Goal: Task Accomplishment & Management: Complete application form

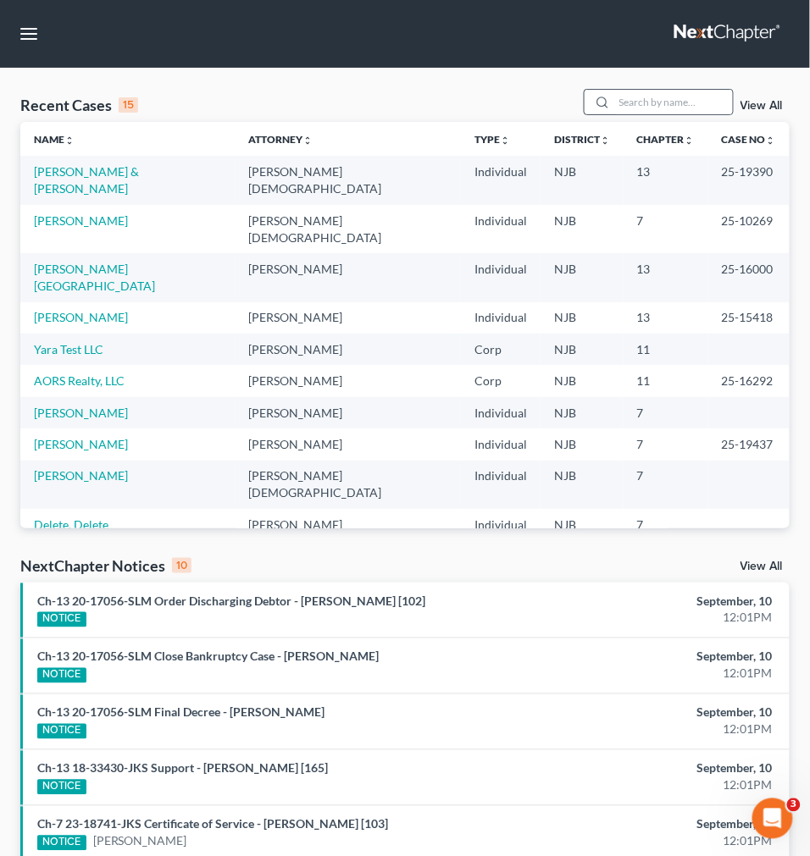
click at [615, 113] on div at bounding box center [599, 102] width 30 height 25
click at [627, 106] on input "search" at bounding box center [673, 102] width 119 height 25
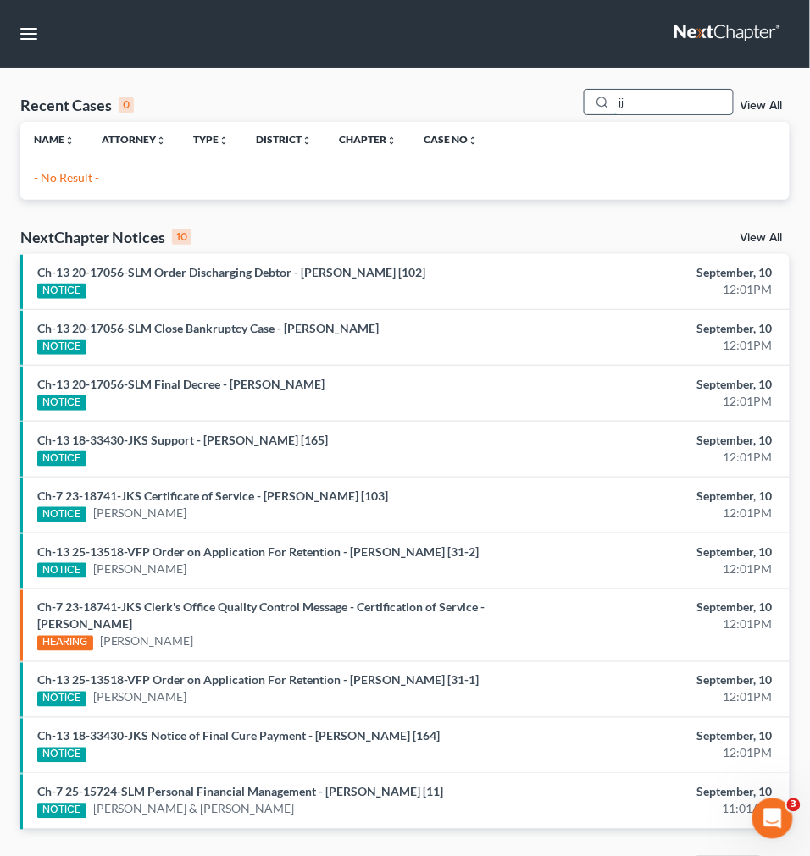
type input "j"
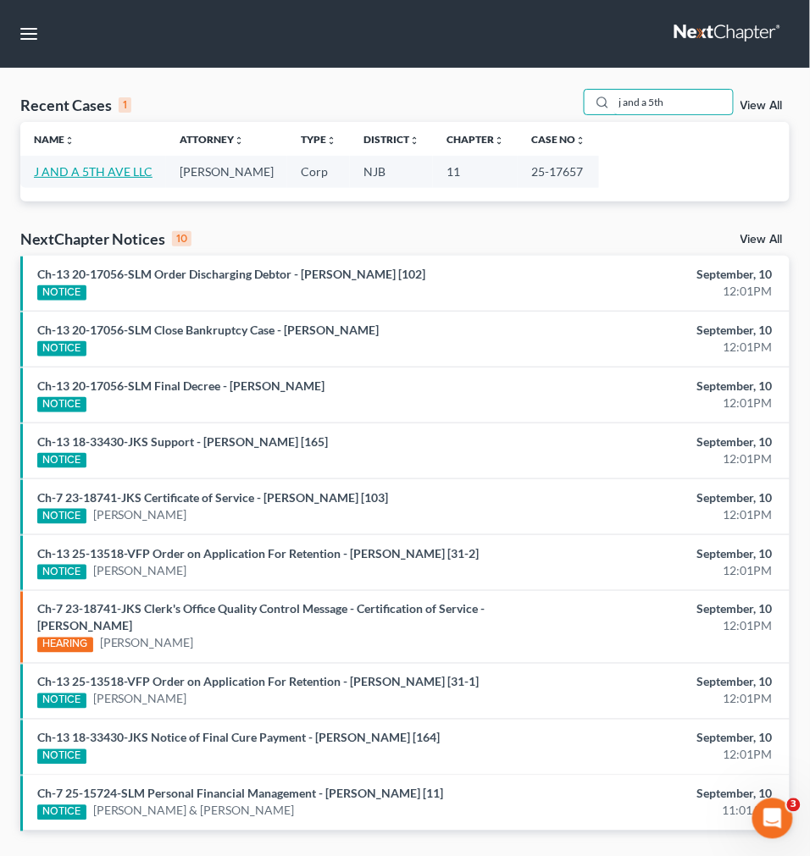
type input "j and a 5th"
click at [130, 174] on link "J AND A 5TH AVE LLC" at bounding box center [93, 171] width 119 height 14
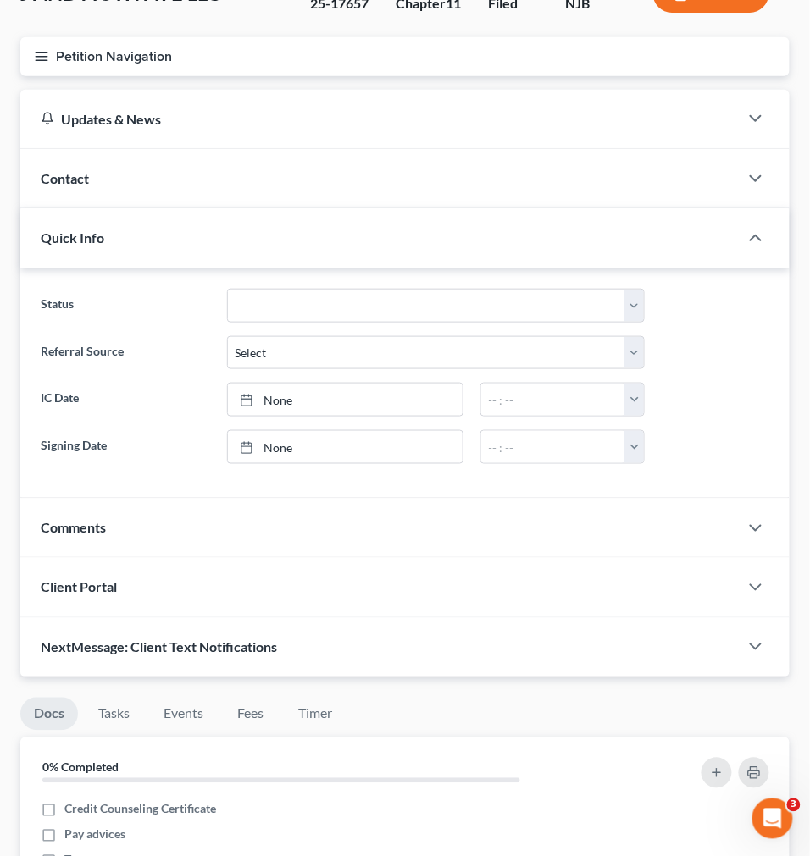
scroll to position [94, 0]
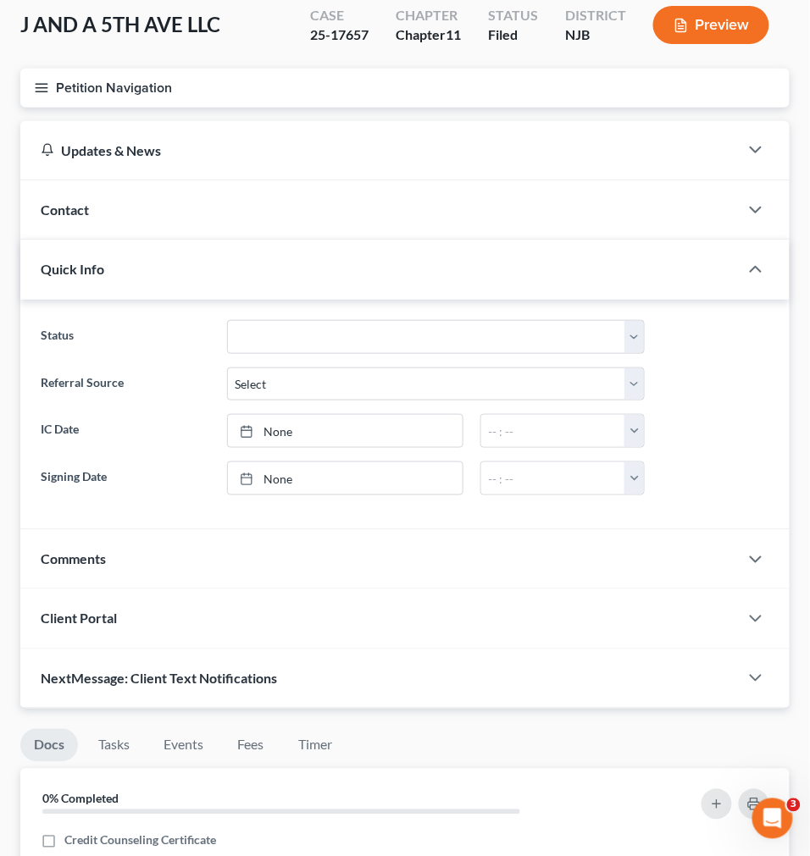
click at [45, 90] on icon "button" at bounding box center [41, 87] width 15 height 15
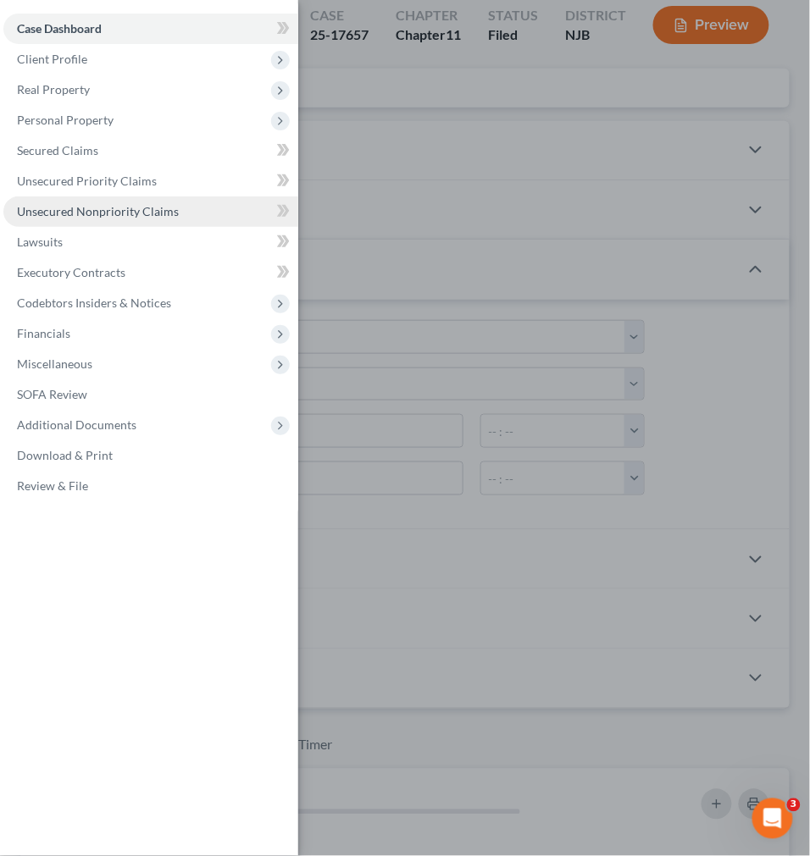
click at [70, 196] on link "Unsecured Nonpriority Claims" at bounding box center [150, 211] width 295 height 30
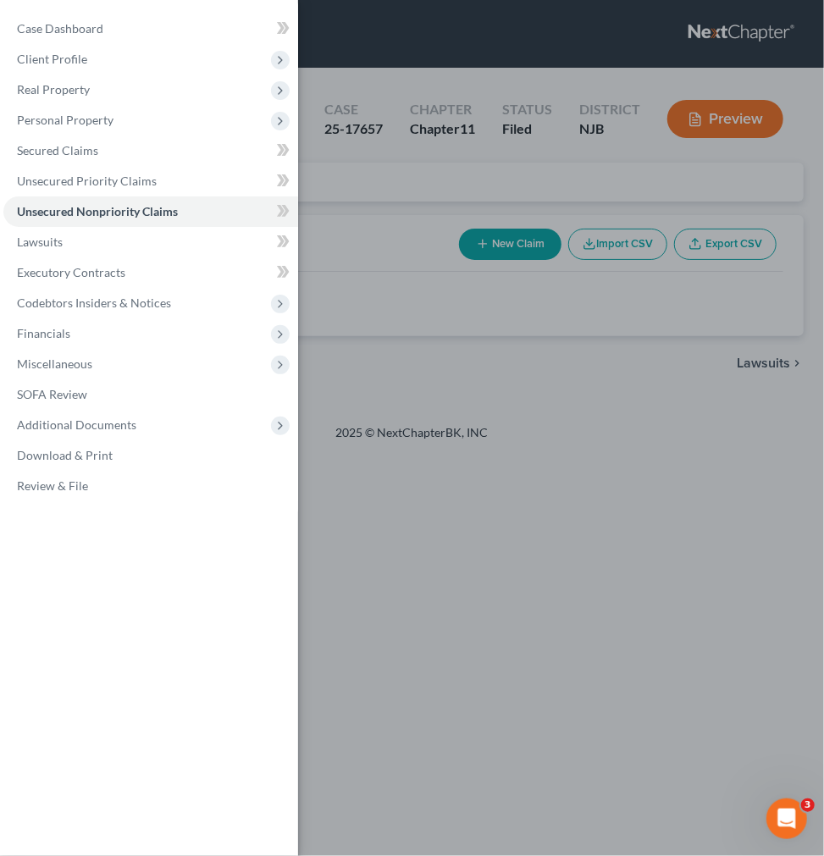
click at [542, 139] on div "Case Dashboard Payments Invoices Payments Payments Credit Report Client Profile" at bounding box center [412, 428] width 824 height 856
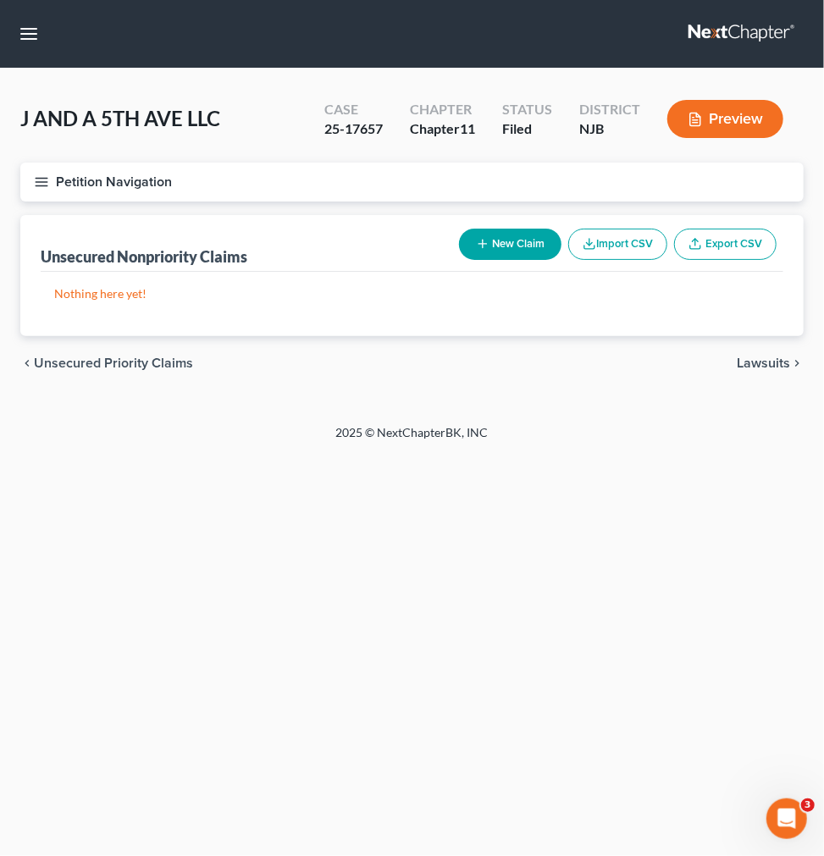
click at [39, 183] on icon "button" at bounding box center [41, 181] width 15 height 15
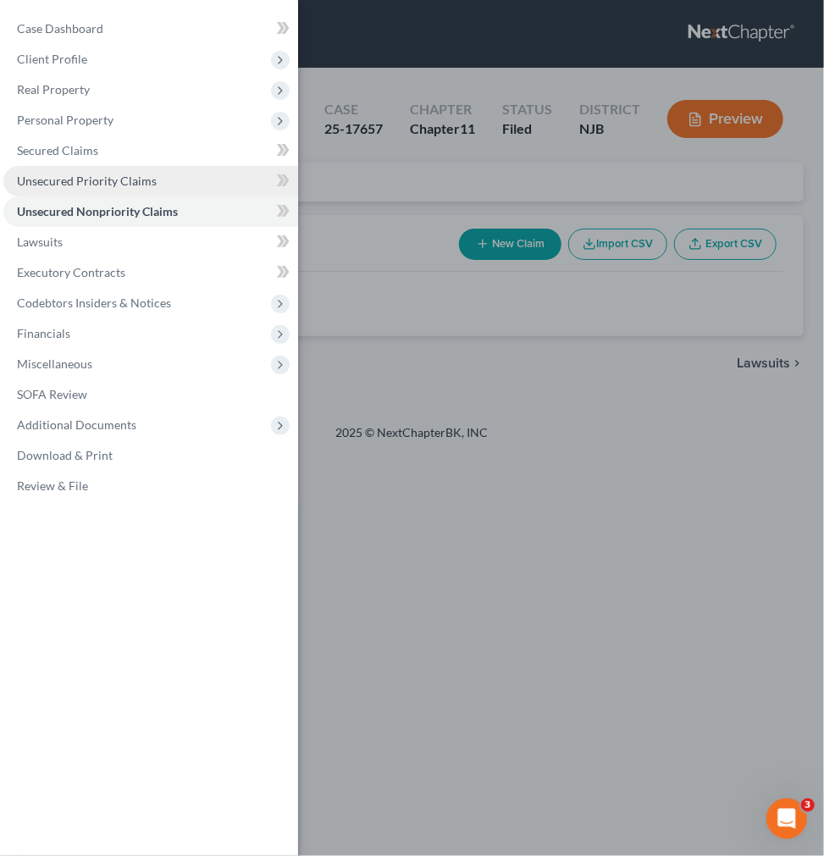
click at [158, 168] on link "Unsecured Priority Claims" at bounding box center [150, 181] width 295 height 30
click at [548, 140] on div "Case Dashboard Payments Invoices Payments Payments Credit Report Client Profile" at bounding box center [412, 428] width 824 height 856
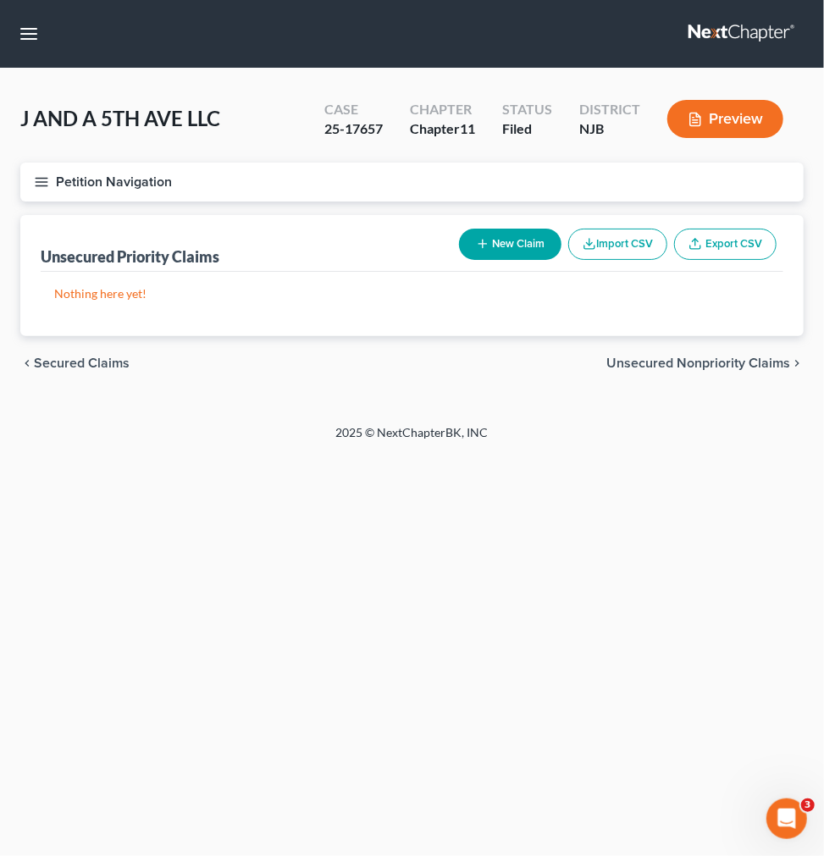
click at [49, 190] on button "Petition Navigation" at bounding box center [411, 182] width 783 height 39
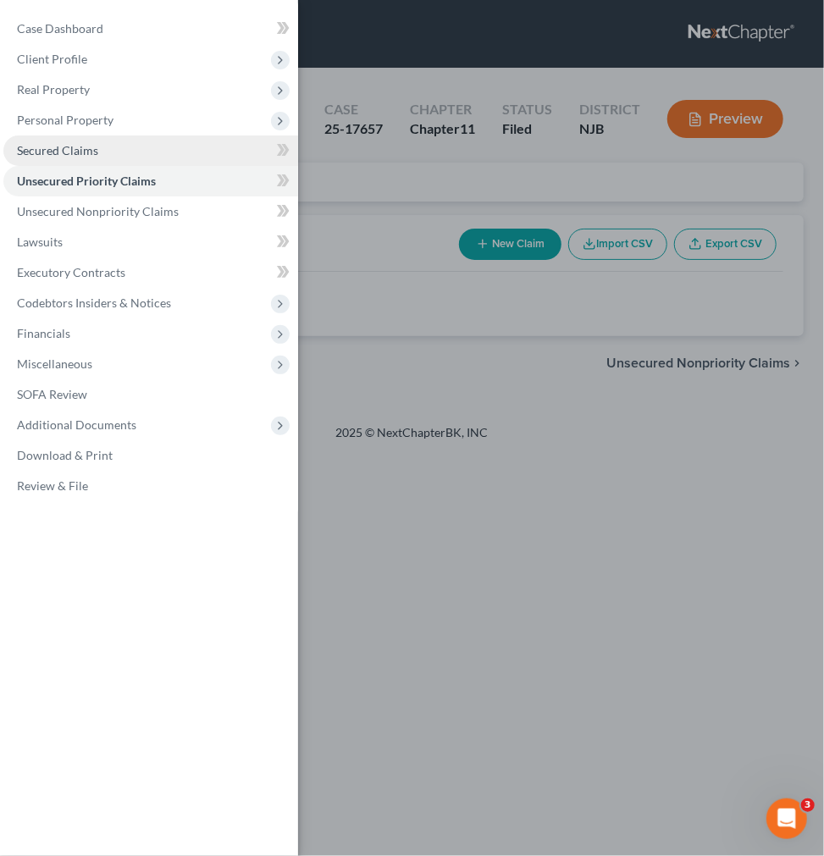
click at [107, 154] on link "Secured Claims" at bounding box center [150, 150] width 295 height 30
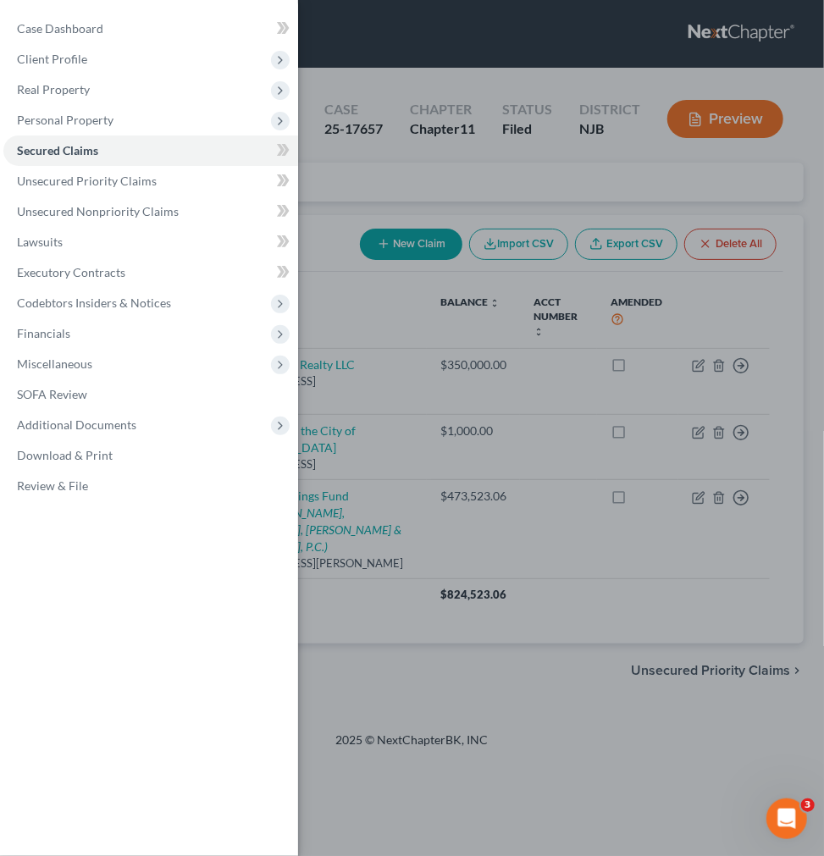
click at [335, 140] on div "Case Dashboard Payments Invoices Payments Payments Credit Report Client Profile" at bounding box center [412, 428] width 824 height 856
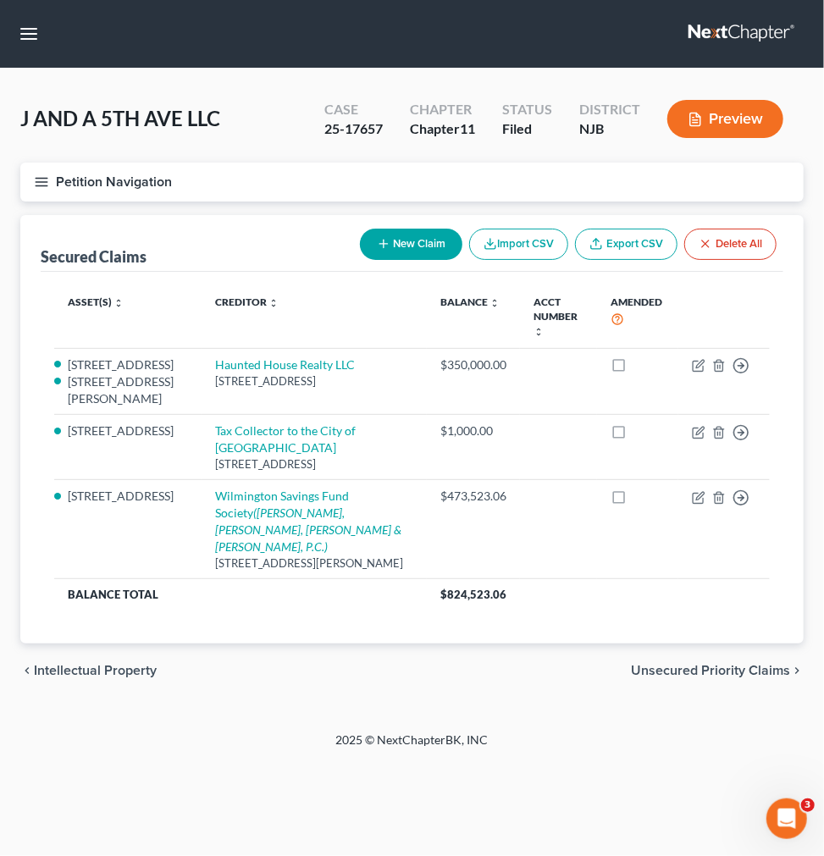
click at [350, 316] on th "Creditor expand_more expand_less unfold_more" at bounding box center [314, 317] width 225 height 64
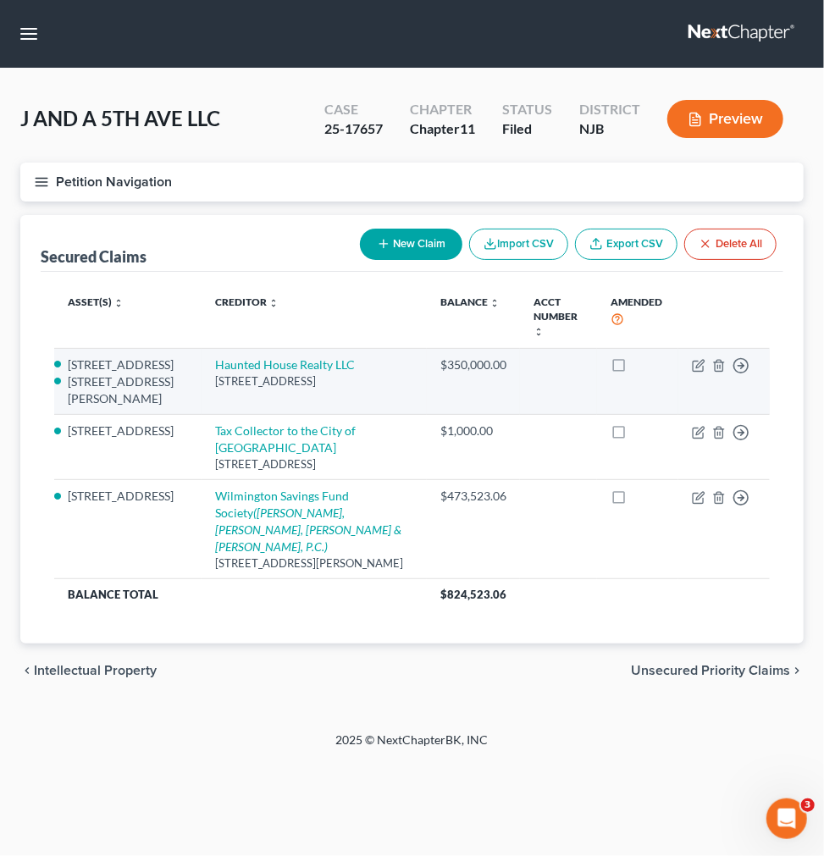
drag, startPoint x: 400, startPoint y: 365, endPoint x: 441, endPoint y: 375, distance: 42.7
click at [396, 531] on tbody "476 Summer St Paterson NJ 07501 178 Fulton Place Paterson NJ 07501 Haunted Hous…" at bounding box center [412, 480] width 716 height 262
click at [446, 357] on div "$350,000.00" at bounding box center [473, 365] width 66 height 17
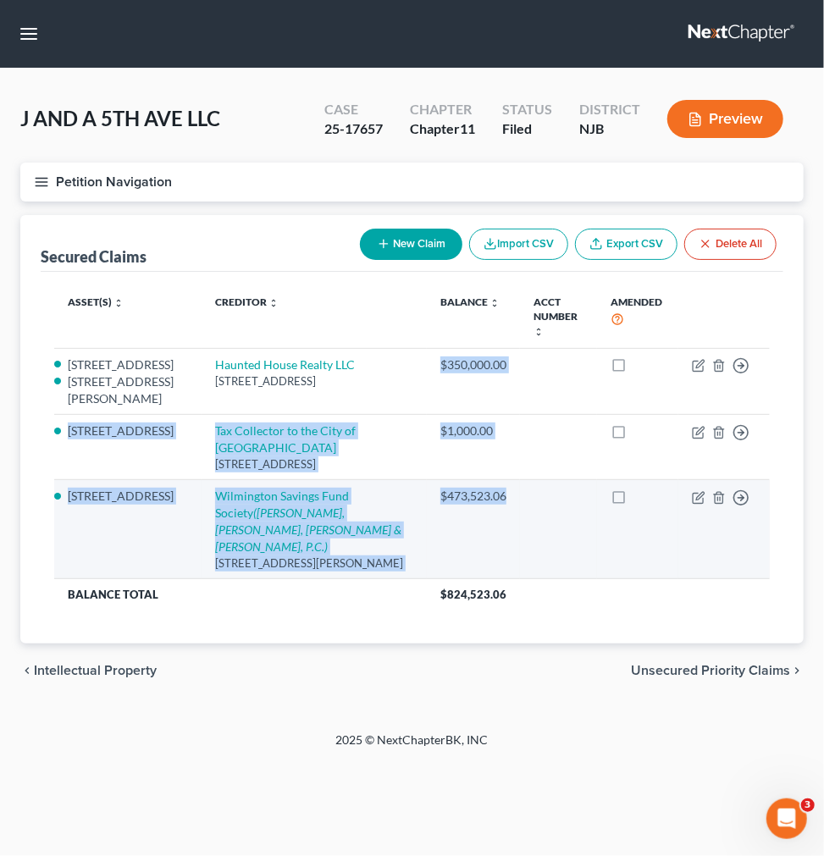
drag, startPoint x: 422, startPoint y: 354, endPoint x: 489, endPoint y: 489, distance: 151.5
click at [489, 489] on tbody "476 Summer St Paterson NJ 07501 178 Fulton Place Paterson NJ 07501 Haunted Hous…" at bounding box center [412, 480] width 716 height 262
click at [489, 489] on div "$473,523.06" at bounding box center [473, 496] width 66 height 17
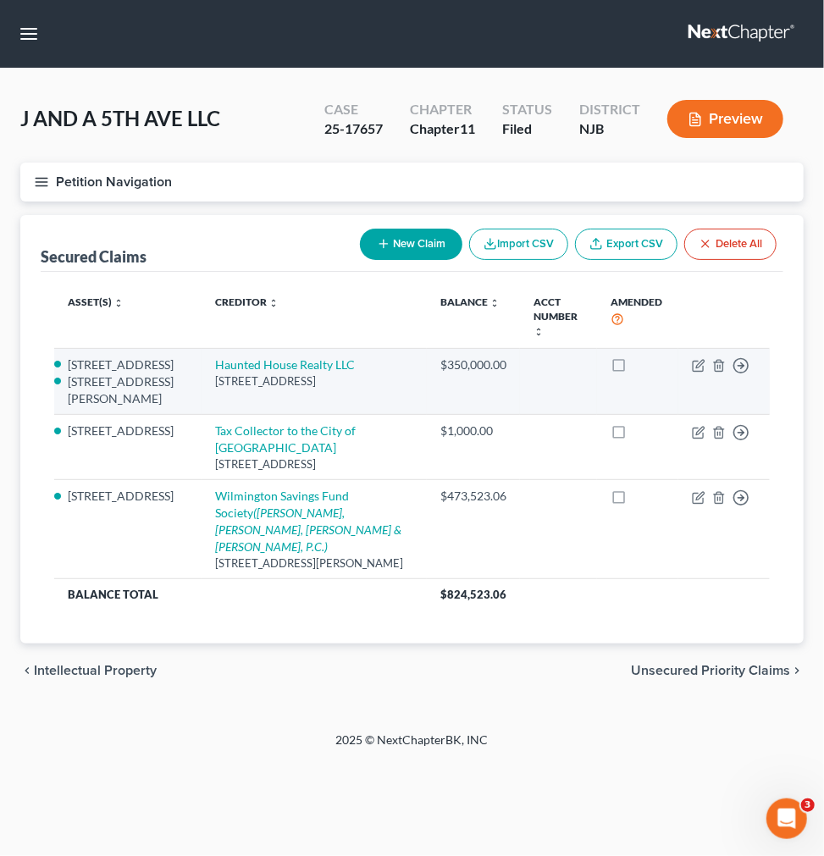
click at [323, 400] on td "Haunted House Realty LLC 77 Jefferson Place, Totowa, NJ 07512" at bounding box center [314, 382] width 225 height 66
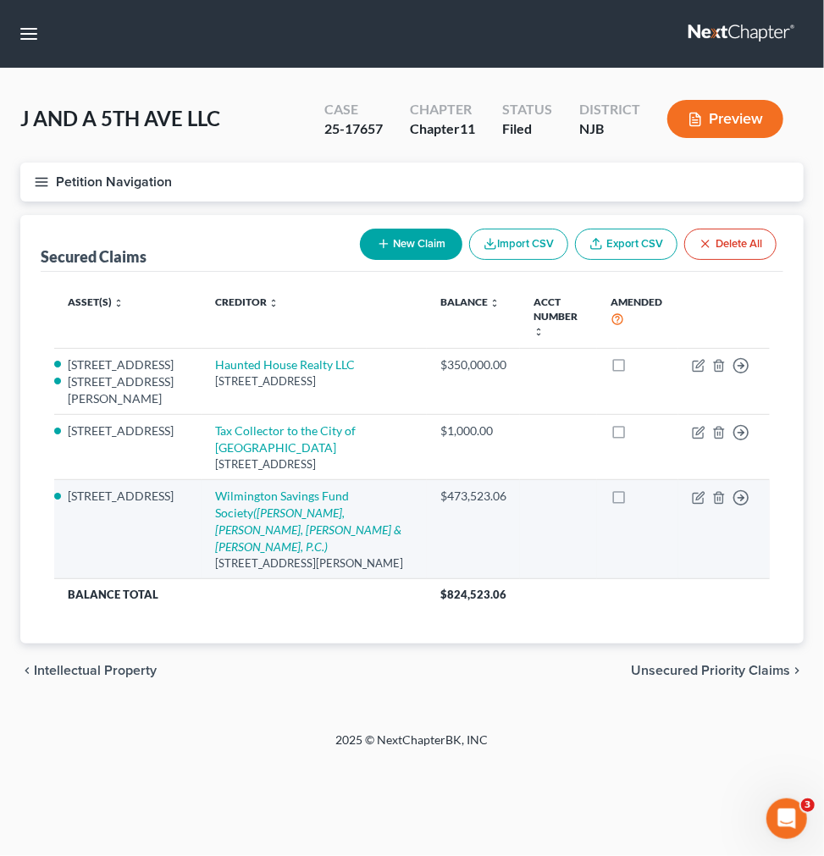
click at [293, 495] on td "Wilmington Savings Fund Society (Fein, Such, Kahn & Shepard, P.C.) 317 S Decker…" at bounding box center [314, 529] width 225 height 99
click at [296, 495] on td "Wilmington Savings Fund Society (Fein, Such, Kahn & Shepard, P.C.) 317 S Decker…" at bounding box center [314, 529] width 225 height 99
click at [299, 506] on icon "(Fein, Such, Kahn & Shepard, P.C.)" at bounding box center [308, 530] width 186 height 48
select select "46"
select select "4"
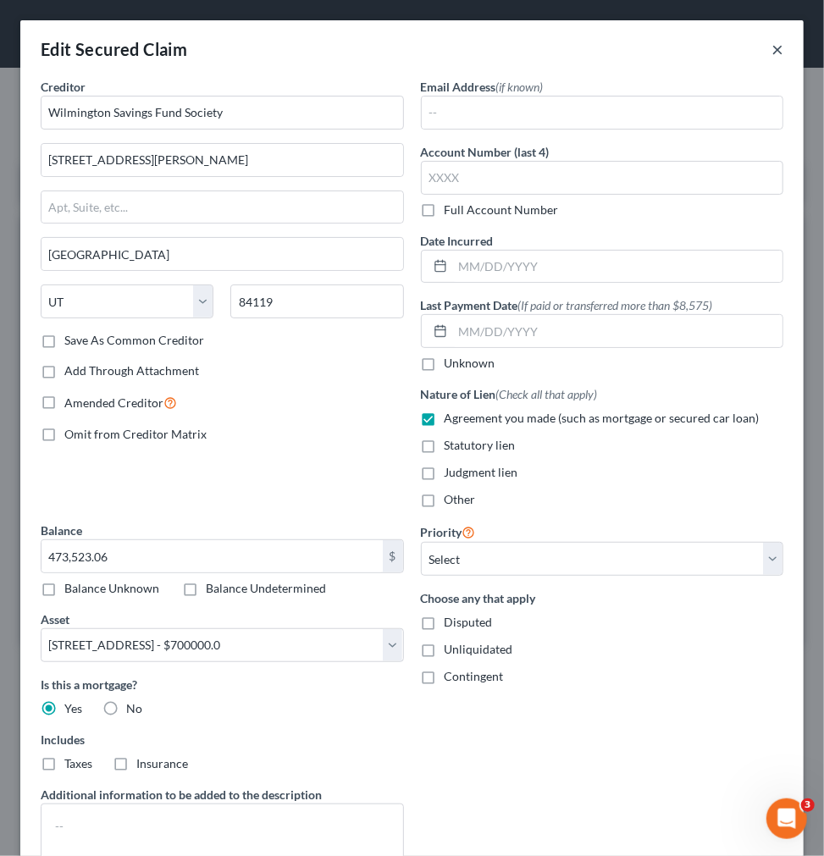
click at [771, 46] on button "×" at bounding box center [777, 49] width 12 height 20
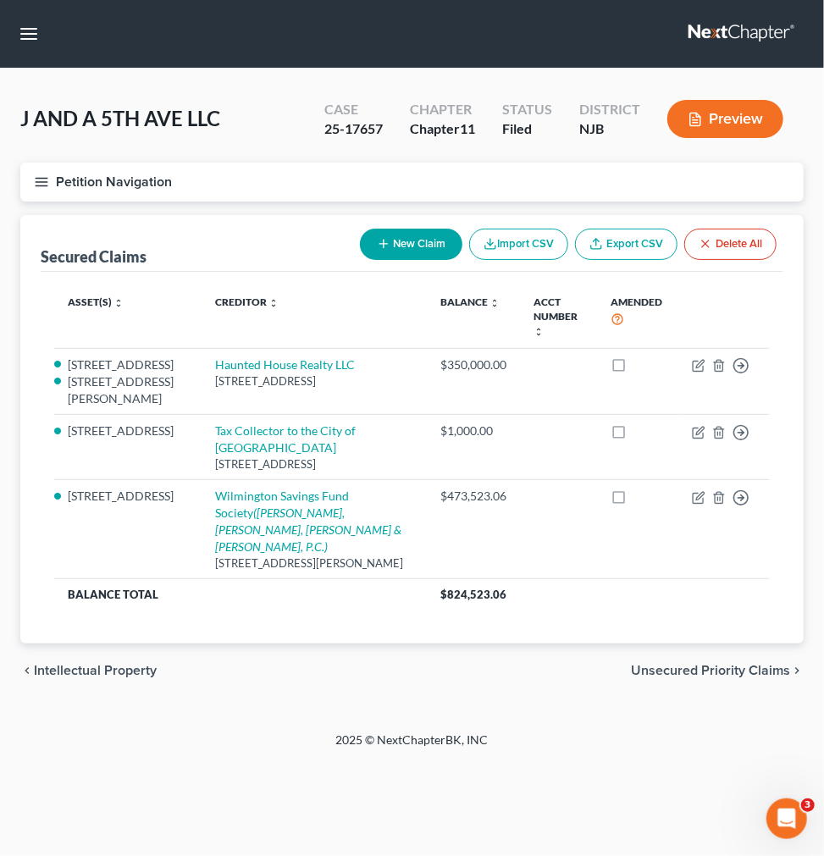
click at [395, 180] on button "Petition Navigation" at bounding box center [411, 182] width 783 height 39
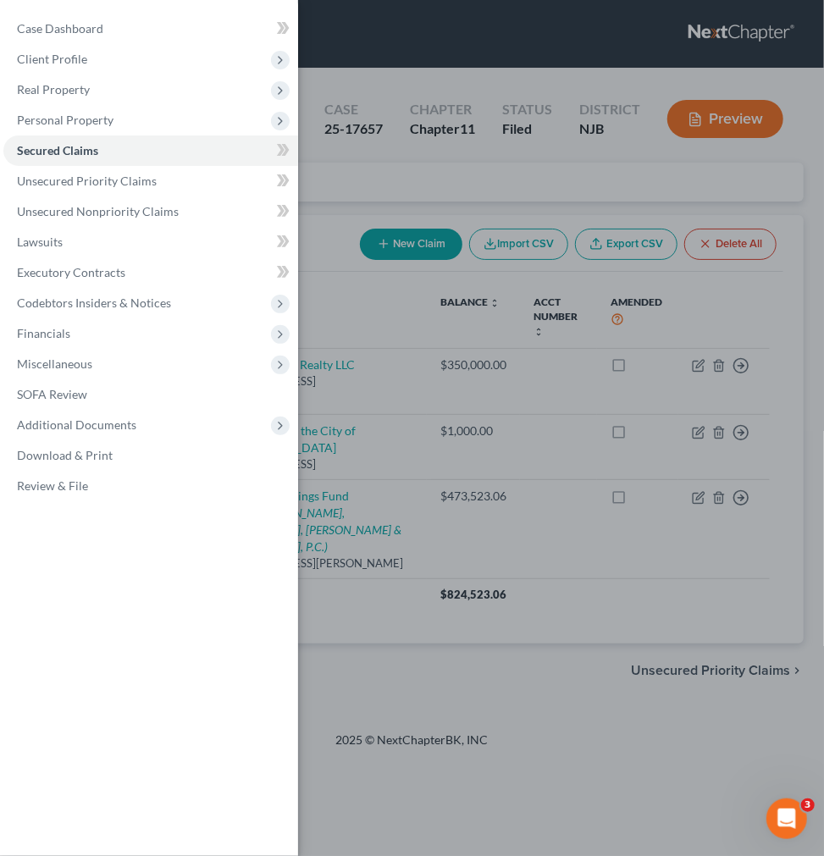
click at [395, 180] on div "Case Dashboard Payments Invoices Payments Payments Credit Report Client Profile" at bounding box center [412, 428] width 824 height 856
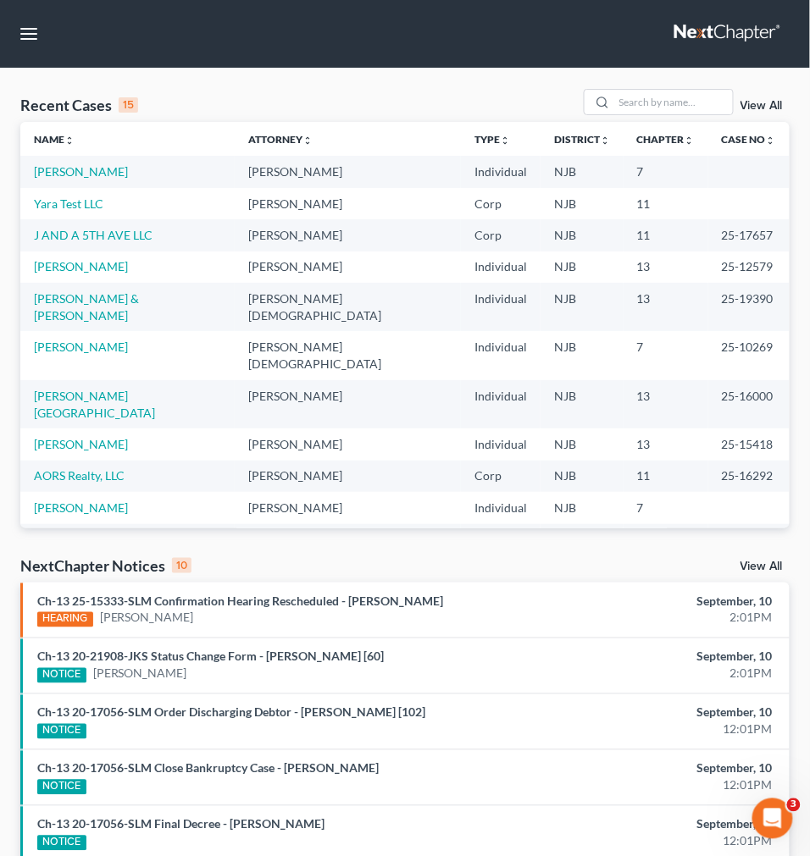
click at [96, 195] on td "Yara Test LLC" at bounding box center [127, 203] width 214 height 31
click at [100, 196] on link "Yara Test LLC" at bounding box center [68, 203] width 69 height 14
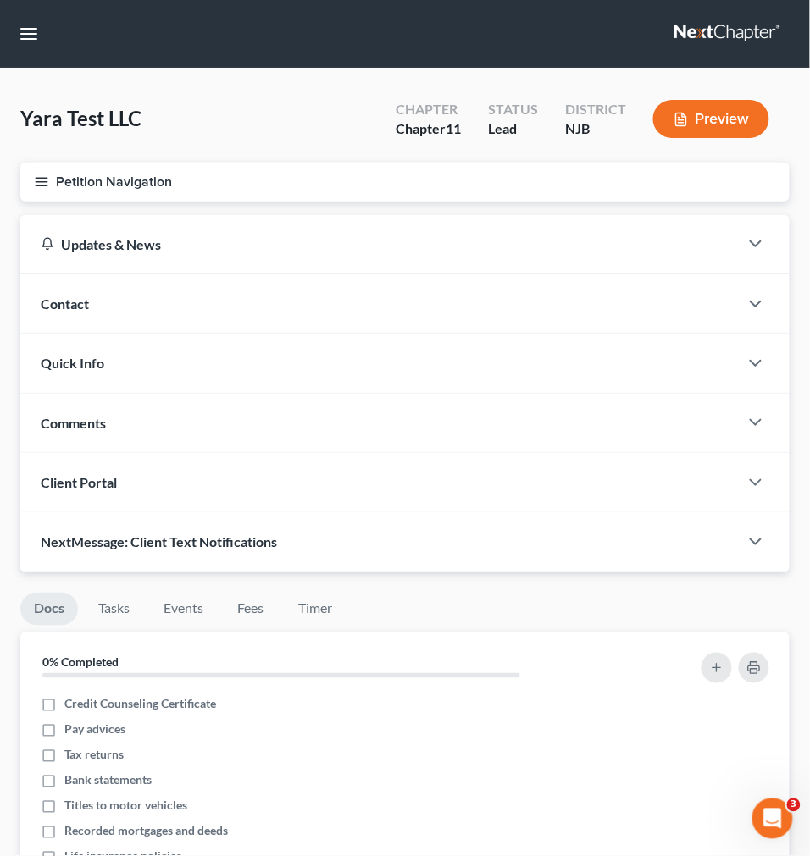
click at [49, 182] on button "Petition Navigation" at bounding box center [404, 182] width 769 height 39
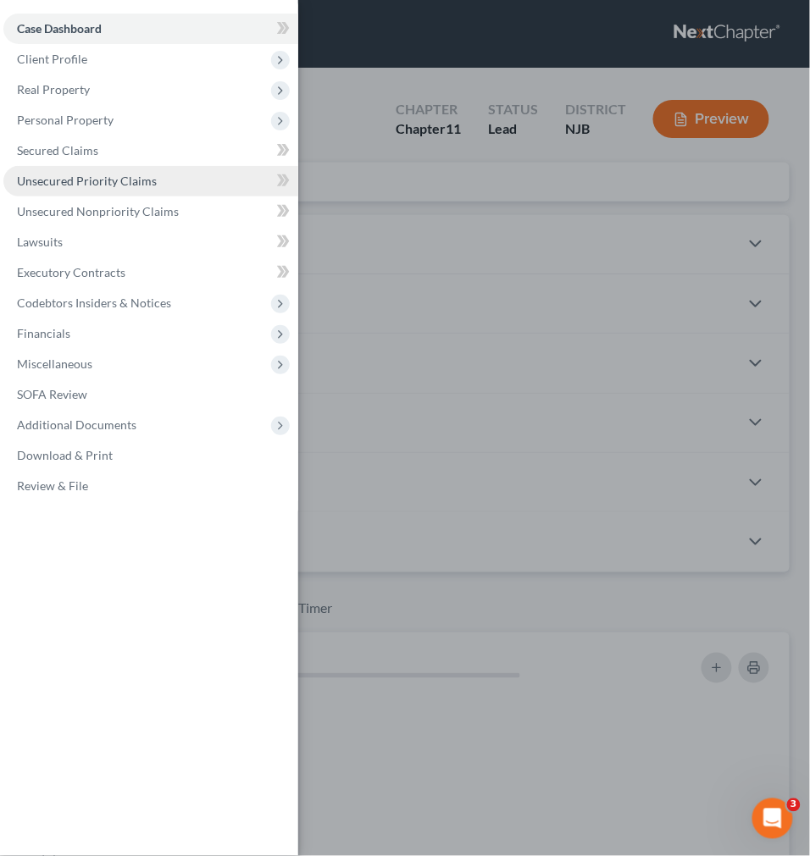
click at [100, 174] on span "Unsecured Priority Claims" at bounding box center [87, 181] width 140 height 14
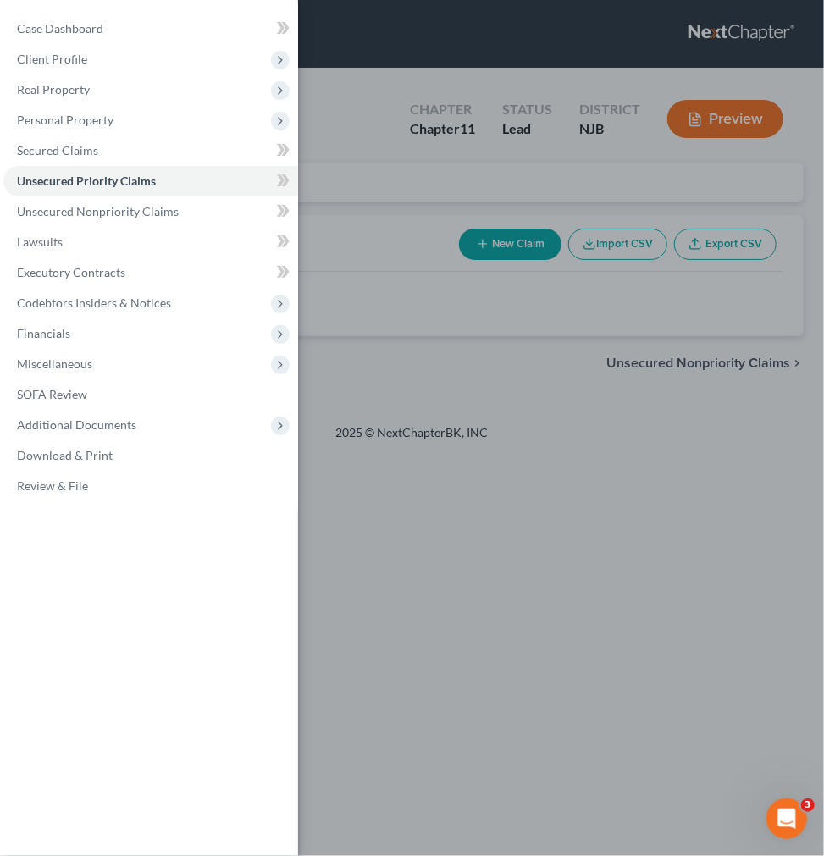
click at [547, 369] on div "Case Dashboard Payments Invoices Payments Payments Credit Report Client Profile" at bounding box center [412, 428] width 824 height 856
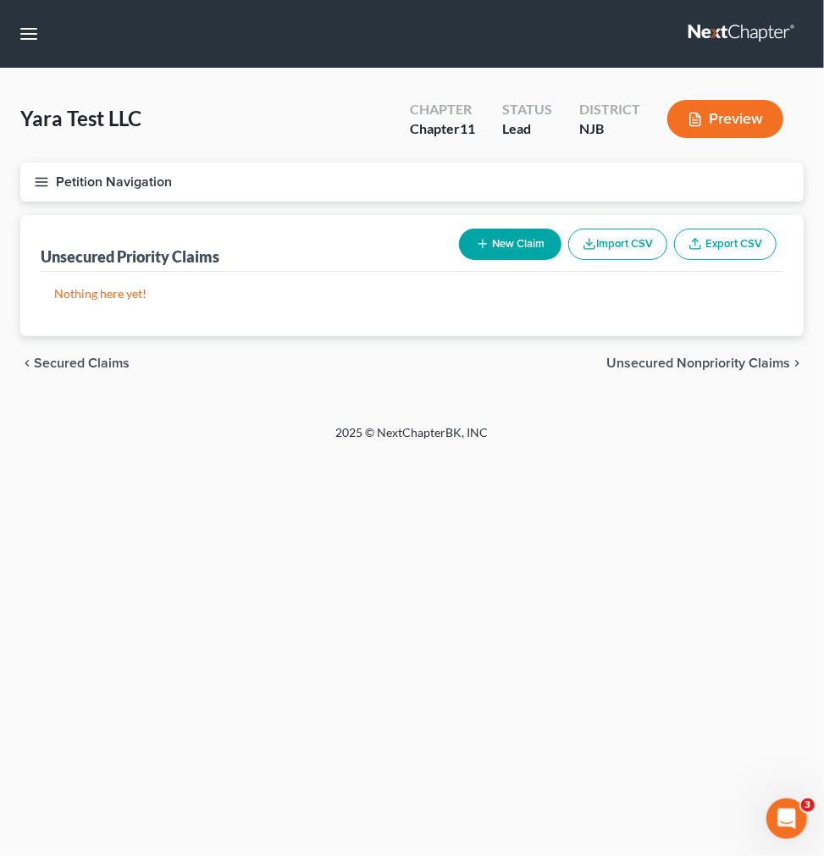
click at [37, 180] on icon "button" at bounding box center [41, 181] width 15 height 15
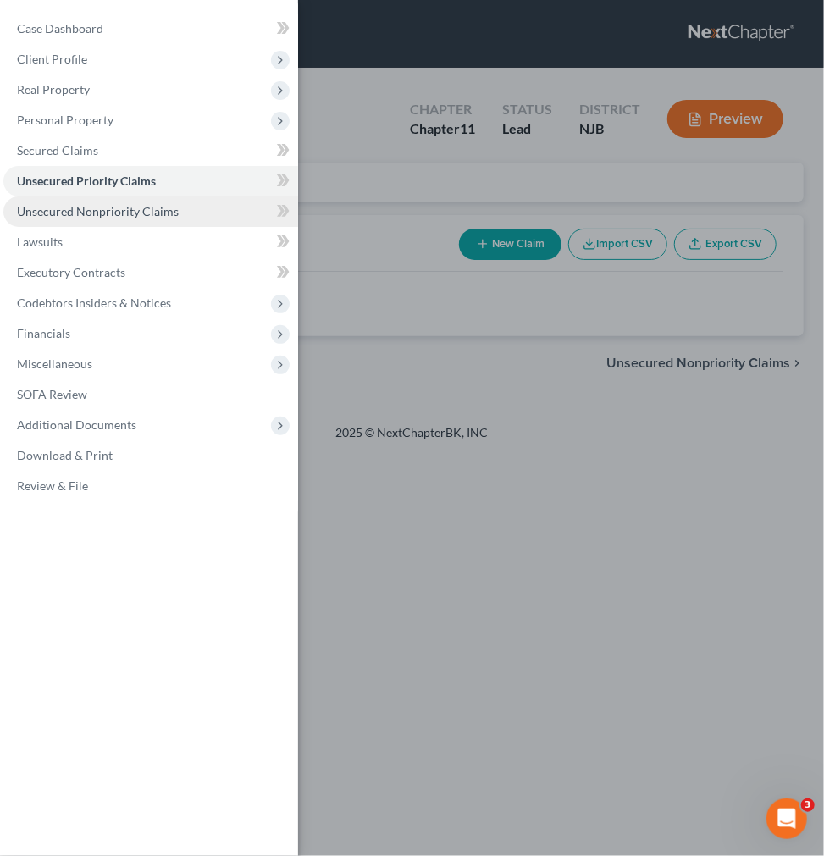
click at [153, 217] on span "Unsecured Nonpriority Claims" at bounding box center [98, 211] width 162 height 14
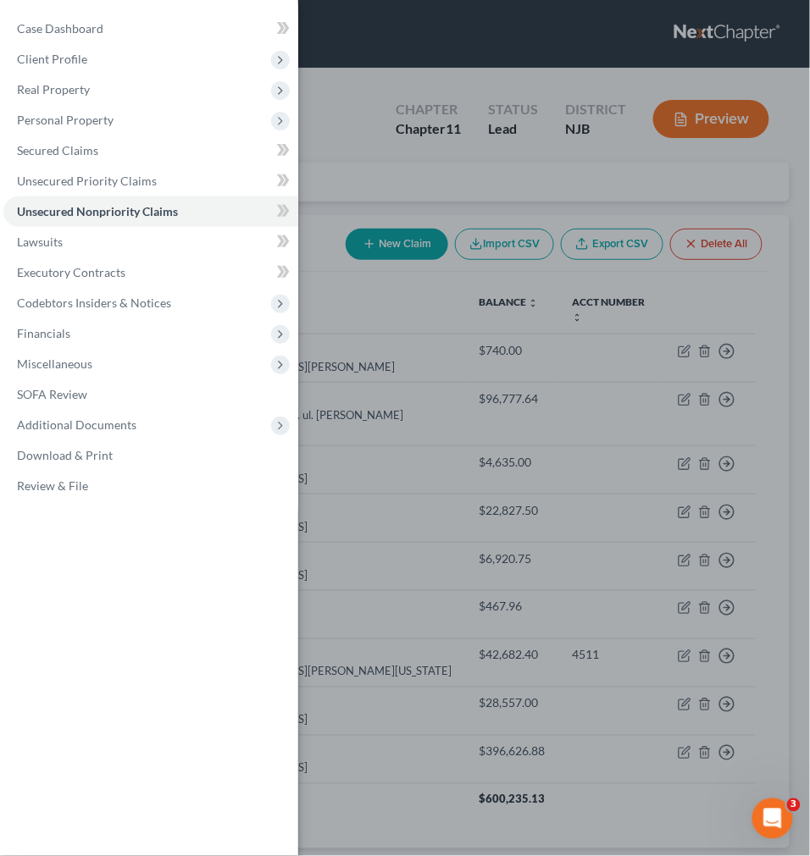
click at [406, 320] on div "Case Dashboard Payments Invoices Payments Payments Credit Report Client Profile" at bounding box center [405, 428] width 810 height 856
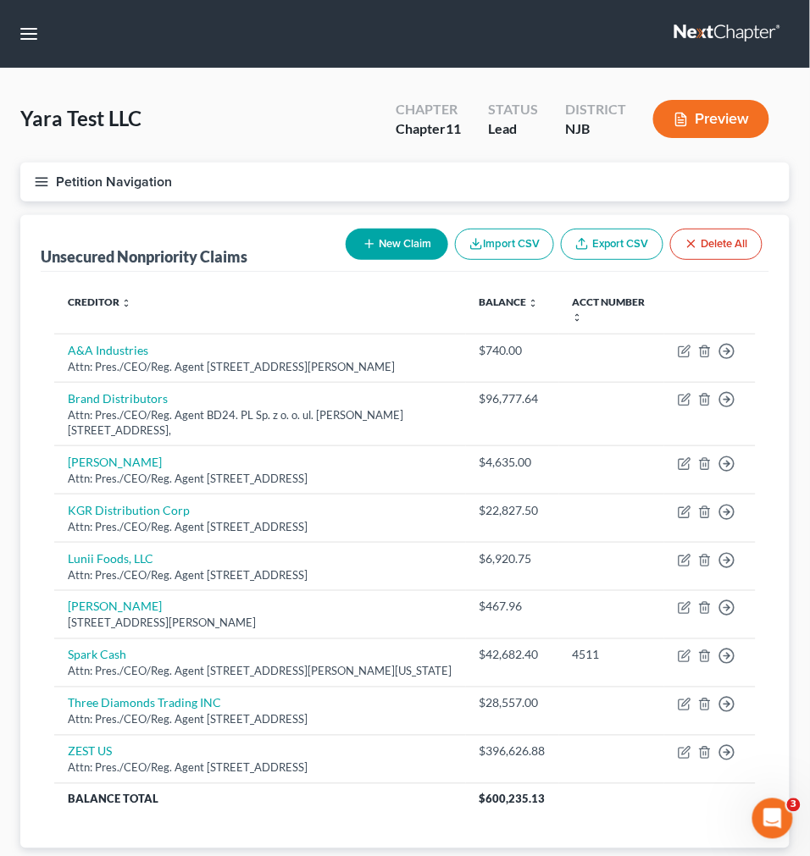
click at [43, 188] on button "Petition Navigation" at bounding box center [404, 182] width 769 height 39
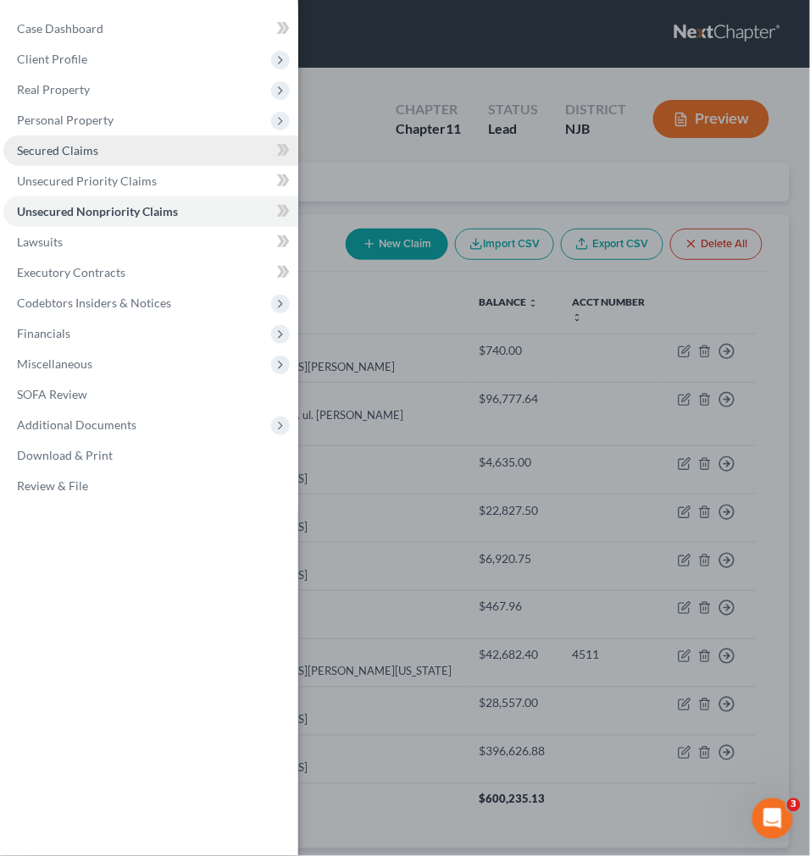
click at [81, 148] on span "Secured Claims" at bounding box center [57, 150] width 81 height 14
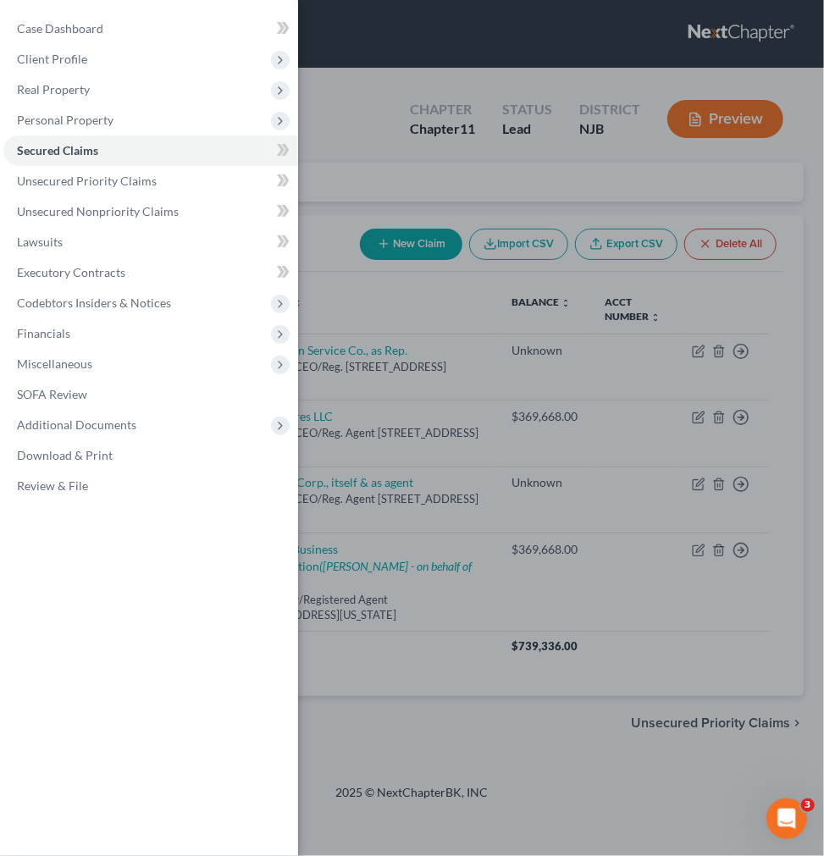
click at [467, 323] on div "Case Dashboard Payments Invoices Payments Payments Credit Report Client Profile" at bounding box center [412, 428] width 824 height 856
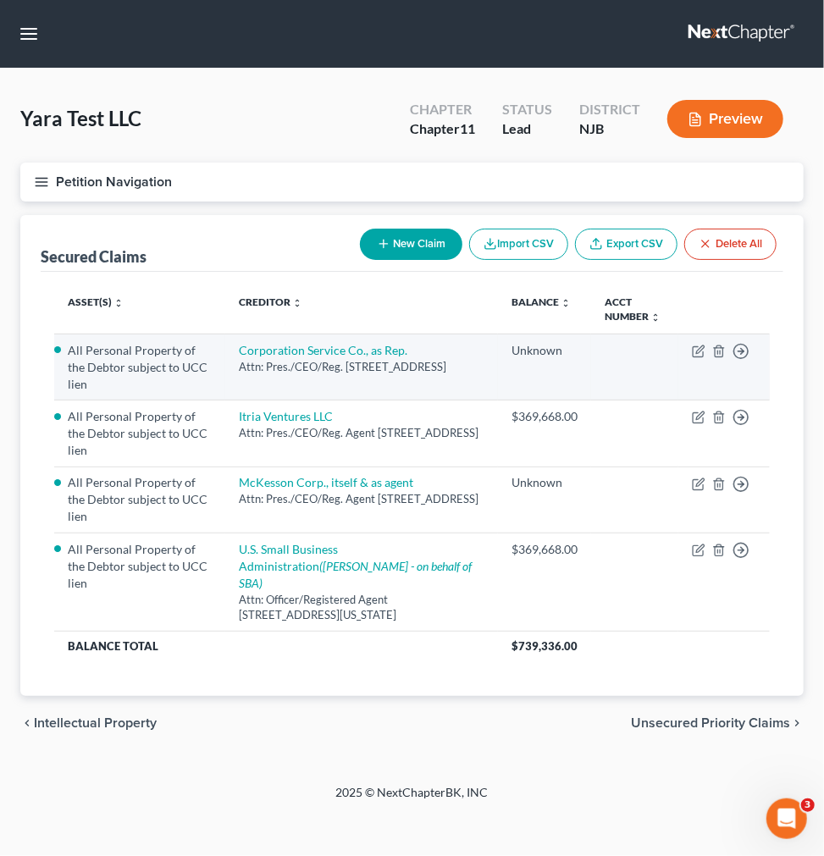
click at [377, 359] on div "Attn: Pres./CEO/Reg. [STREET_ADDRESS]" at bounding box center [362, 367] width 246 height 16
click at [367, 351] on link "Corporation Service Co., as Rep." at bounding box center [323, 350] width 169 height 14
select select "14"
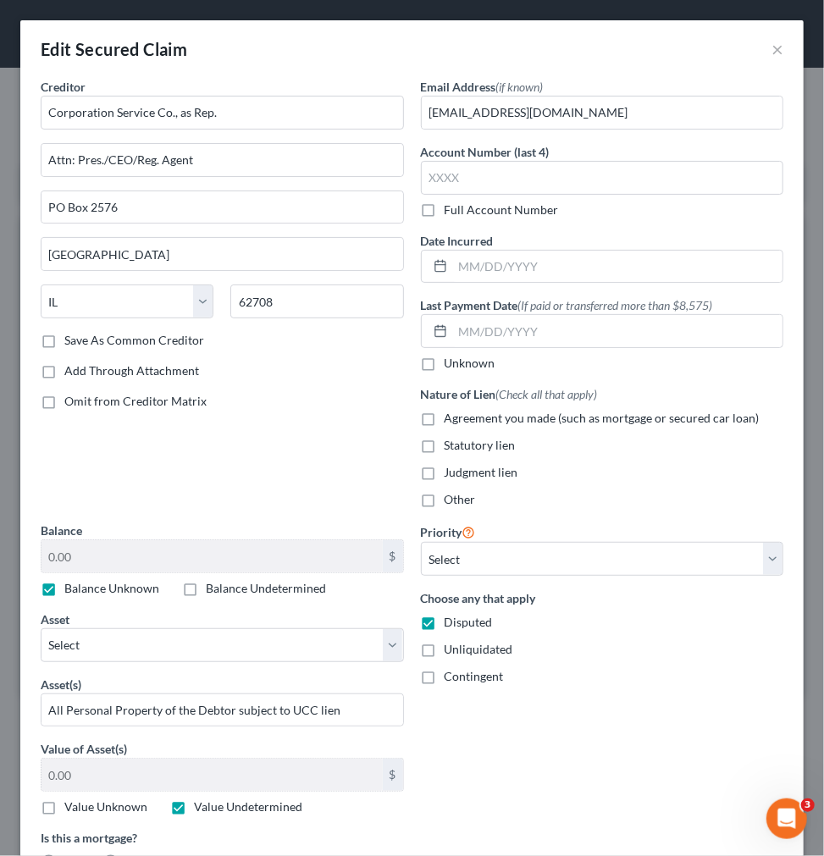
click at [756, 45] on div "Edit Secured Claim ×" at bounding box center [411, 49] width 783 height 58
click at [771, 45] on button "×" at bounding box center [777, 49] width 12 height 20
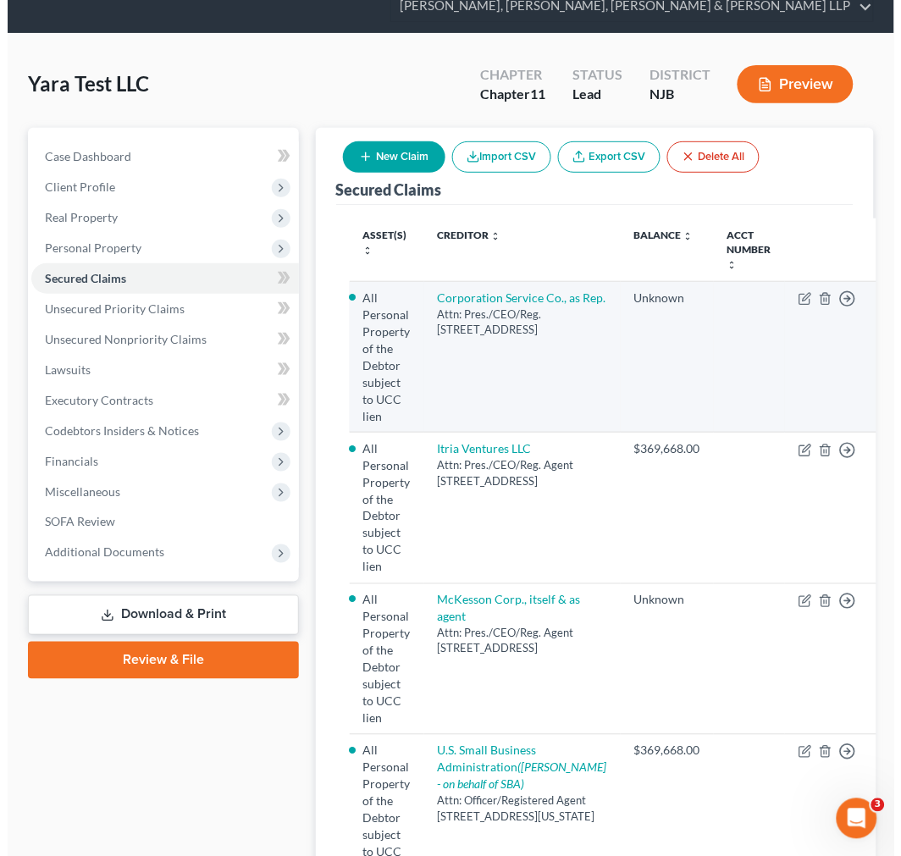
scroll to position [148, 0]
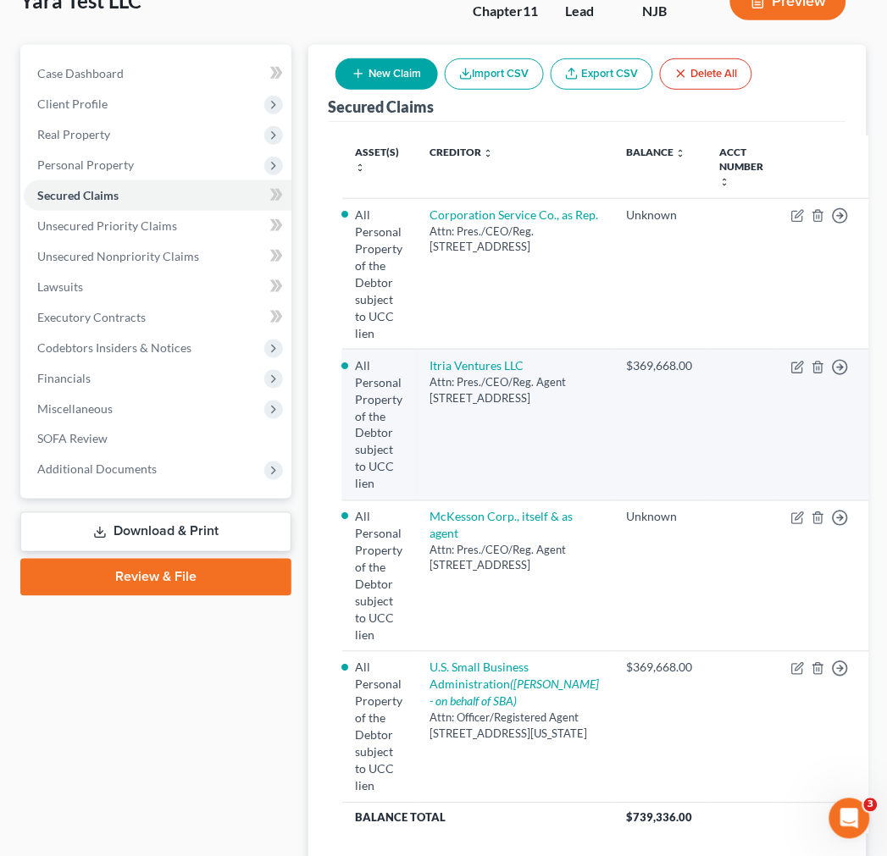
click at [627, 357] on div "$369,668.00" at bounding box center [660, 365] width 66 height 17
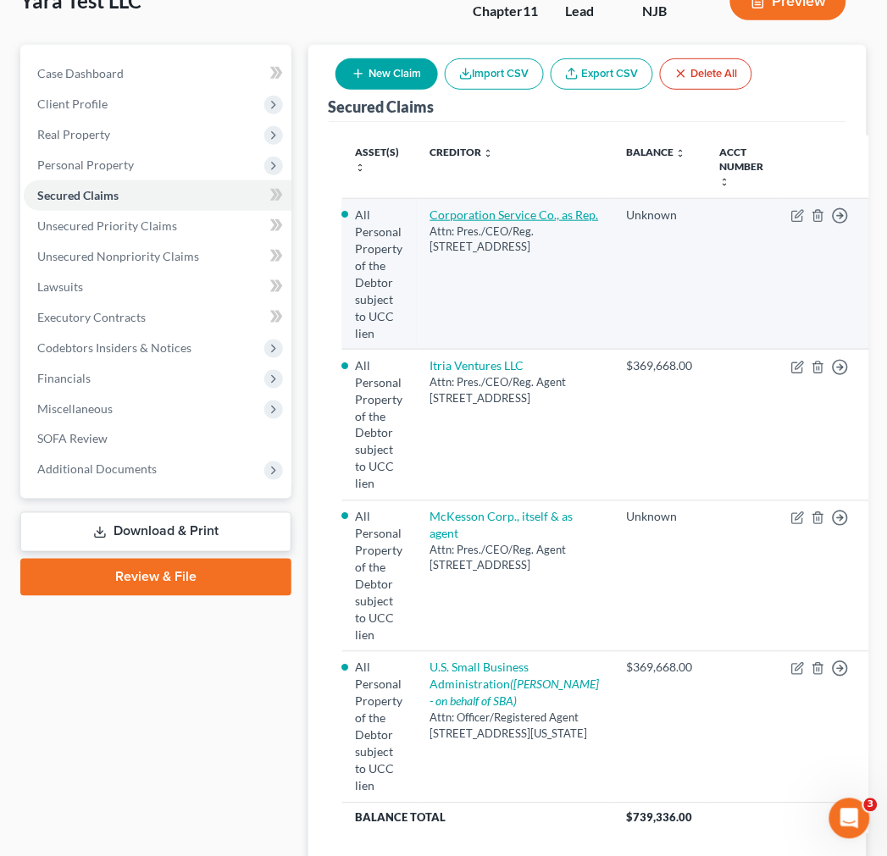
click at [495, 218] on link "Corporation Service Co., as Rep." at bounding box center [514, 214] width 169 height 14
select select "14"
select select "0"
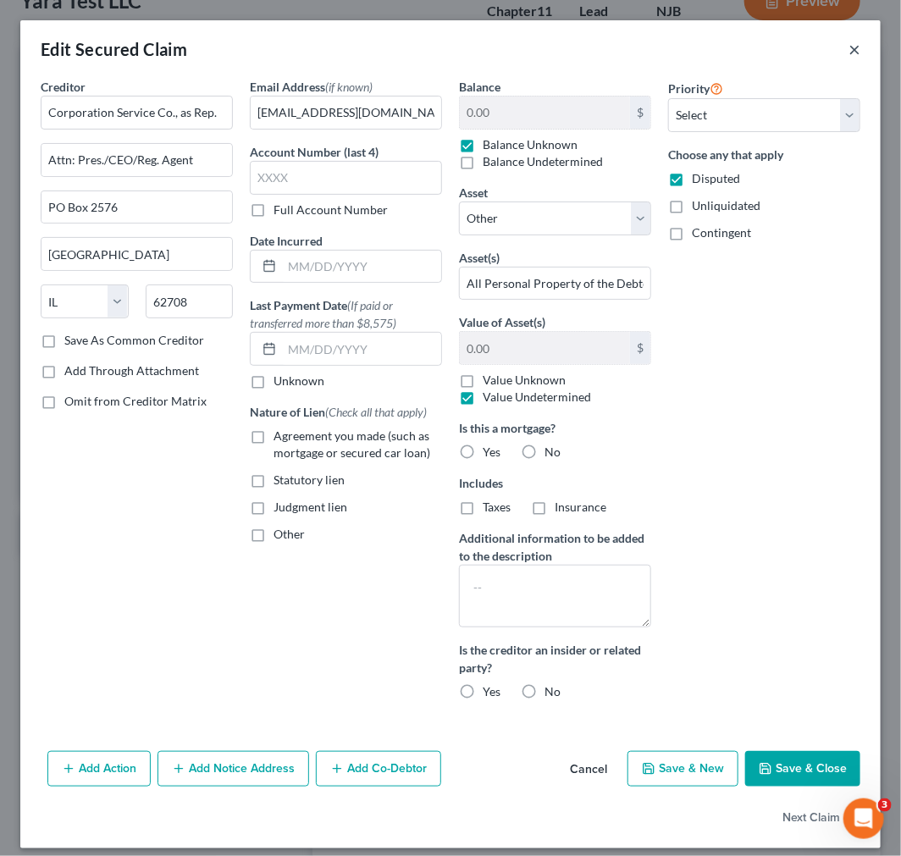
drag, startPoint x: 848, startPoint y: 39, endPoint x: 840, endPoint y: 49, distance: 12.7
click at [809, 39] on div "Edit Secured Claim ×" at bounding box center [450, 49] width 860 height 58
click at [809, 53] on button "×" at bounding box center [855, 49] width 12 height 20
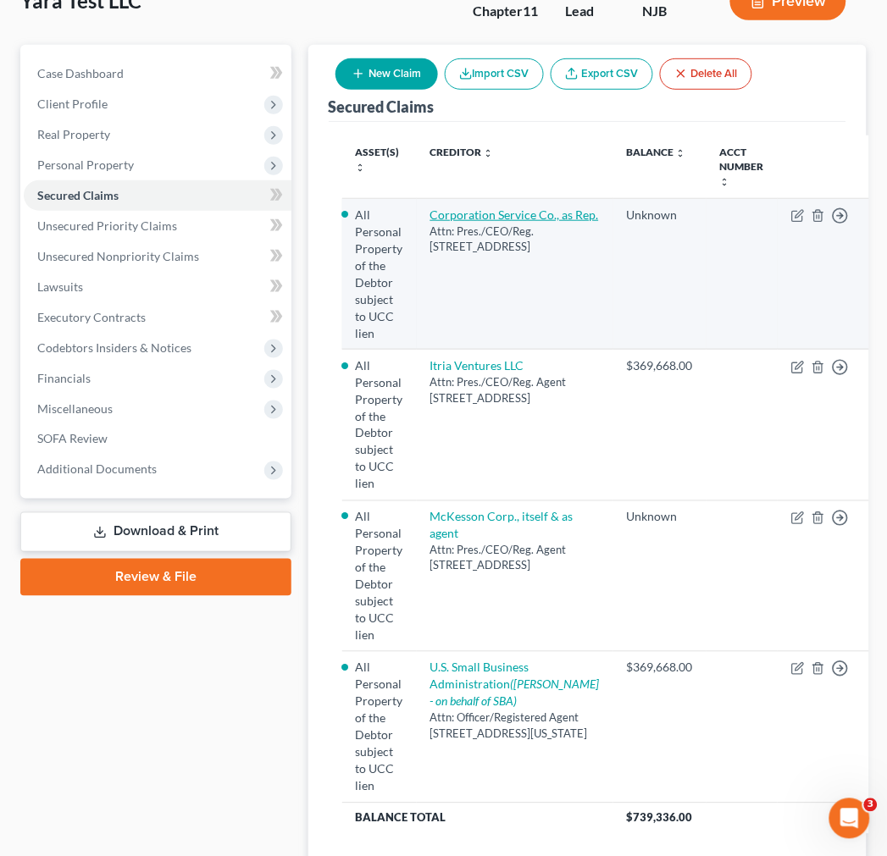
click at [495, 220] on link "Corporation Service Co., as Rep." at bounding box center [514, 214] width 169 height 14
select select "14"
select select "0"
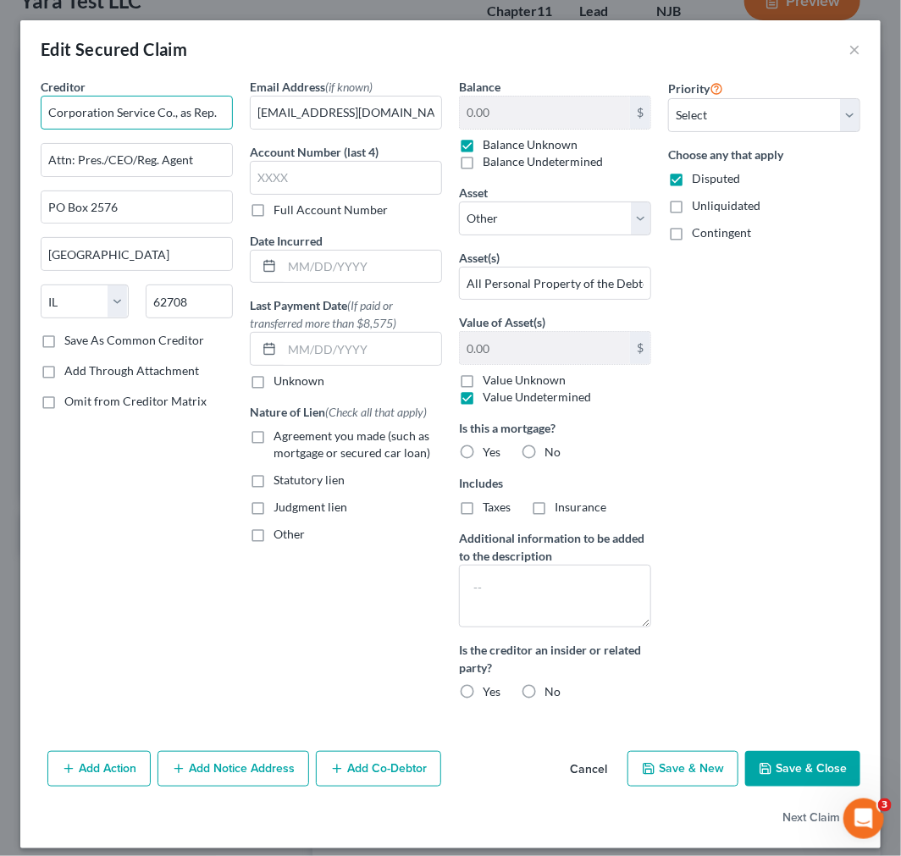
click at [57, 115] on input "Corporation Service Co., as Rep." at bounding box center [137, 113] width 192 height 34
drag, startPoint x: 41, startPoint y: 108, endPoint x: 315, endPoint y: 140, distance: 276.2
click at [315, 140] on div "Creditor * Corporation Service Co., as Rep. Attn: Pres./CEO/Reg. Agent PO Box […" at bounding box center [450, 396] width 837 height 636
click at [252, 54] on div "Edit Secured Claim ×" at bounding box center [450, 49] width 860 height 58
drag, startPoint x: 222, startPoint y: 154, endPoint x: 11, endPoint y: 154, distance: 210.9
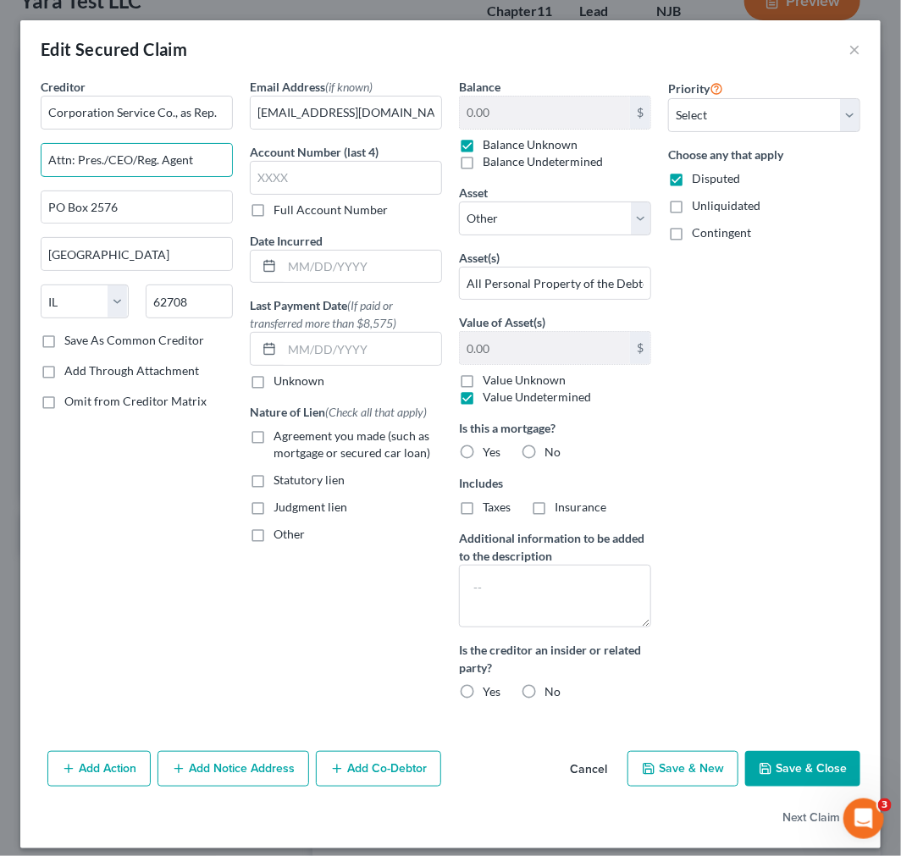
click at [11, 154] on div "Edit Secured Claim × Creditor * Corporation Service Co., as Rep. Attn: Pres./CE…" at bounding box center [450, 428] width 901 height 856
click at [117, 203] on input "PO Box 2576" at bounding box center [136, 207] width 191 height 32
drag, startPoint x: -134, startPoint y: 170, endPoint x: -365, endPoint y: 132, distance: 234.3
click at [0, 132] on html "Home New Case Client Portal Directory Cases Scura Wigfield, [PERSON_NAME], [PER…" at bounding box center [450, 419] width 901 height 1135
click at [159, 209] on input "PO Box 2576" at bounding box center [136, 207] width 191 height 32
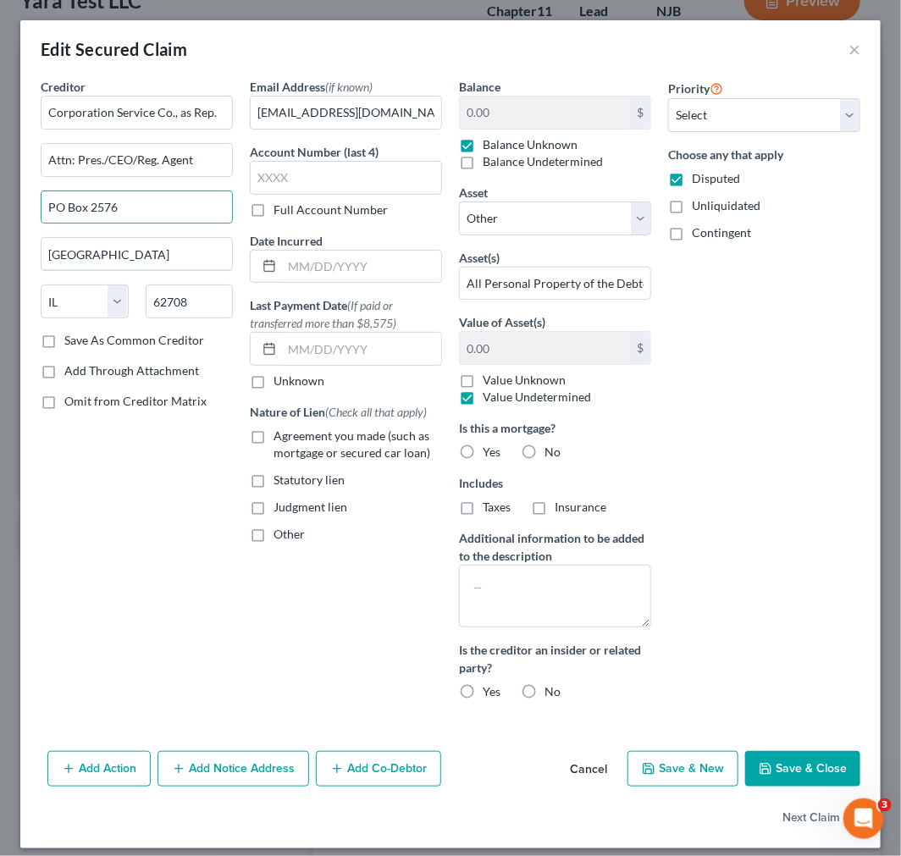
drag, startPoint x: 155, startPoint y: 265, endPoint x: -130, endPoint y: 225, distance: 288.1
click at [0, 225] on html "Home New Case Client Portal Directory Cases Scura Wigfield, [PERSON_NAME], [PER…" at bounding box center [450, 419] width 901 height 1135
click at [144, 220] on input "PO Box 2576" at bounding box center [136, 207] width 191 height 32
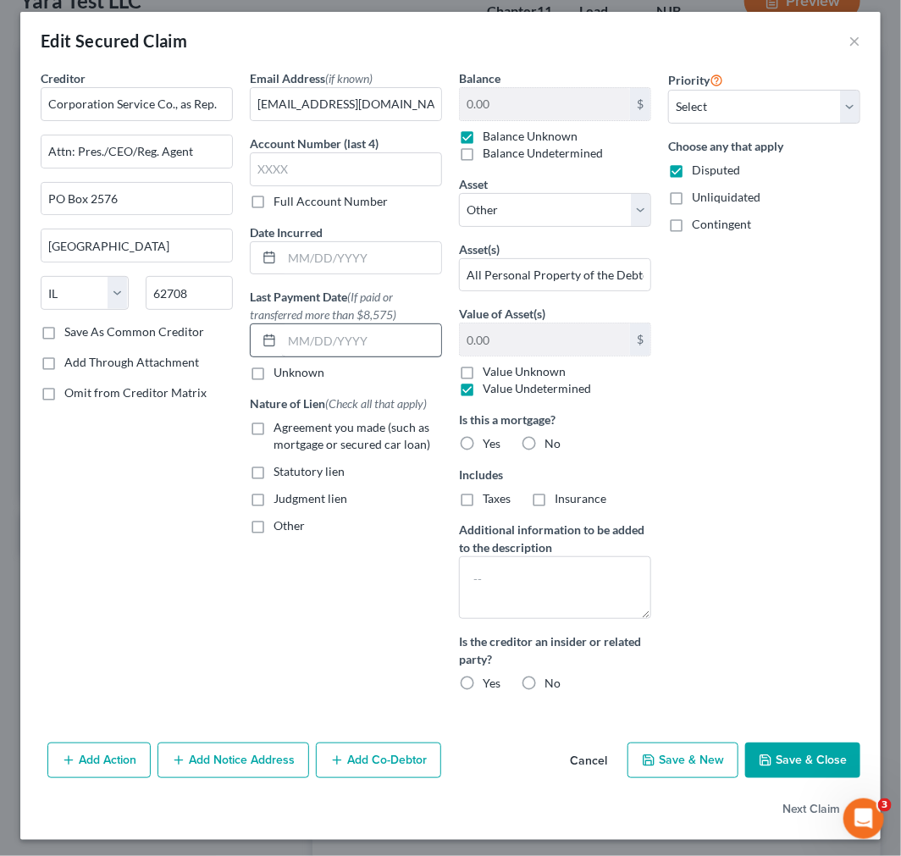
scroll to position [13, 0]
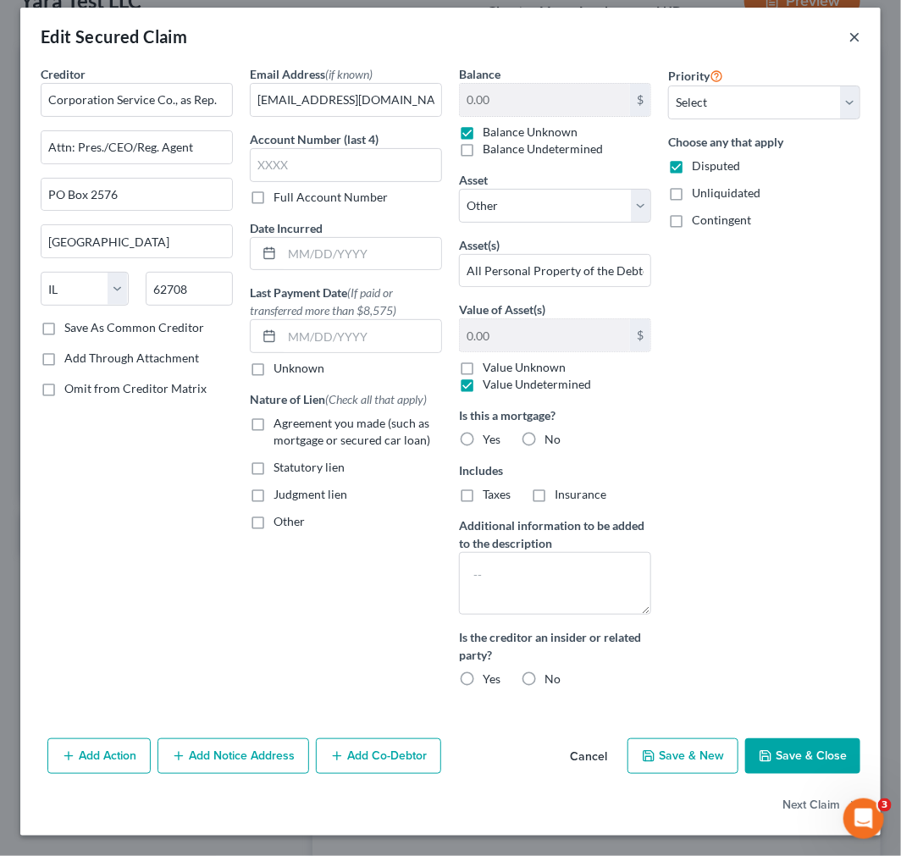
click at [809, 36] on button "×" at bounding box center [855, 36] width 12 height 20
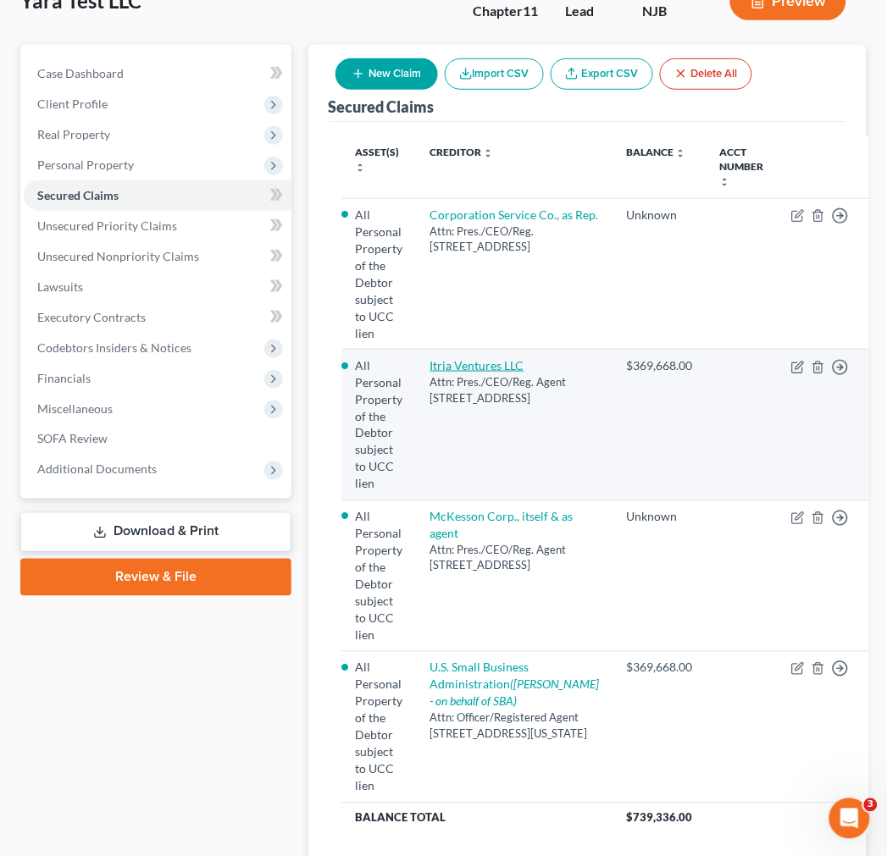
click at [506, 358] on link "Itria Ventures LLC" at bounding box center [477, 365] width 94 height 14
select select "7"
select select "0"
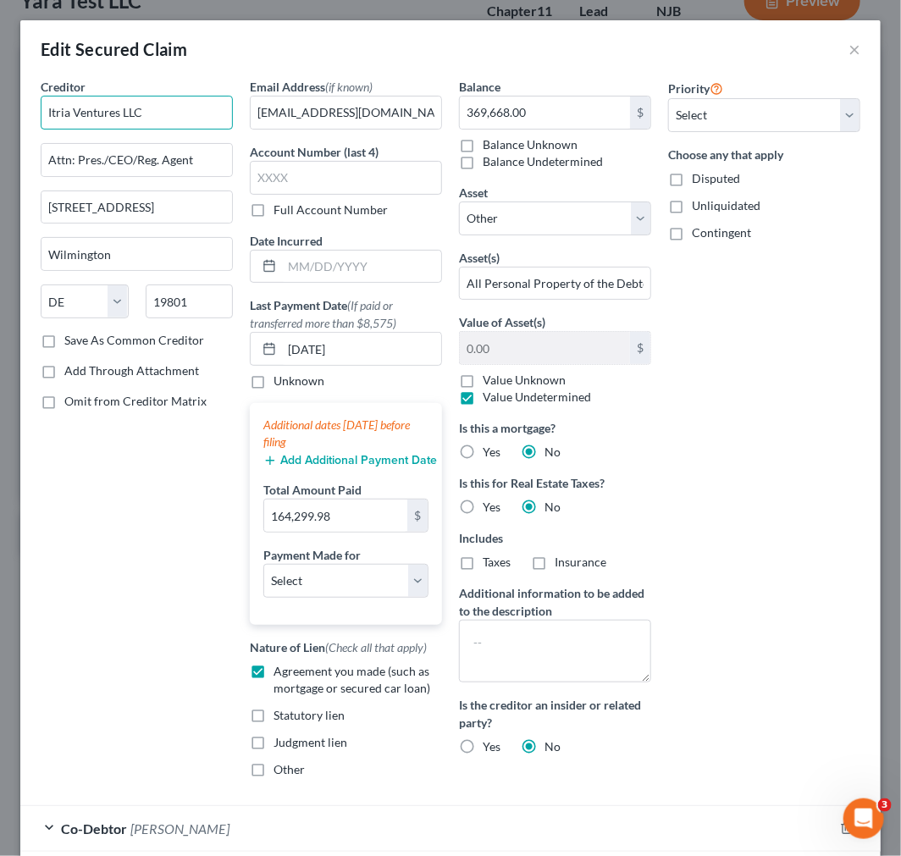
drag, startPoint x: 192, startPoint y: 115, endPoint x: -57, endPoint y: 105, distance: 249.2
click at [0, 105] on html "Home New Case Client Portal Directory Cases Scura Wigfield, [PERSON_NAME], [PER…" at bounding box center [450, 419] width 901 height 1135
drag, startPoint x: 204, startPoint y: 159, endPoint x: -341, endPoint y: 159, distance: 545.3
click at [0, 159] on html "Home New Case Client Portal Directory Cases Scura Wigfield, [PERSON_NAME], [PER…" at bounding box center [450, 419] width 901 height 1135
drag, startPoint x: 213, startPoint y: 202, endPoint x: -286, endPoint y: 195, distance: 498.8
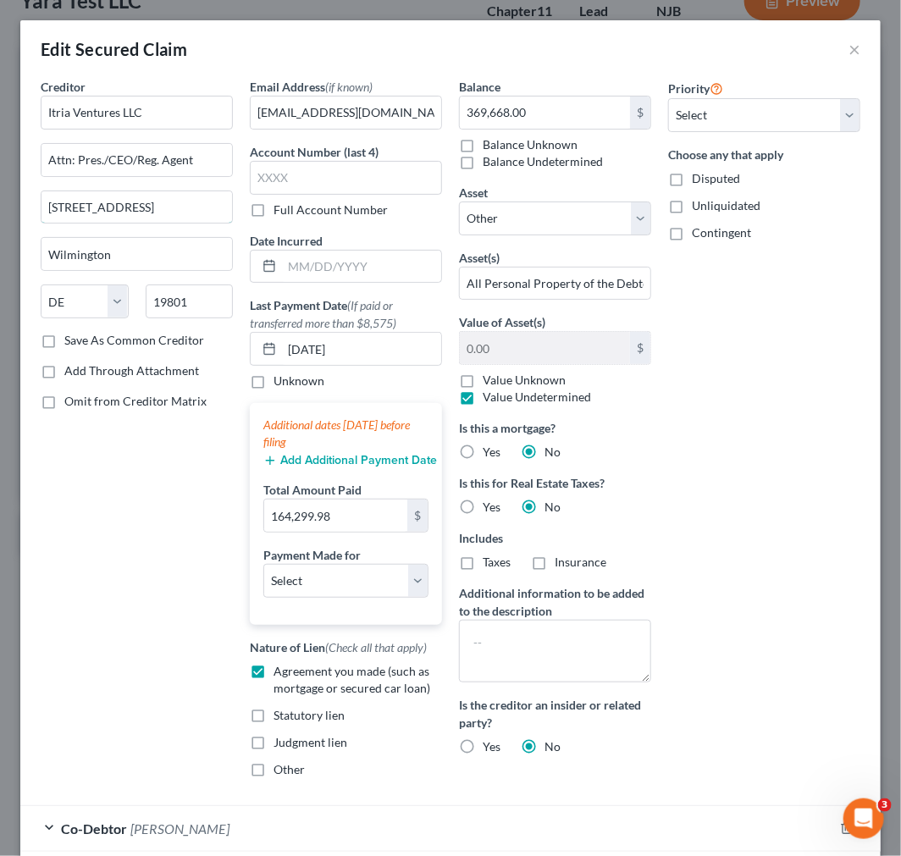
click at [0, 195] on html "Home New Case Client Portal Directory Cases Scura Wigfield, [PERSON_NAME], [PER…" at bounding box center [450, 419] width 901 height 1135
drag, startPoint x: 158, startPoint y: 254, endPoint x: -294, endPoint y: 212, distance: 453.3
click at [0, 212] on html "Home New Case Client Portal Directory Cases Scura Wigfield, [PERSON_NAME], [PER…" at bounding box center [450, 419] width 901 height 1135
click at [809, 52] on button "×" at bounding box center [855, 49] width 12 height 20
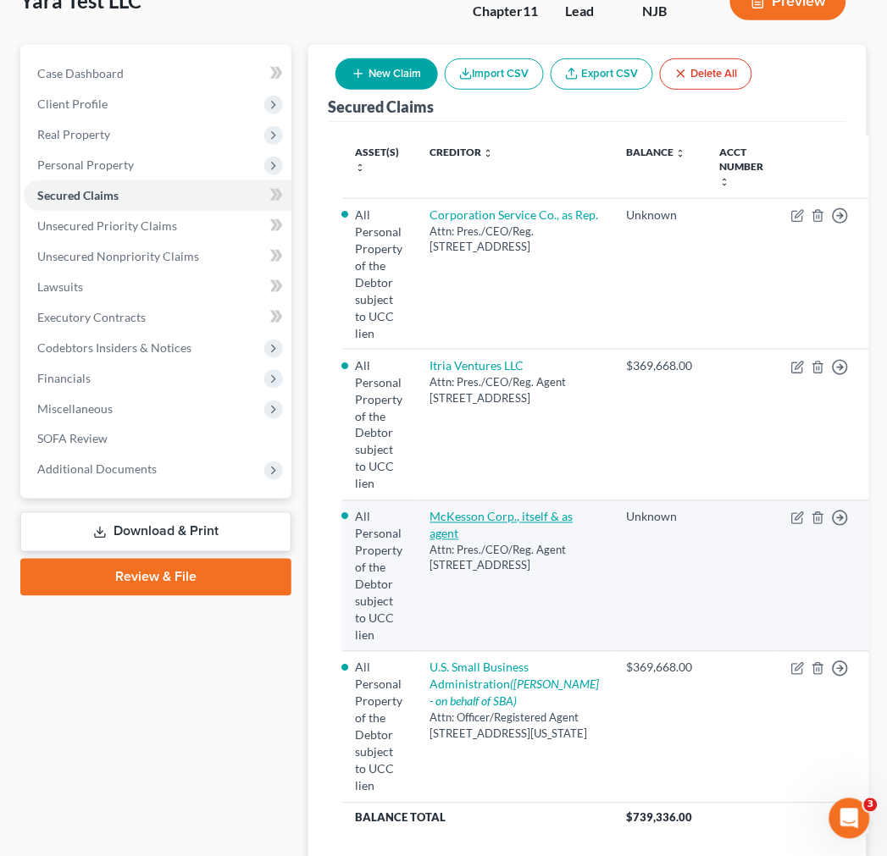
click at [508, 510] on link "McKesson Corp., itself & as agent" at bounding box center [501, 525] width 143 height 31
select select "9"
select select "0"
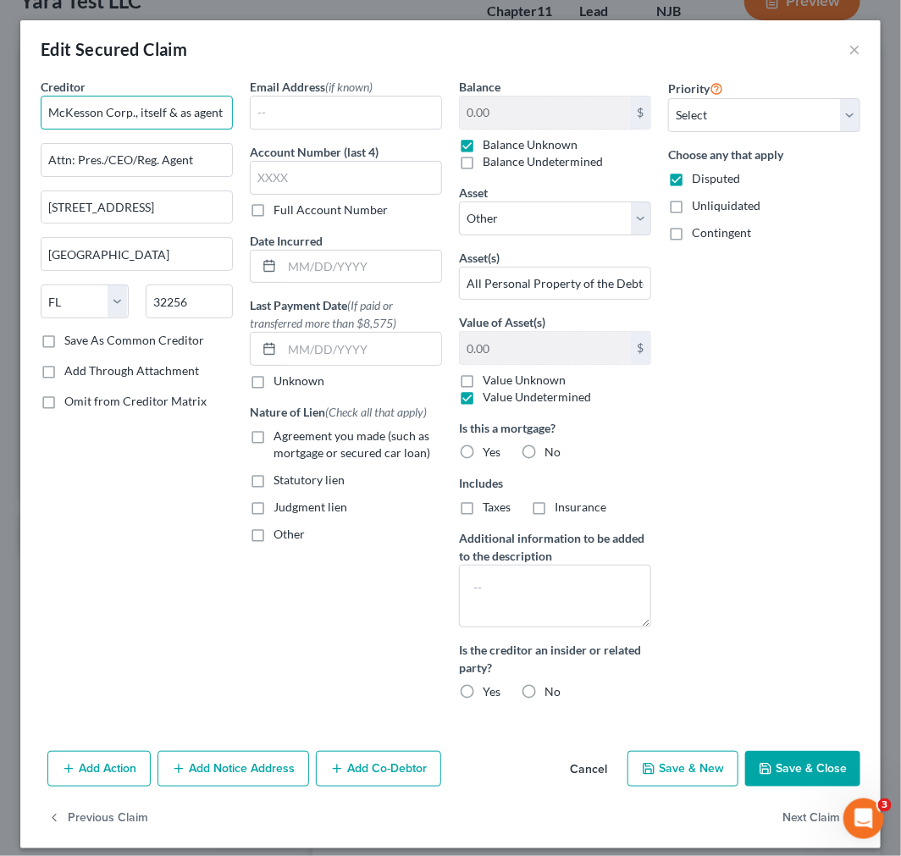
drag, startPoint x: 213, startPoint y: 108, endPoint x: 3, endPoint y: 110, distance: 210.0
click at [3, 110] on div "Edit Secured Claim × Creditor * McKesson Corp., itself & as agent Attn: Pres./C…" at bounding box center [450, 428] width 901 height 856
click at [187, 103] on input "McKesson Corp., itself & as agent" at bounding box center [137, 113] width 192 height 34
drag, startPoint x: 44, startPoint y: 107, endPoint x: 275, endPoint y: 99, distance: 231.3
click at [275, 99] on div "Creditor * McKesson Corp., itself & as agent Attn: Pres./CEO/Reg. Agent [GEOGRA…" at bounding box center [450, 396] width 837 height 636
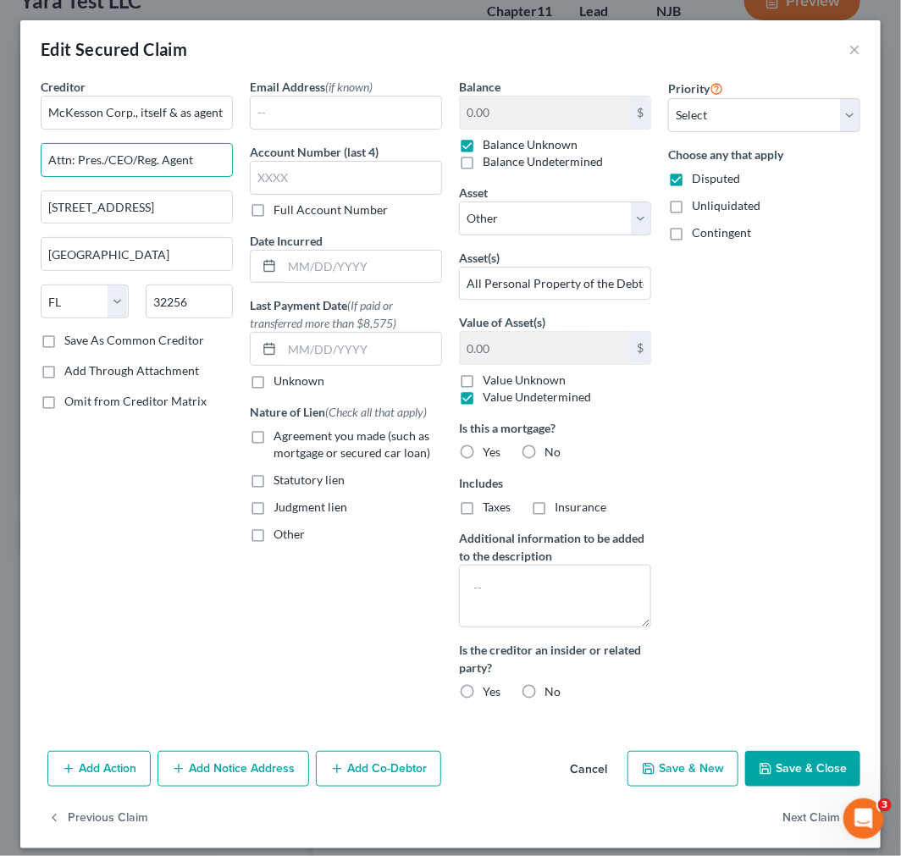
drag, startPoint x: 200, startPoint y: 163, endPoint x: -47, endPoint y: 159, distance: 246.5
click at [0, 159] on html "Home New Case Client Portal Directory Cases Scura Wigfield, [PERSON_NAME], [PER…" at bounding box center [450, 419] width 901 height 1135
drag, startPoint x: 196, startPoint y: 210, endPoint x: -197, endPoint y: 174, distance: 395.4
click at [0, 174] on html "Home New Case Client Portal Directory Cases Scura Wigfield, [PERSON_NAME], [PER…" at bounding box center [450, 419] width 901 height 1135
drag, startPoint x: 175, startPoint y: 256, endPoint x: -292, endPoint y: 256, distance: 467.4
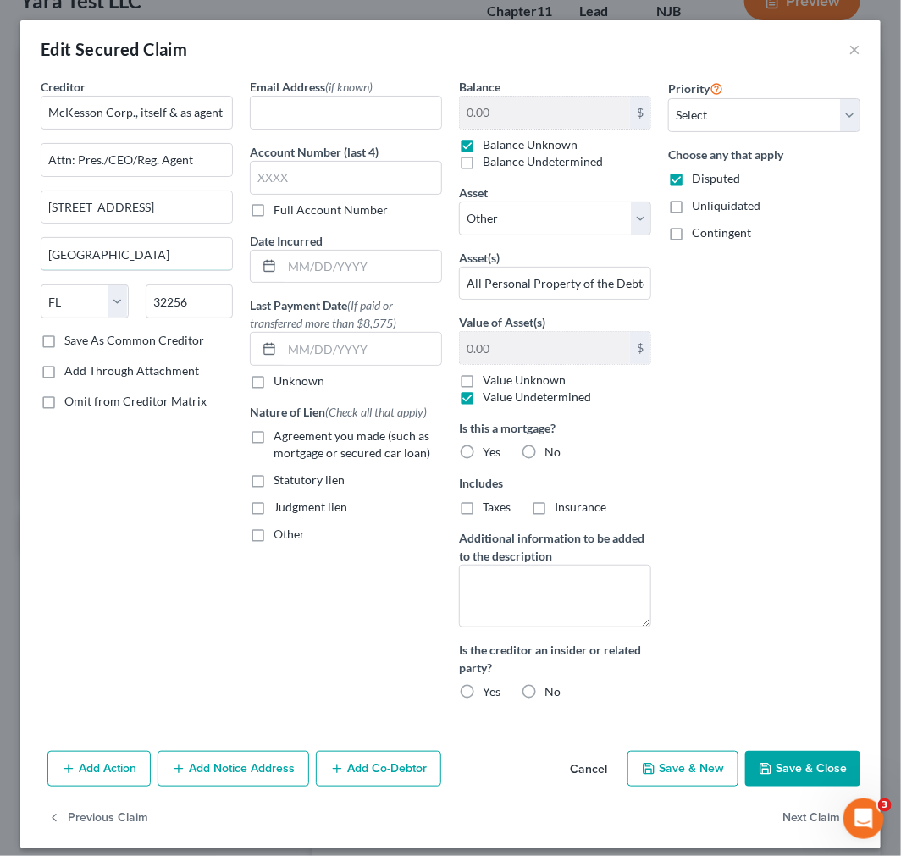
click at [0, 256] on html "Home New Case Client Portal Directory Cases Scura Wigfield, [PERSON_NAME], [PER…" at bounding box center [450, 419] width 901 height 1135
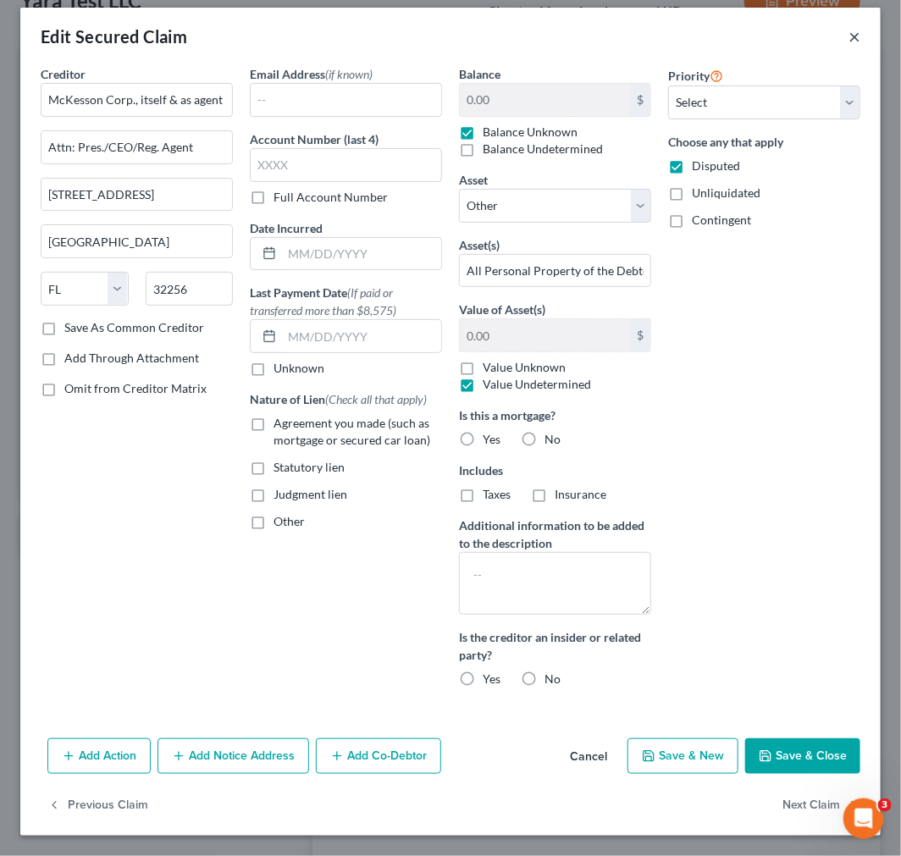
click at [809, 29] on button "×" at bounding box center [855, 36] width 12 height 20
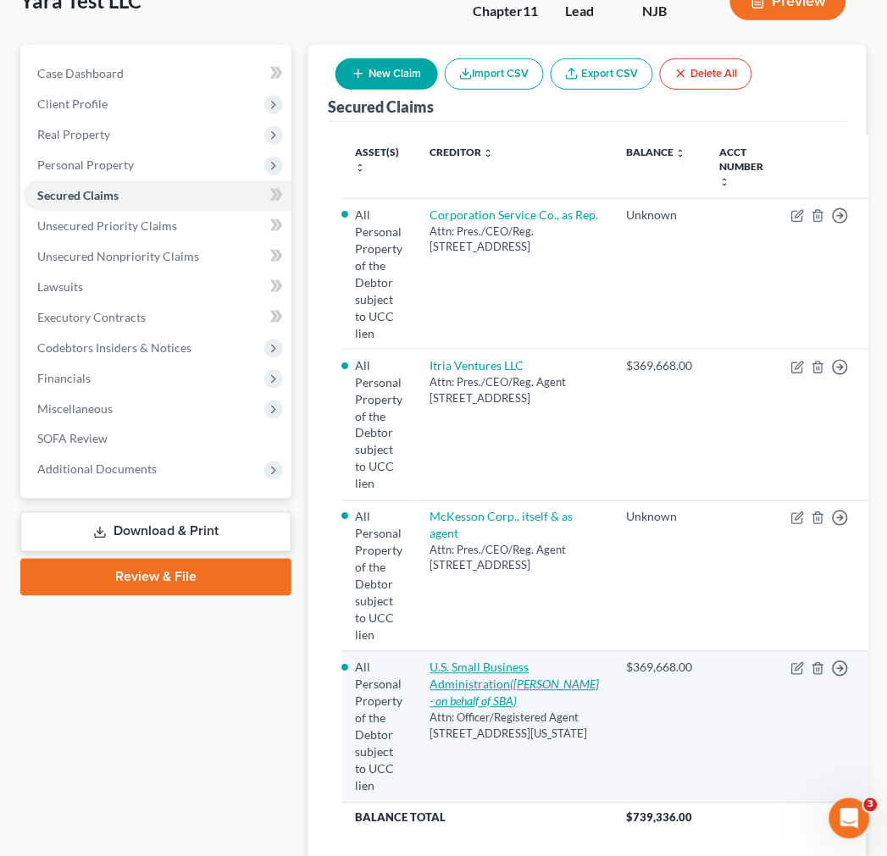
click at [505, 661] on link "U.S. Small Business Administration ([PERSON_NAME] - on behalf of SBA)" at bounding box center [514, 685] width 169 height 48
select select "8"
select select "0"
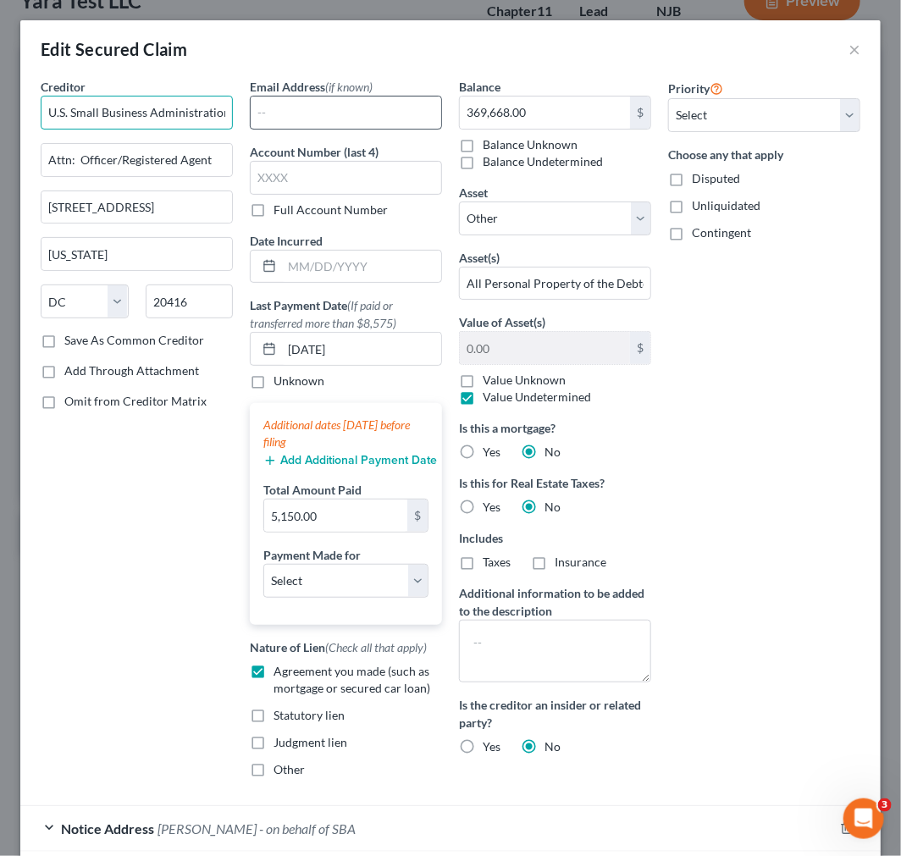
scroll to position [0, 4]
drag, startPoint x: 46, startPoint y: 111, endPoint x: 279, endPoint y: 111, distance: 233.7
click at [279, 111] on div "Creditor * U.S. Small Business Administration Attn: Officer/Registered Agent [S…" at bounding box center [450, 435] width 837 height 714
drag, startPoint x: 48, startPoint y: 156, endPoint x: 279, endPoint y: 158, distance: 231.2
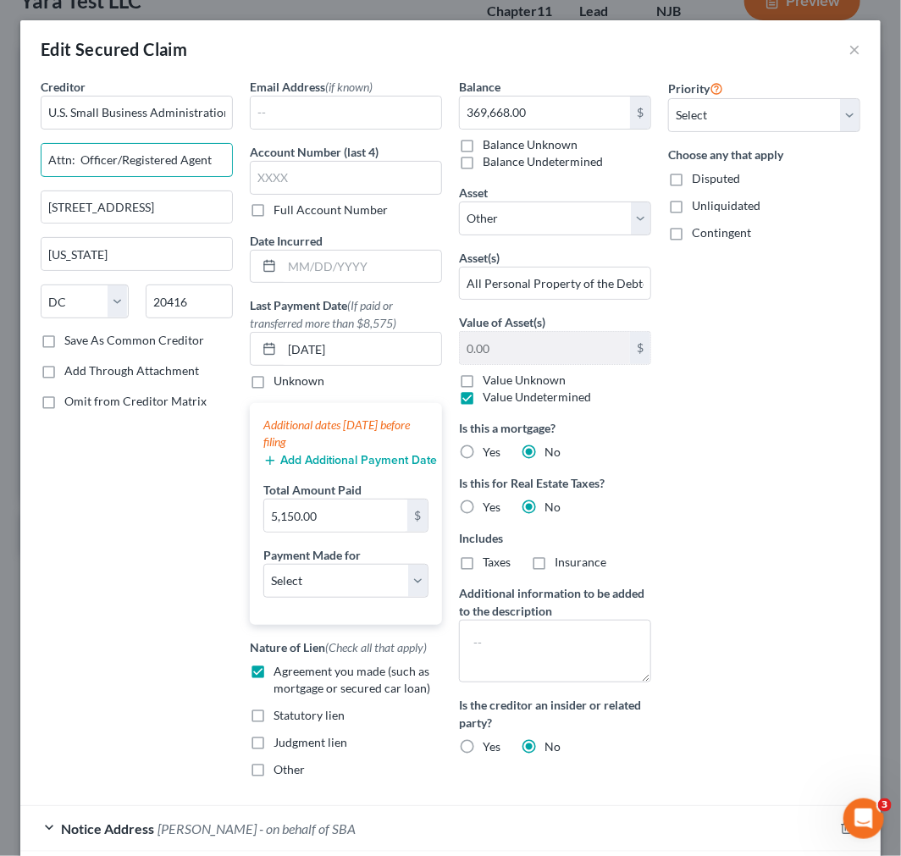
click at [279, 158] on div "Creditor * U.S. Small Business Administration Attn: Officer/Registered Agent [S…" at bounding box center [450, 435] width 837 height 714
drag, startPoint x: 159, startPoint y: 214, endPoint x: -206, endPoint y: 163, distance: 368.5
click at [0, 163] on html "Home New Case Client Portal Directory Cases Scura Wigfield, [PERSON_NAME], [PER…" at bounding box center [450, 419] width 901 height 1135
drag, startPoint x: 158, startPoint y: 252, endPoint x: -252, endPoint y: 205, distance: 412.6
click at [0, 205] on html "Home New Case Client Portal Directory Cases Scura Wigfield, [PERSON_NAME], [PER…" at bounding box center [450, 419] width 901 height 1135
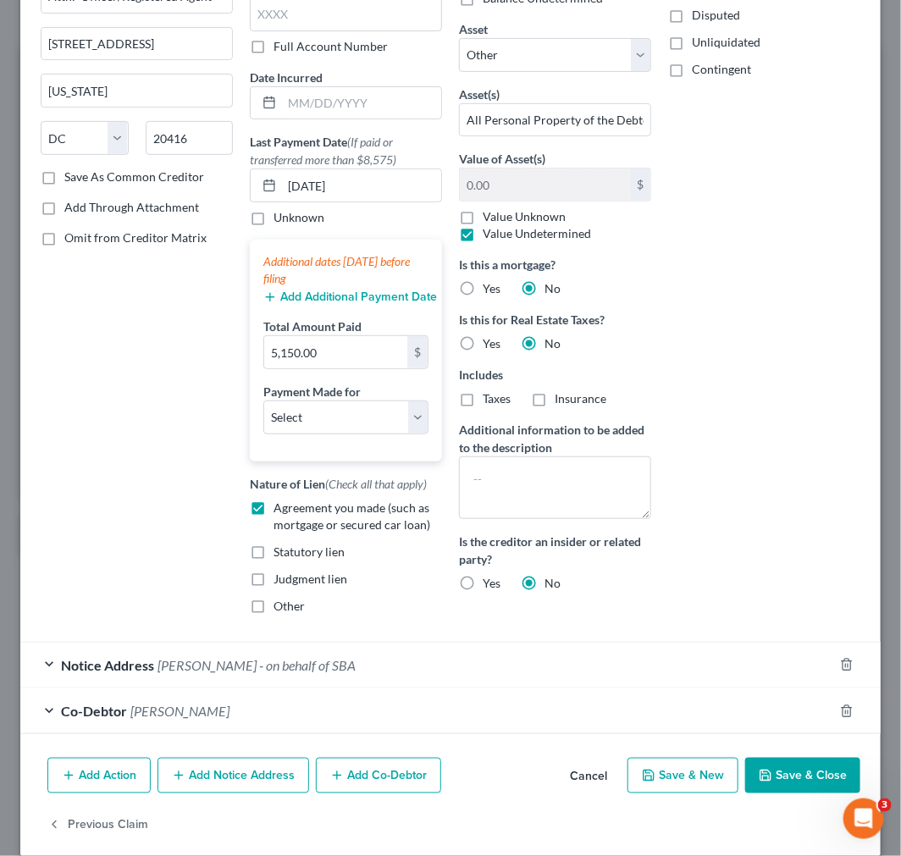
scroll to position [184, 0]
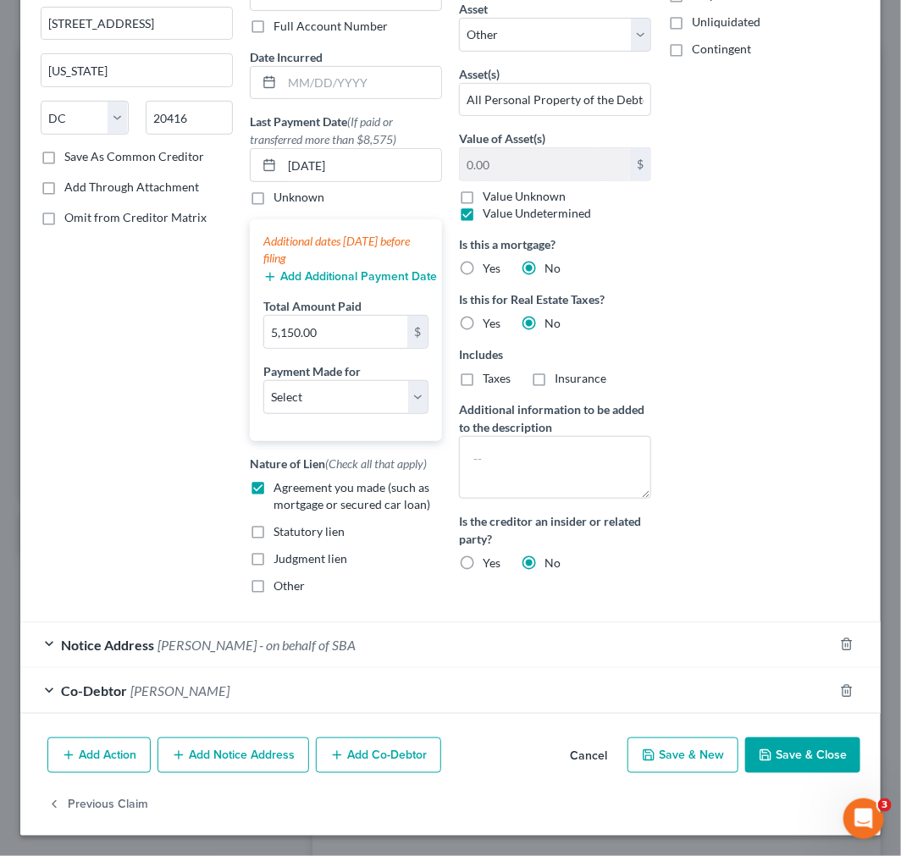
click at [302, 641] on span "[PERSON_NAME] - on behalf of SBA" at bounding box center [257, 645] width 198 height 16
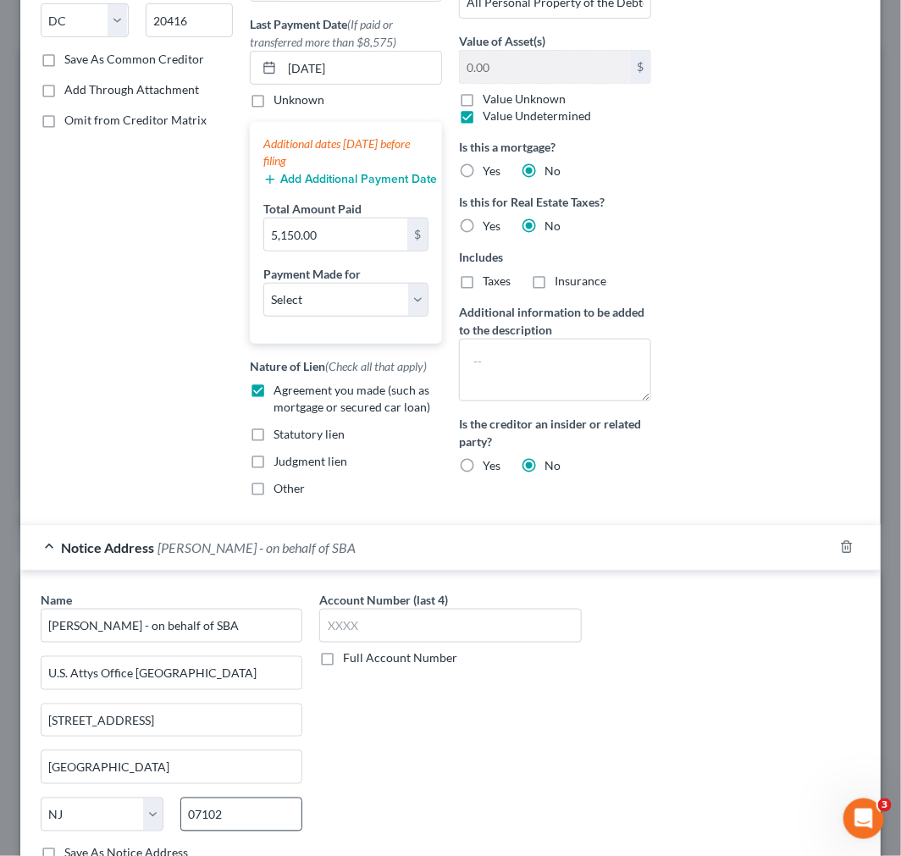
scroll to position [534, 0]
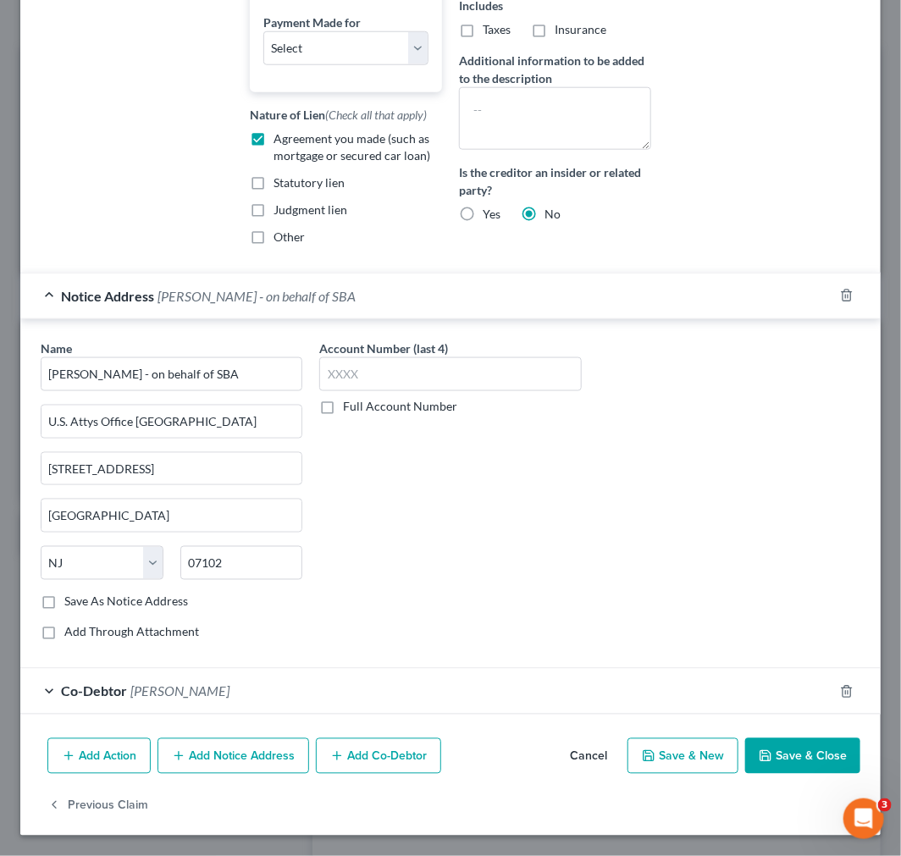
click at [334, 680] on div "Co-Debtor [PERSON_NAME]" at bounding box center [426, 691] width 813 height 45
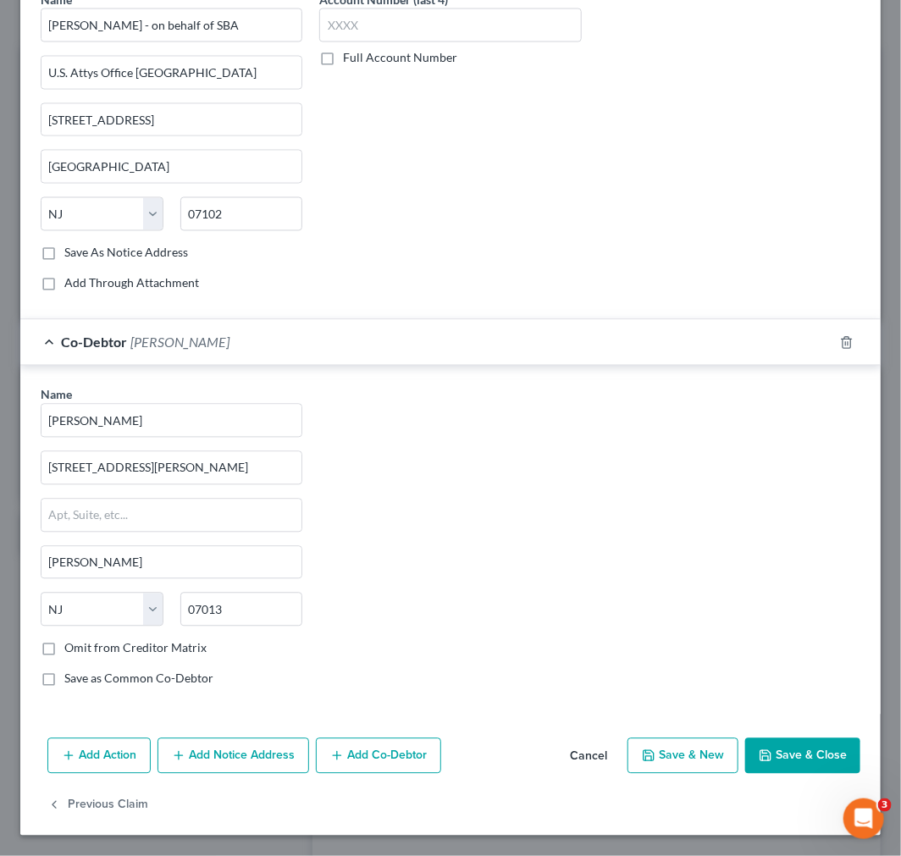
click at [324, 349] on div "Co-Debtor [PERSON_NAME]" at bounding box center [426, 342] width 813 height 45
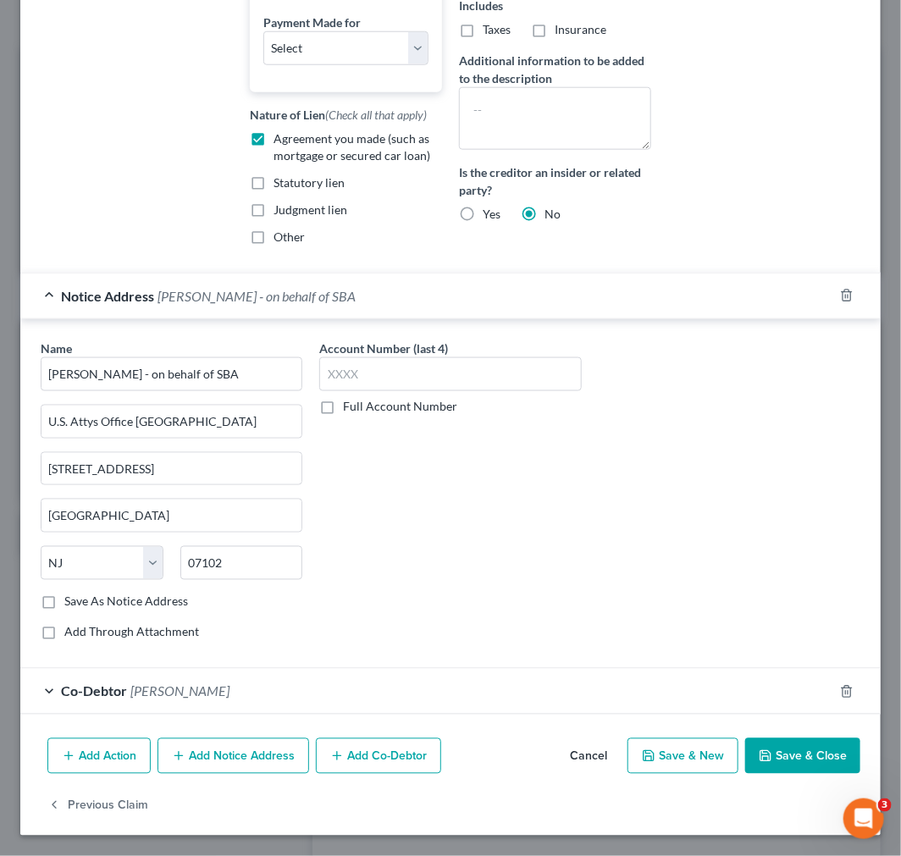
click at [243, 310] on div "Notice Address [PERSON_NAME] - on behalf of SBA" at bounding box center [426, 296] width 813 height 45
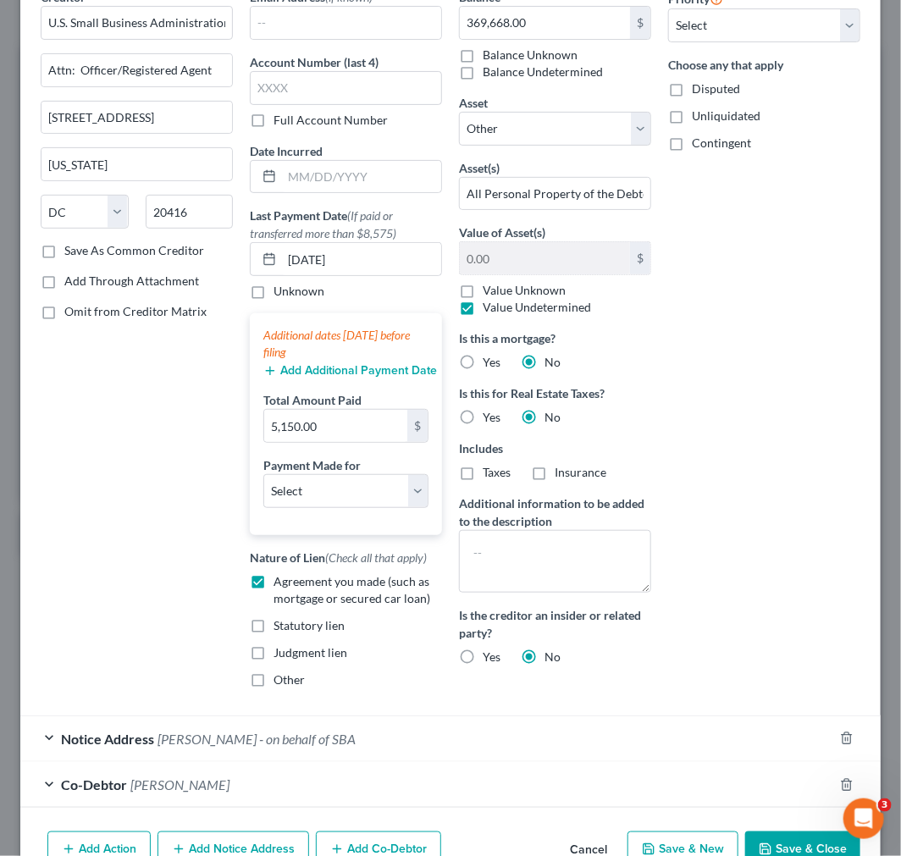
scroll to position [0, 0]
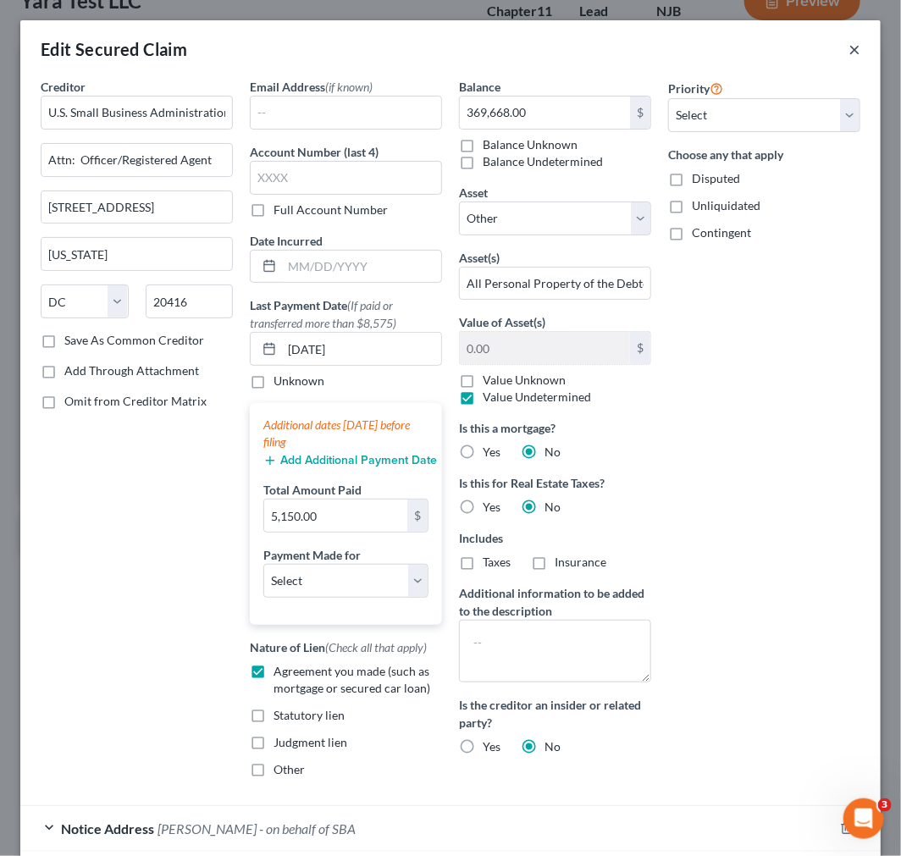
click at [809, 47] on button "×" at bounding box center [855, 49] width 12 height 20
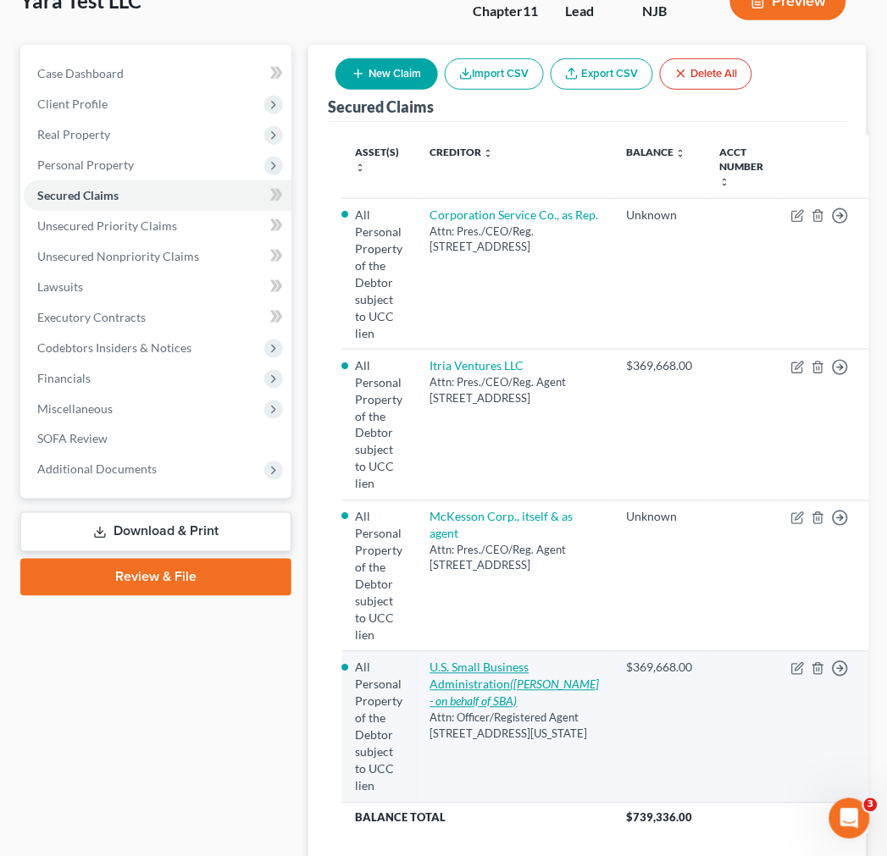
click at [471, 677] on icon "([PERSON_NAME] - on behalf of SBA)" at bounding box center [514, 692] width 169 height 31
select select "8"
select select "0"
select select "33"
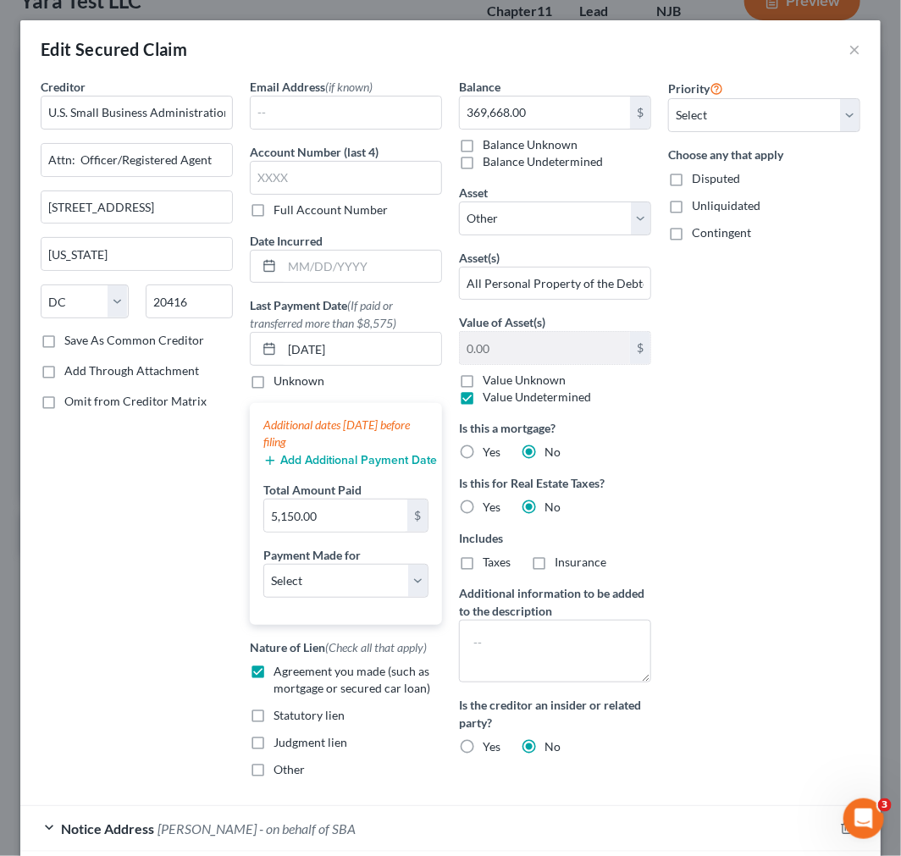
scroll to position [184, 0]
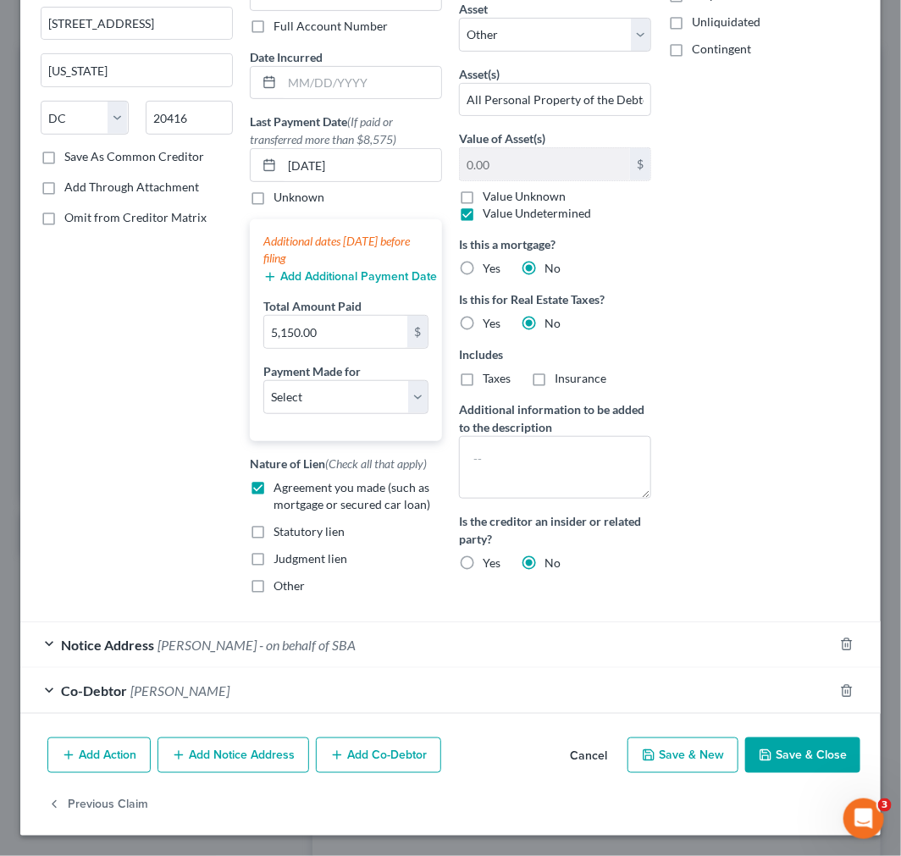
click at [280, 627] on div "Notice Address [PERSON_NAME] - on behalf of SBA" at bounding box center [426, 644] width 813 height 45
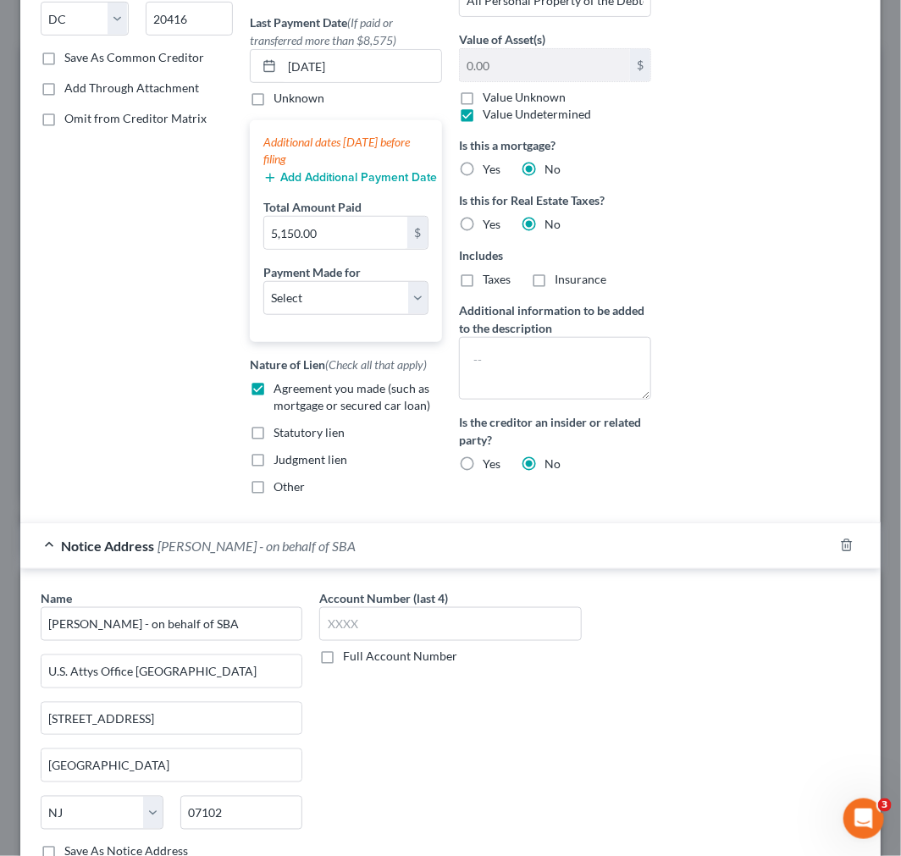
scroll to position [534, 0]
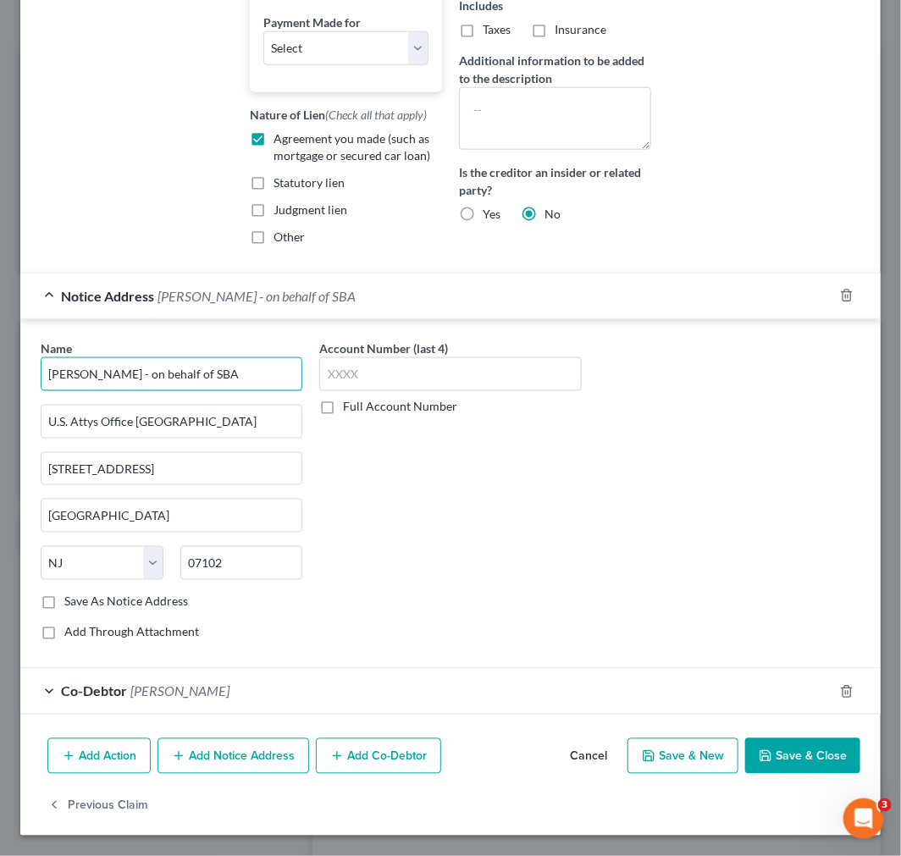
drag, startPoint x: 272, startPoint y: 370, endPoint x: -30, endPoint y: 345, distance: 303.3
click at [0, 345] on html "Home New Case Client Portal Directory Cases Scura Wigfield, [PERSON_NAME], [PER…" at bounding box center [450, 419] width 901 height 1135
drag, startPoint x: -71, startPoint y: 393, endPoint x: -194, endPoint y: 382, distance: 123.3
click at [0, 382] on html "Home New Case Client Portal Directory Cases Scura Wigfield, [PERSON_NAME], [PER…" at bounding box center [450, 419] width 901 height 1135
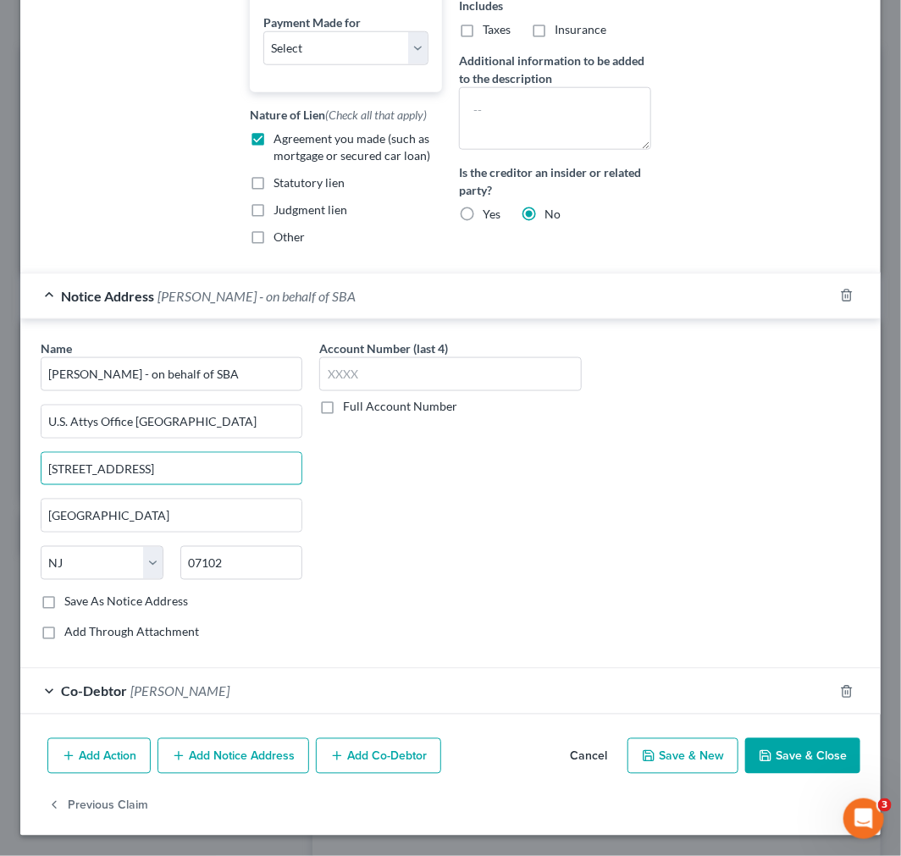
drag, startPoint x: 158, startPoint y: 454, endPoint x: -152, endPoint y: 451, distance: 309.9
click at [0, 451] on html "Home New Case Client Portal Directory Cases Scura Wigfield, [PERSON_NAME], [PER…" at bounding box center [450, 419] width 901 height 1135
drag, startPoint x: 58, startPoint y: 513, endPoint x: -260, endPoint y: 459, distance: 322.1
click at [0, 459] on html "Home New Case Client Portal Directory Cases Scura Wigfield, [PERSON_NAME], [PER…" at bounding box center [450, 419] width 901 height 1135
drag, startPoint x: 261, startPoint y: 690, endPoint x: 252, endPoint y: 682, distance: 12.6
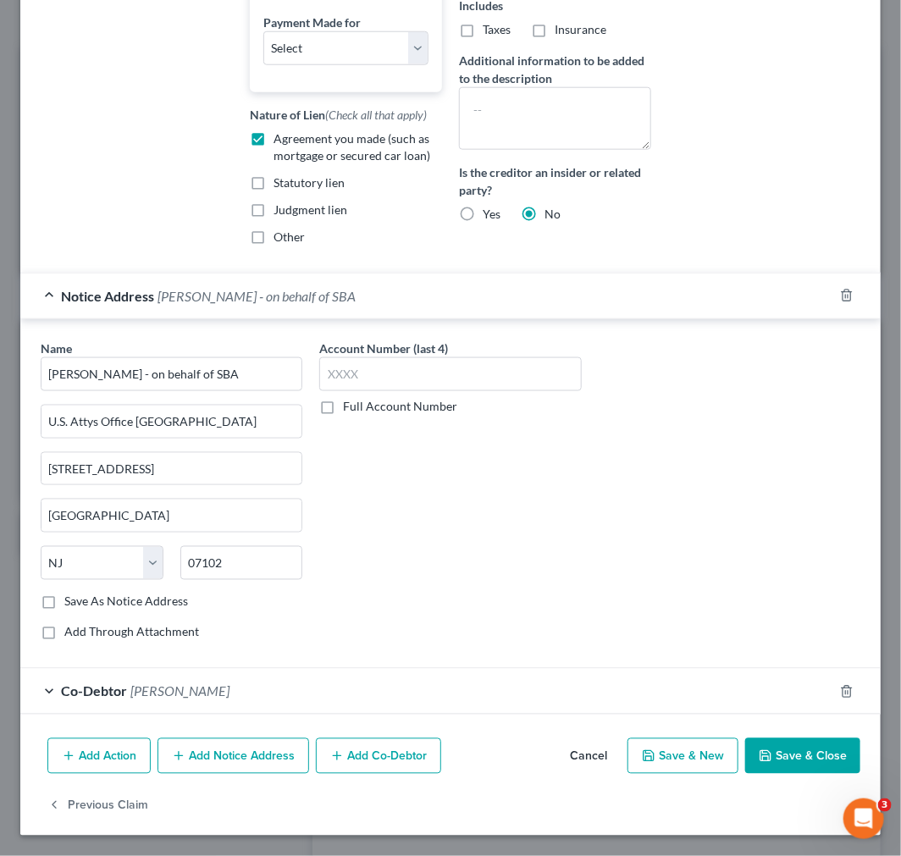
click at [263, 690] on div "Co-Debtor [PERSON_NAME]" at bounding box center [426, 691] width 813 height 45
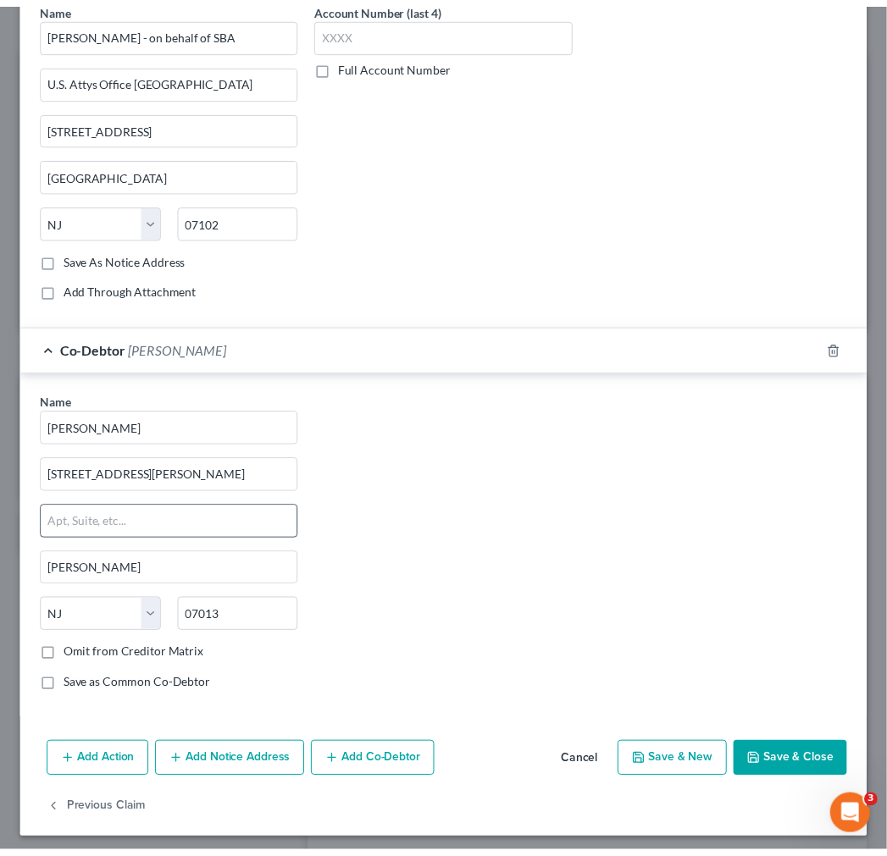
scroll to position [884, 0]
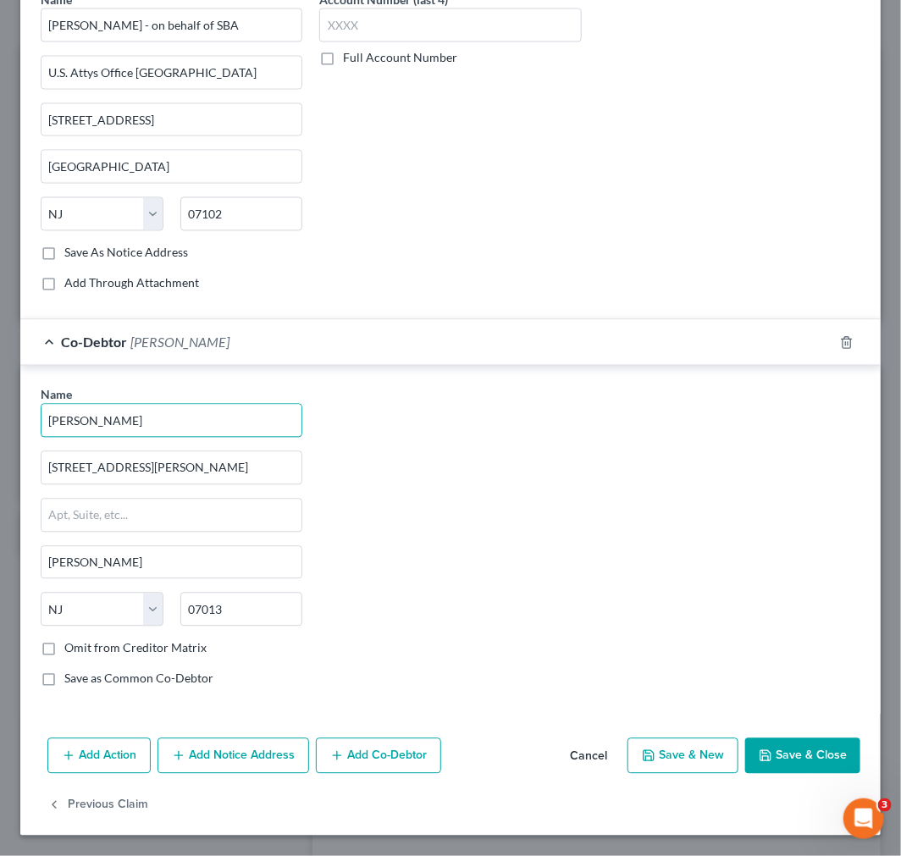
drag, startPoint x: -22, startPoint y: 405, endPoint x: -204, endPoint y: 398, distance: 182.2
click at [0, 398] on html "Home New Case Client Portal Directory Cases Scura Wigfield, [PERSON_NAME], [PER…" at bounding box center [450, 419] width 901 height 1135
drag, startPoint x: 204, startPoint y: 455, endPoint x: -104, endPoint y: 458, distance: 308.3
click at [0, 458] on html "Home New Case Client Portal Directory Cases Scura Wigfield, [PERSON_NAME], [PER…" at bounding box center [450, 419] width 901 height 1135
click at [589, 755] on button "Cancel" at bounding box center [588, 757] width 64 height 34
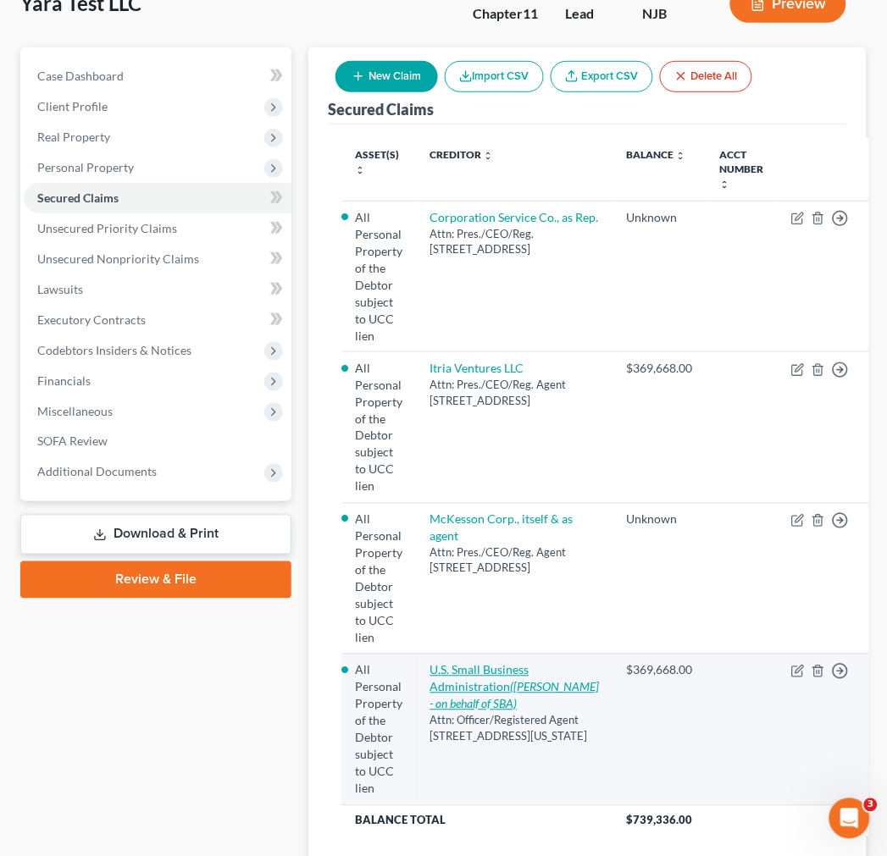
scroll to position [148, 0]
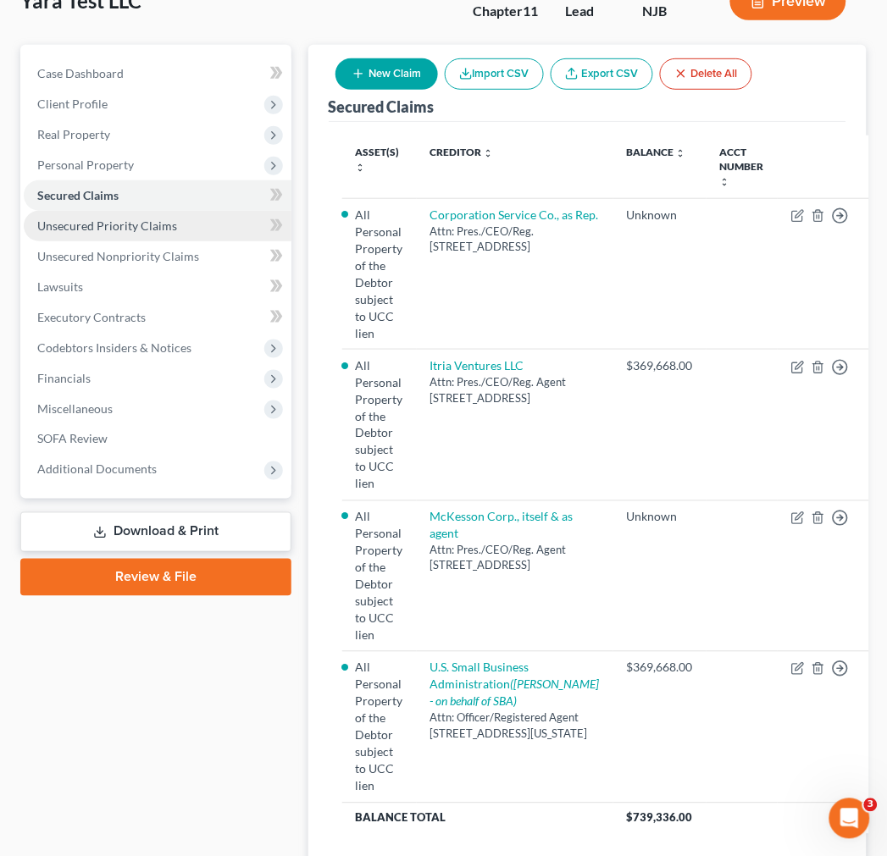
click at [108, 235] on link "Unsecured Priority Claims" at bounding box center [158, 226] width 268 height 30
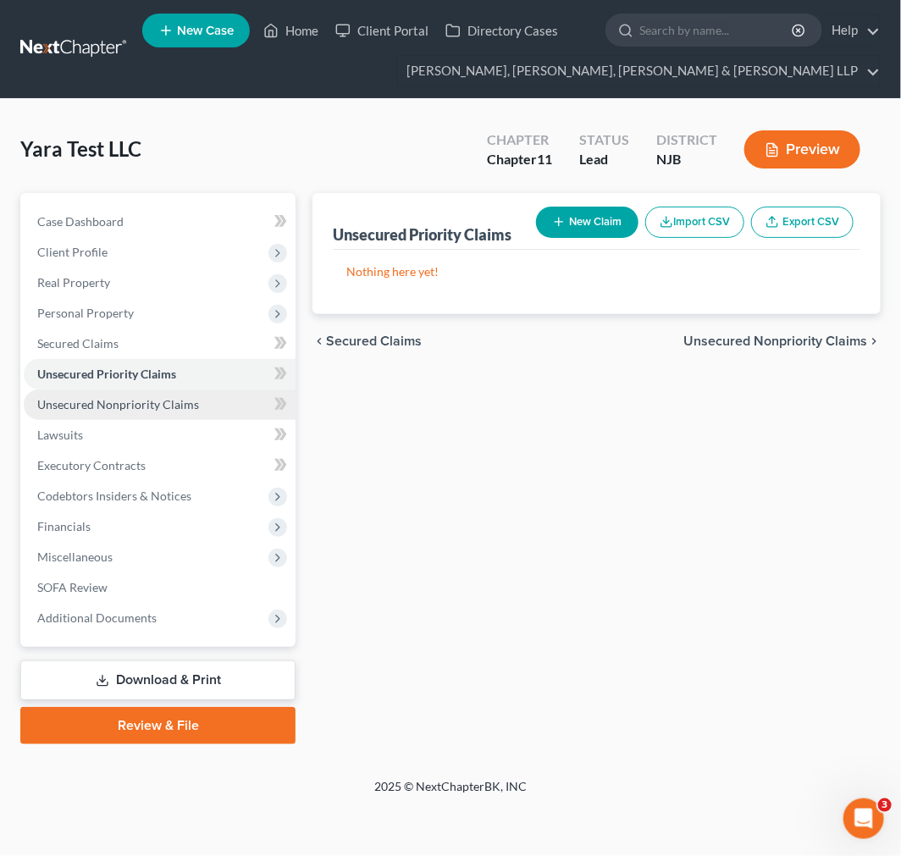
click at [156, 410] on span "Unsecured Nonpriority Claims" at bounding box center [118, 404] width 162 height 14
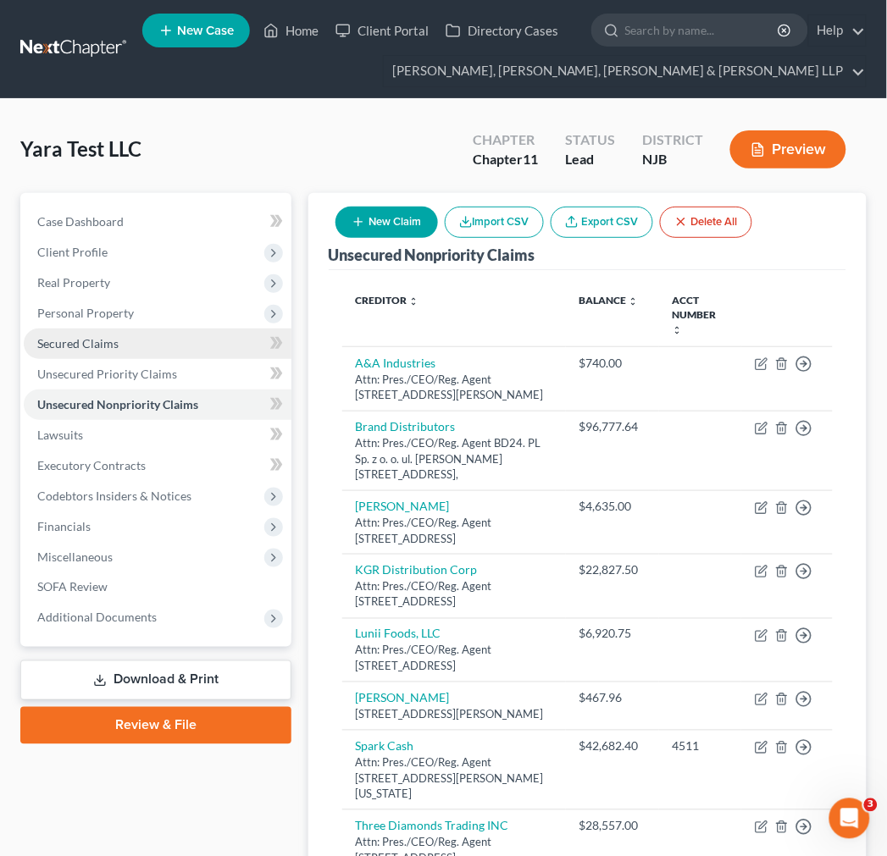
click at [136, 334] on link "Secured Claims" at bounding box center [158, 344] width 268 height 30
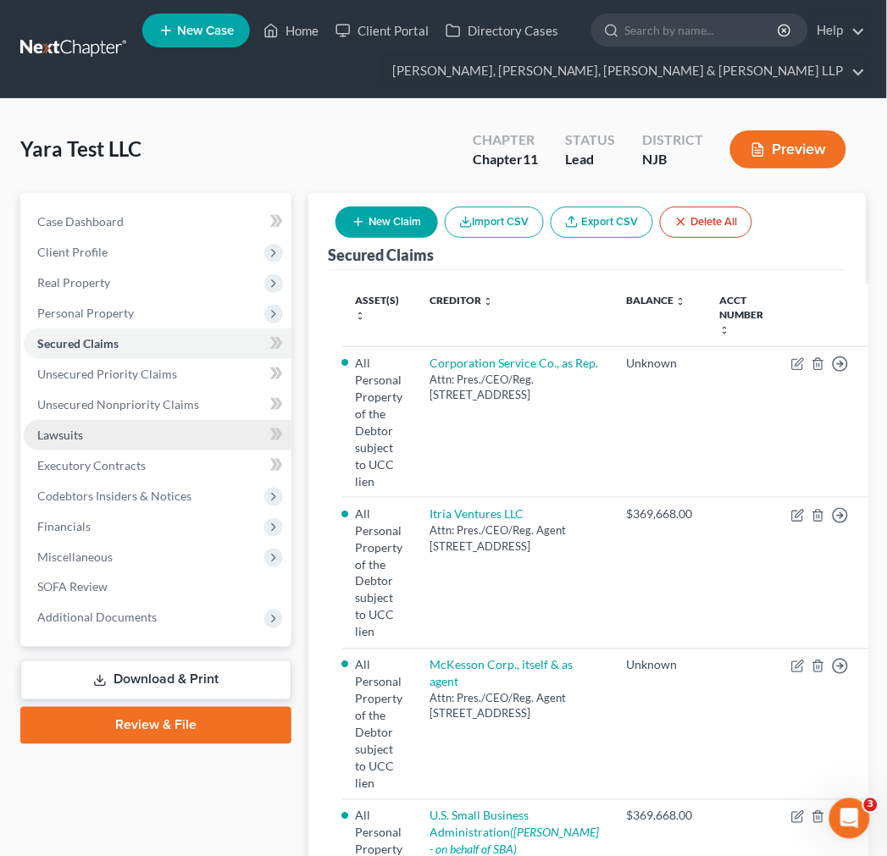
drag, startPoint x: 176, startPoint y: 418, endPoint x: 175, endPoint y: 435, distance: 17.0
click at [175, 421] on link "Lawsuits" at bounding box center [158, 435] width 268 height 30
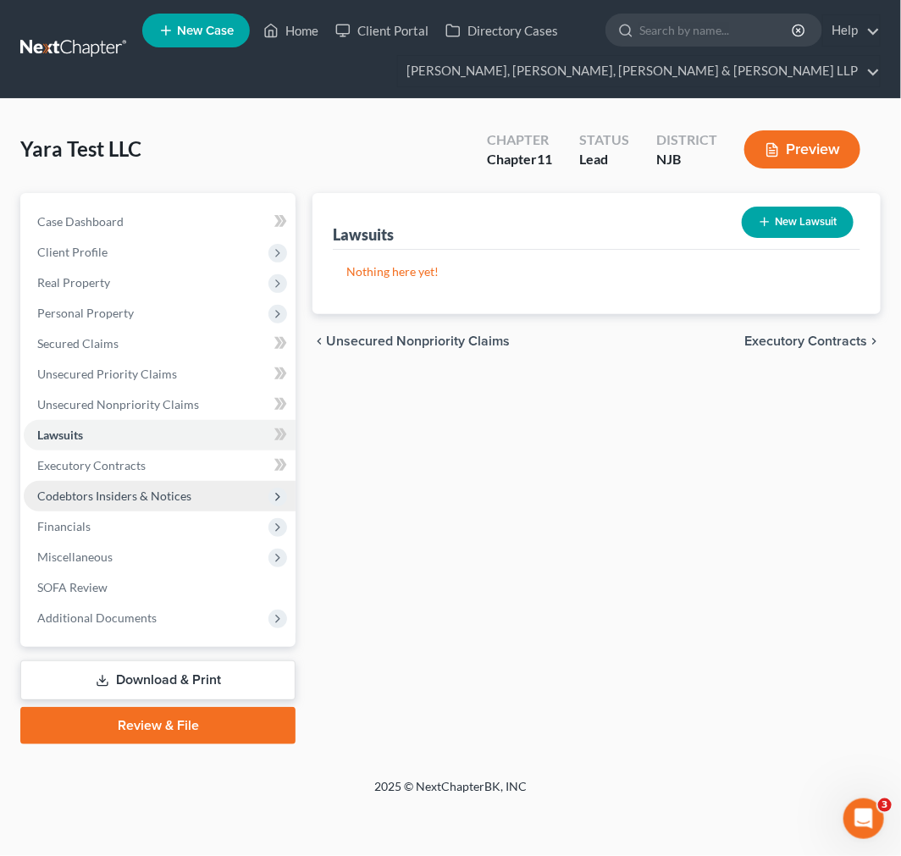
click at [175, 485] on span "Codebtors Insiders & Notices" at bounding box center [160, 496] width 272 height 30
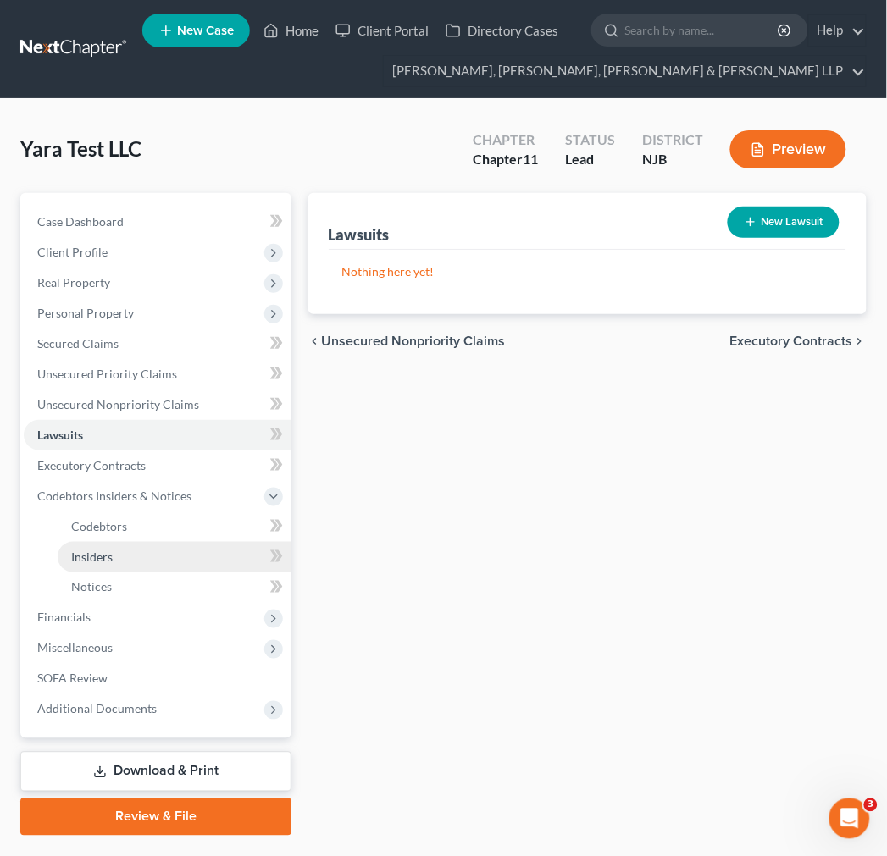
click at [186, 556] on link "Insiders" at bounding box center [175, 557] width 234 height 30
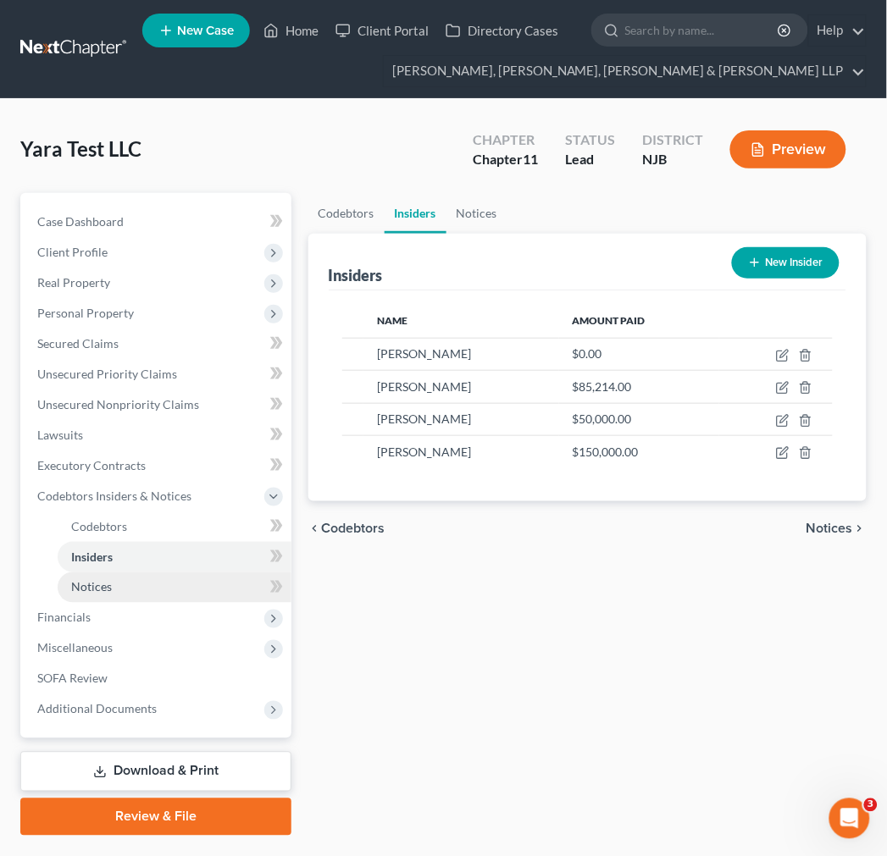
click at [186, 588] on link "Notices" at bounding box center [175, 587] width 234 height 30
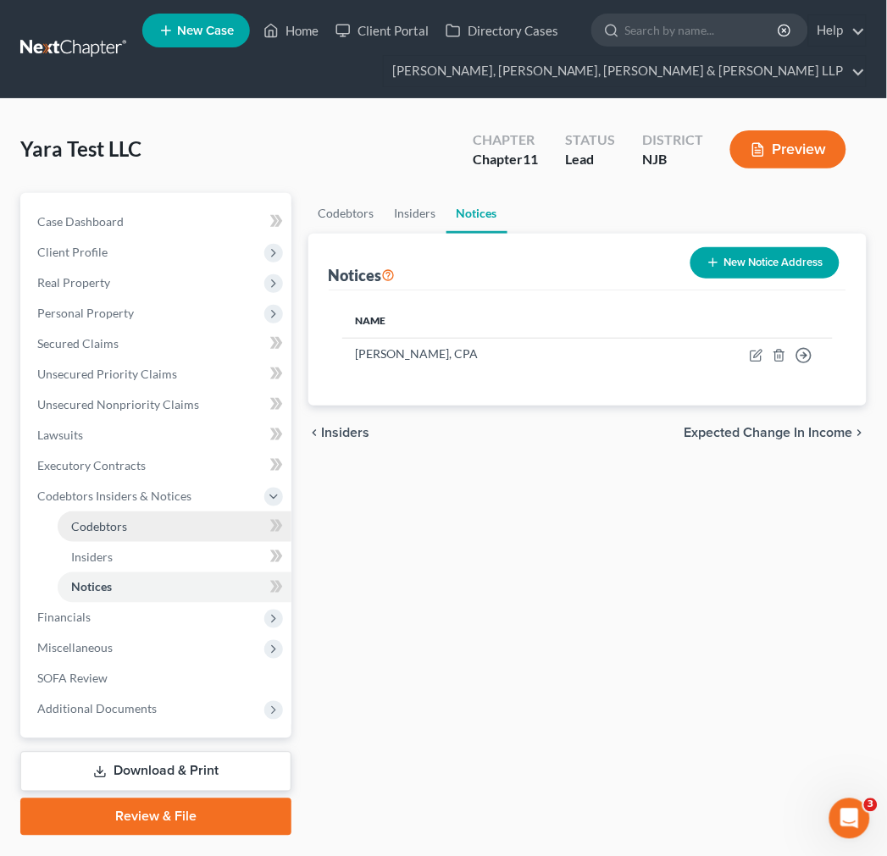
click at [184, 523] on link "Codebtors" at bounding box center [175, 526] width 234 height 30
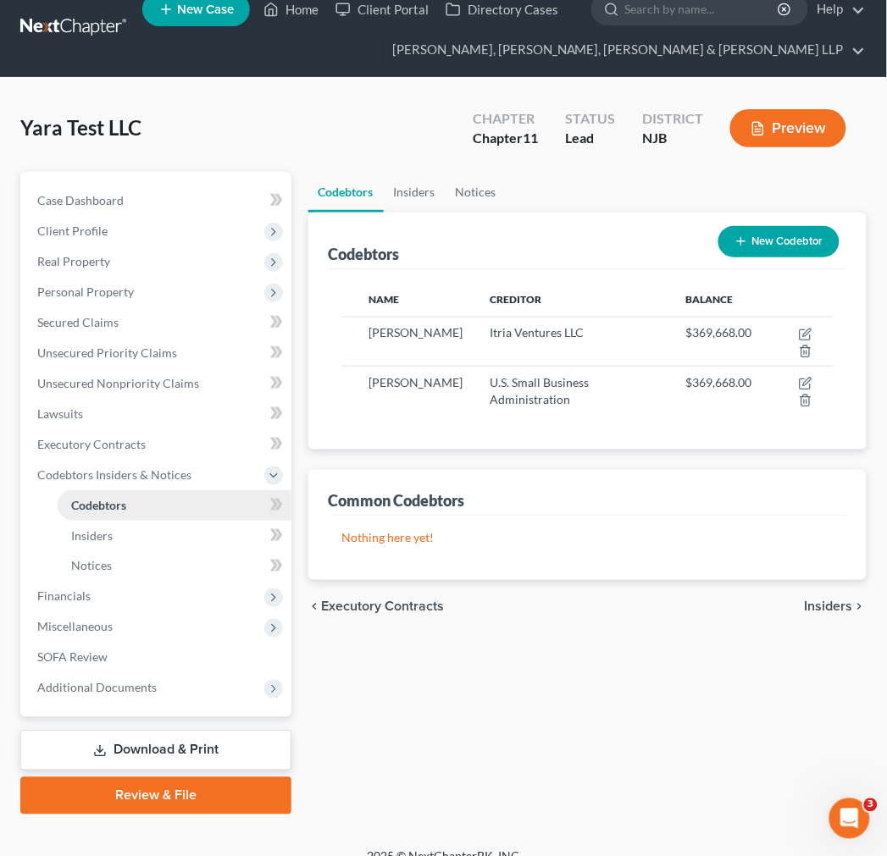
scroll to position [42, 0]
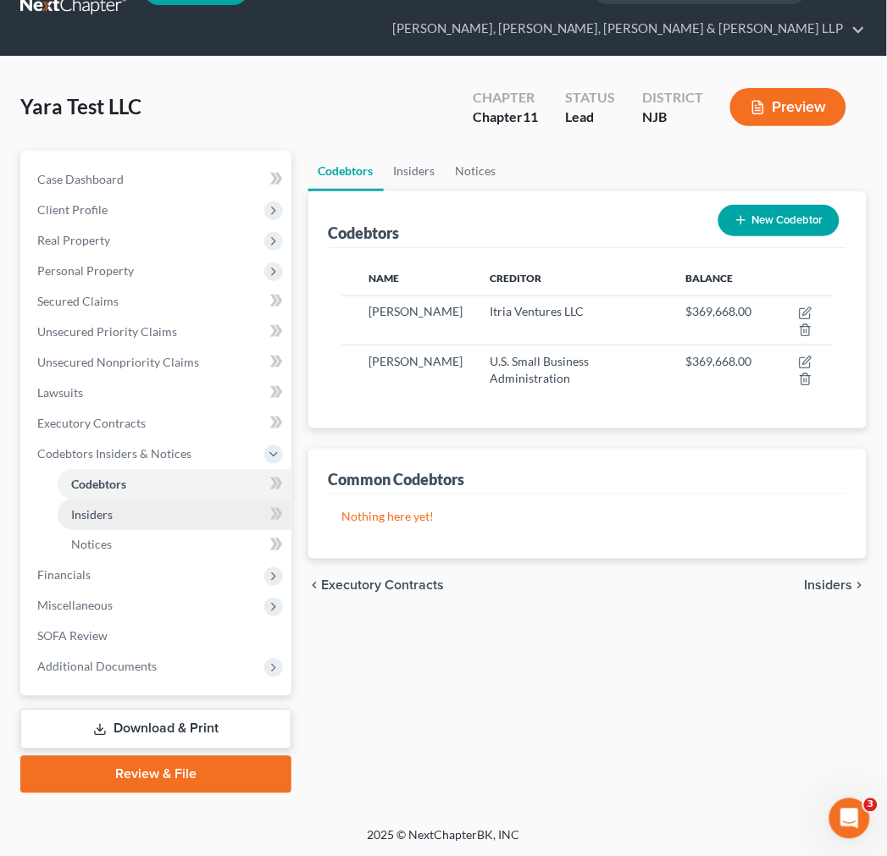
click at [213, 506] on link "Insiders" at bounding box center [175, 515] width 234 height 30
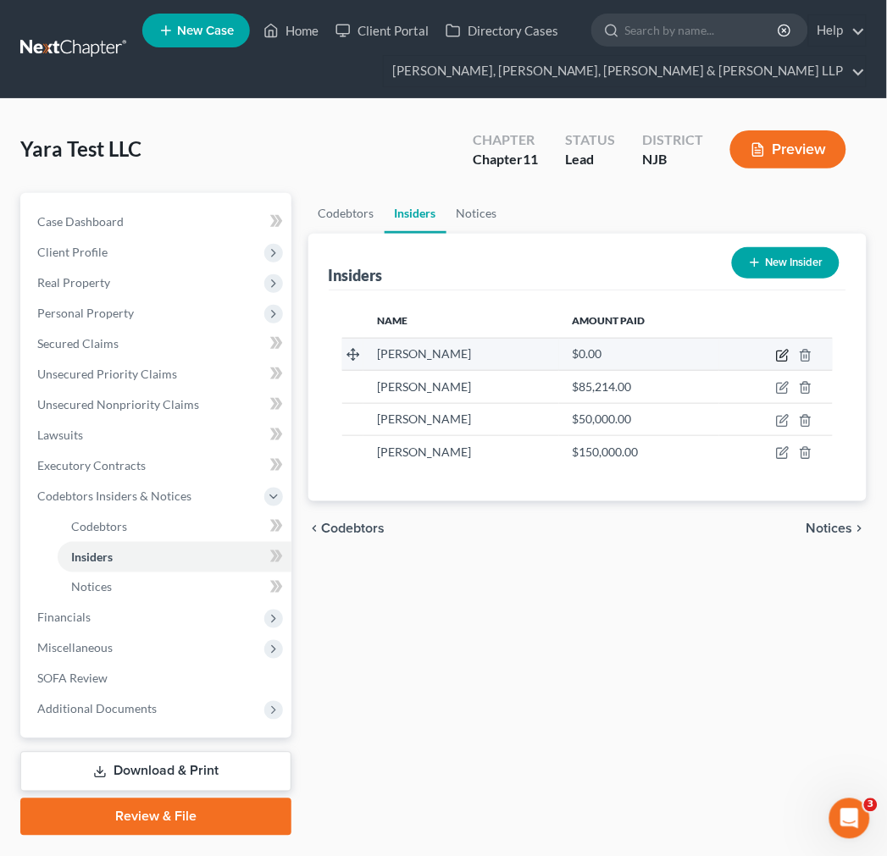
click at [781, 351] on icon "button" at bounding box center [783, 356] width 14 height 14
select select "33"
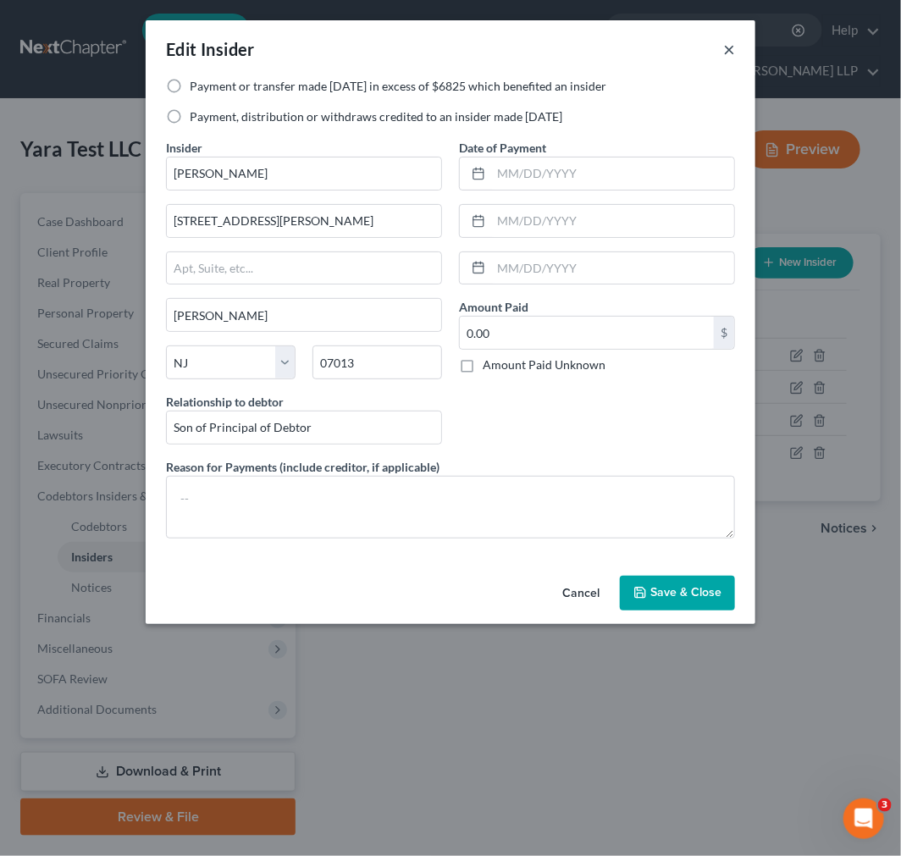
click at [729, 47] on button "×" at bounding box center [729, 49] width 12 height 20
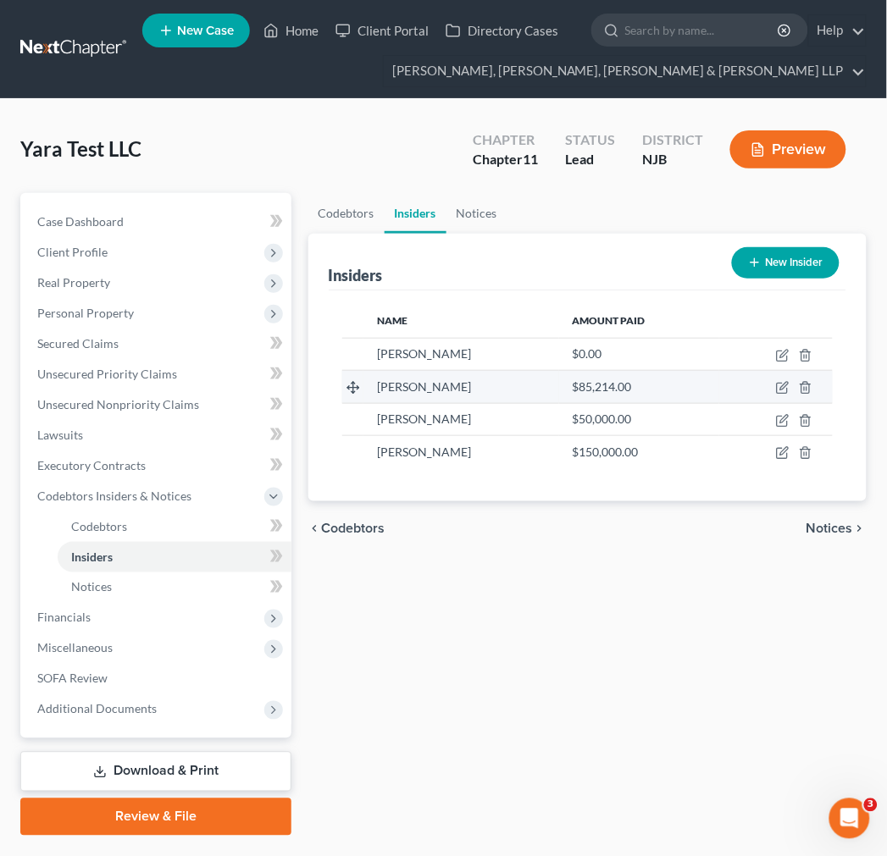
click at [774, 395] on td at bounding box center [775, 387] width 113 height 32
click at [775, 390] on td at bounding box center [775, 387] width 113 height 32
click at [789, 384] on icon "button" at bounding box center [783, 388] width 14 height 14
select select "33"
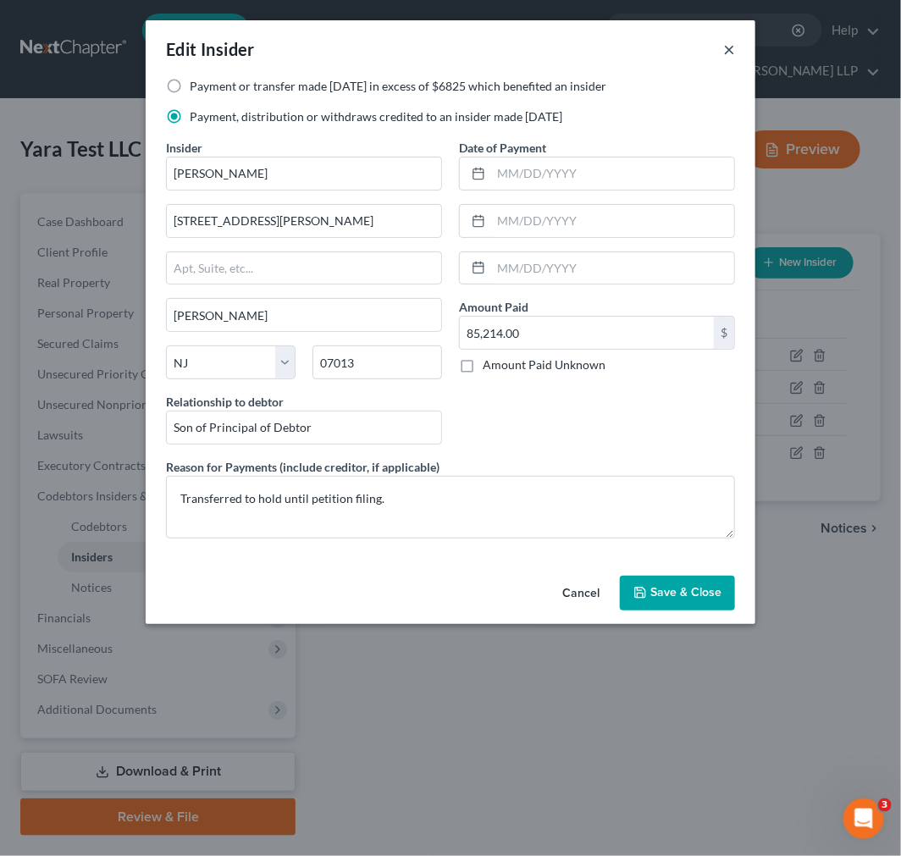
click at [729, 56] on button "×" at bounding box center [729, 49] width 12 height 20
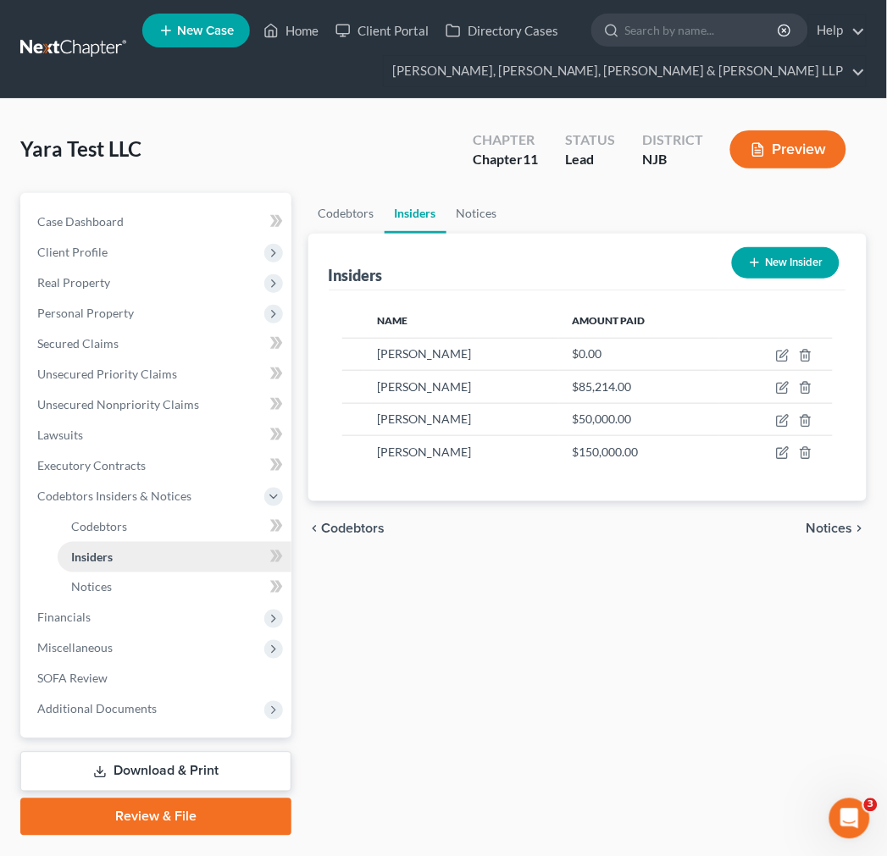
drag, startPoint x: 183, startPoint y: 569, endPoint x: 180, endPoint y: 591, distance: 22.3
click at [182, 570] on link "Insiders" at bounding box center [175, 557] width 234 height 30
click at [180, 591] on link "Notices" at bounding box center [175, 587] width 234 height 30
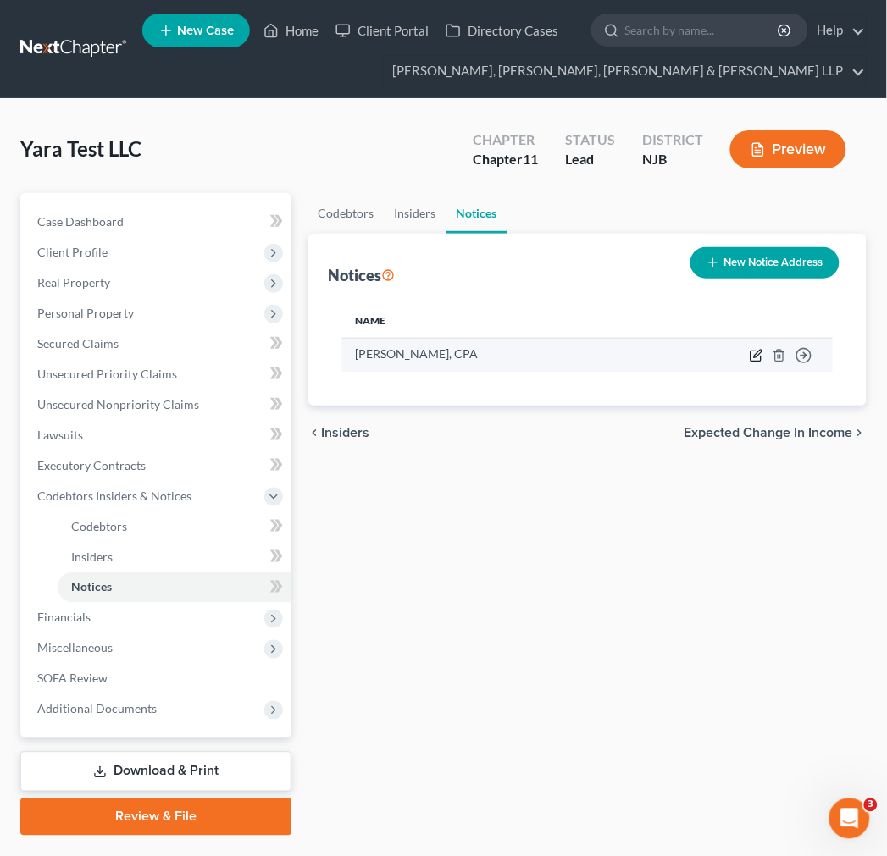
click at [758, 361] on icon "button" at bounding box center [756, 356] width 14 height 14
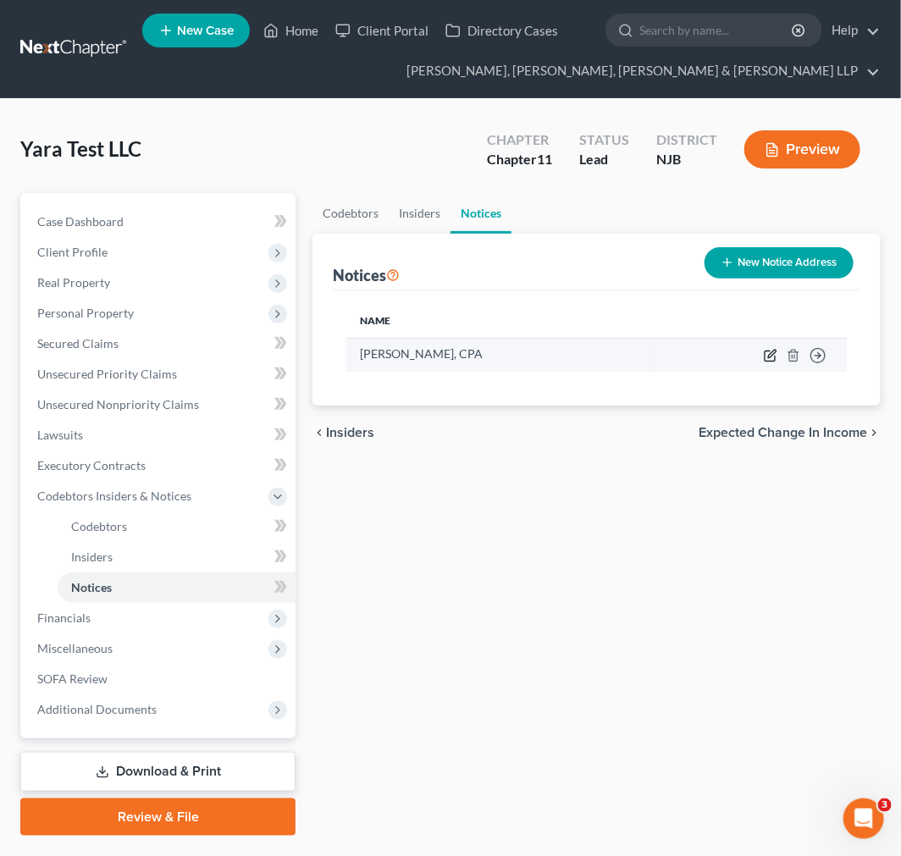
select select "33"
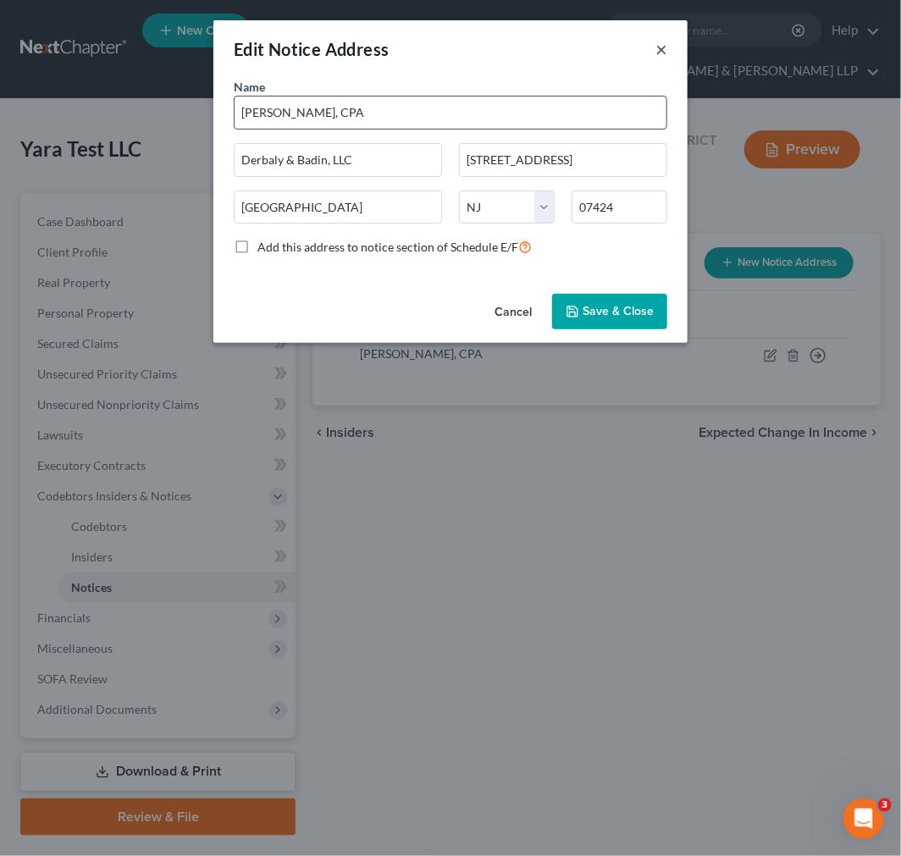
drag, startPoint x: 658, startPoint y: 49, endPoint x: 561, endPoint y: 108, distance: 114.0
click at [659, 49] on button "×" at bounding box center [661, 49] width 12 height 20
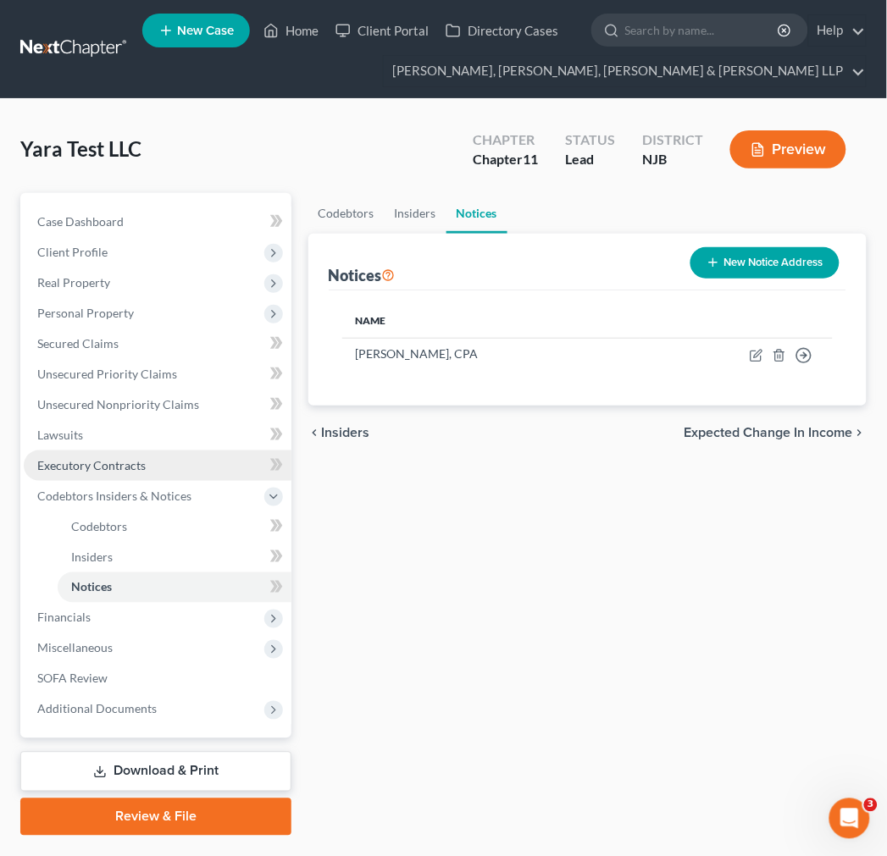
click at [135, 462] on span "Executory Contracts" at bounding box center [91, 465] width 108 height 14
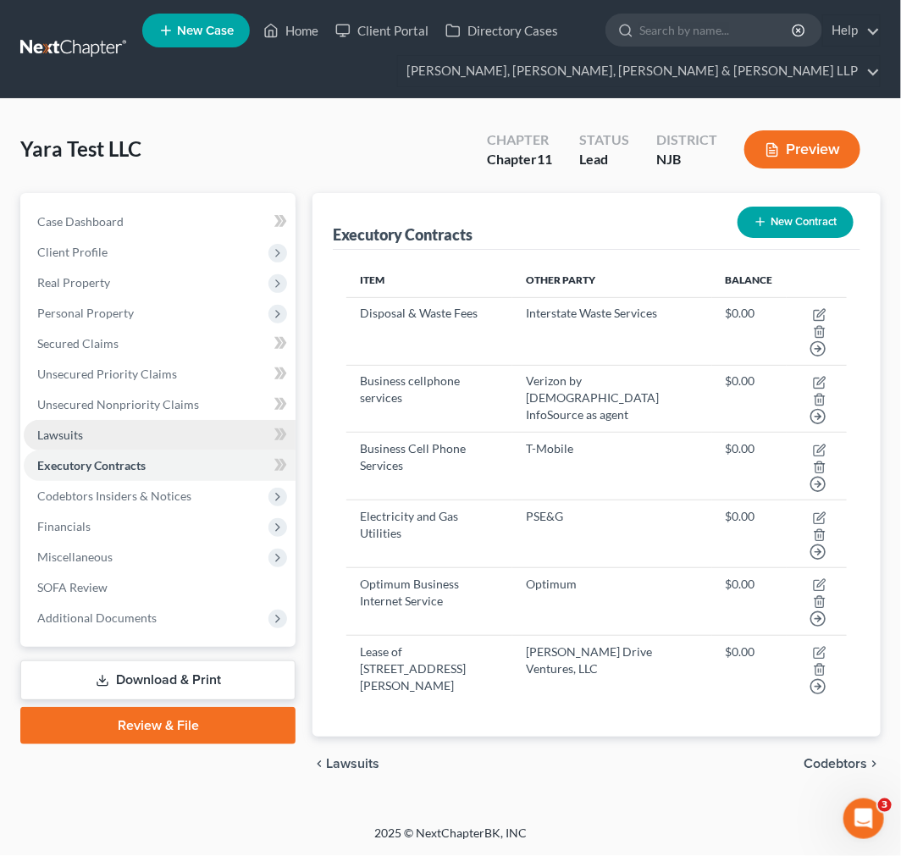
click at [175, 424] on link "Lawsuits" at bounding box center [160, 435] width 272 height 30
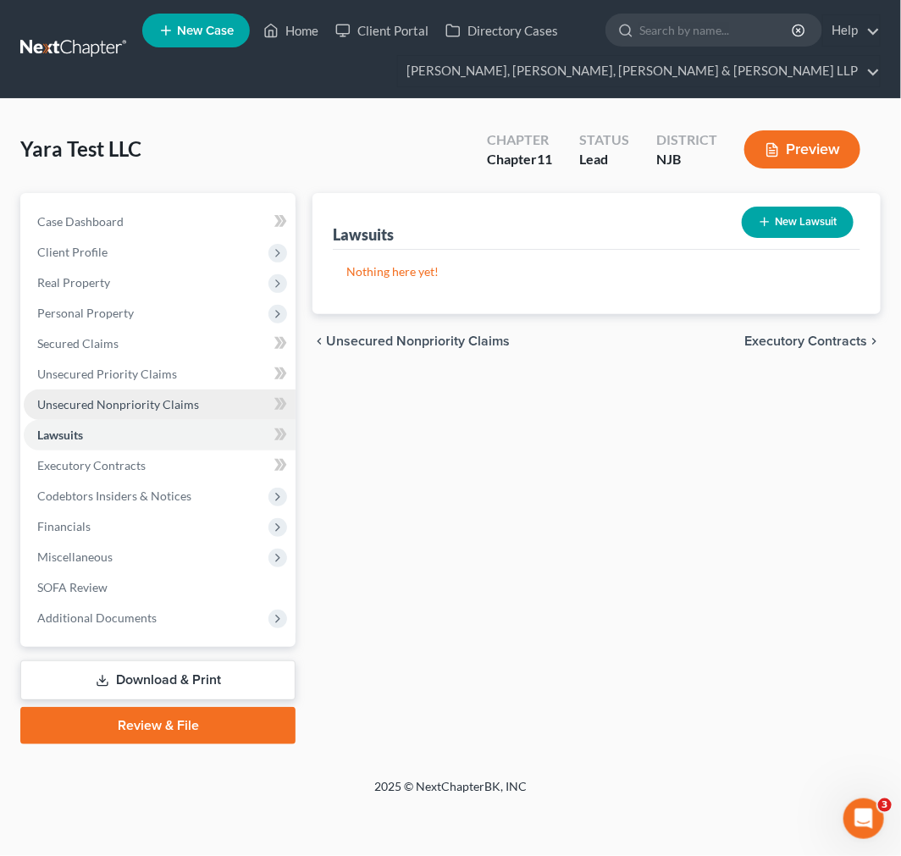
click at [174, 400] on span "Unsecured Nonpriority Claims" at bounding box center [118, 404] width 162 height 14
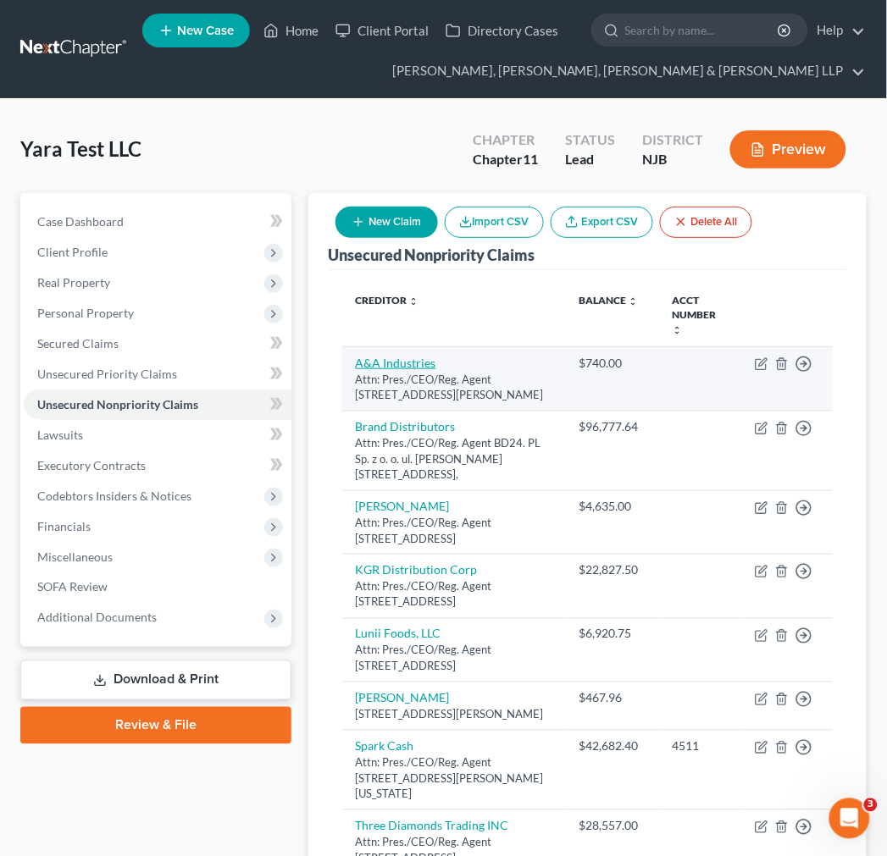
click at [398, 356] on link "A&A Industries" at bounding box center [396, 363] width 80 height 14
select select "33"
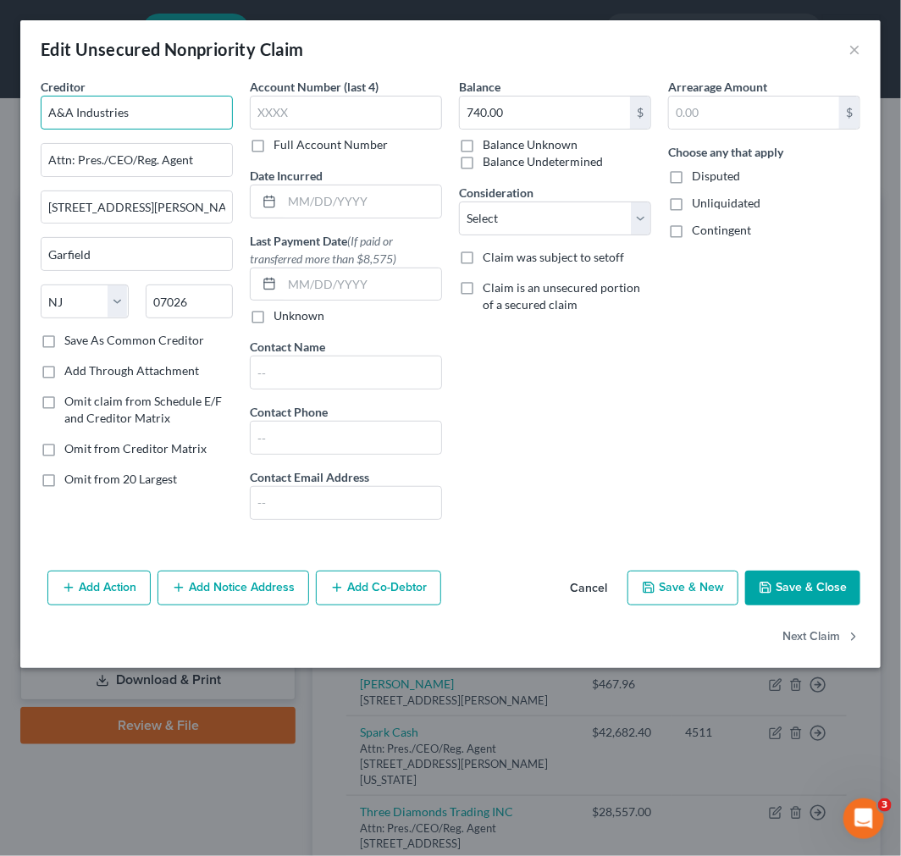
drag, startPoint x: 195, startPoint y: 102, endPoint x: -213, endPoint y: 107, distance: 408.2
click at [0, 107] on html "Home New Case Client Portal Directory Cases Scura Wigfield, [PERSON_NAME], [PER…" at bounding box center [450, 553] width 901 height 1107
drag, startPoint x: 195, startPoint y: 158, endPoint x: -141, endPoint y: 116, distance: 337.9
click at [0, 116] on html "Home New Case Client Portal Directory Cases Scura Wigfield, [PERSON_NAME], [PER…" at bounding box center [450, 553] width 901 height 1107
drag, startPoint x: 218, startPoint y: 212, endPoint x: -418, endPoint y: 173, distance: 637.1
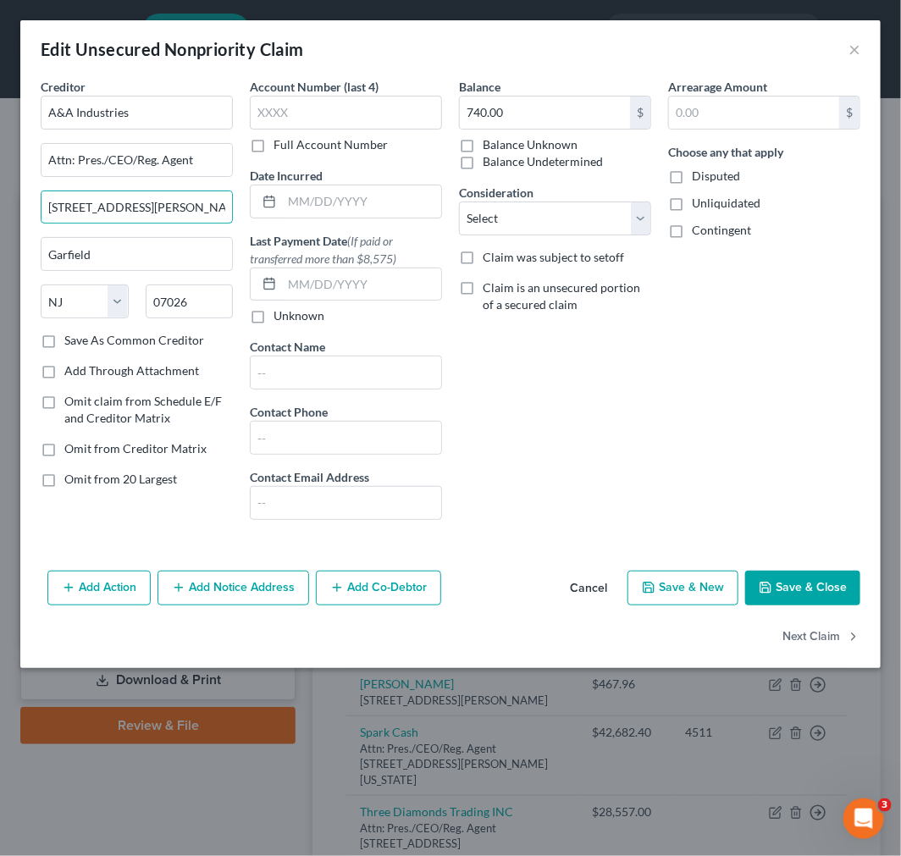
click at [0, 173] on html "Home New Case Client Portal Directory Cases Scura Wigfield, [PERSON_NAME], [PER…" at bounding box center [450, 553] width 901 height 1107
drag, startPoint x: 173, startPoint y: 243, endPoint x: -131, endPoint y: 246, distance: 304.0
click at [0, 246] on html "Home New Case Client Portal Directory Cases Scura Wigfield, [PERSON_NAME], [PER…" at bounding box center [450, 553] width 901 height 1107
click at [809, 47] on button "×" at bounding box center [855, 49] width 12 height 20
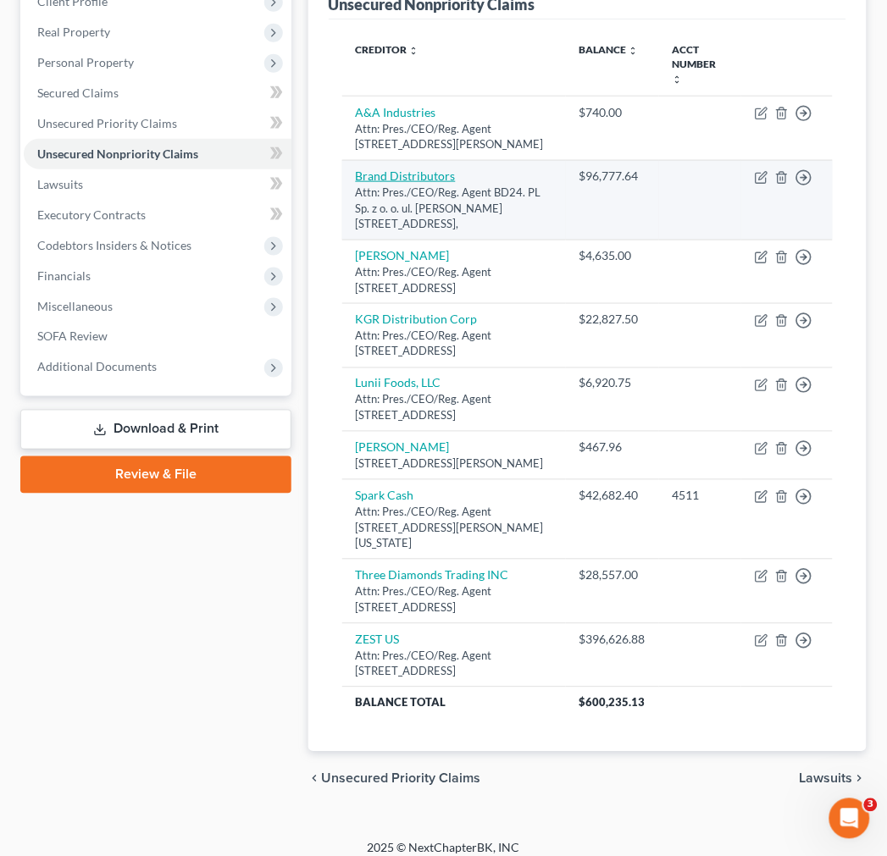
click at [416, 169] on link "Brand Distributors" at bounding box center [406, 176] width 100 height 14
select select "15"
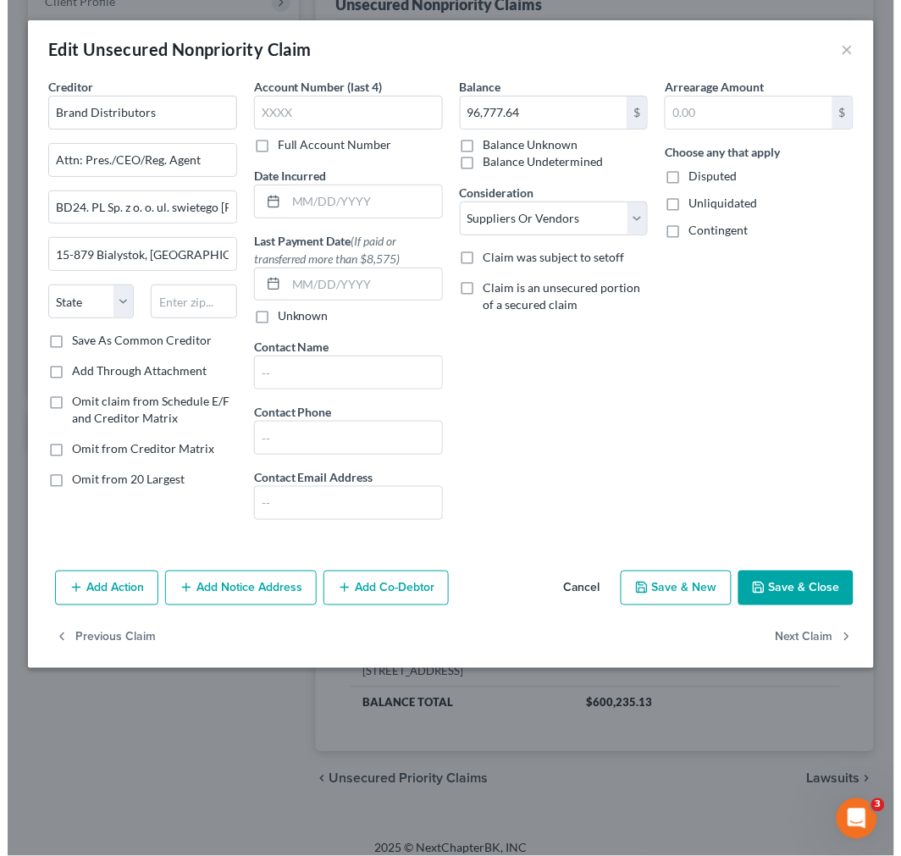
scroll to position [235, 0]
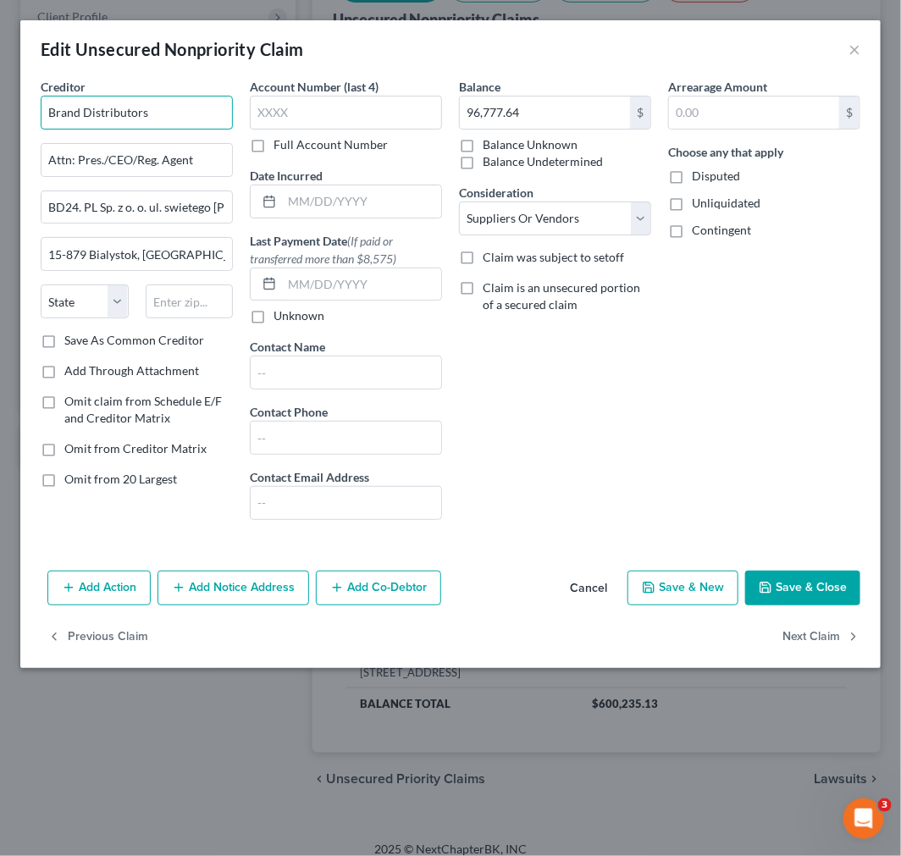
drag, startPoint x: 189, startPoint y: 105, endPoint x: -151, endPoint y: 108, distance: 339.6
click at [0, 108] on html "Home New Case Client Portal Directory Cases Scura Wigfield, [PERSON_NAME], [PER…" at bounding box center [450, 318] width 901 height 1107
drag, startPoint x: 216, startPoint y: 158, endPoint x: -71, endPoint y: 140, distance: 287.7
click at [0, 140] on html "Home New Case Client Portal Directory Cases Scura Wigfield, [PERSON_NAME], [PER…" at bounding box center [450, 318] width 901 height 1107
drag, startPoint x: 163, startPoint y: 183, endPoint x: 156, endPoint y: 192, distance: 11.5
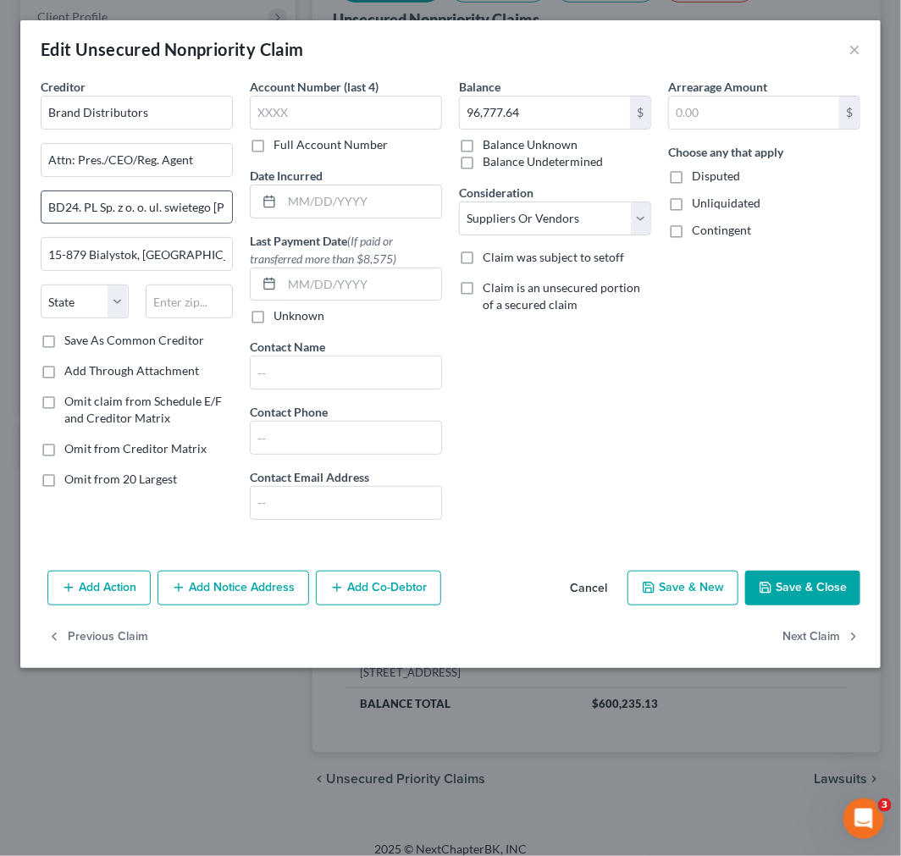
click at [163, 182] on div "Creditor * Brand Distributors Attn: Pres./CEO/Reg. Agent BD24. PL Sp. z o. o. u…" at bounding box center [137, 205] width 192 height 254
click at [156, 198] on input "BD24. PL Sp. z o. o. ul. swietego [PERSON_NAME] 8" at bounding box center [136, 207] width 191 height 32
drag, startPoint x: 44, startPoint y: 204, endPoint x: 298, endPoint y: 203, distance: 254.0
click at [298, 203] on div "Creditor * Brand Distributors Attn: Pres./CEO/Reg. Agent BD24. PL Sp. z o. o. u…" at bounding box center [450, 306] width 837 height 456
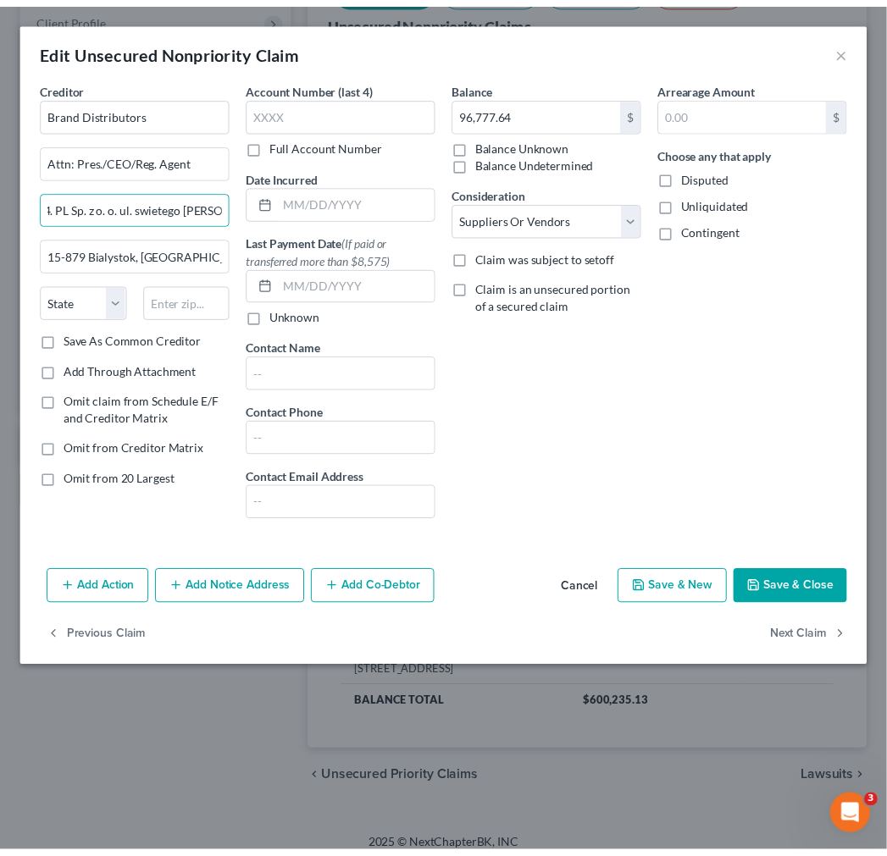
scroll to position [0, 0]
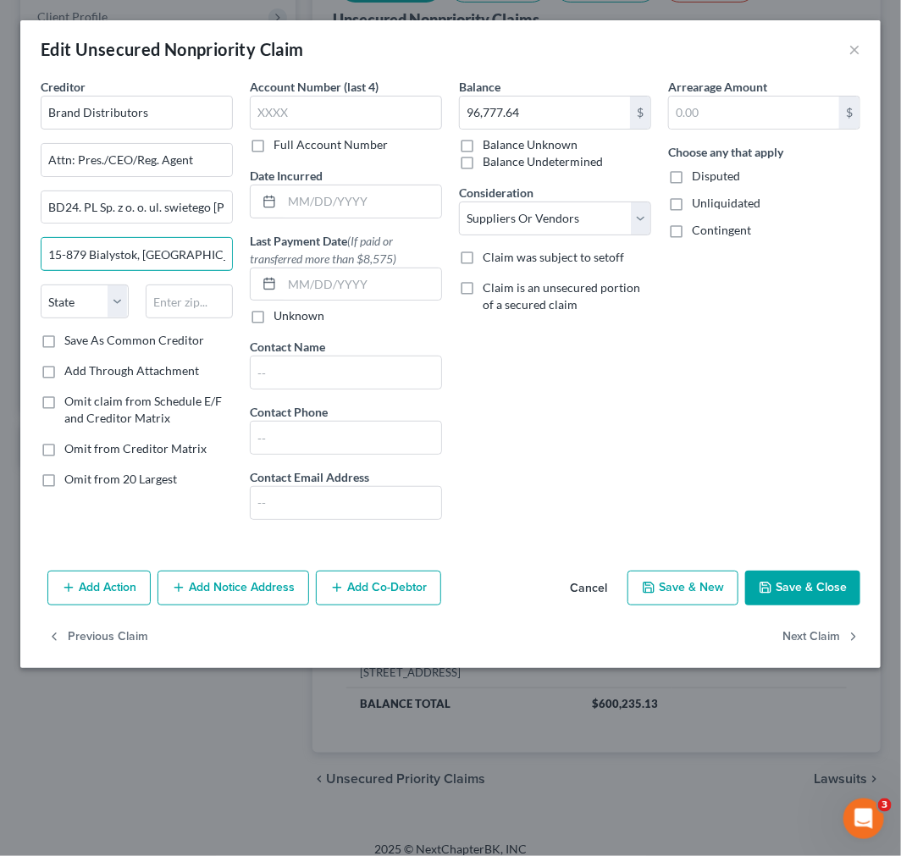
drag, startPoint x: 31, startPoint y: 252, endPoint x: -270, endPoint y: 232, distance: 302.1
click at [0, 232] on html "Home New Case Client Portal Directory Cases Scura Wigfield, [PERSON_NAME], [PER…" at bounding box center [450, 318] width 901 height 1107
click at [91, 301] on select "State [US_STATE] AK AR AZ CA CO CT DE DC [GEOGRAPHIC_DATA] [GEOGRAPHIC_DATA] GU…" at bounding box center [85, 302] width 88 height 34
click at [809, 45] on button "×" at bounding box center [855, 49] width 12 height 20
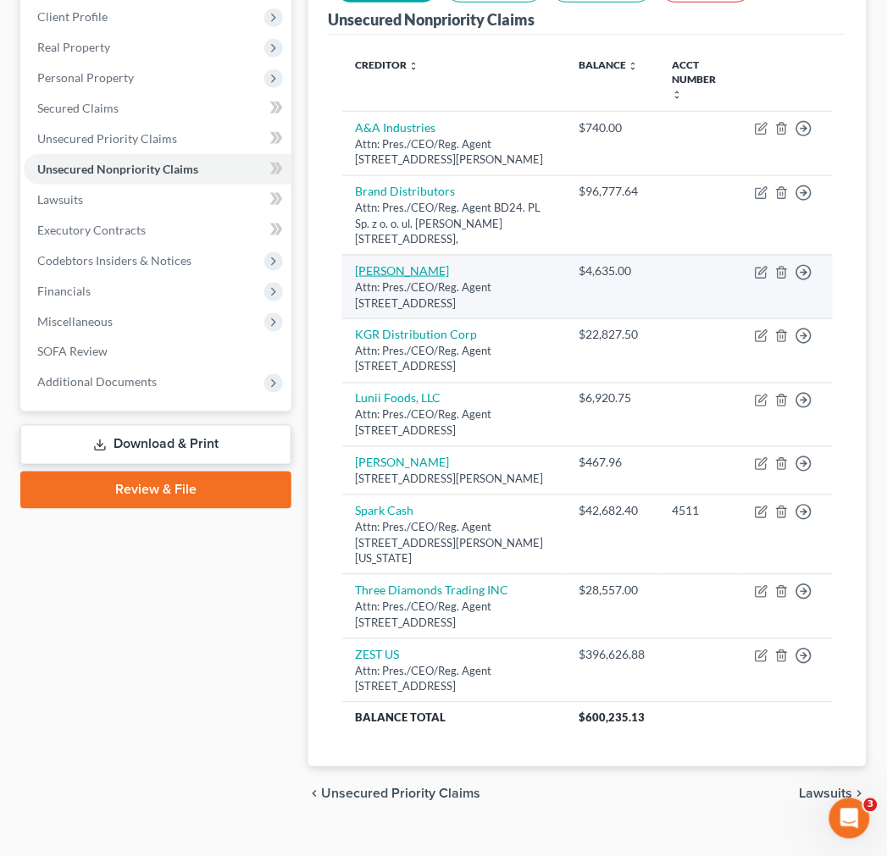
click at [395, 263] on link "[PERSON_NAME]" at bounding box center [403, 270] width 94 height 14
select select "33"
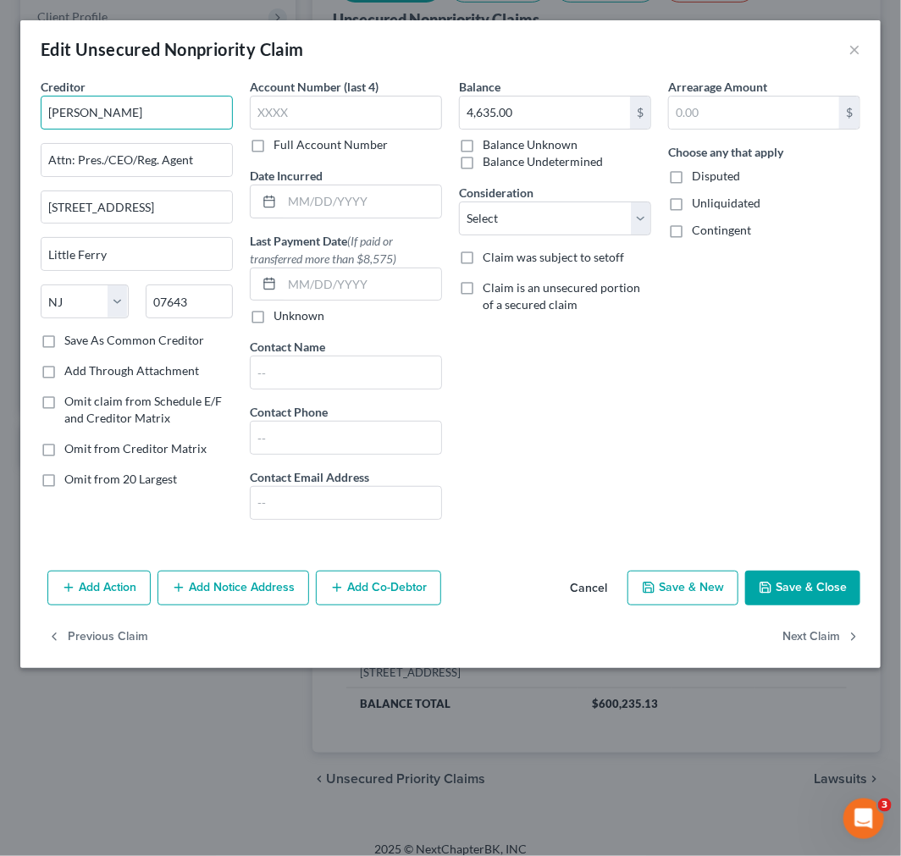
drag, startPoint x: 204, startPoint y: 107, endPoint x: -91, endPoint y: 96, distance: 294.9
click at [0, 96] on html "Home New Case Client Portal Directory Cases Scura Wigfield, [PERSON_NAME], [PER…" at bounding box center [450, 318] width 901 height 1107
click at [233, 164] on div "Creditor * [PERSON_NAME] Attn: Pres./CEO/Reg. Agent [GEOGRAPHIC_DATA] [GEOGRAPH…" at bounding box center [136, 306] width 209 height 456
drag, startPoint x: 223, startPoint y: 162, endPoint x: -243, endPoint y: 162, distance: 465.7
click at [0, 162] on html "Home New Case Client Portal Directory Cases Scura Wigfield, [PERSON_NAME], [PER…" at bounding box center [450, 318] width 901 height 1107
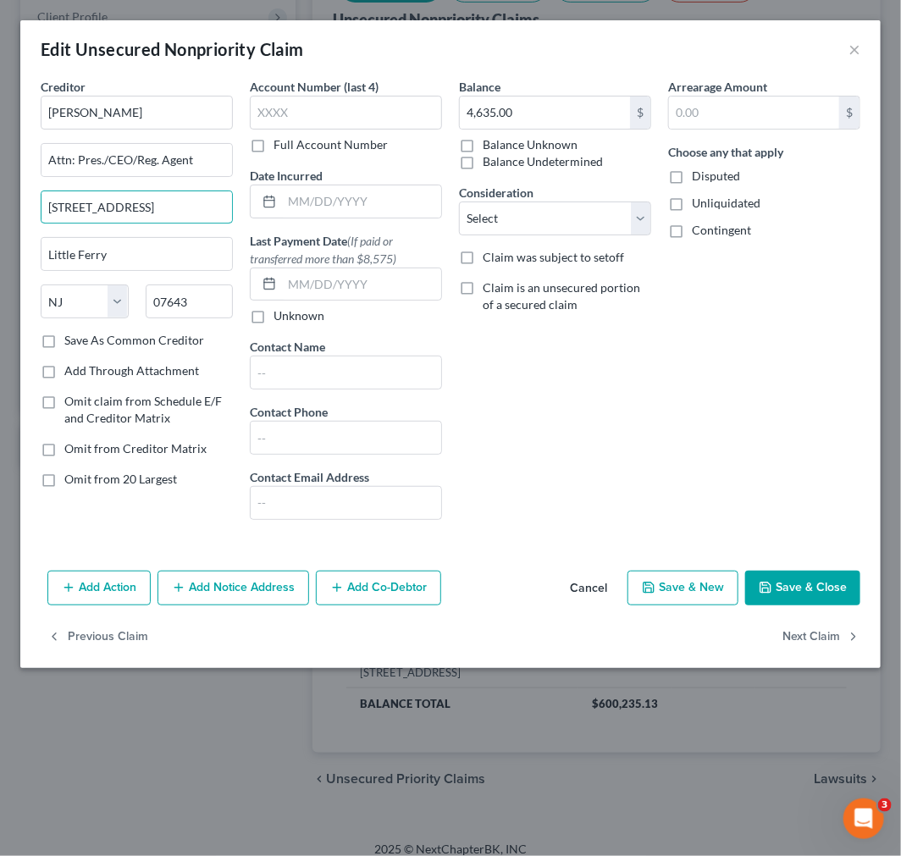
drag, startPoint x: 176, startPoint y: 205, endPoint x: -448, endPoint y: 153, distance: 626.2
click at [0, 153] on html "Home New Case Client Portal Directory Cases Scura Wigfield, [PERSON_NAME], [PER…" at bounding box center [450, 318] width 901 height 1107
drag, startPoint x: 138, startPoint y: 241, endPoint x: -191, endPoint y: 210, distance: 330.9
click at [0, 210] on html "Home New Case Client Portal Directory Cases Scura Wigfield, [PERSON_NAME], [PER…" at bounding box center [450, 318] width 901 height 1107
click at [561, 370] on div "Balance 4,635.00 $ Balance Unknown Balance Undetermined 4,635.00 $ Balance Unkn…" at bounding box center [555, 306] width 209 height 456
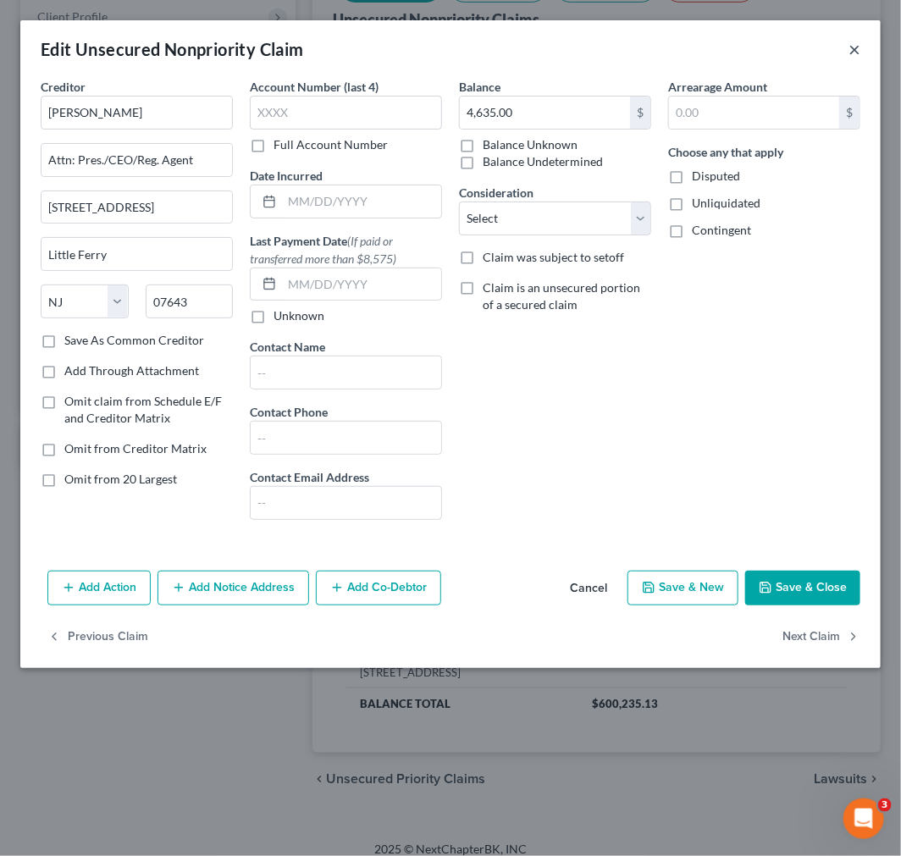
click at [809, 57] on button "×" at bounding box center [855, 49] width 12 height 20
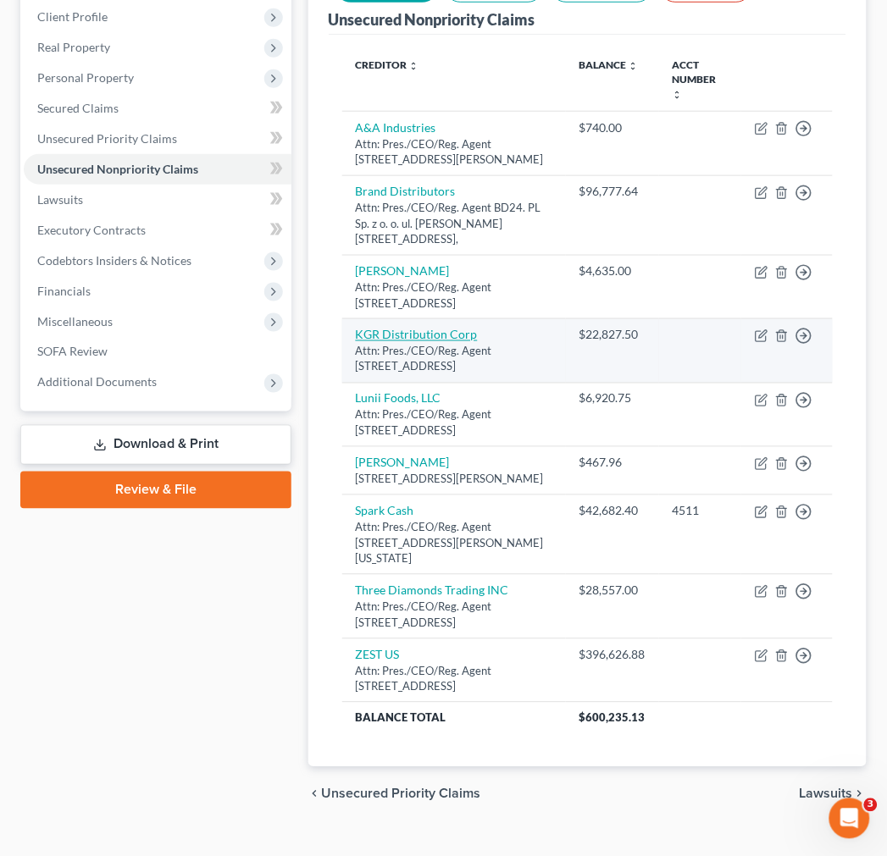
click at [412, 328] on link "KGR Distribution Corp" at bounding box center [417, 335] width 122 height 14
select select "33"
select select "15"
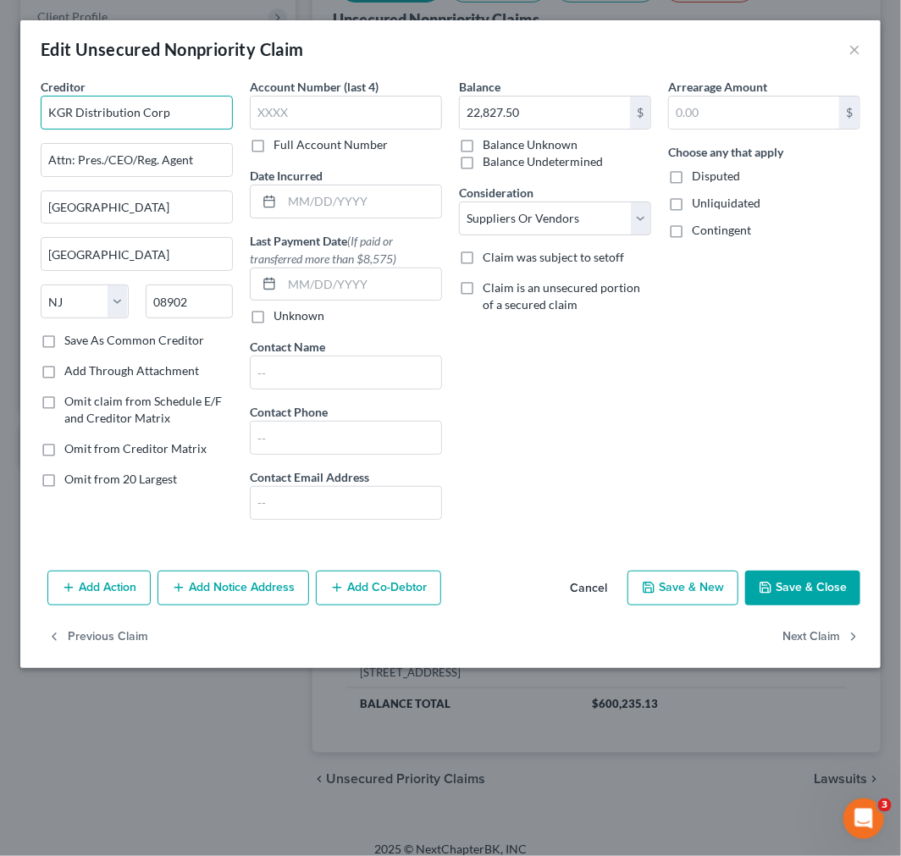
drag, startPoint x: 188, startPoint y: 102, endPoint x: -47, endPoint y: 94, distance: 235.6
click at [0, 94] on html "Home New Case Client Portal Directory Cases Scura Wigfield, [PERSON_NAME], [PER…" at bounding box center [450, 318] width 901 height 1107
drag, startPoint x: 201, startPoint y: 152, endPoint x: -208, endPoint y: 152, distance: 409.0
click at [0, 152] on html "Home New Case Client Portal Directory Cases Scura Wigfield, [PERSON_NAME], [PER…" at bounding box center [450, 318] width 901 height 1107
drag, startPoint x: 171, startPoint y: 196, endPoint x: -250, endPoint y: 164, distance: 422.1
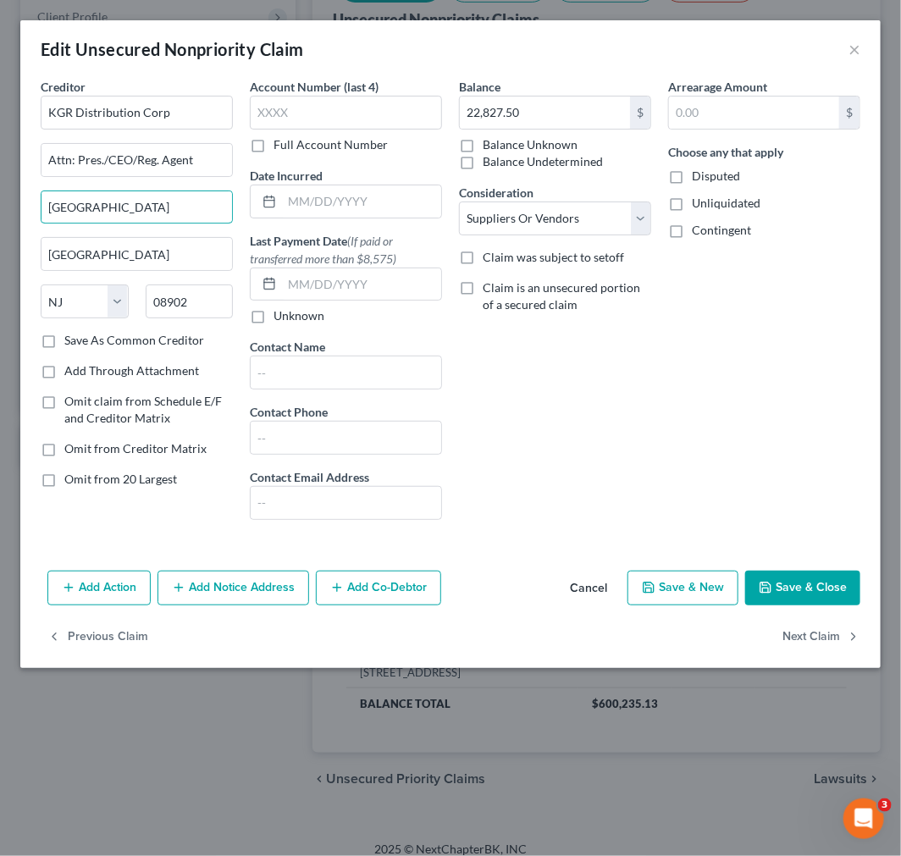
click at [0, 164] on html "Home New Case Client Portal Directory Cases Scura Wigfield, [PERSON_NAME], [PER…" at bounding box center [450, 318] width 901 height 1107
drag, startPoint x: 178, startPoint y: 257, endPoint x: -224, endPoint y: 206, distance: 404.7
click at [0, 206] on html "Home New Case Client Portal Directory Cases Scura Wigfield, [PERSON_NAME], [PER…" at bounding box center [450, 318] width 901 height 1107
click at [809, 47] on button "×" at bounding box center [855, 49] width 12 height 20
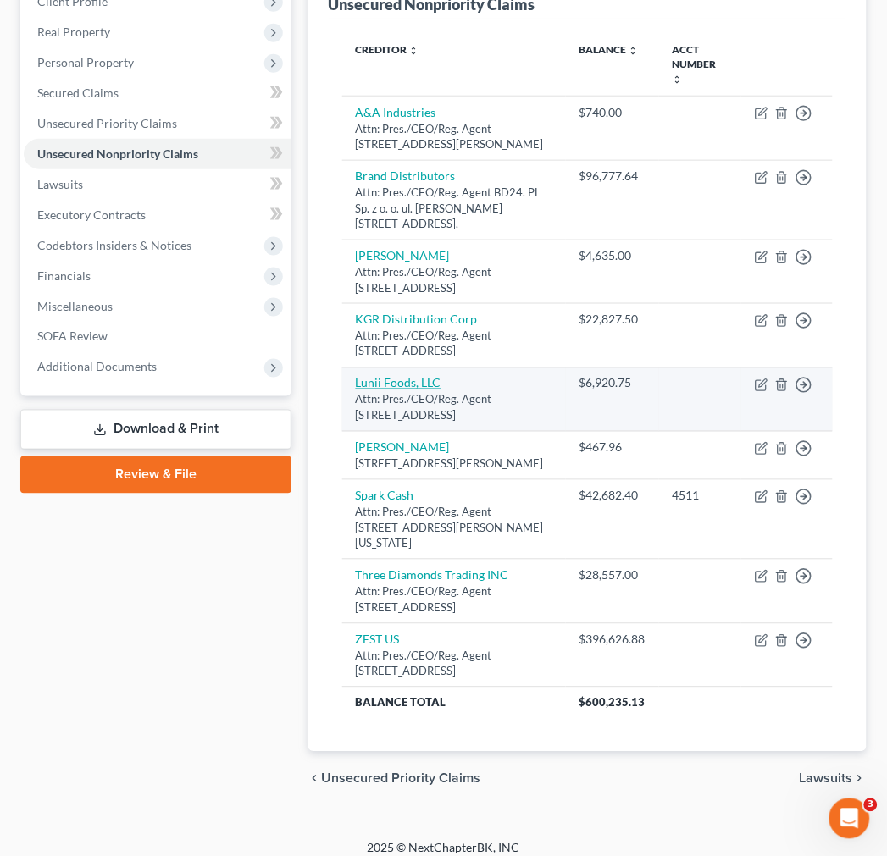
click at [416, 376] on link "Lunii Foods, LLC" at bounding box center [399, 383] width 86 height 14
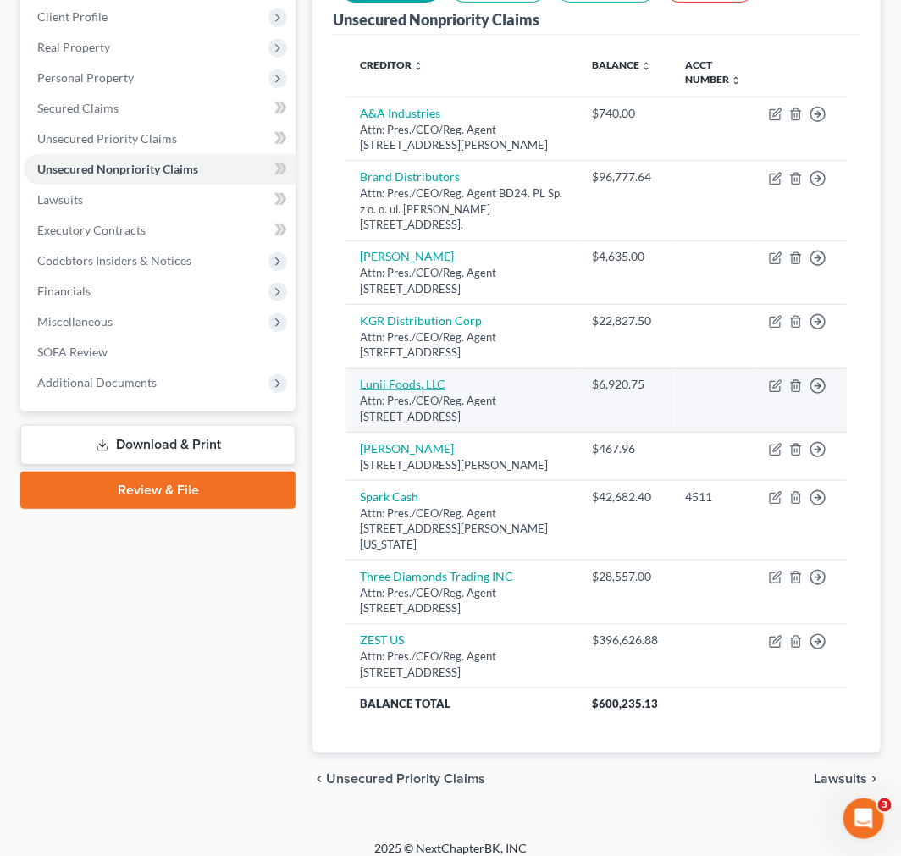
select select "10"
select select "15"
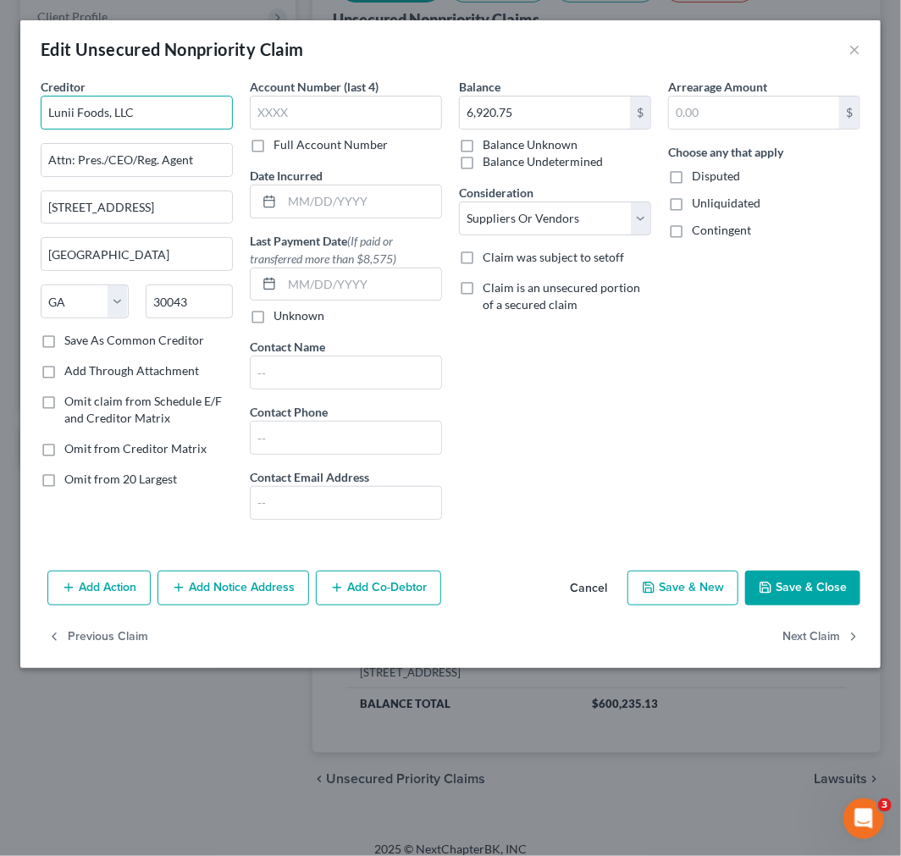
drag, startPoint x: 175, startPoint y: 116, endPoint x: -295, endPoint y: 107, distance: 470.1
click at [0, 107] on html "Home New Case Client Portal Directory Cases Scura Wigfield, [PERSON_NAME], [PER…" at bounding box center [450, 318] width 901 height 1107
drag, startPoint x: 203, startPoint y: 162, endPoint x: -278, endPoint y: 163, distance: 481.0
click at [0, 163] on html "Home New Case Client Portal Directory Cases Scura Wigfield, [PERSON_NAME], [PER…" at bounding box center [450, 318] width 901 height 1107
drag, startPoint x: 213, startPoint y: 220, endPoint x: -156, endPoint y: 175, distance: 371.1
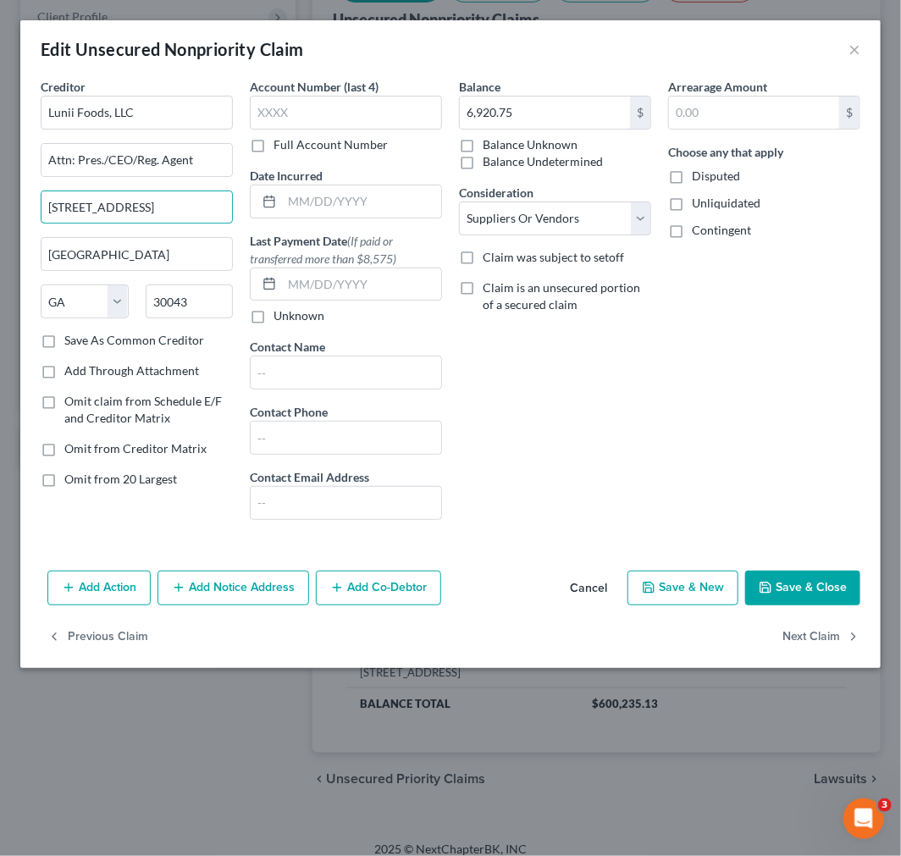
click at [0, 175] on html "Home New Case Client Portal Directory Cases Scura Wigfield, [PERSON_NAME], [PER…" at bounding box center [450, 318] width 901 height 1107
drag, startPoint x: 184, startPoint y: 251, endPoint x: -310, endPoint y: 246, distance: 493.7
click at [0, 246] on html "Home New Case Client Portal Directory Cases Scura Wigfield, [PERSON_NAME], [PER…" at bounding box center [450, 318] width 901 height 1107
click at [809, 47] on button "×" at bounding box center [855, 49] width 12 height 20
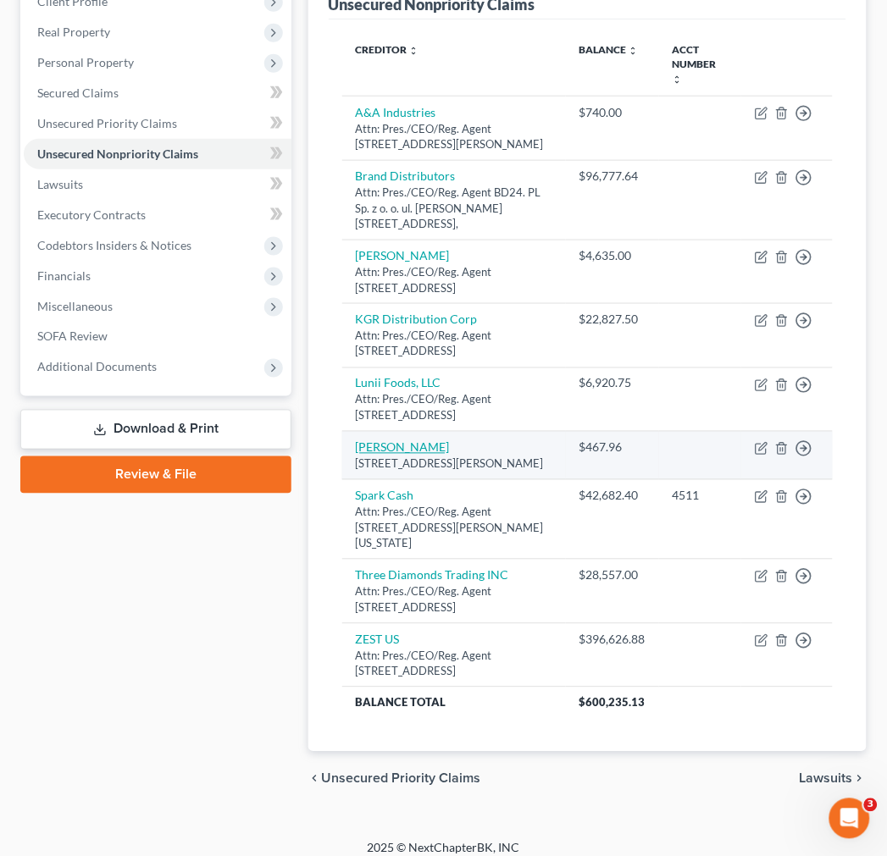
click at [447, 452] on link "[PERSON_NAME]" at bounding box center [403, 447] width 94 height 14
select select "33"
select select "11"
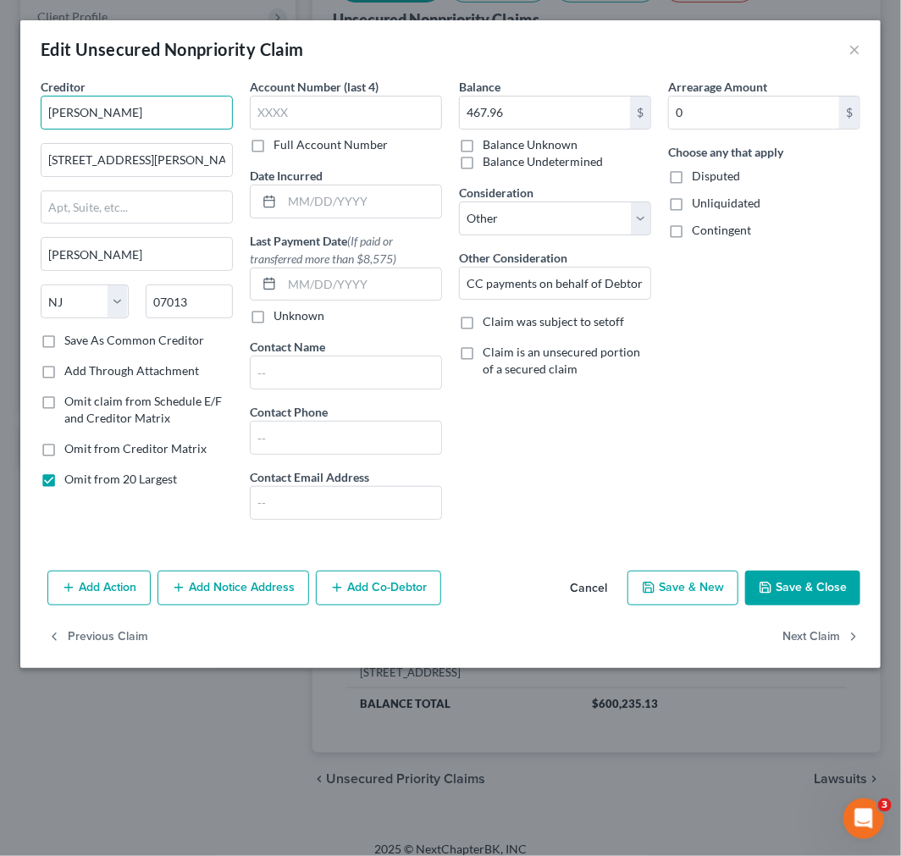
drag, startPoint x: 14, startPoint y: 104, endPoint x: -250, endPoint y: 70, distance: 265.5
click at [0, 70] on html "Home New Case Client Portal Directory Cases Scura Wigfield, [PERSON_NAME], [PER…" at bounding box center [450, 318] width 901 height 1107
drag, startPoint x: -253, startPoint y: 130, endPoint x: -282, endPoint y: 125, distance: 29.1
click at [0, 125] on html "Home New Case Client Portal Directory Cases Scura Wigfield, [PERSON_NAME], [PER…" at bounding box center [450, 318] width 901 height 1107
drag, startPoint x: -25, startPoint y: 240, endPoint x: -283, endPoint y: 206, distance: 260.6
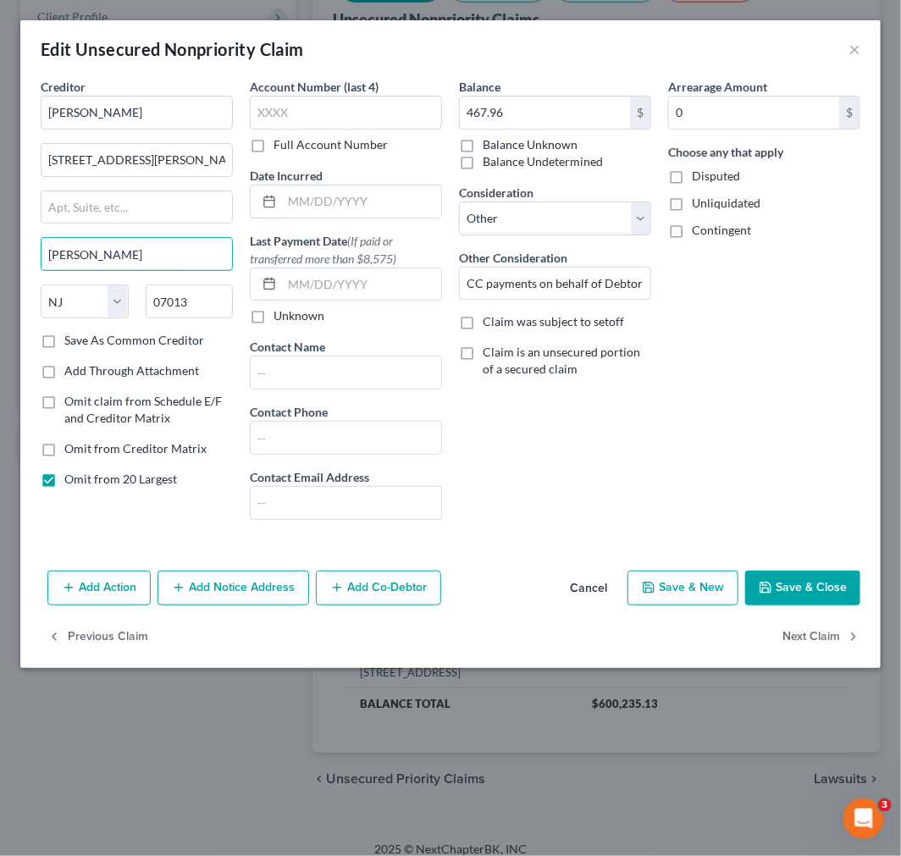
click at [0, 206] on html "Home New Case Client Portal Directory Cases Scura Wigfield, [PERSON_NAME], [PER…" at bounding box center [450, 318] width 901 height 1107
click at [809, 45] on button "×" at bounding box center [855, 49] width 12 height 20
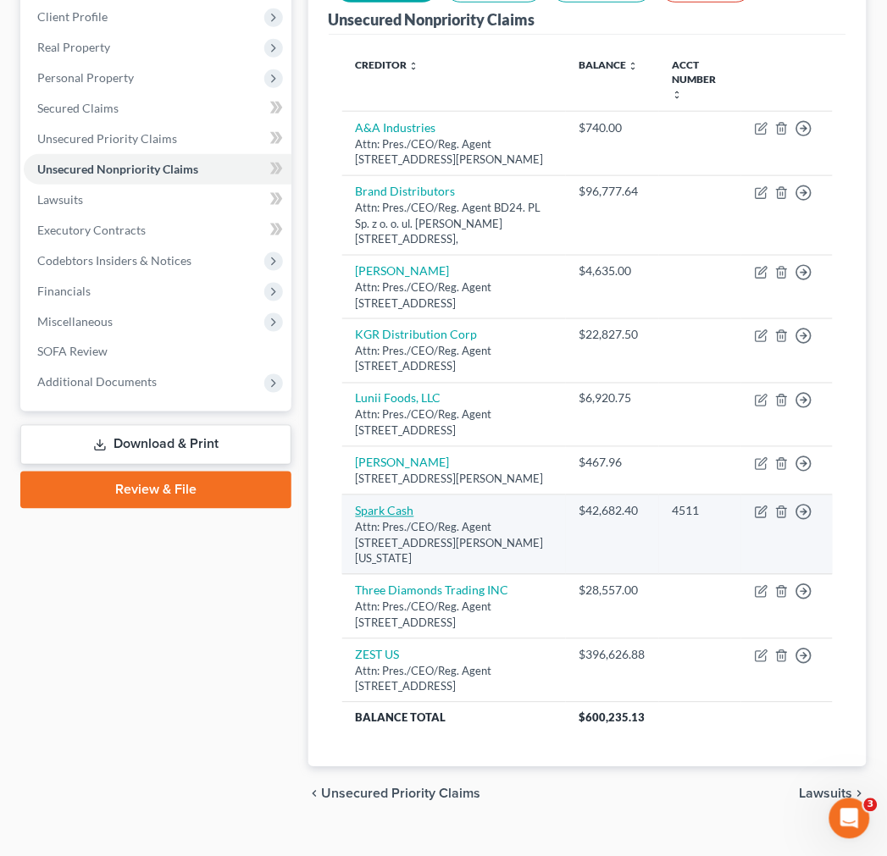
click at [390, 505] on link "Spark Cash" at bounding box center [385, 511] width 58 height 14
select select "35"
select select "2"
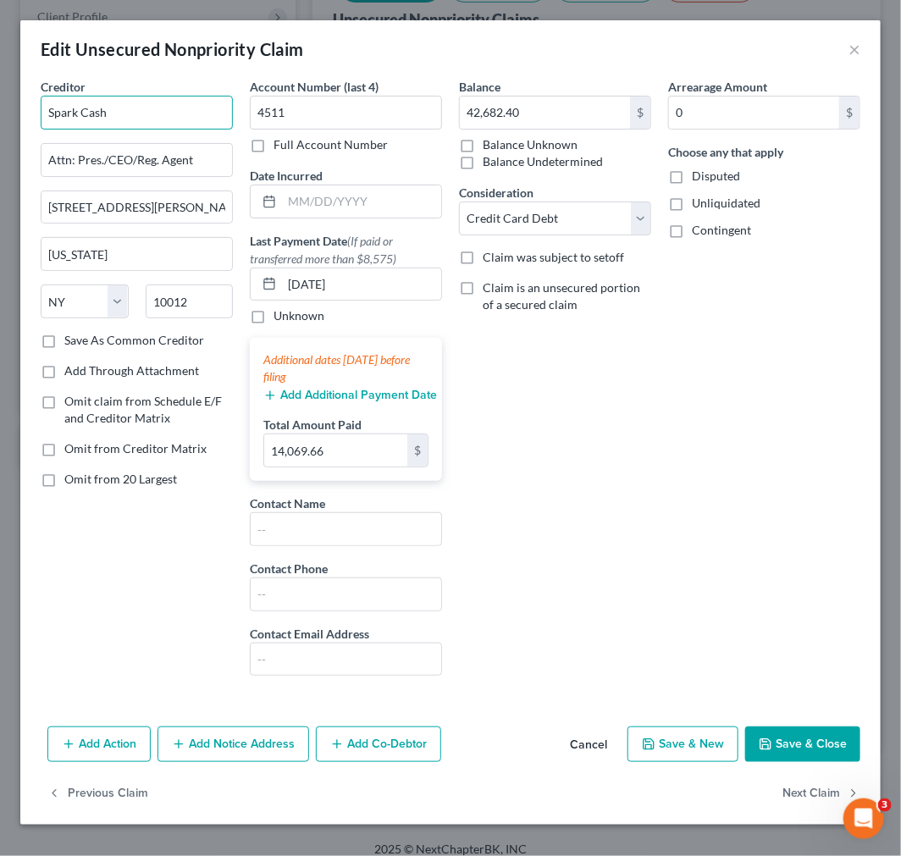
drag, startPoint x: 180, startPoint y: 108, endPoint x: -132, endPoint y: 106, distance: 311.6
click at [0, 106] on html "Home New Case Client Portal Directory Cases Scura Wigfield, [PERSON_NAME], [PER…" at bounding box center [450, 318] width 901 height 1107
drag, startPoint x: 860, startPoint y: 41, endPoint x: 851, endPoint y: 47, distance: 10.8
click at [809, 42] on button "×" at bounding box center [855, 49] width 12 height 20
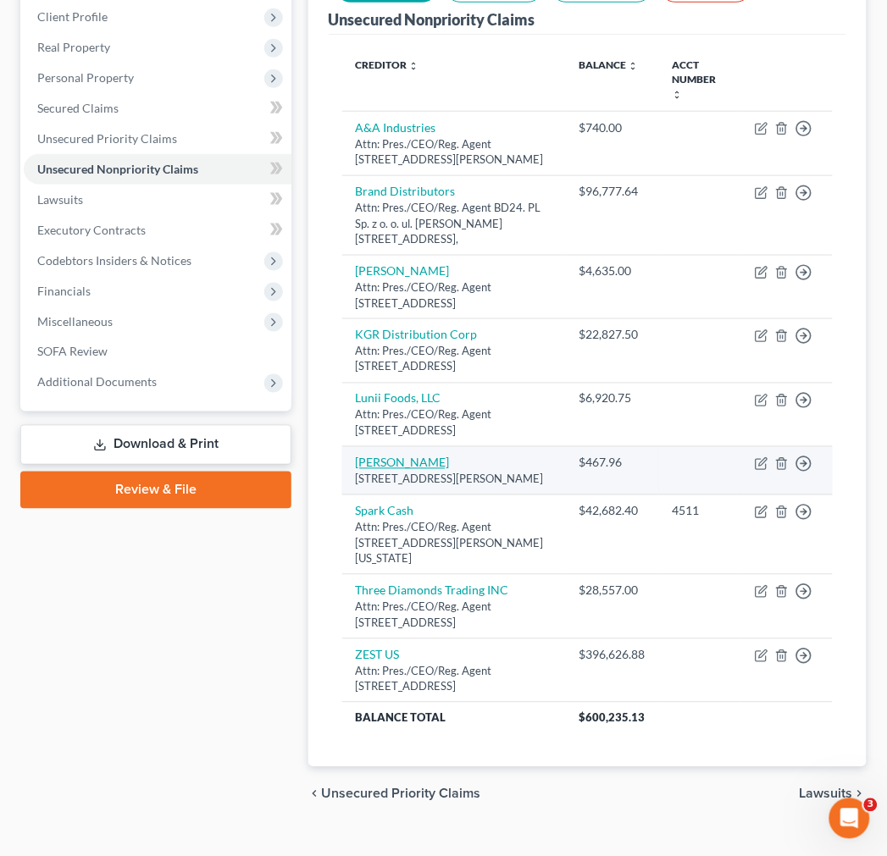
click at [434, 462] on link "[PERSON_NAME]" at bounding box center [403, 463] width 94 height 14
select select "33"
select select "11"
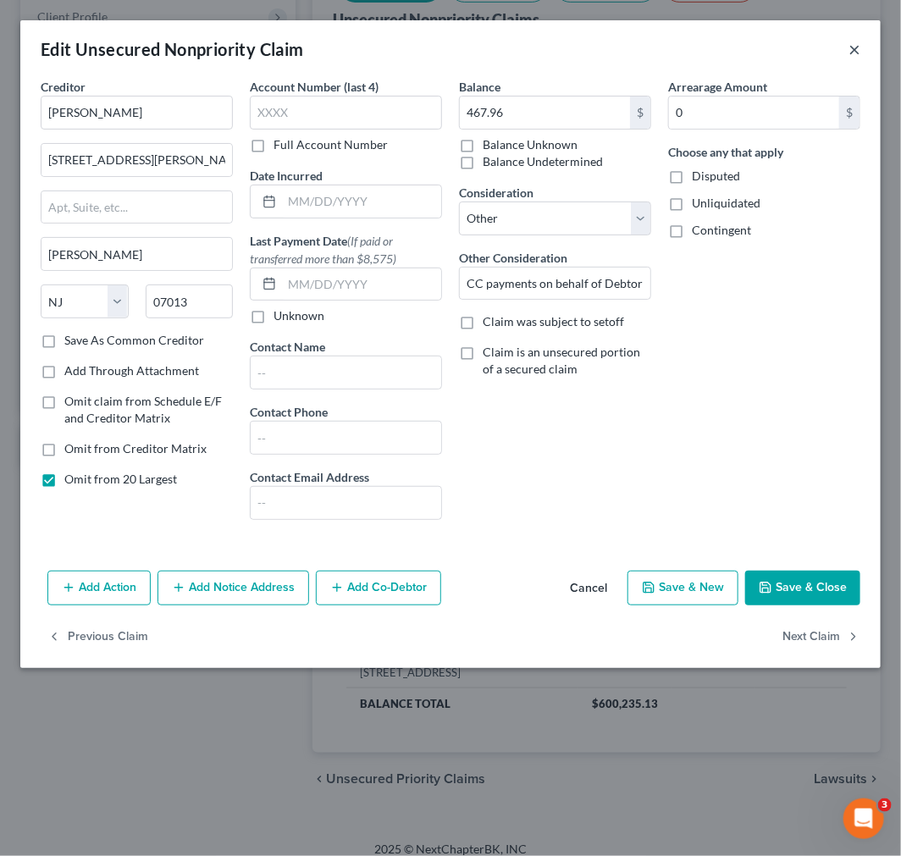
click at [809, 47] on button "×" at bounding box center [855, 49] width 12 height 20
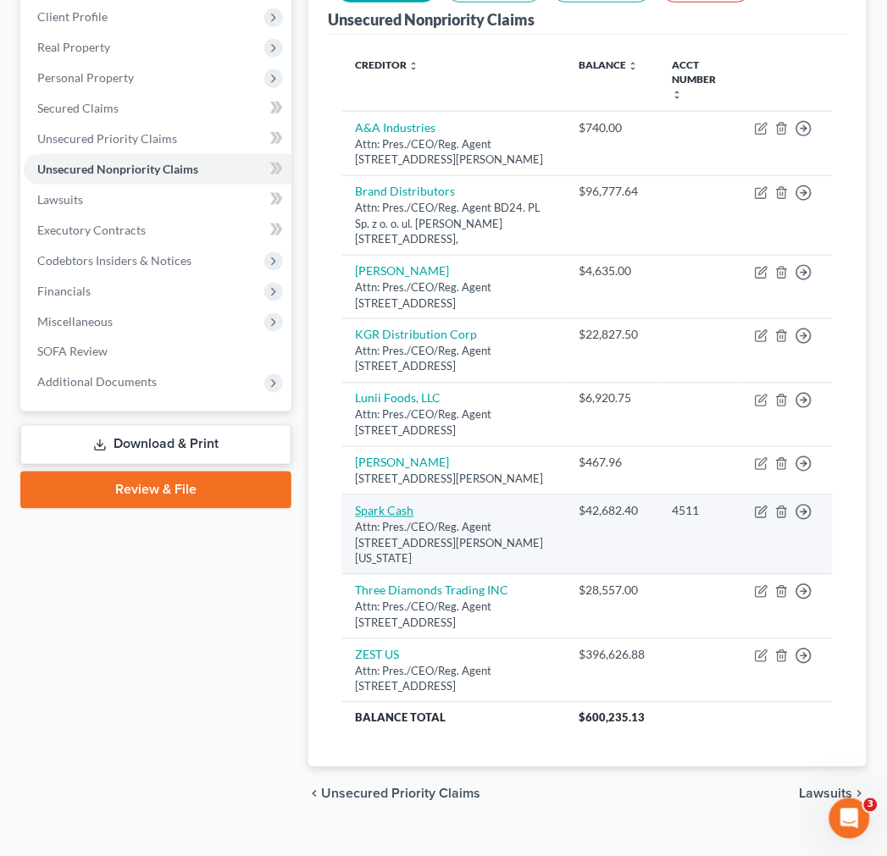
click at [376, 506] on link "Spark Cash" at bounding box center [385, 511] width 58 height 14
select select "35"
select select "2"
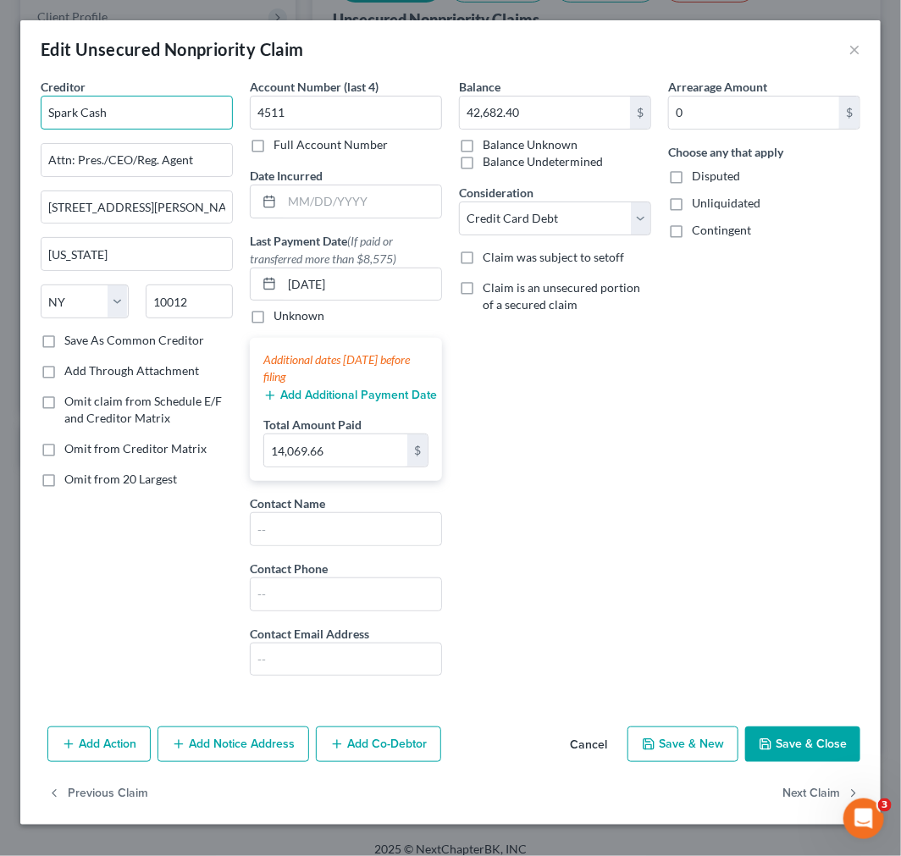
drag, startPoint x: 171, startPoint y: 103, endPoint x: -282, endPoint y: 103, distance: 453.0
click at [0, 103] on html "Home New Case Client Portal Directory Cases Scura Wigfield, [PERSON_NAME], [PER…" at bounding box center [450, 318] width 901 height 1107
drag, startPoint x: 203, startPoint y: 156, endPoint x: -256, endPoint y: 141, distance: 459.2
click at [0, 141] on html "Home New Case Client Portal Directory Cases Scura Wigfield, [PERSON_NAME], [PER…" at bounding box center [450, 318] width 901 height 1107
drag, startPoint x: 153, startPoint y: 215, endPoint x: -434, endPoint y: 141, distance: 591.4
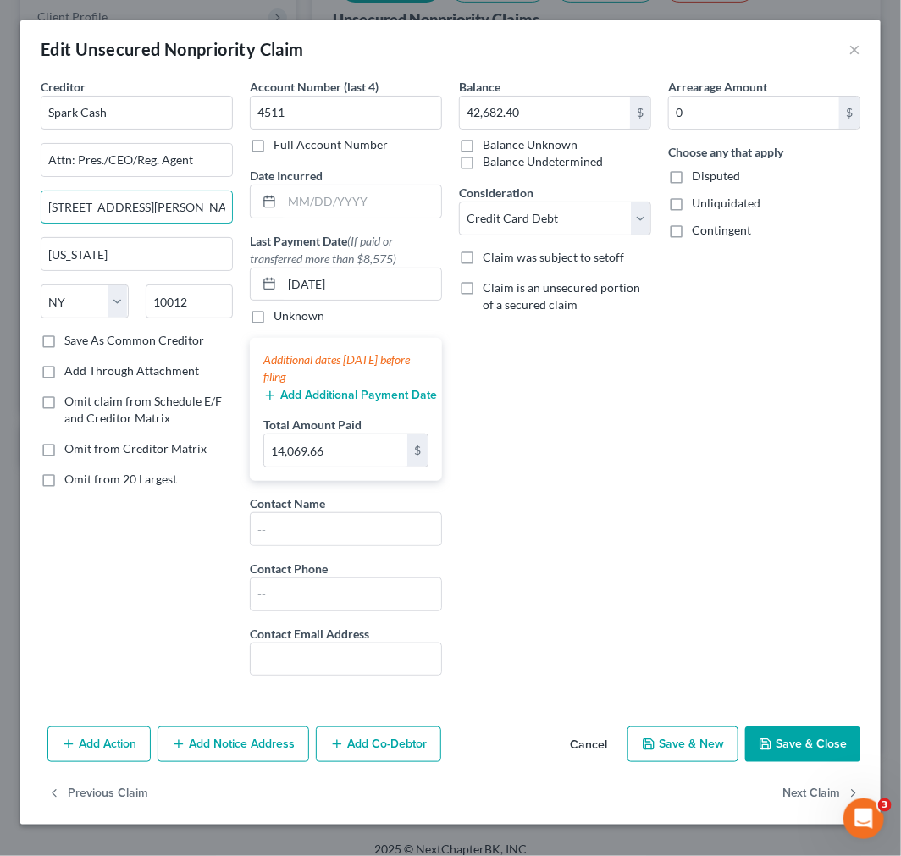
click at [0, 141] on html "Home New Case Client Portal Directory Cases Scura Wigfield, [PERSON_NAME], [PER…" at bounding box center [450, 318] width 901 height 1107
click at [809, 39] on button "×" at bounding box center [855, 49] width 12 height 20
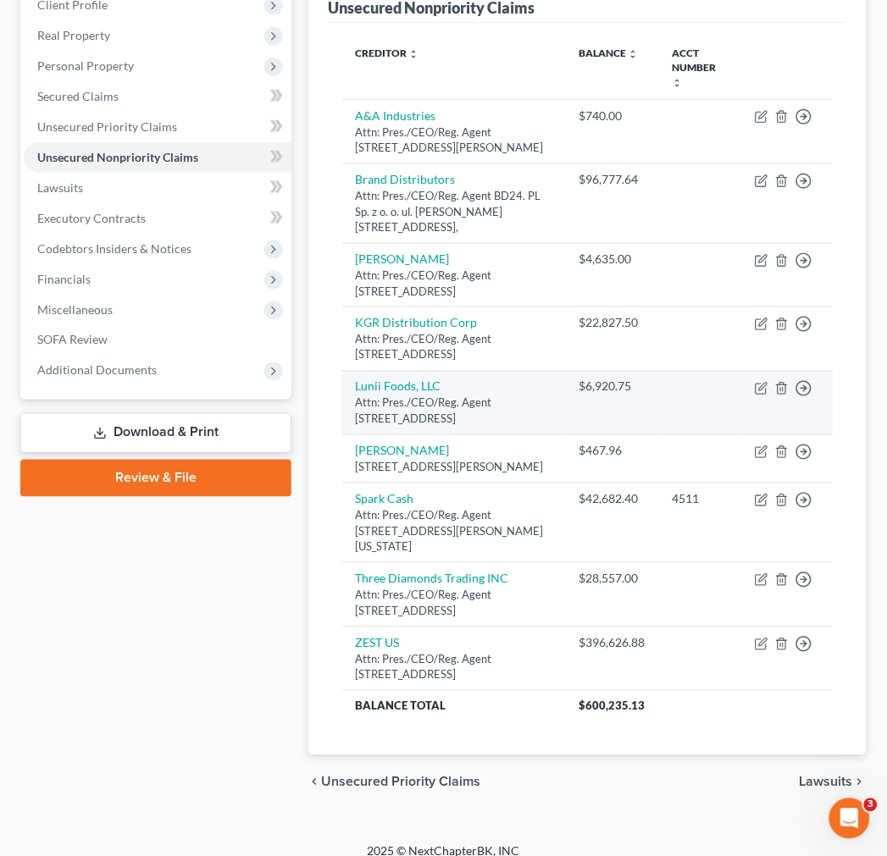
scroll to position [251, 0]
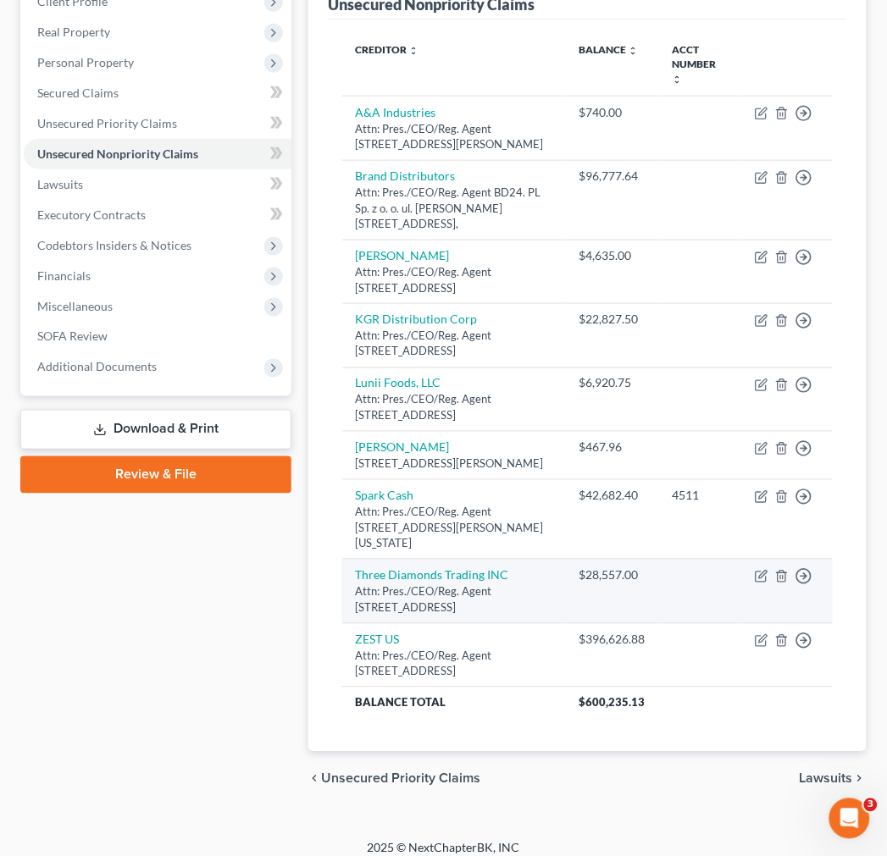
click at [429, 560] on td "Three Diamonds Trading INC Attn: Pres./CEO/Reg. Agent [STREET_ADDRESS]" at bounding box center [454, 592] width 224 height 64
click at [430, 568] on link "Three Diamonds Trading INC" at bounding box center [432, 575] width 153 height 14
select select "33"
select select "15"
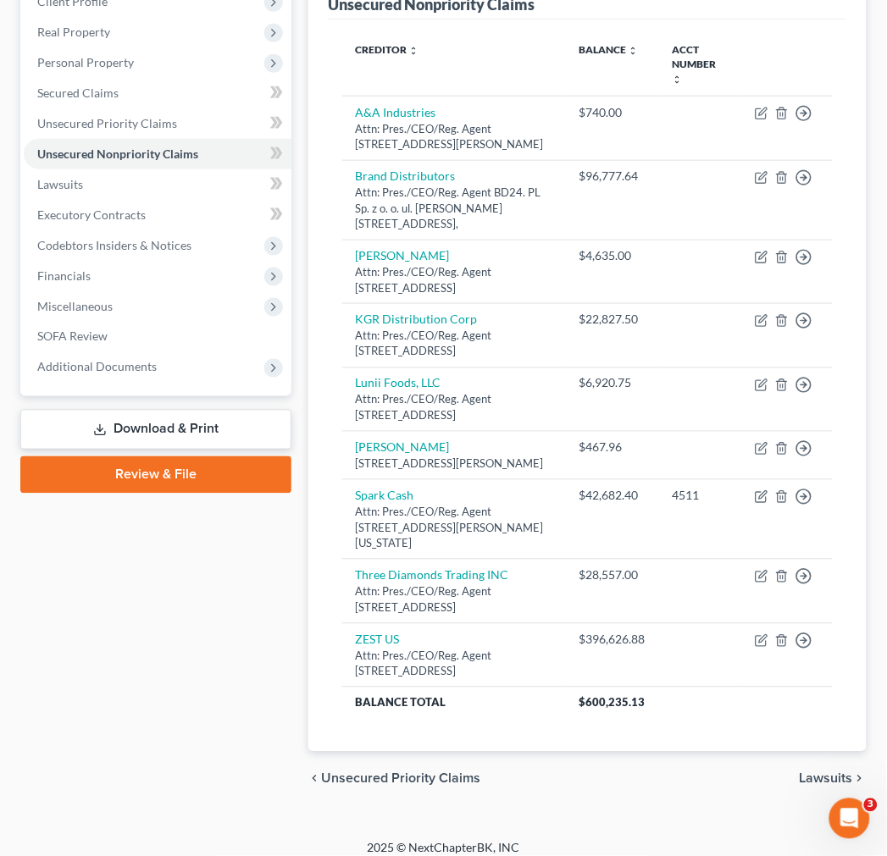
scroll to position [235, 0]
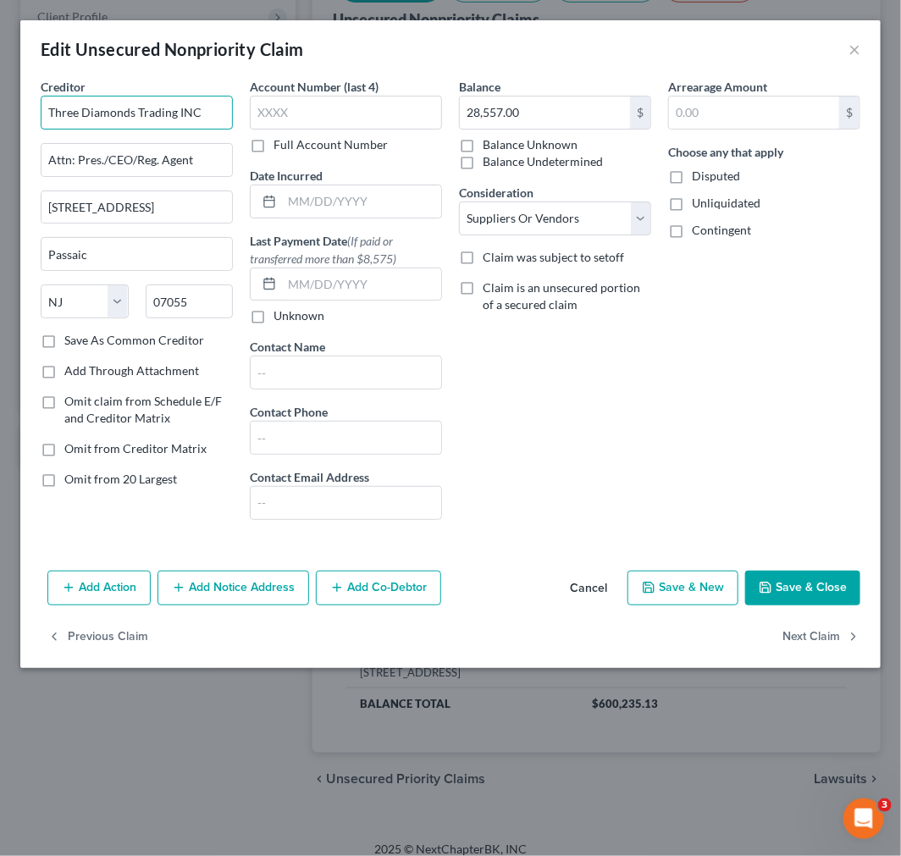
drag, startPoint x: 214, startPoint y: 102, endPoint x: -378, endPoint y: 68, distance: 592.9
click at [0, 68] on html "Home New Case Client Portal Directory Cases Scura Wigfield, [PERSON_NAME], [PER…" at bounding box center [450, 318] width 901 height 1107
drag, startPoint x: 196, startPoint y: 154, endPoint x: -274, endPoint y: 102, distance: 472.8
click at [0, 102] on html "Home New Case Client Portal Directory Cases Scura Wigfield, [PERSON_NAME], [PER…" at bounding box center [450, 318] width 901 height 1107
drag, startPoint x: 230, startPoint y: 212, endPoint x: -294, endPoint y: 174, distance: 525.5
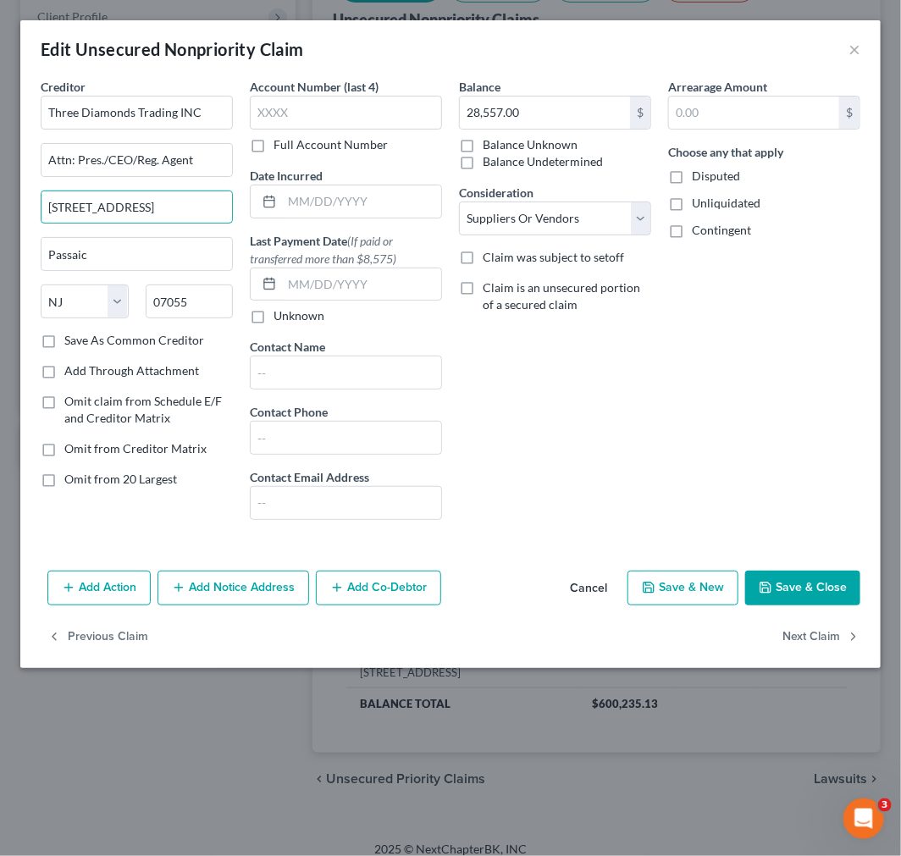
click at [0, 174] on html "Home New Case Client Portal Directory Cases Scura Wigfield, [PERSON_NAME], [PER…" at bounding box center [450, 318] width 901 height 1107
drag, startPoint x: 167, startPoint y: 250, endPoint x: -84, endPoint y: 250, distance: 250.7
click at [0, 250] on html "Home New Case Client Portal Directory Cases Scura Wigfield, [PERSON_NAME], [PER…" at bounding box center [450, 318] width 901 height 1107
click at [809, 39] on button "×" at bounding box center [855, 49] width 12 height 20
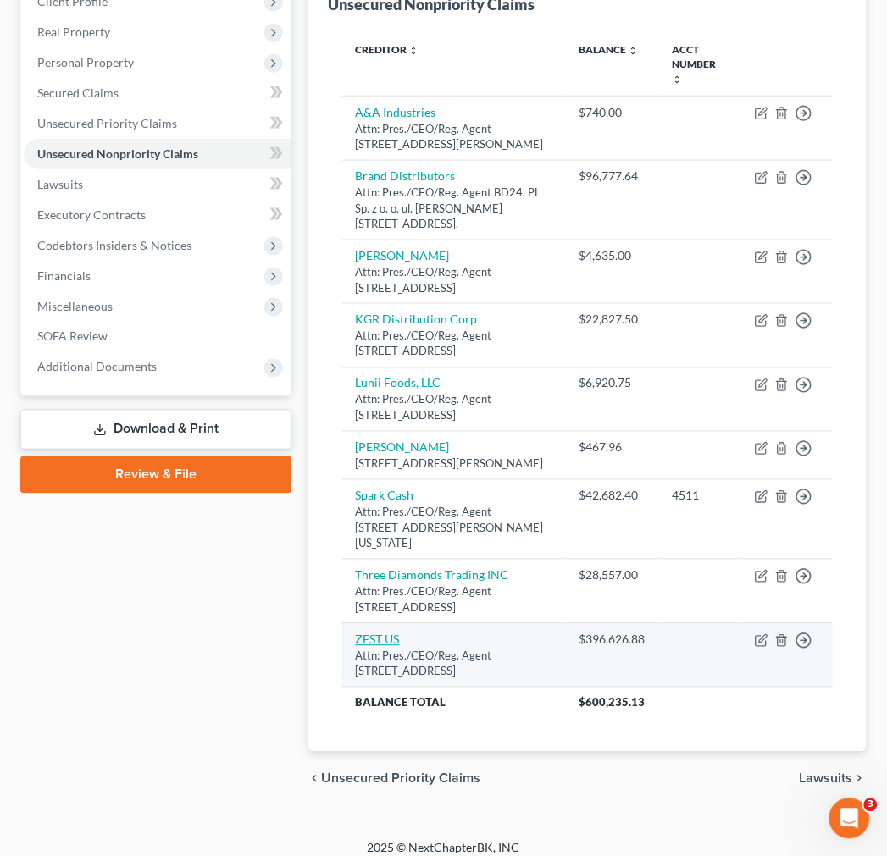
click at [382, 633] on link "ZEST US" at bounding box center [378, 640] width 44 height 14
select select "4"
select select "15"
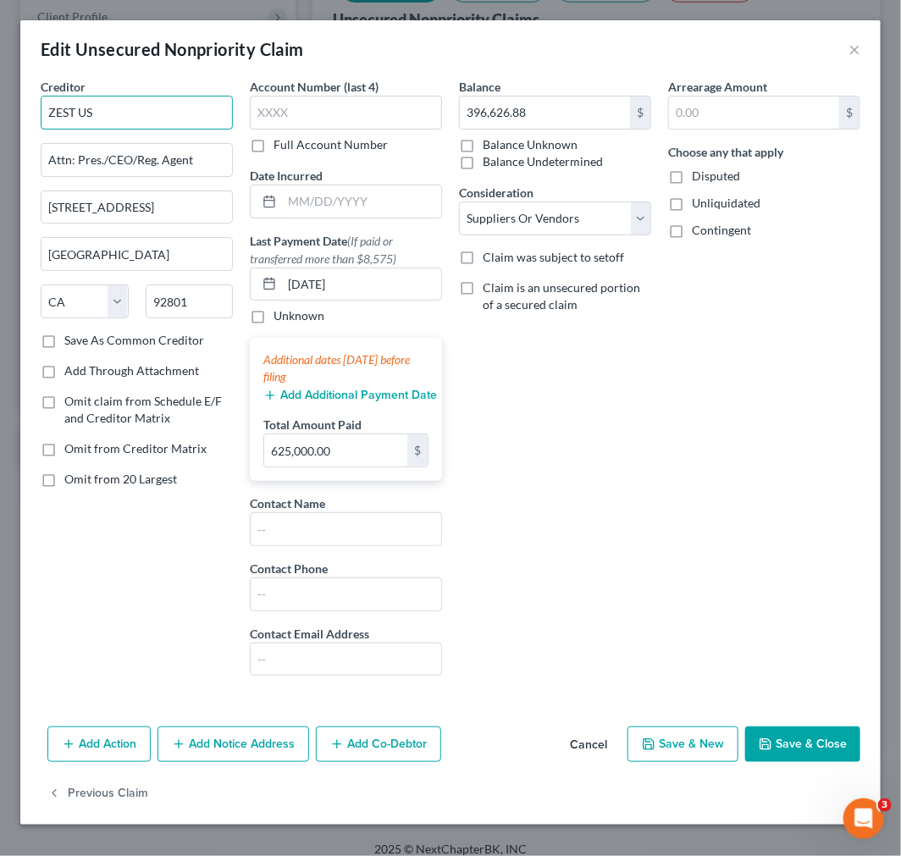
drag, startPoint x: 35, startPoint y: 113, endPoint x: -152, endPoint y: 97, distance: 187.0
click at [0, 97] on html "Home New Case Client Portal Directory Cases Scura Wigfield, [PERSON_NAME], [PER…" at bounding box center [450, 318] width 901 height 1107
drag, startPoint x: 213, startPoint y: 157, endPoint x: -349, endPoint y: 163, distance: 561.5
click at [0, 163] on html "Home New Case Client Portal Directory Cases Scura Wigfield, [PERSON_NAME], [PER…" at bounding box center [450, 318] width 901 height 1107
drag, startPoint x: -220, startPoint y: 168, endPoint x: -335, endPoint y: 151, distance: 116.4
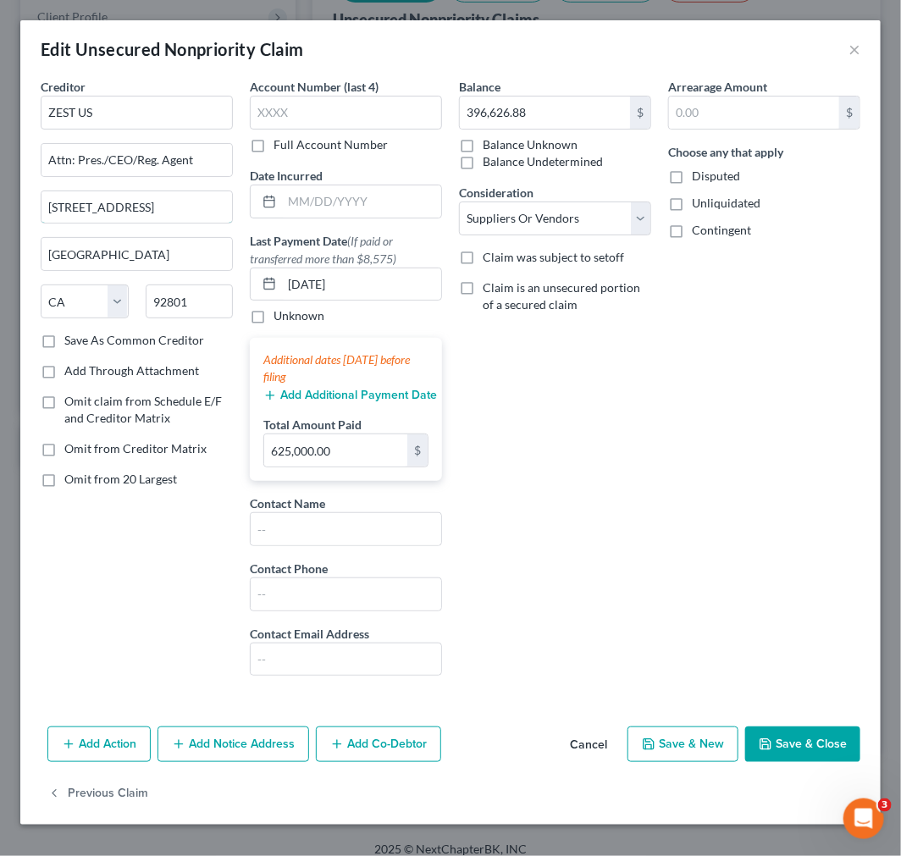
click at [0, 151] on html "Home New Case Client Portal Directory Cases Scura Wigfield, [PERSON_NAME], [PER…" at bounding box center [450, 318] width 901 height 1107
drag, startPoint x: 111, startPoint y: 257, endPoint x: -170, endPoint y: 240, distance: 281.7
click at [0, 240] on html "Home New Case Client Portal Directory Cases Scura Wigfield, [PERSON_NAME], [PER…" at bounding box center [450, 318] width 901 height 1107
click at [579, 748] on button "Cancel" at bounding box center [588, 745] width 64 height 34
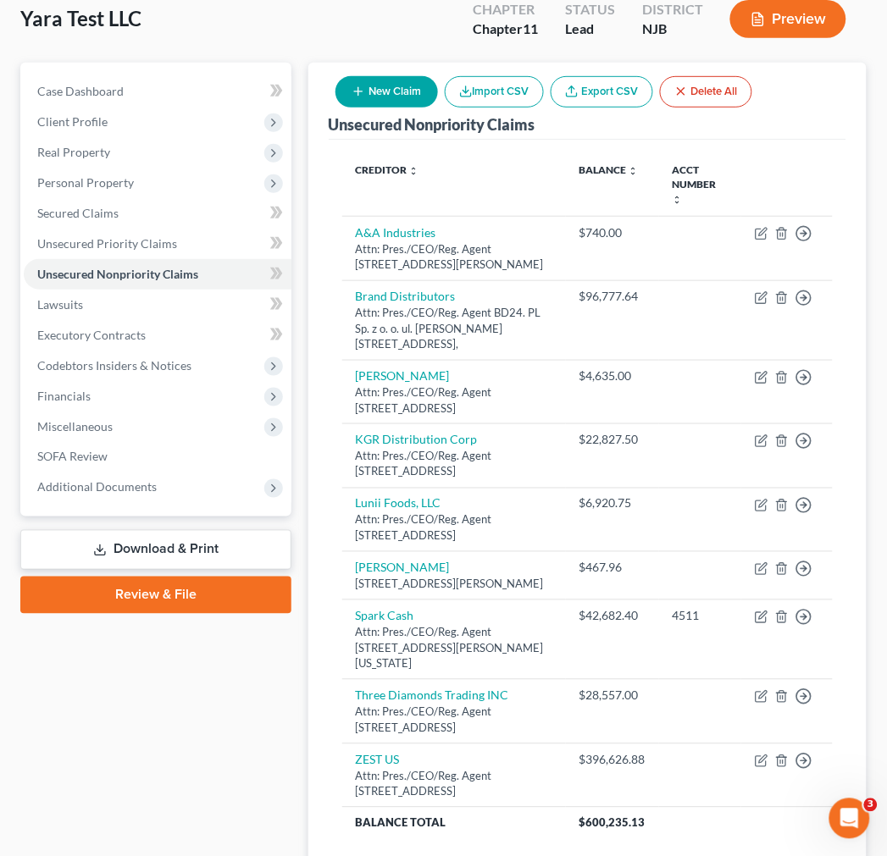
scroll to position [0, 0]
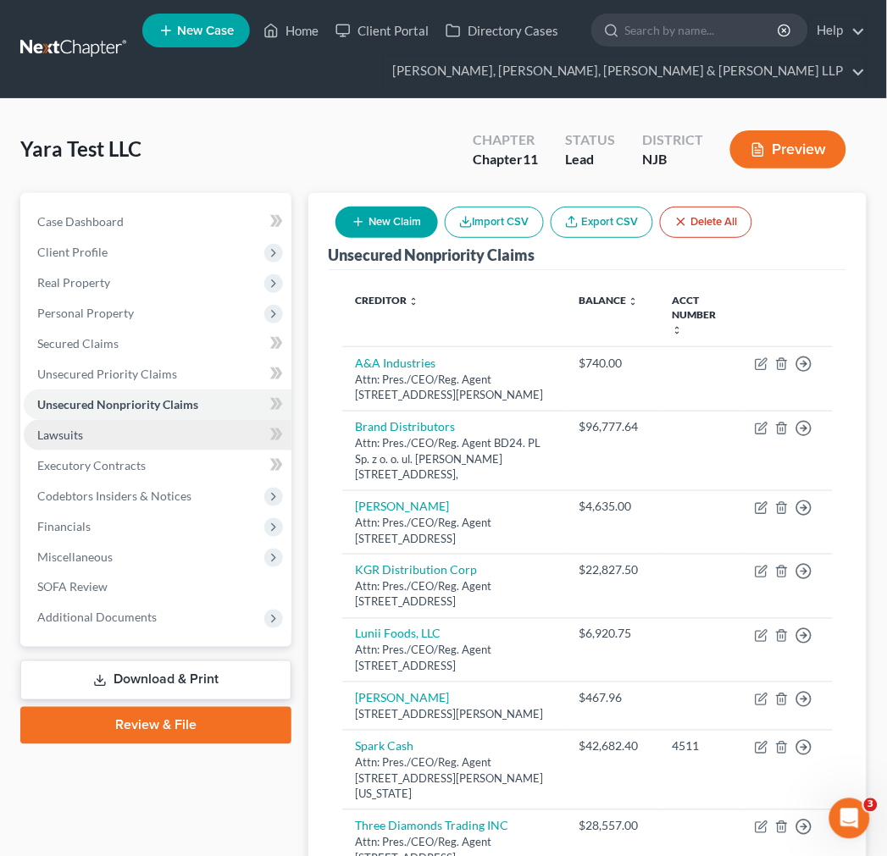
click at [181, 436] on link "Lawsuits" at bounding box center [158, 435] width 268 height 30
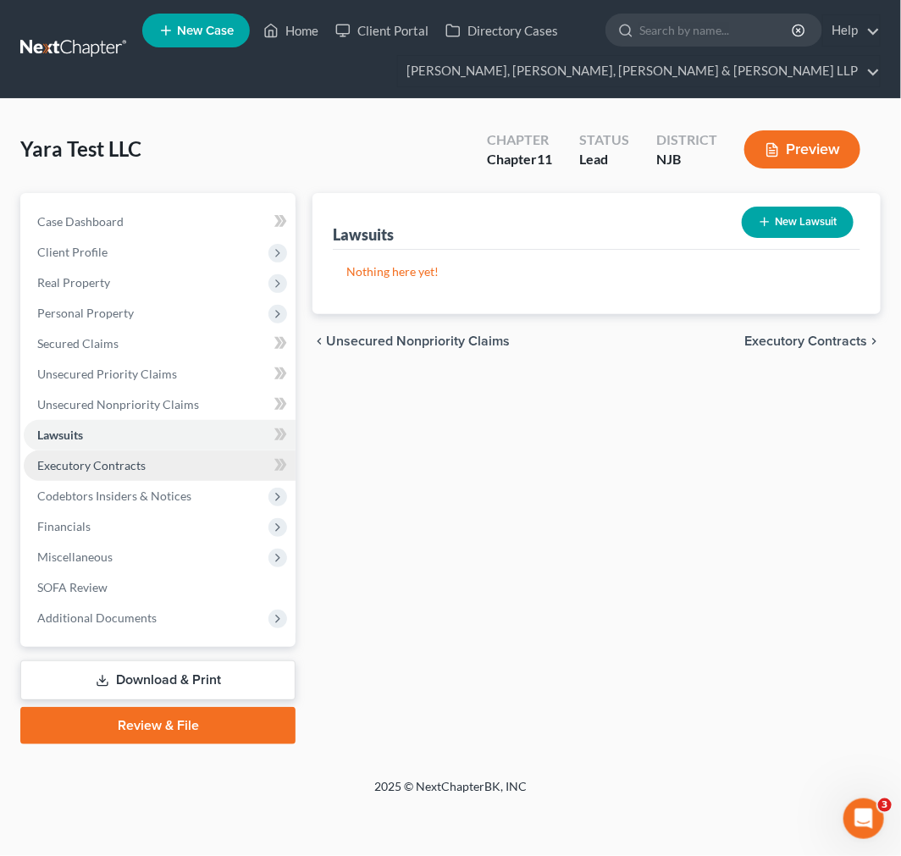
click at [186, 459] on link "Executory Contracts" at bounding box center [160, 466] width 272 height 30
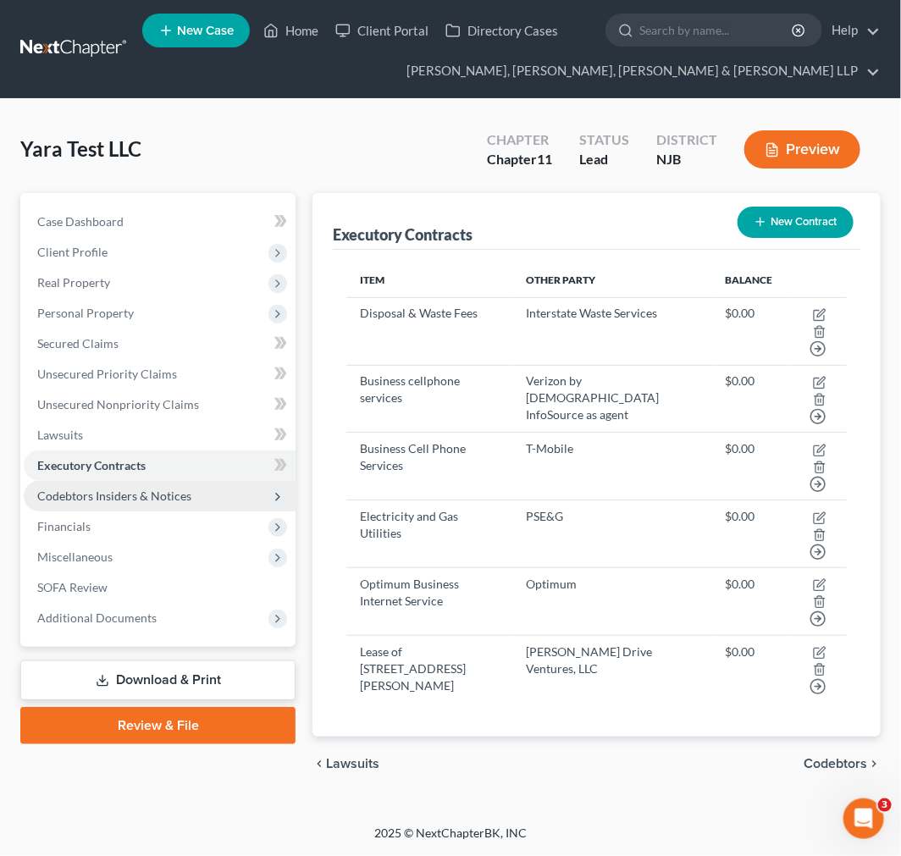
click at [146, 508] on span "Codebtors Insiders & Notices" at bounding box center [160, 496] width 272 height 30
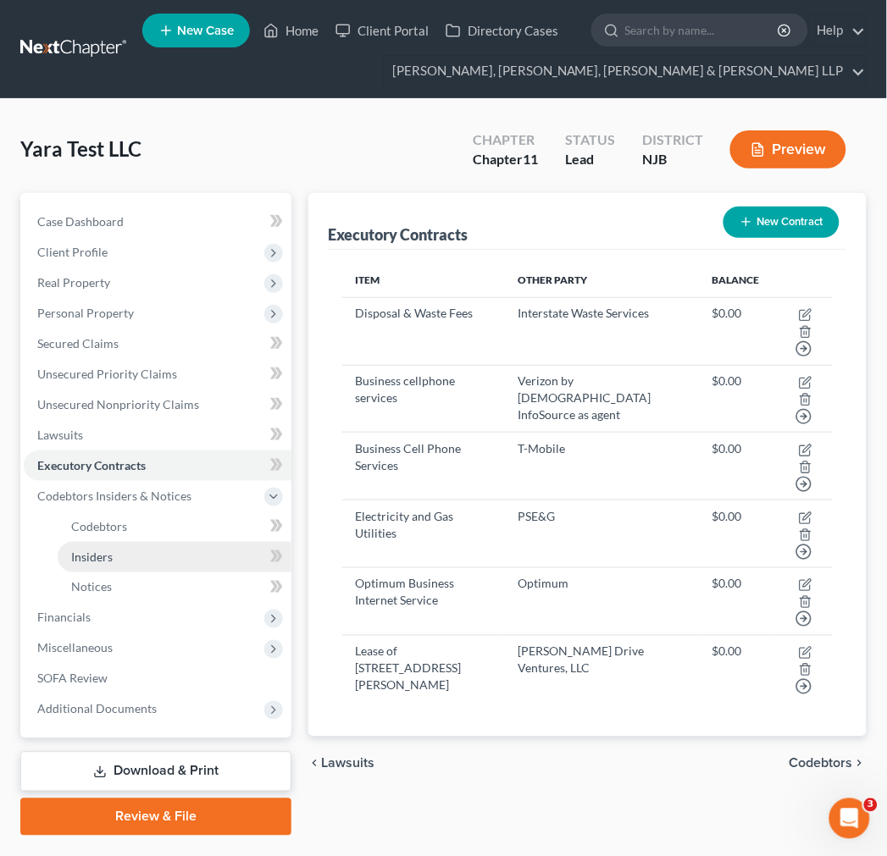
click at [139, 556] on link "Insiders" at bounding box center [175, 557] width 234 height 30
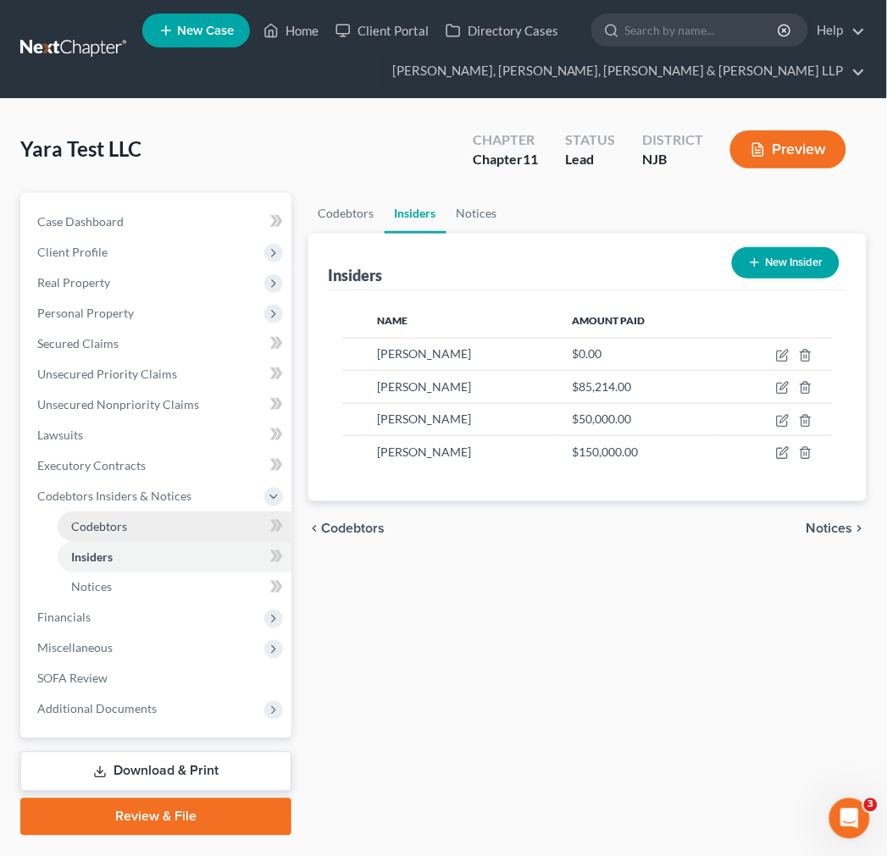
click at [139, 534] on link "Codebtors" at bounding box center [175, 526] width 234 height 30
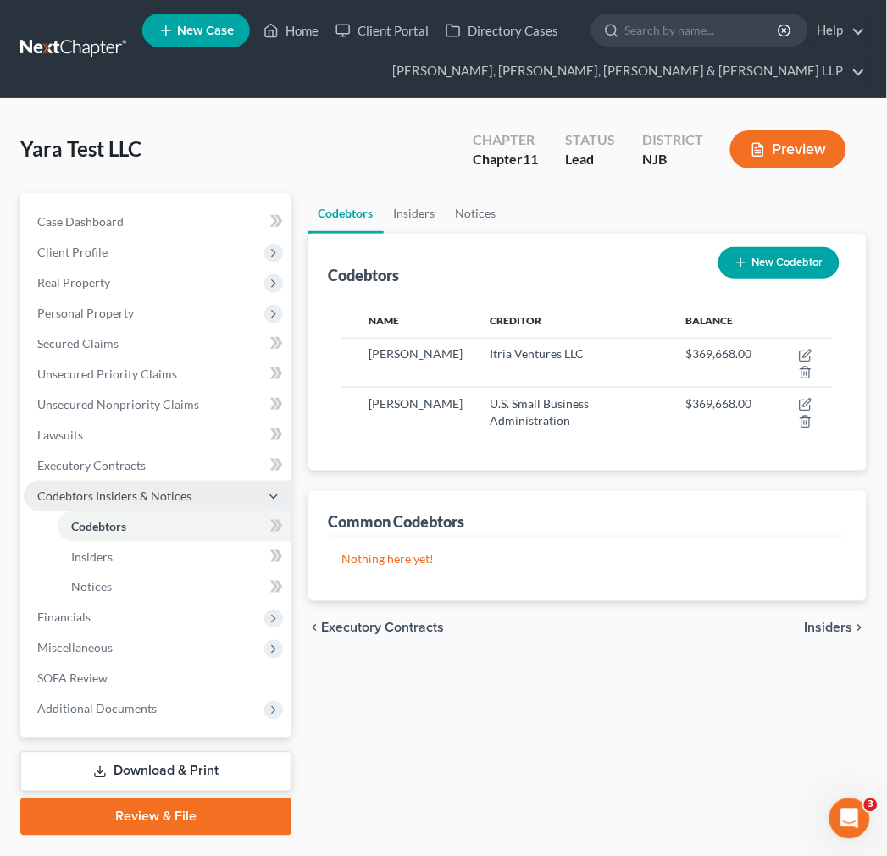
click at [154, 500] on span "Codebtors Insiders & Notices" at bounding box center [114, 496] width 154 height 14
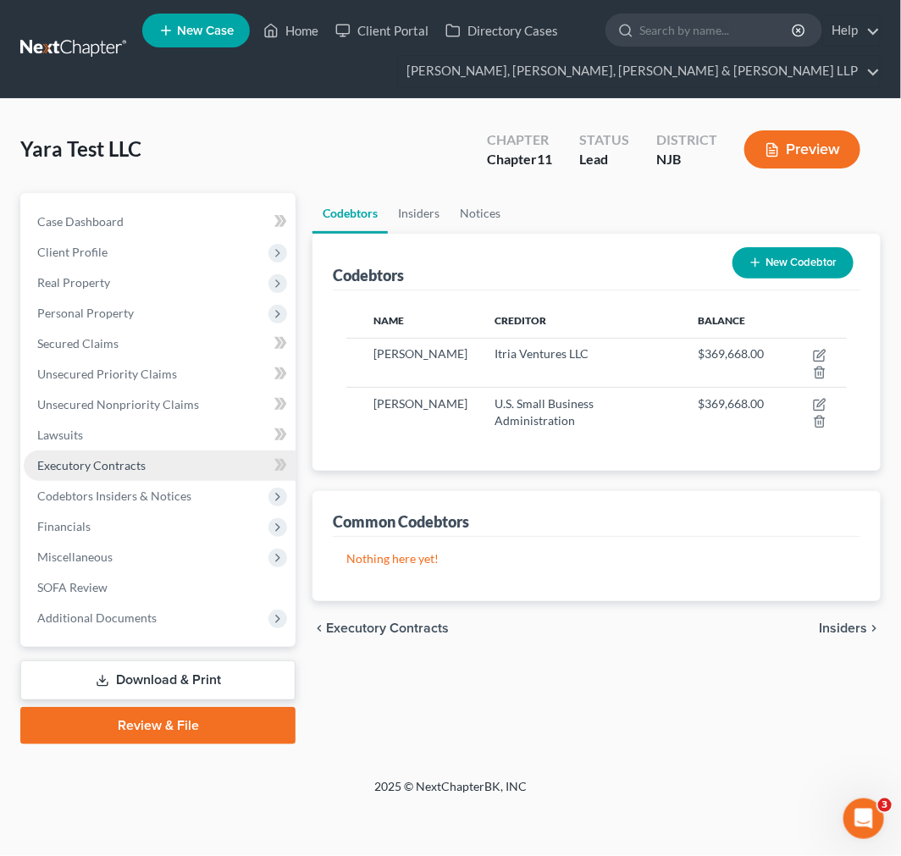
click at [154, 461] on link "Executory Contracts" at bounding box center [160, 466] width 272 height 30
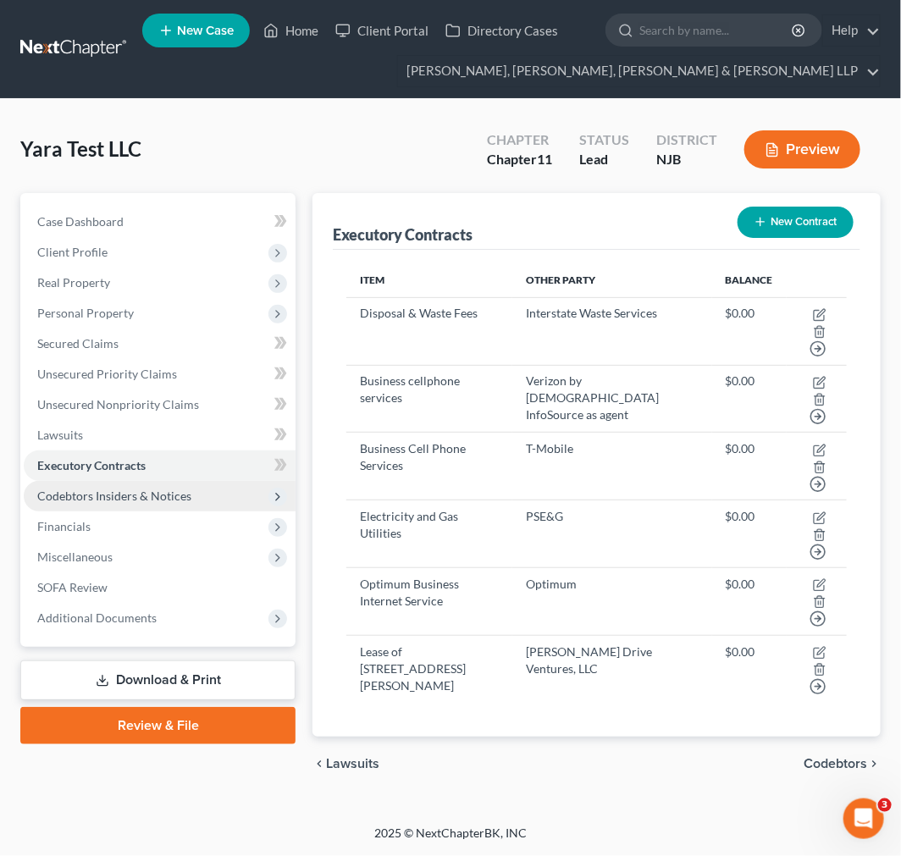
click at [150, 489] on span "Codebtors Insiders & Notices" at bounding box center [114, 496] width 154 height 14
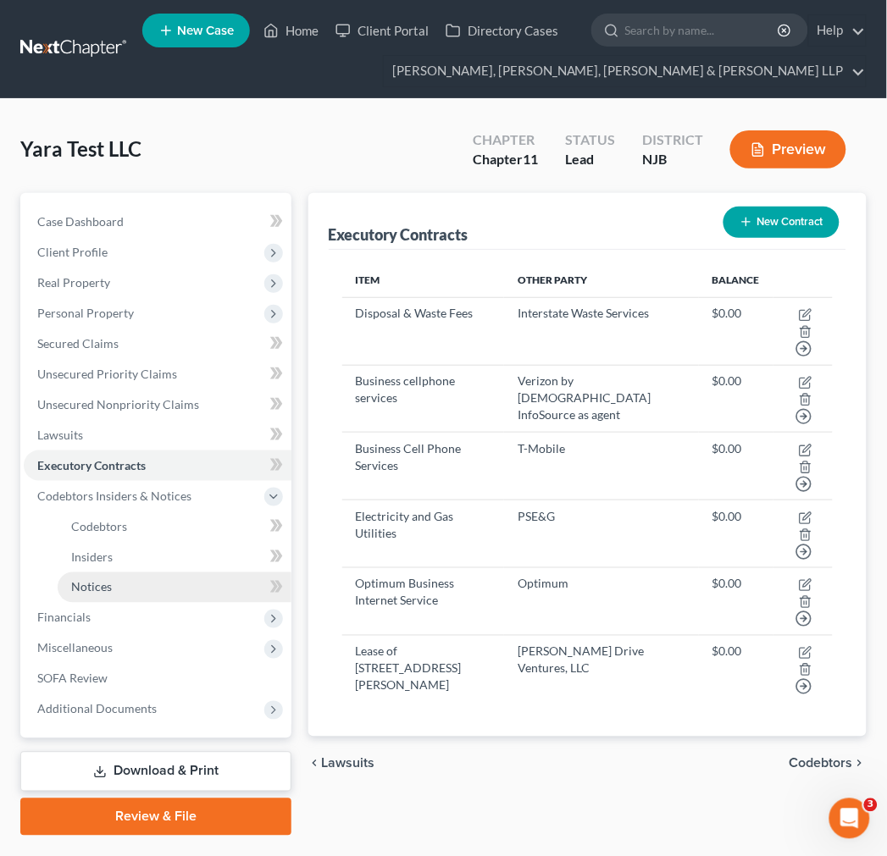
click at [133, 588] on link "Notices" at bounding box center [175, 587] width 234 height 30
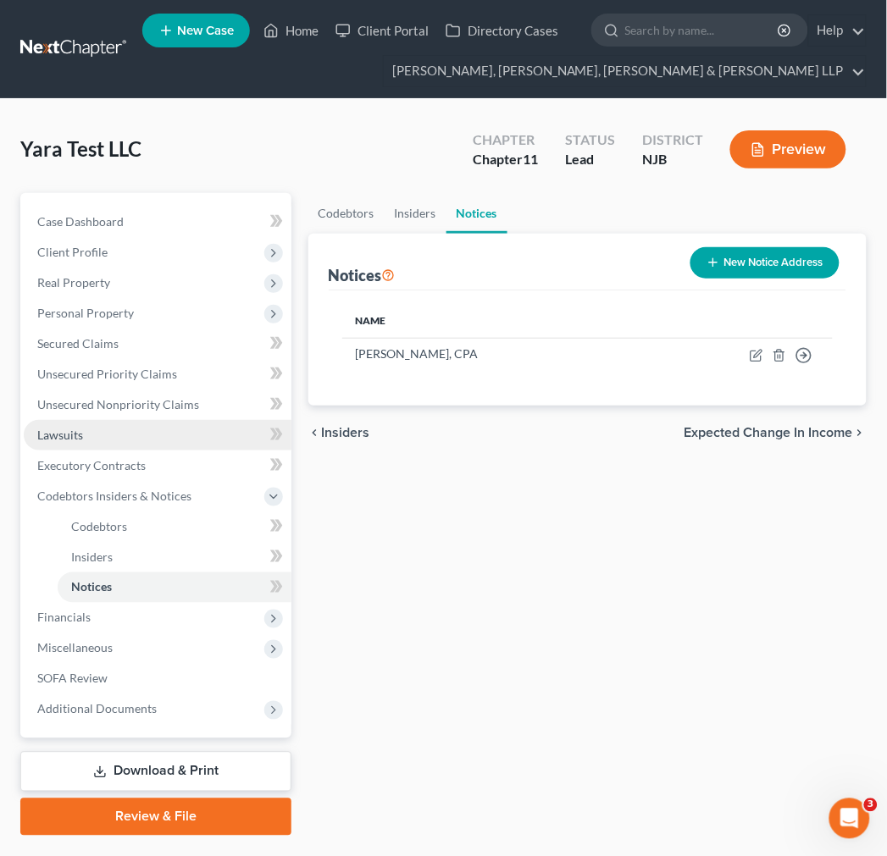
click at [108, 428] on link "Lawsuits" at bounding box center [158, 435] width 268 height 30
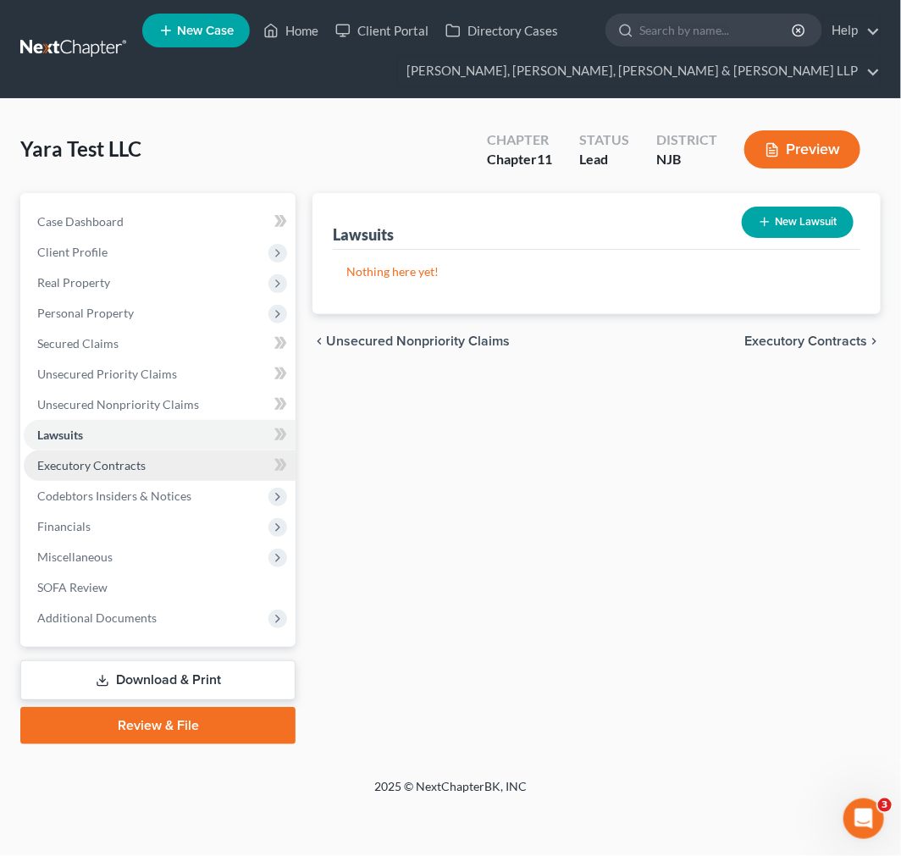
click at [113, 469] on span "Executory Contracts" at bounding box center [91, 465] width 108 height 14
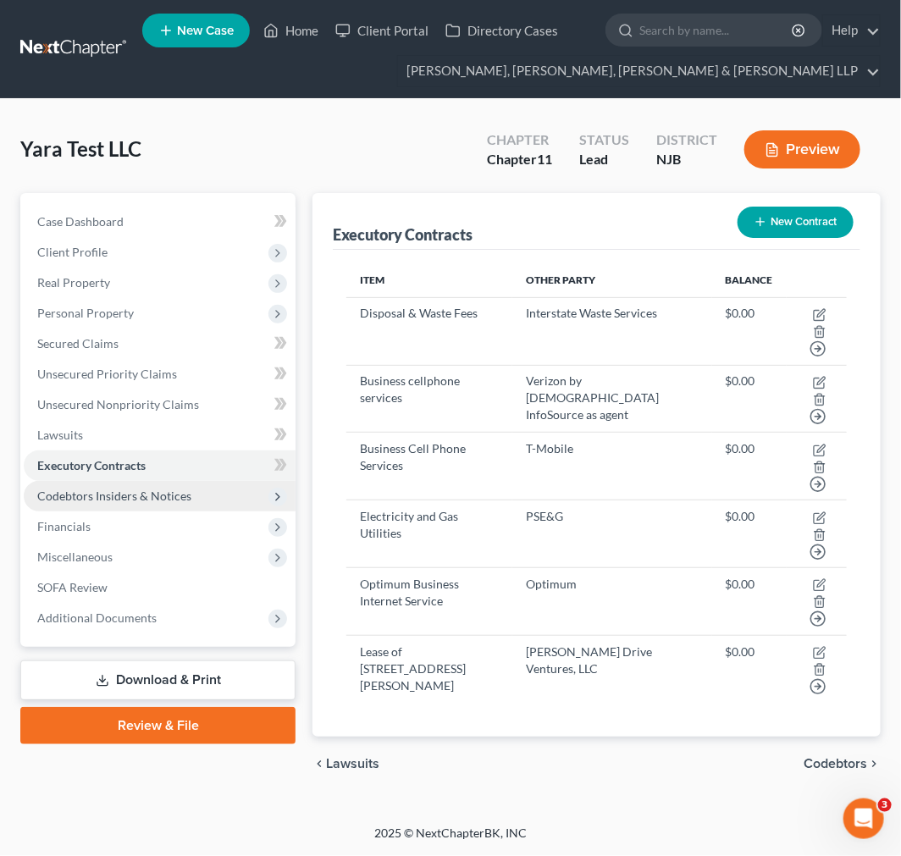
click at [117, 505] on span "Codebtors Insiders & Notices" at bounding box center [160, 496] width 272 height 30
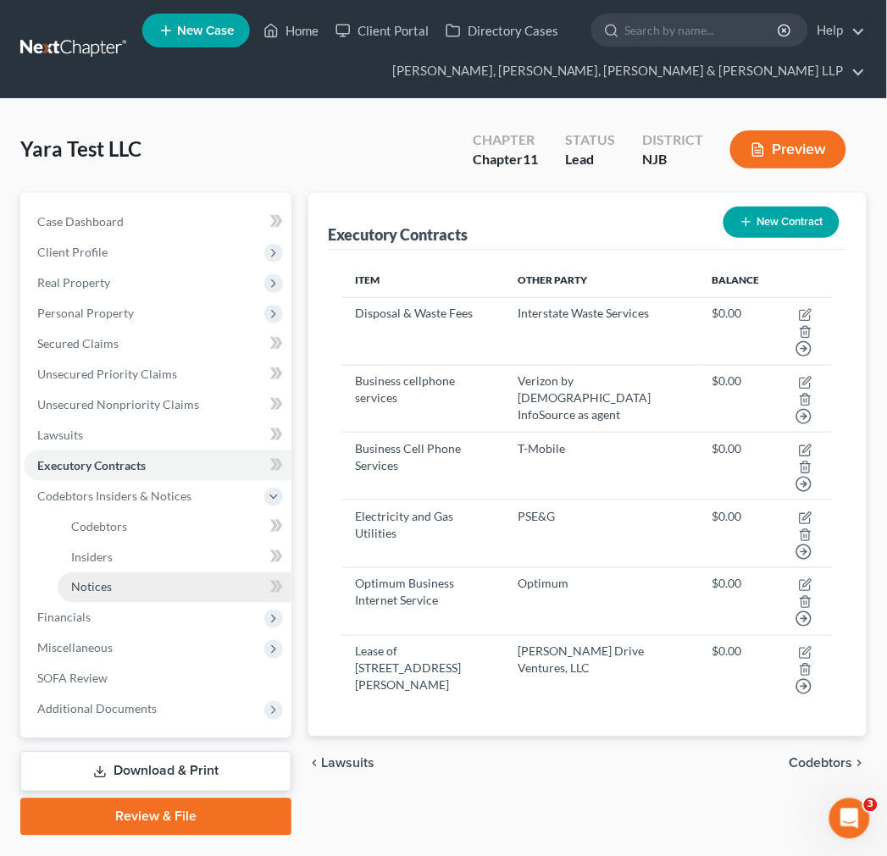
click at [117, 577] on link "Notices" at bounding box center [175, 587] width 234 height 30
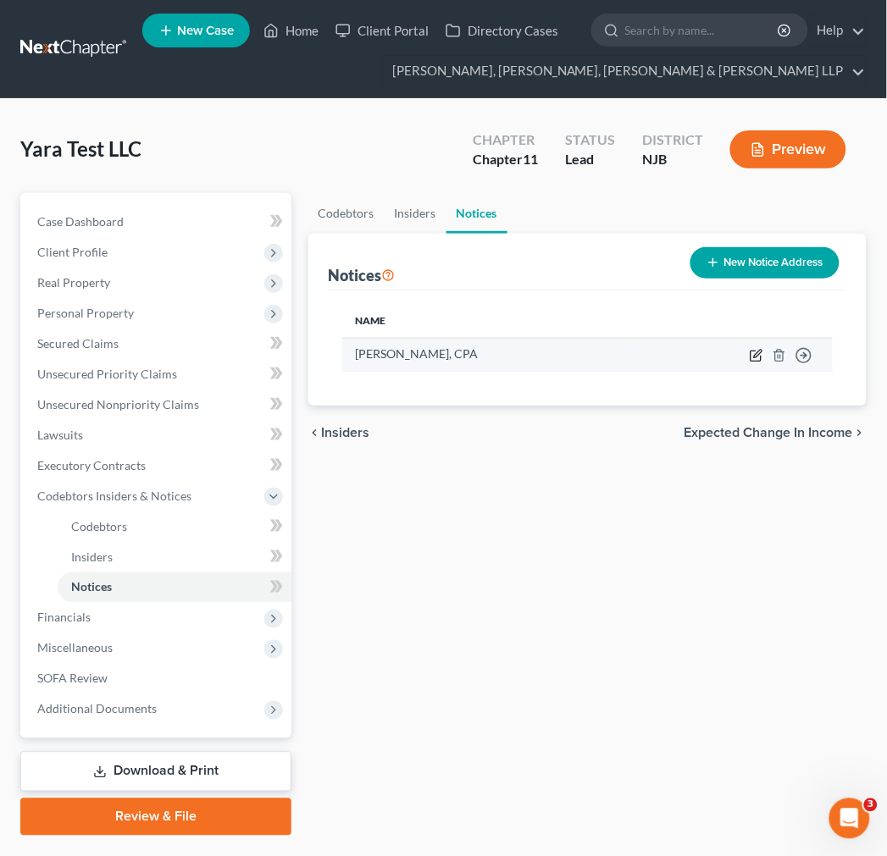
click at [752, 352] on icon "button" at bounding box center [756, 356] width 14 height 14
select select "33"
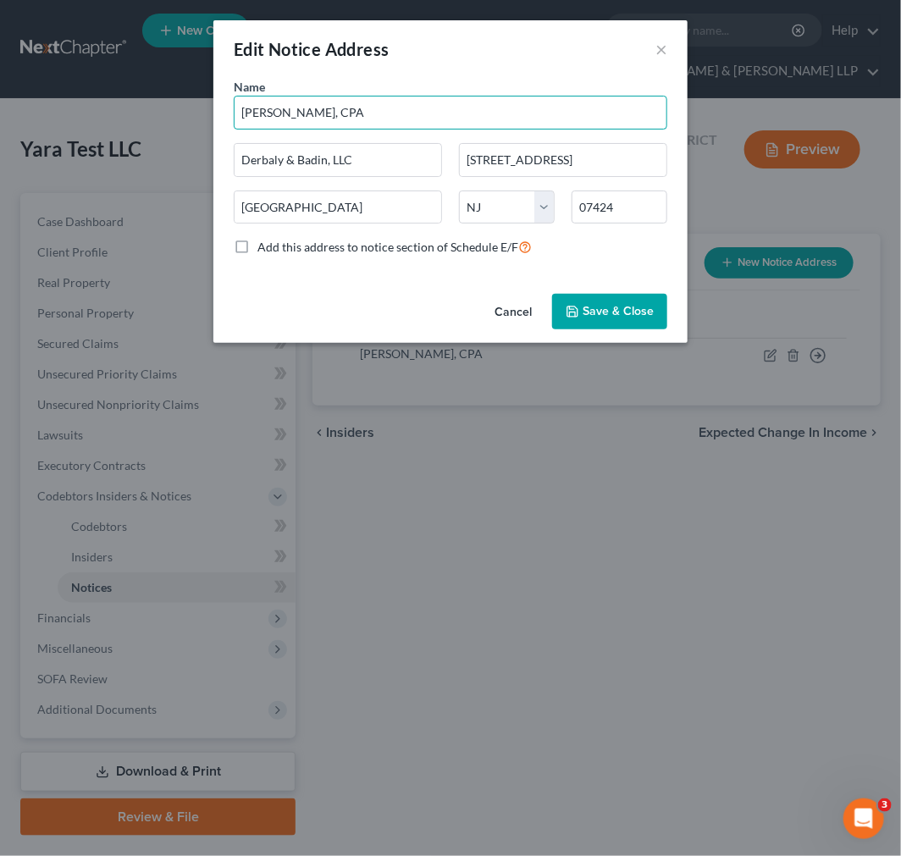
drag, startPoint x: 369, startPoint y: 119, endPoint x: -94, endPoint y: 57, distance: 467.3
click at [0, 57] on html "Home New Case Client Portal Directory Cases Scura Wigfield, [PERSON_NAME], [PER…" at bounding box center [450, 450] width 901 height 900
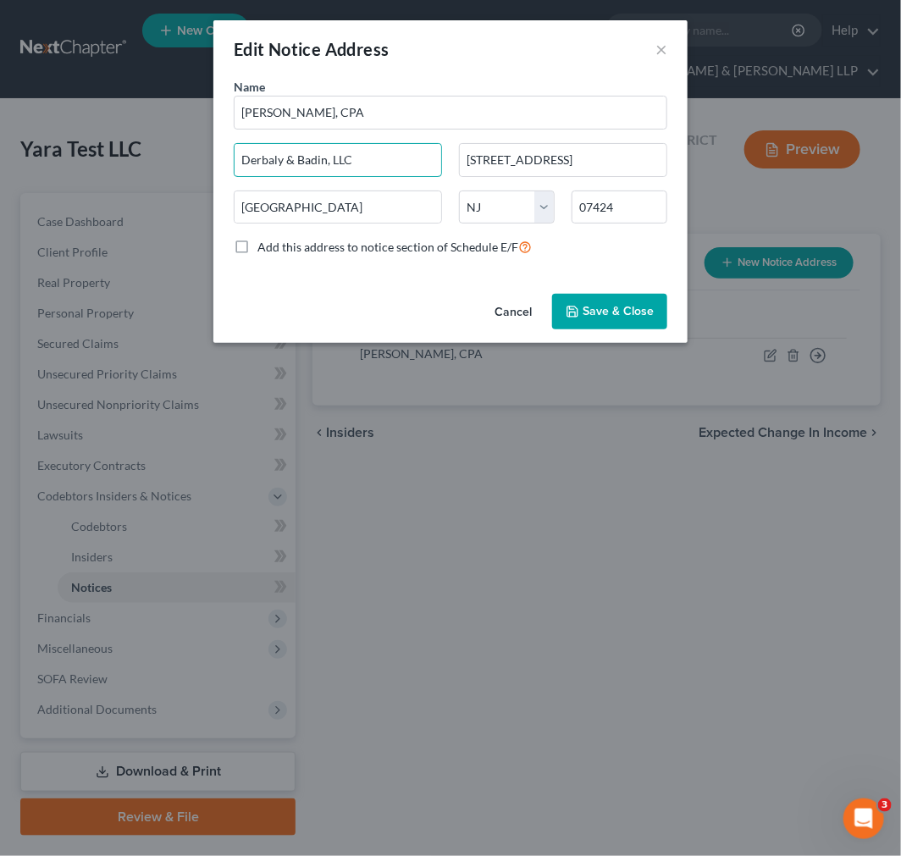
drag, startPoint x: 205, startPoint y: 142, endPoint x: -233, endPoint y: 99, distance: 439.9
click at [0, 99] on html "Home New Case Client Portal Directory Cases Scura Wigfield, [PERSON_NAME], [PER…" at bounding box center [450, 450] width 901 height 900
drag, startPoint x: 610, startPoint y: 158, endPoint x: 158, endPoint y: 113, distance: 453.6
click at [163, 113] on div "Edit Notice Address × Name * [PERSON_NAME], CPA Derbaly & Badin, LLC [STREET_AD…" at bounding box center [450, 428] width 901 height 856
drag, startPoint x: 390, startPoint y: 218, endPoint x: -163, endPoint y: 162, distance: 556.6
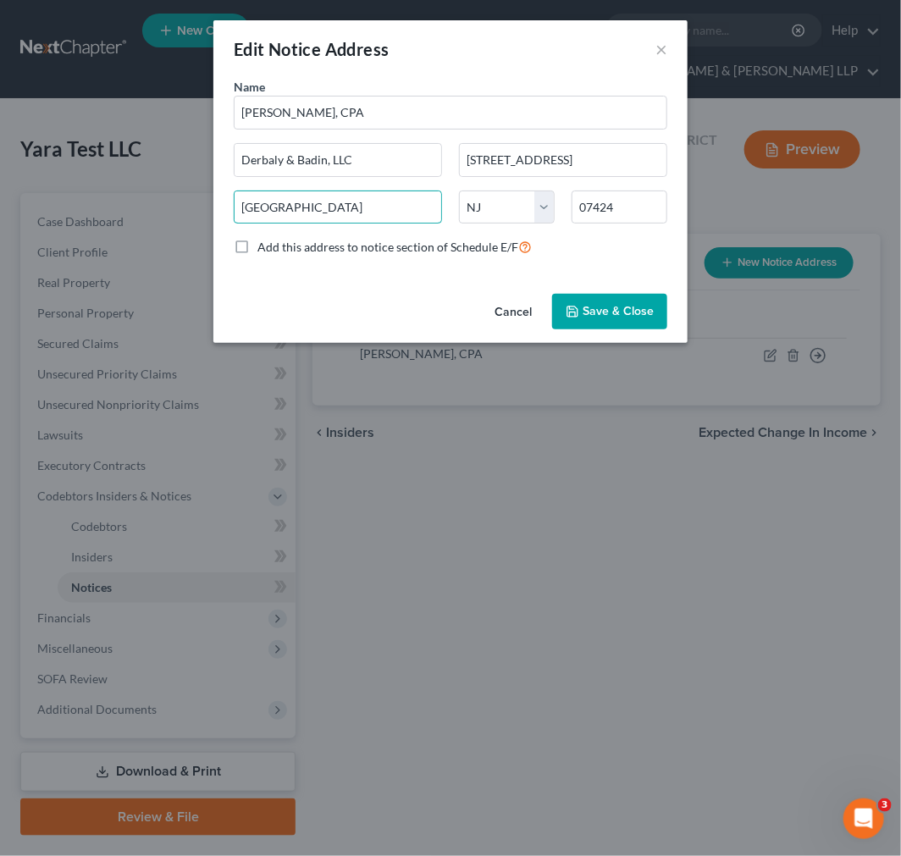
click at [0, 162] on html "Home New Case Client Portal Directory Cases Scura Wigfield, [PERSON_NAME], [PER…" at bounding box center [450, 450] width 901 height 900
click at [504, 305] on button "Cancel" at bounding box center [513, 313] width 64 height 34
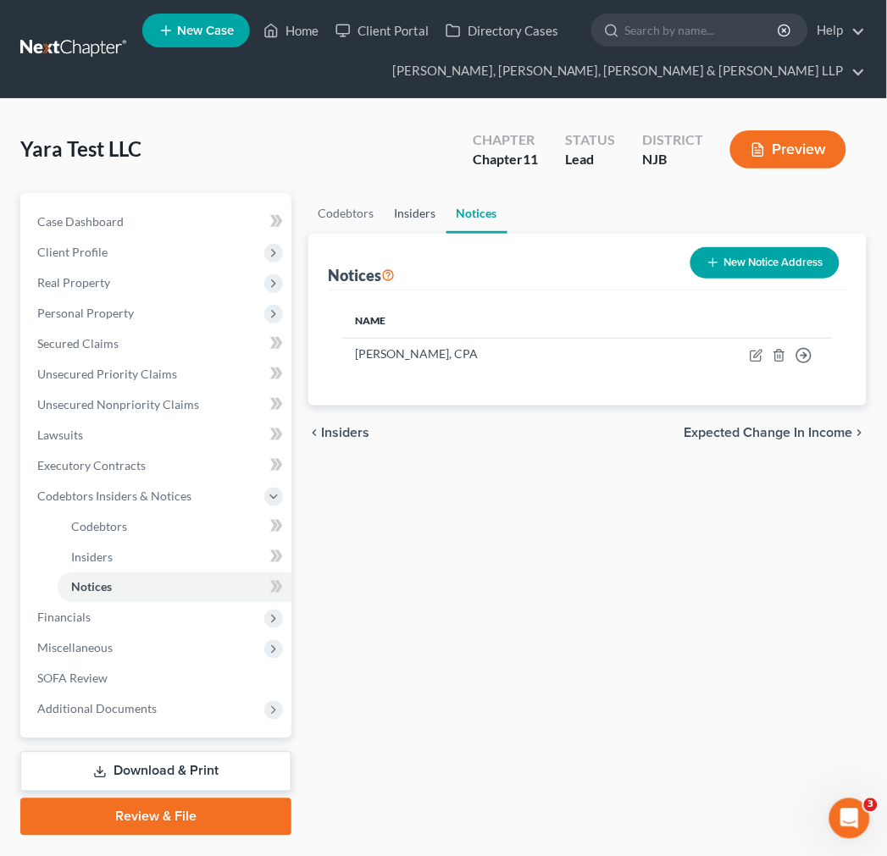
click at [417, 223] on link "Insiders" at bounding box center [415, 213] width 62 height 41
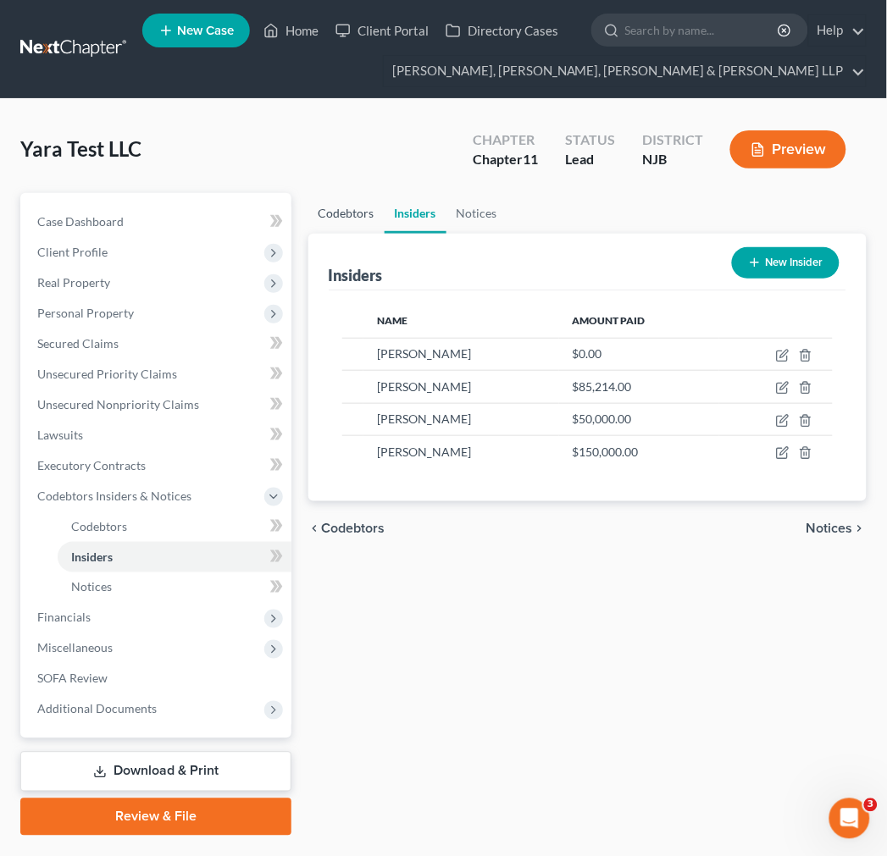
click at [357, 220] on link "Codebtors" at bounding box center [346, 213] width 76 height 41
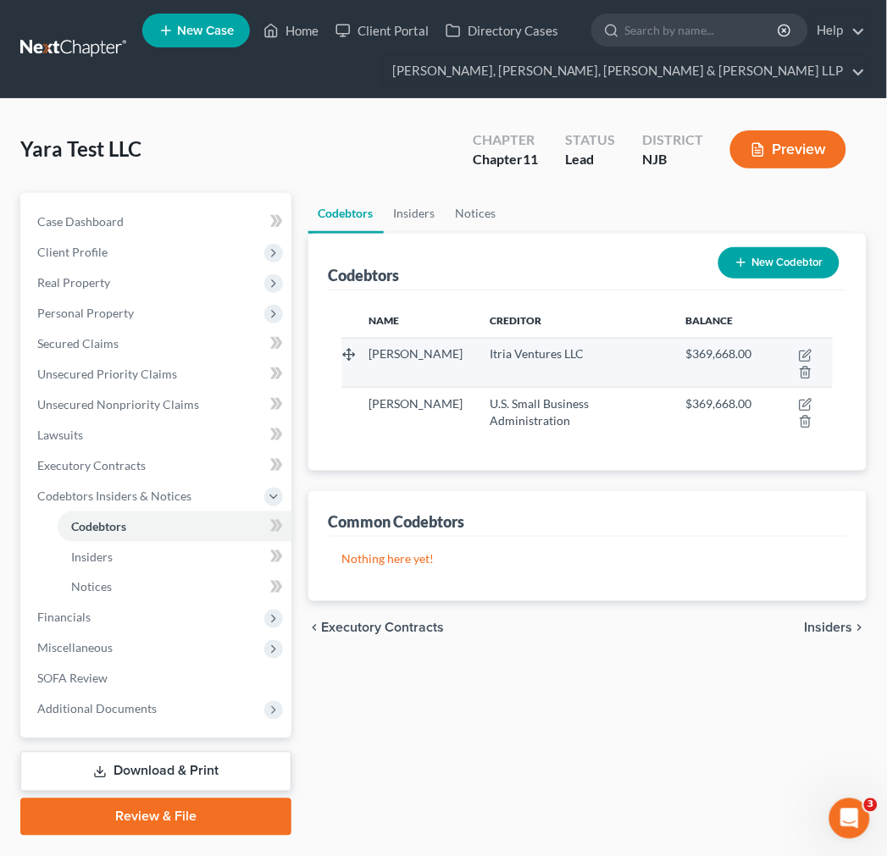
click at [775, 356] on td at bounding box center [799, 362] width 67 height 49
click at [799, 351] on icon "button" at bounding box center [806, 356] width 14 height 14
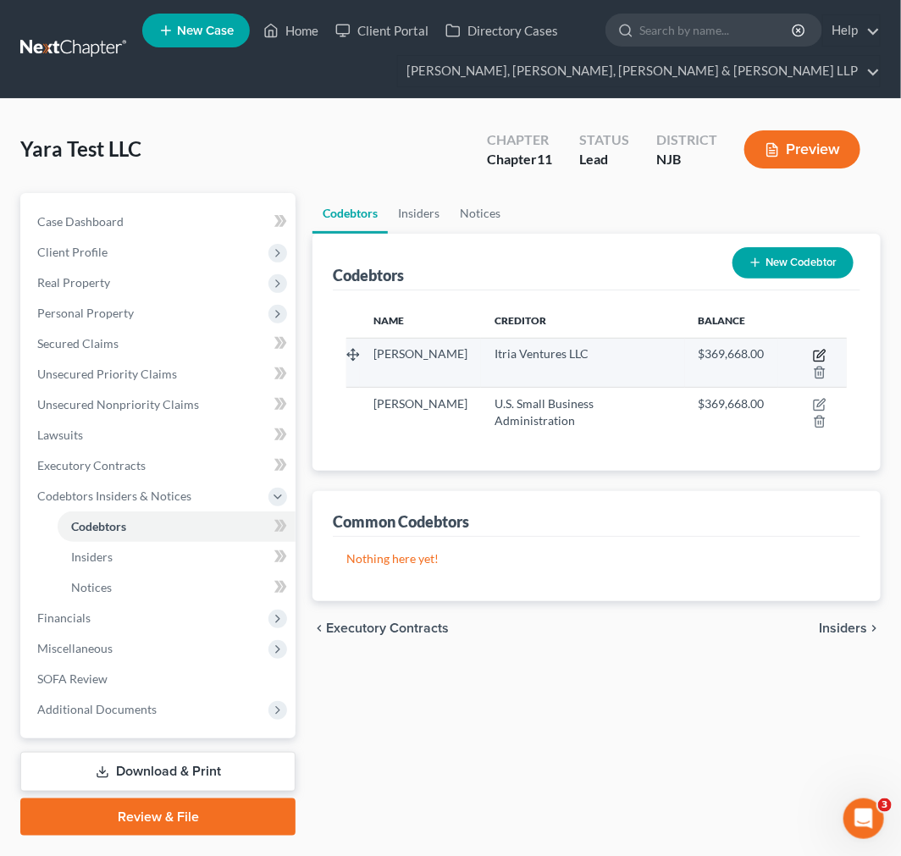
select select "33"
select select "7"
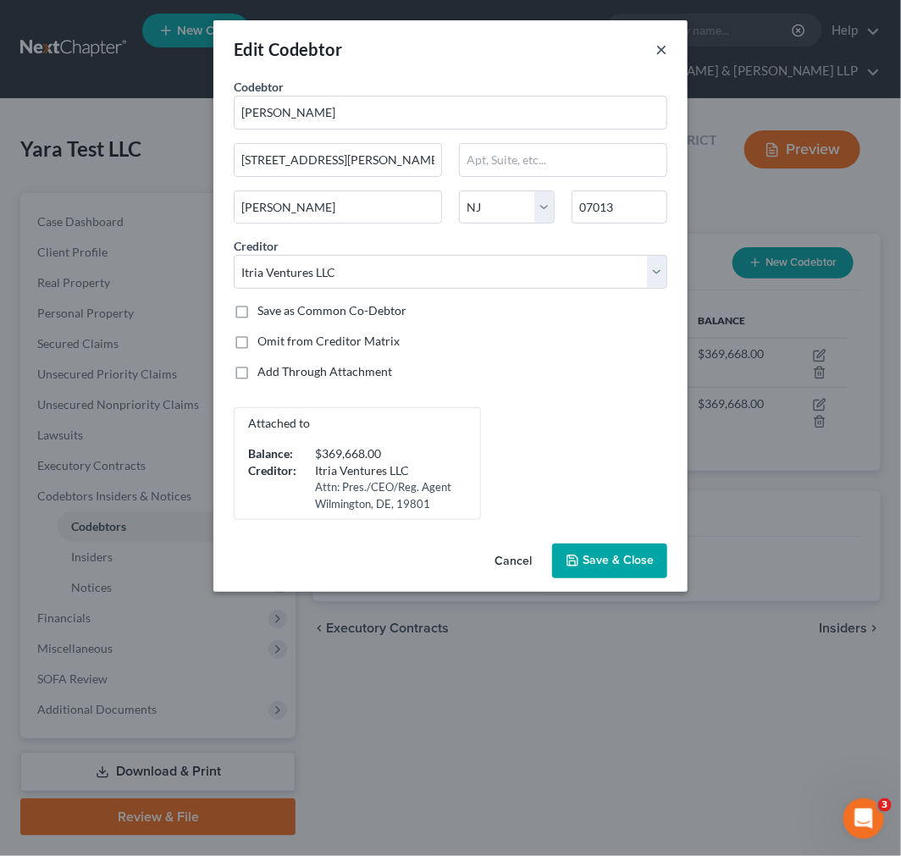
click at [659, 47] on button "×" at bounding box center [661, 49] width 12 height 20
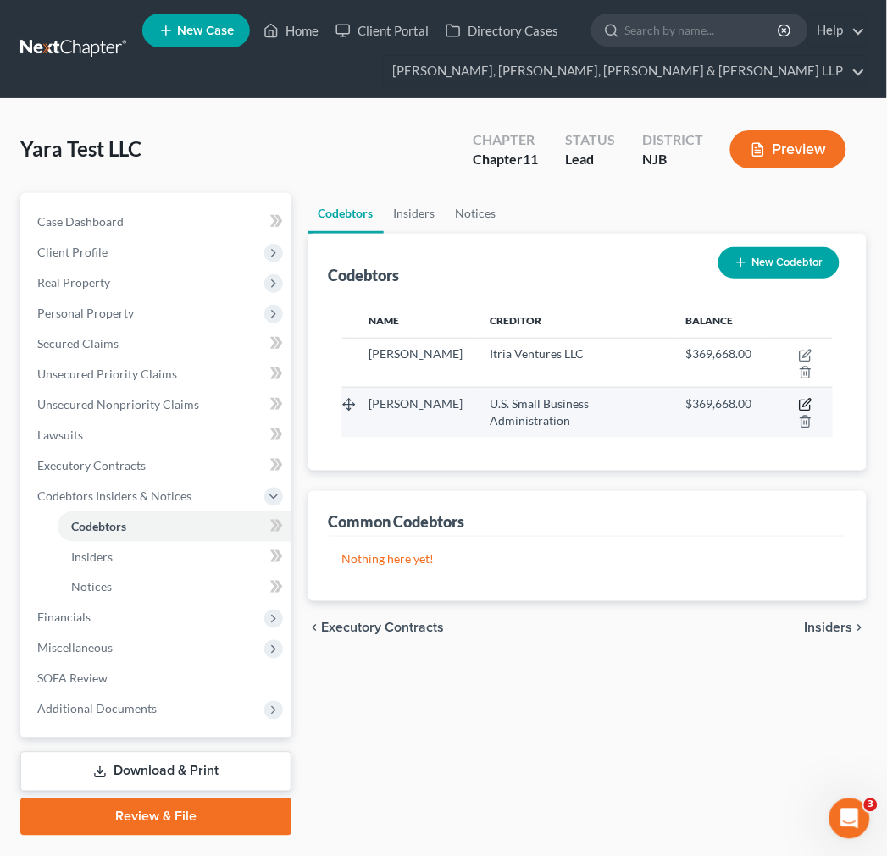
click at [799, 398] on icon "button" at bounding box center [806, 405] width 14 height 14
select select "33"
select select "13"
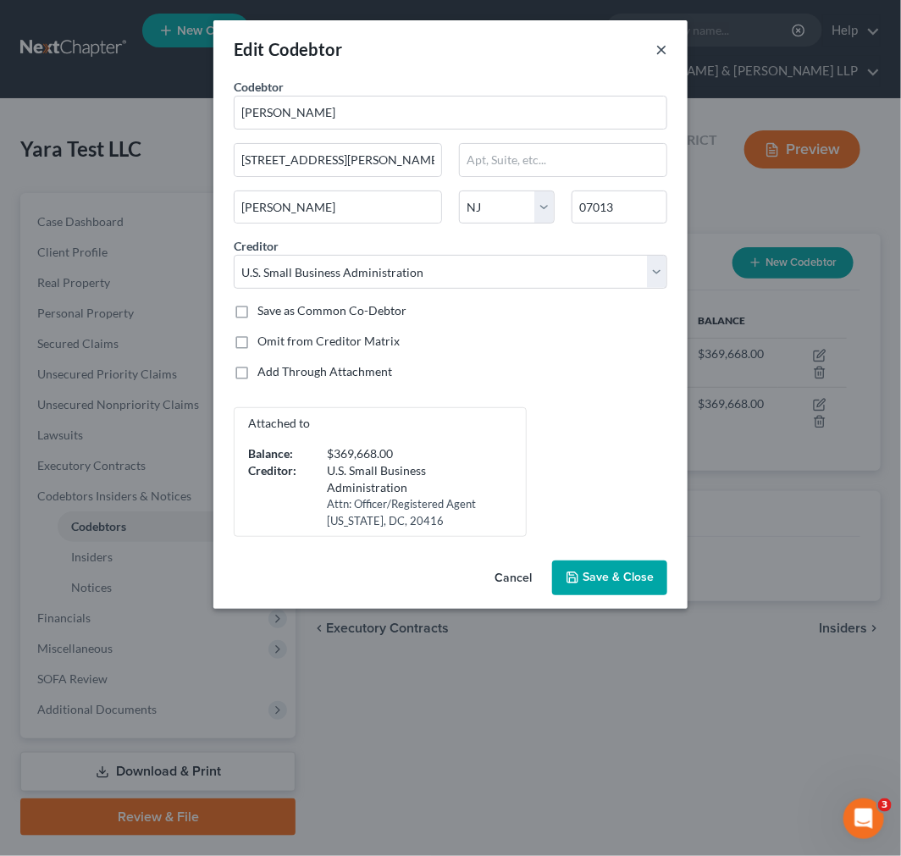
click at [655, 43] on button "×" at bounding box center [661, 49] width 12 height 20
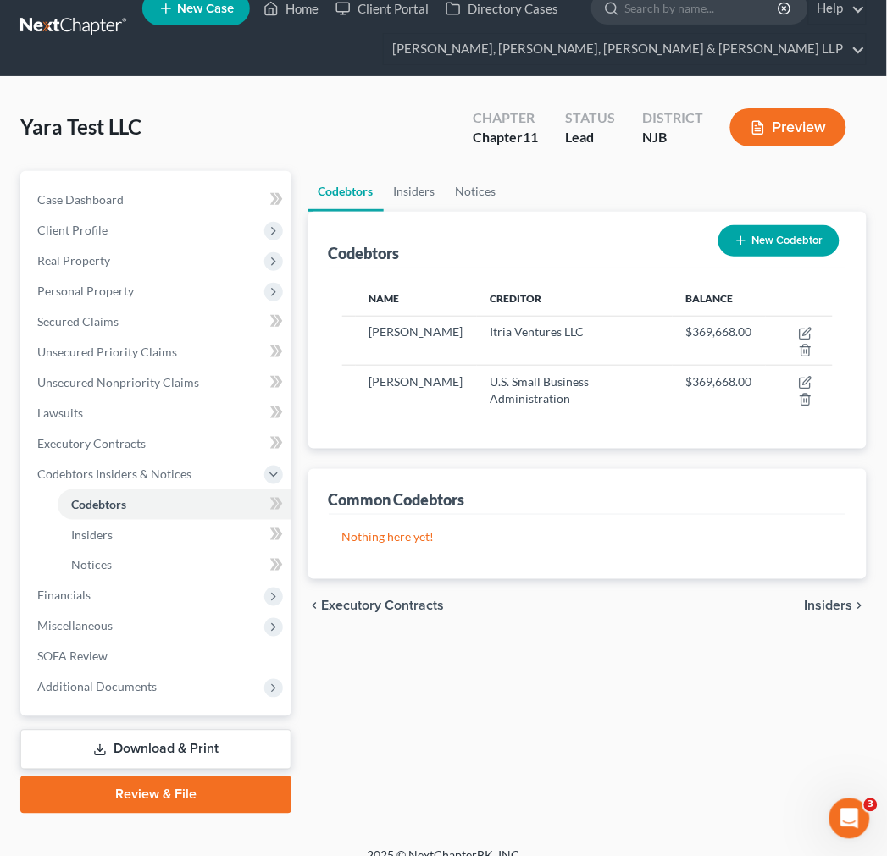
scroll to position [42, 0]
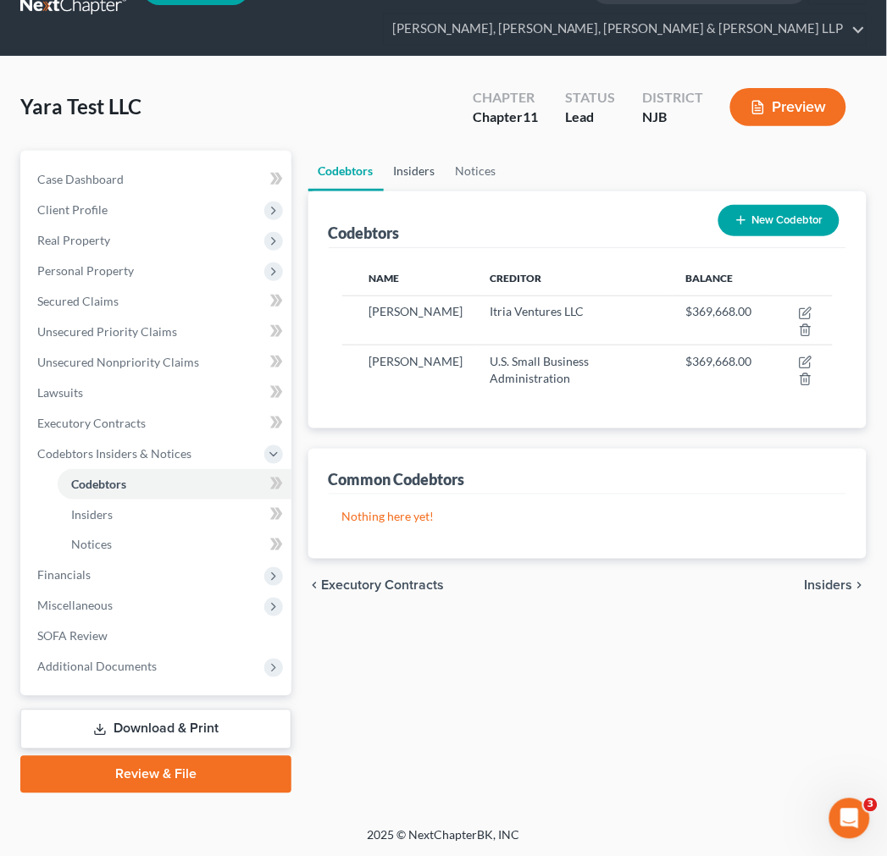
click at [417, 182] on link "Insiders" at bounding box center [415, 171] width 62 height 41
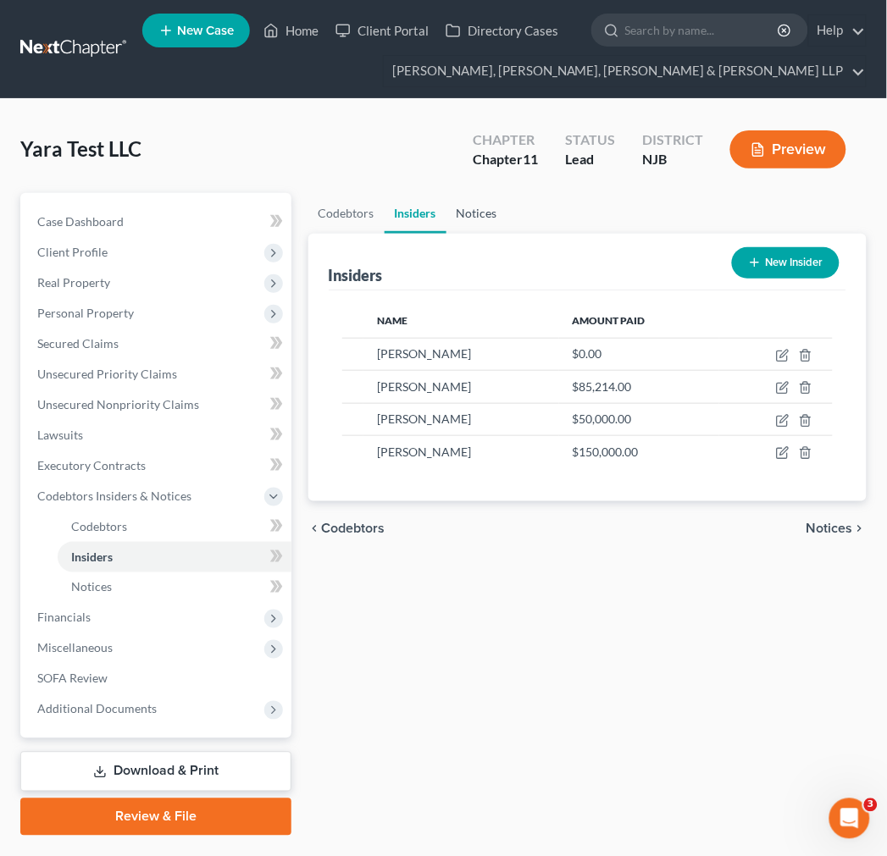
click at [472, 221] on link "Notices" at bounding box center [476, 213] width 61 height 41
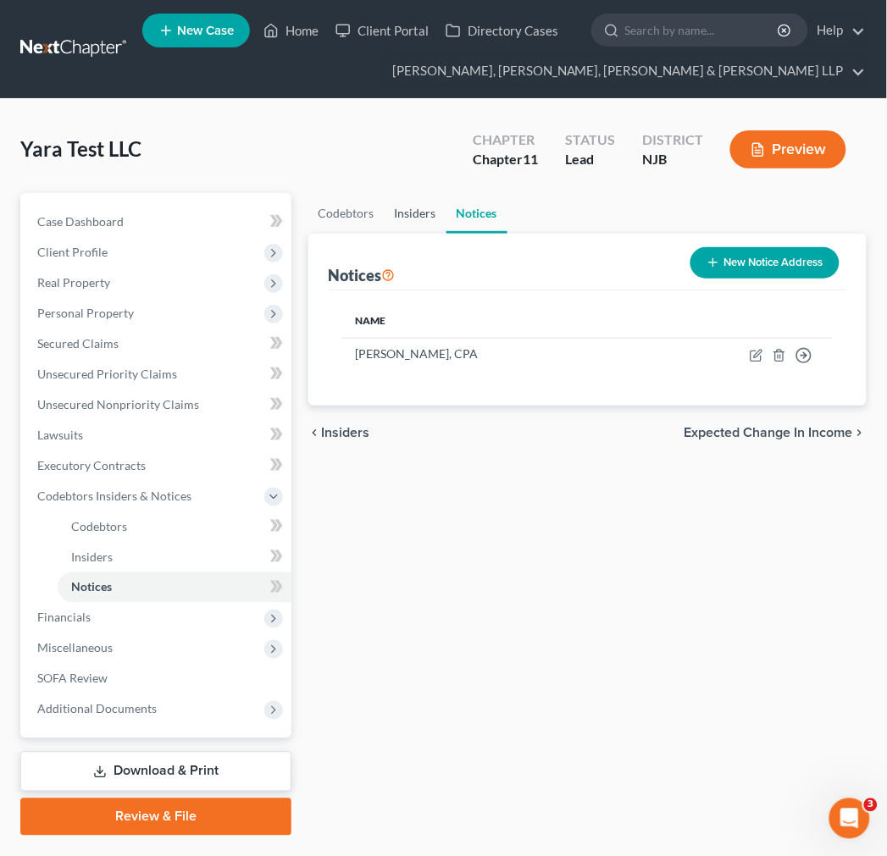
click at [417, 224] on link "Insiders" at bounding box center [415, 213] width 62 height 41
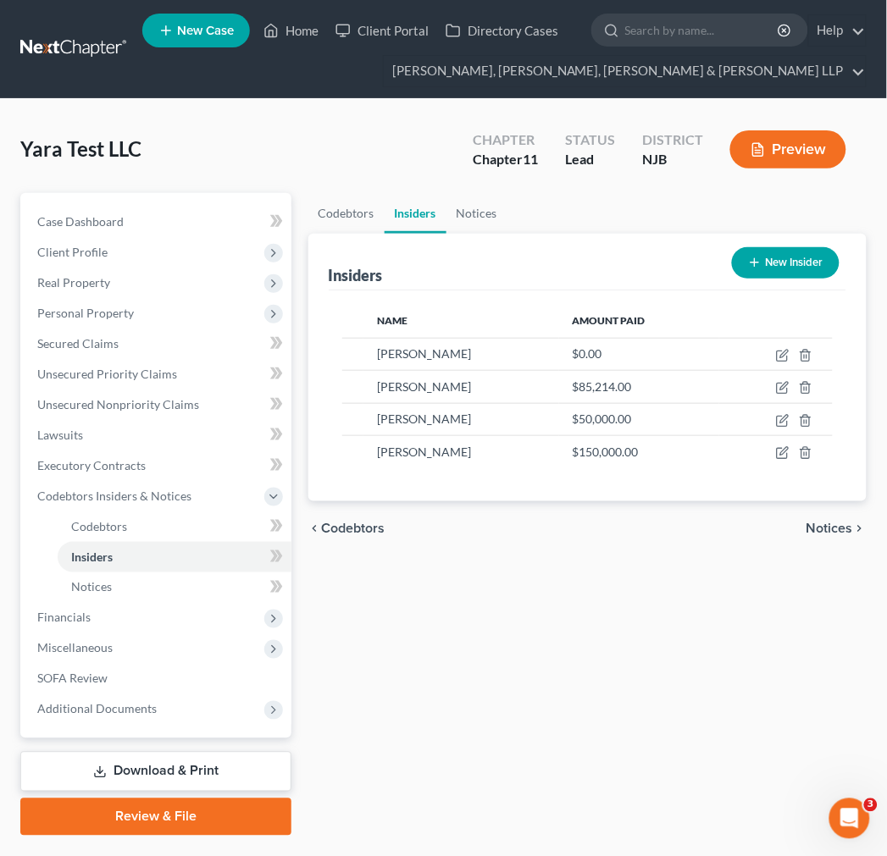
scroll to position [42, 0]
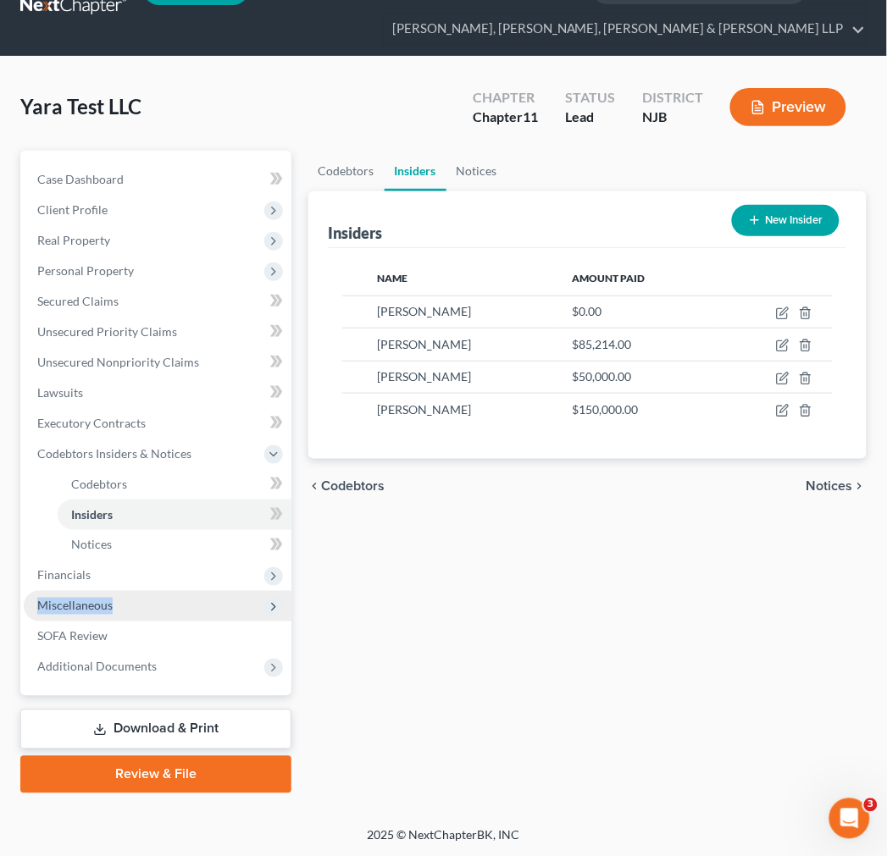
click at [196, 589] on ul "Case Dashboard Payments Invoices Payments Payments Credit Report Client Profile" at bounding box center [158, 423] width 268 height 518
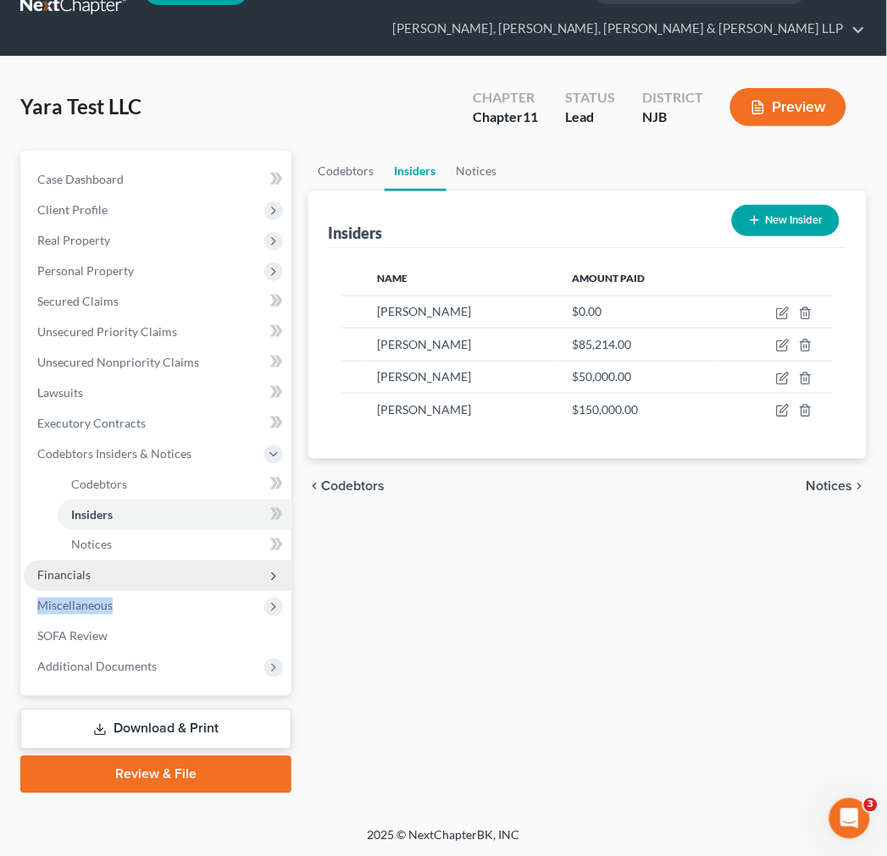
click at [167, 564] on span "Financials" at bounding box center [158, 576] width 268 height 30
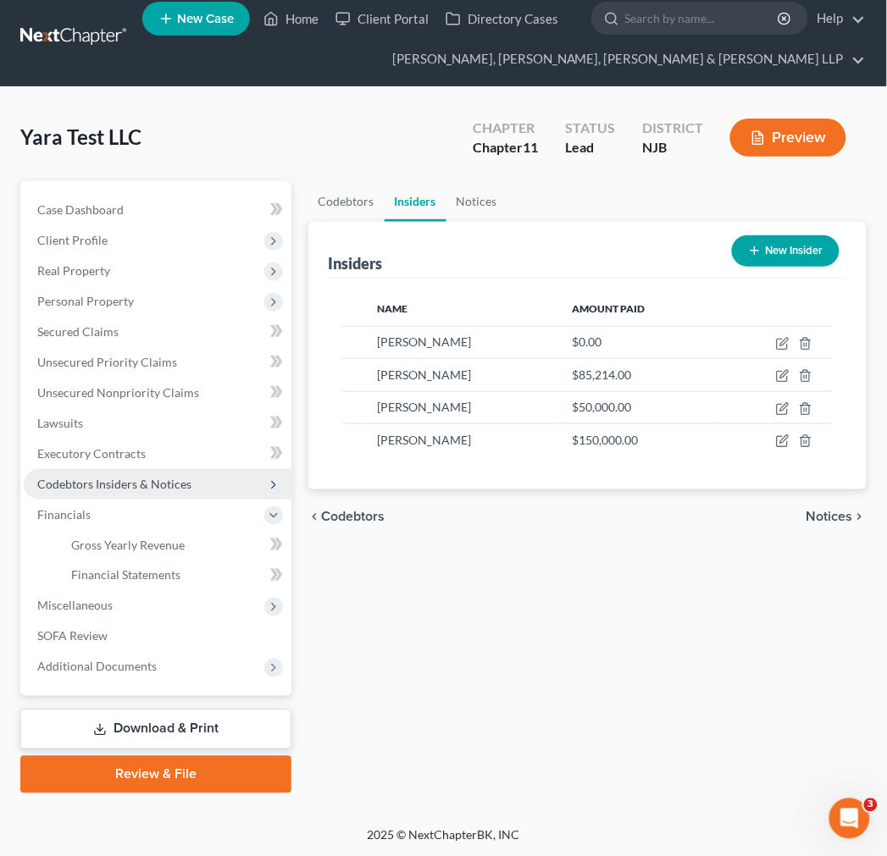
click at [130, 496] on span "Codebtors Insiders & Notices" at bounding box center [158, 484] width 268 height 30
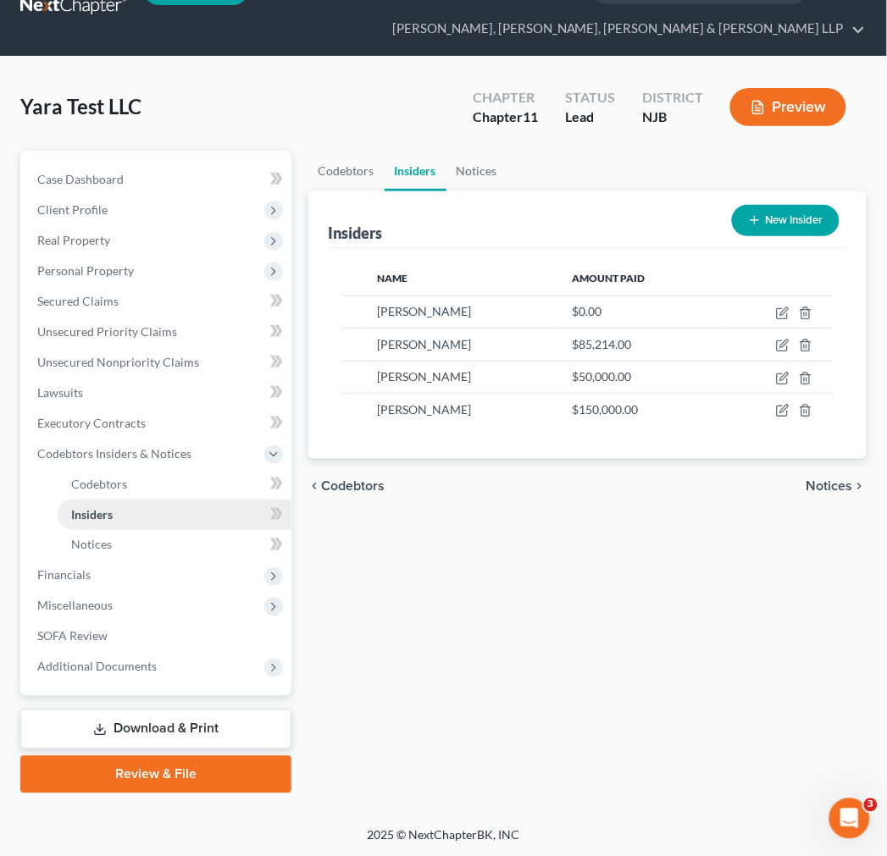
click at [135, 511] on link "Insiders" at bounding box center [175, 515] width 234 height 30
click at [776, 317] on icon "button" at bounding box center [783, 314] width 14 height 14
select select "33"
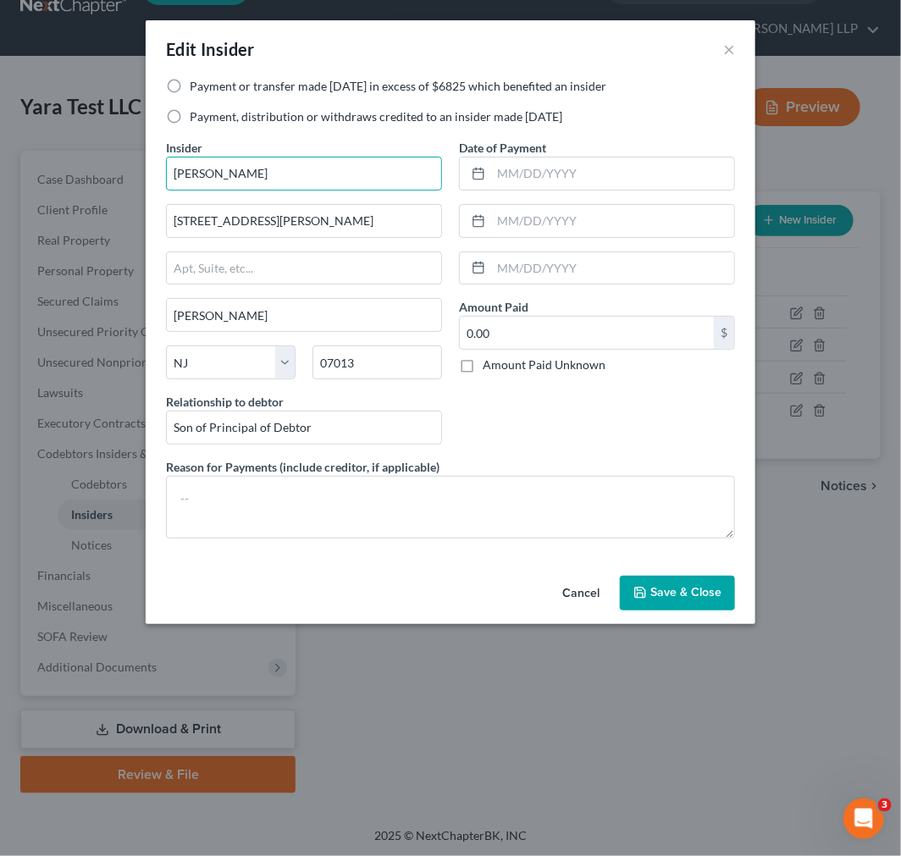
drag, startPoint x: 302, startPoint y: 165, endPoint x: -119, endPoint y: 165, distance: 420.9
click at [0, 165] on html "Home New Case Client Portal Directory Cases Scura Wigfield, [PERSON_NAME], [PER…" at bounding box center [450, 408] width 901 height 900
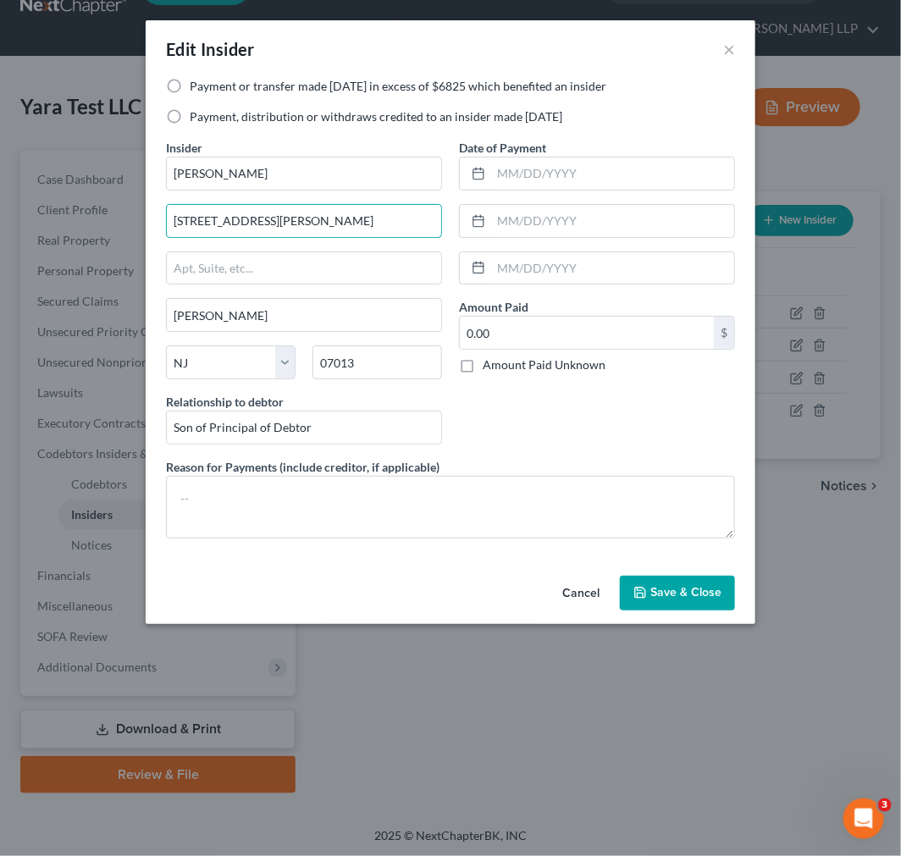
drag, startPoint x: 318, startPoint y: 234, endPoint x: 9, endPoint y: 227, distance: 308.3
click at [9, 227] on div "Edit Insider × Payment or transfer made [DATE] in excess of $6825 which benefit…" at bounding box center [450, 428] width 901 height 856
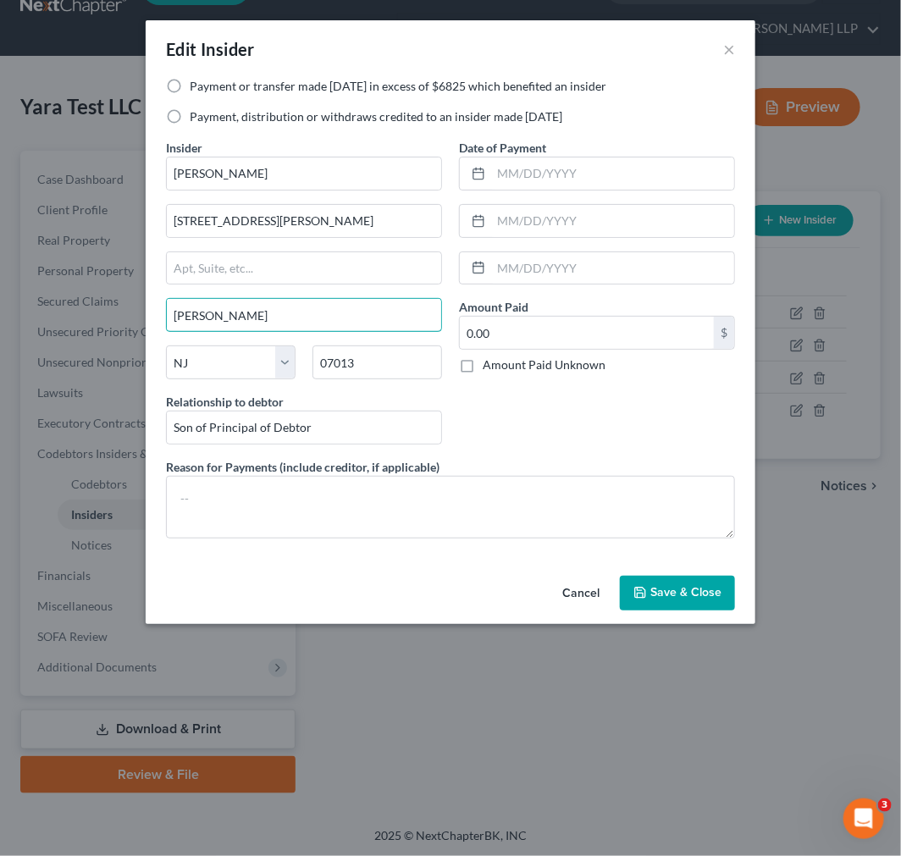
drag, startPoint x: 310, startPoint y: 326, endPoint x: -170, endPoint y: 323, distance: 480.1
click at [0, 323] on html "Home New Case Client Portal Directory Cases Scura Wigfield, [PERSON_NAME], [PER…" at bounding box center [450, 408] width 901 height 900
click at [738, 47] on div "Edit Insider ×" at bounding box center [451, 49] width 610 height 58
click at [730, 47] on button "×" at bounding box center [729, 49] width 12 height 20
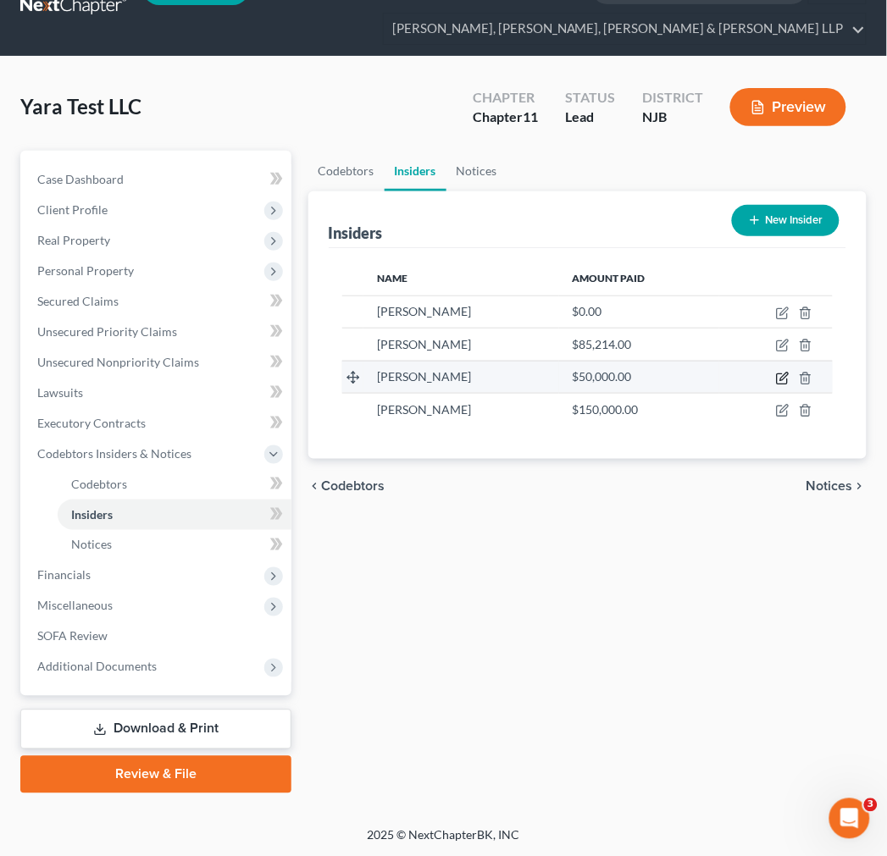
click at [781, 379] on icon "button" at bounding box center [784, 377] width 8 height 8
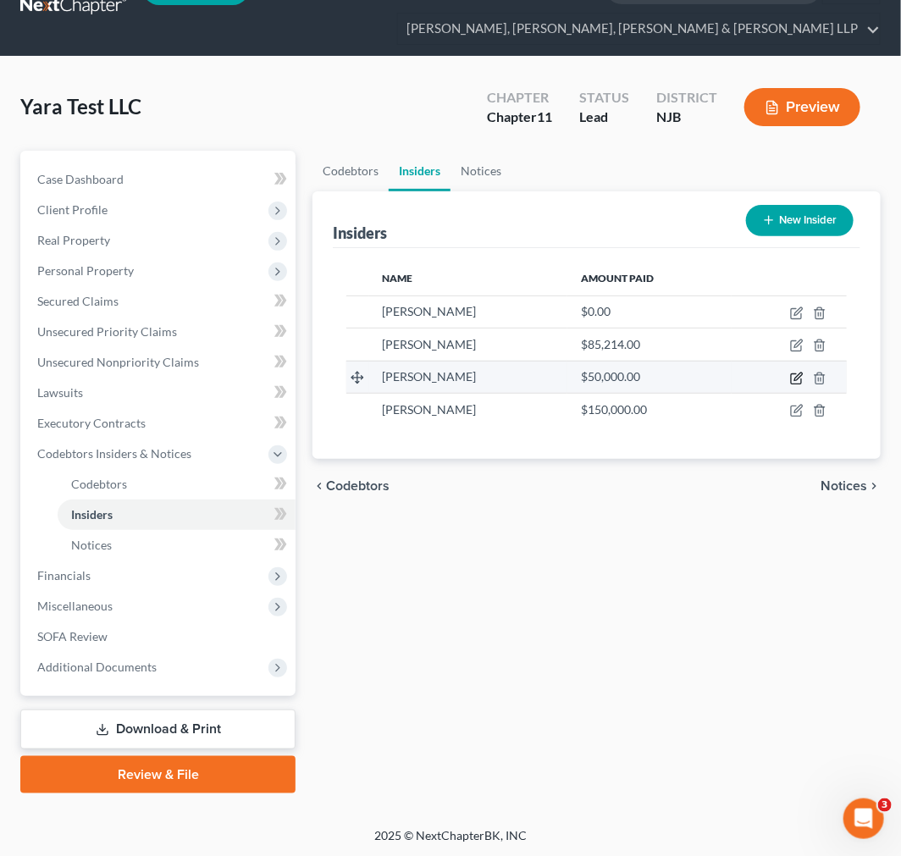
select select "33"
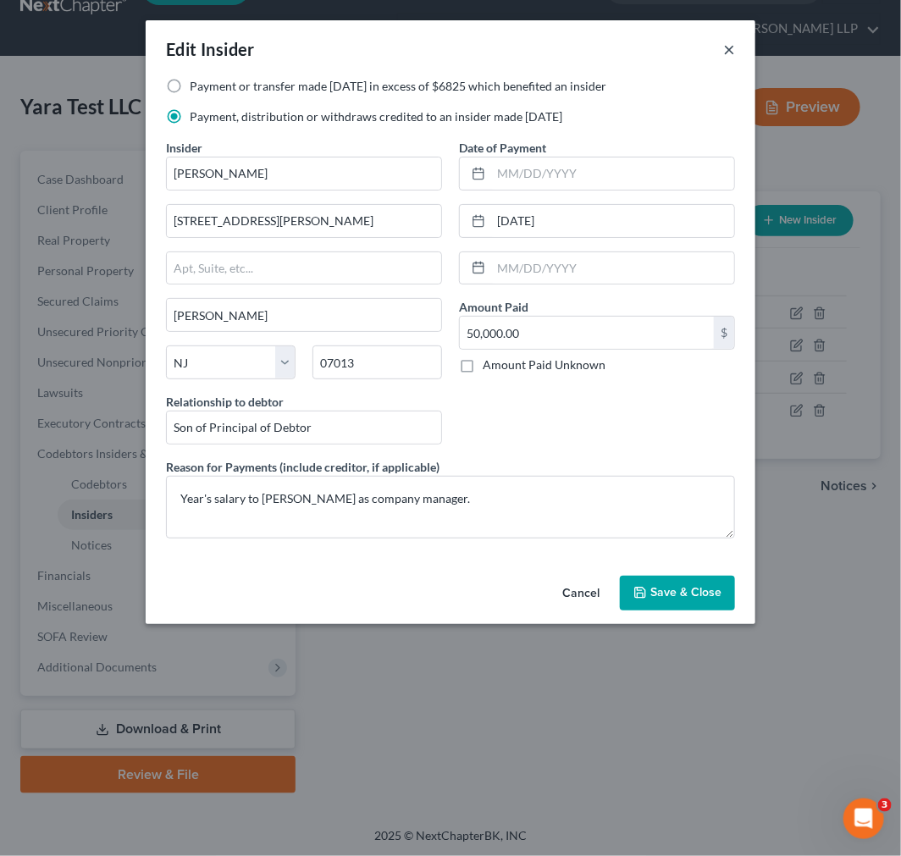
click at [730, 53] on button "×" at bounding box center [729, 49] width 12 height 20
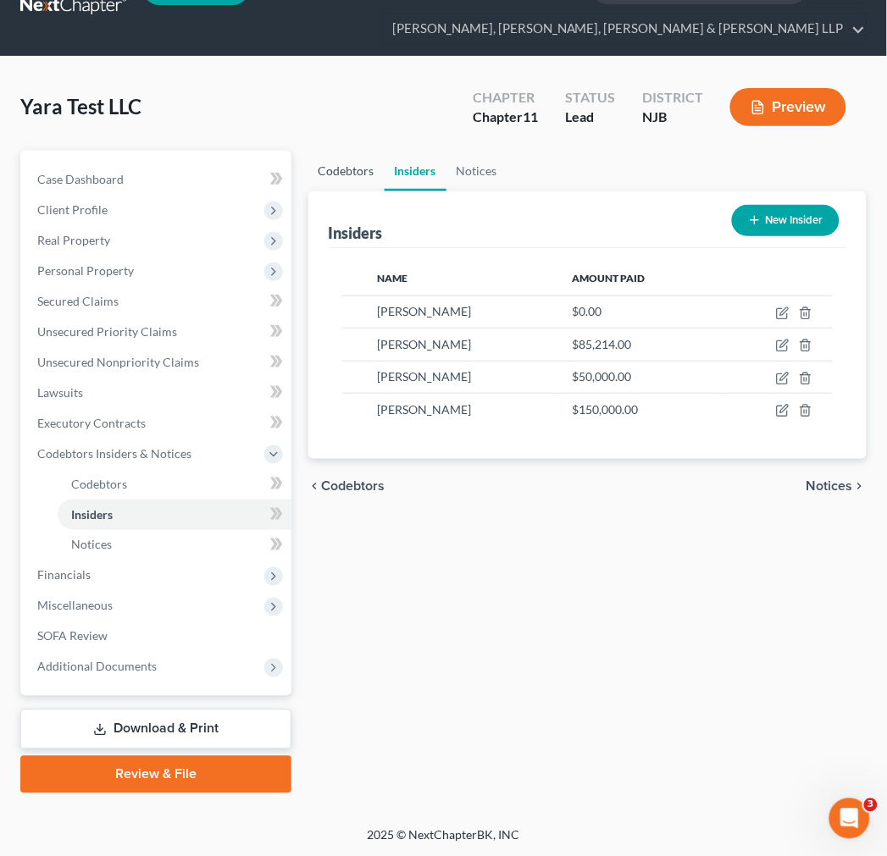
click at [378, 175] on link "Codebtors" at bounding box center [346, 171] width 76 height 41
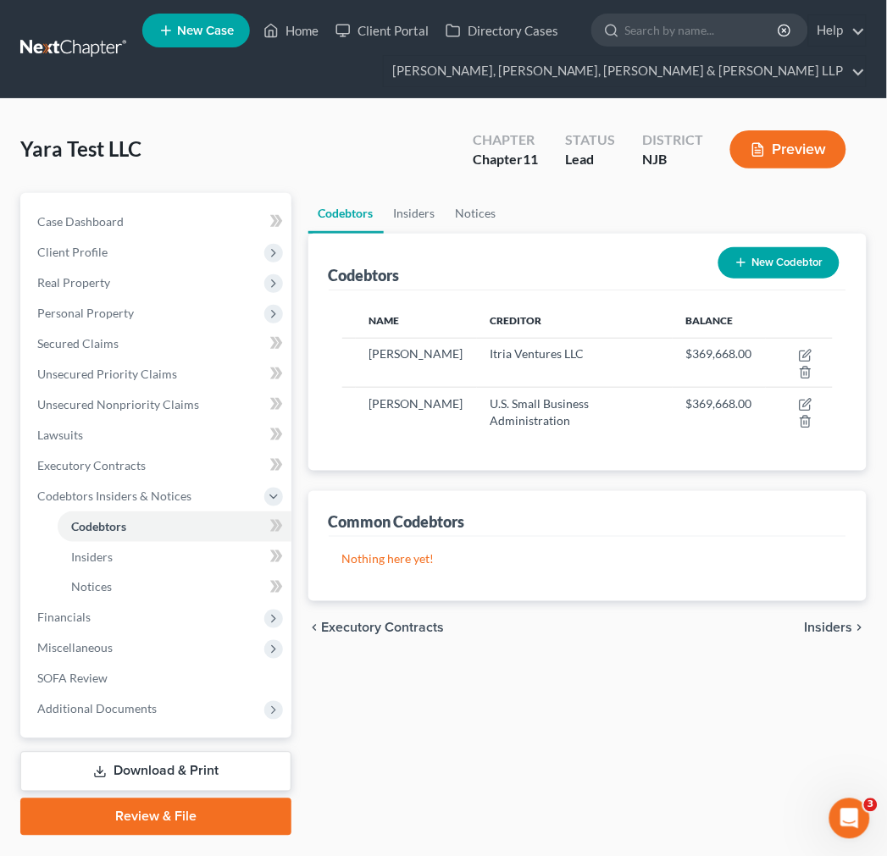
click at [489, 235] on div "Codebtors New Codebtor" at bounding box center [587, 262] width 517 height 57
click at [484, 225] on link "Notices" at bounding box center [475, 213] width 61 height 41
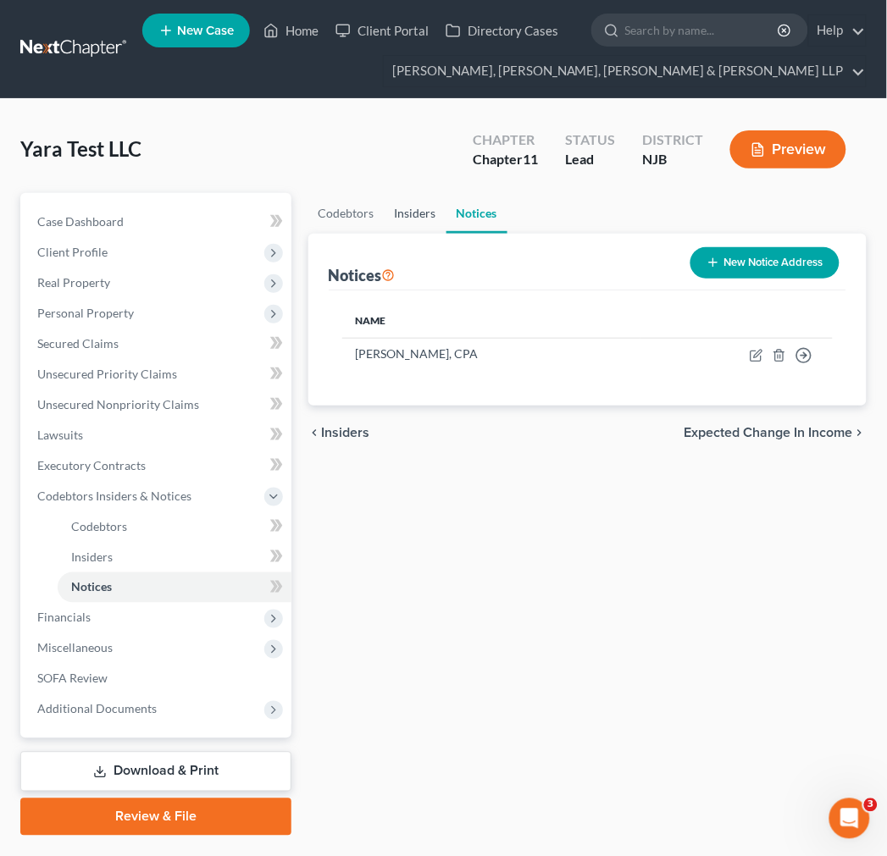
click at [405, 224] on link "Insiders" at bounding box center [415, 213] width 62 height 41
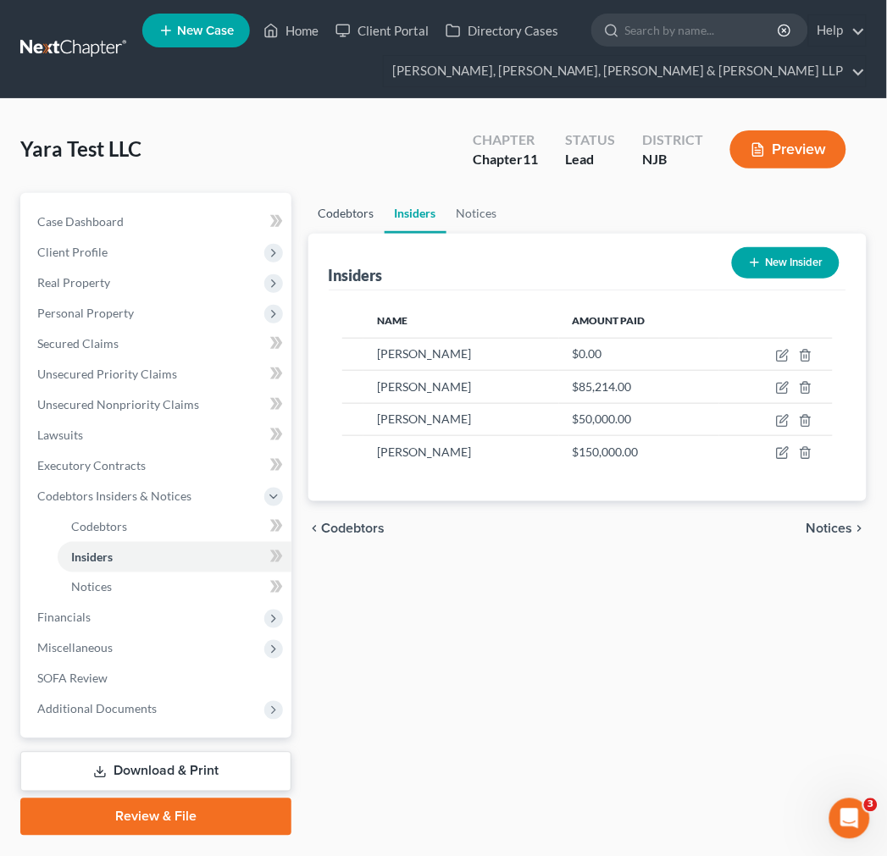
click at [371, 224] on link "Codebtors" at bounding box center [346, 213] width 76 height 41
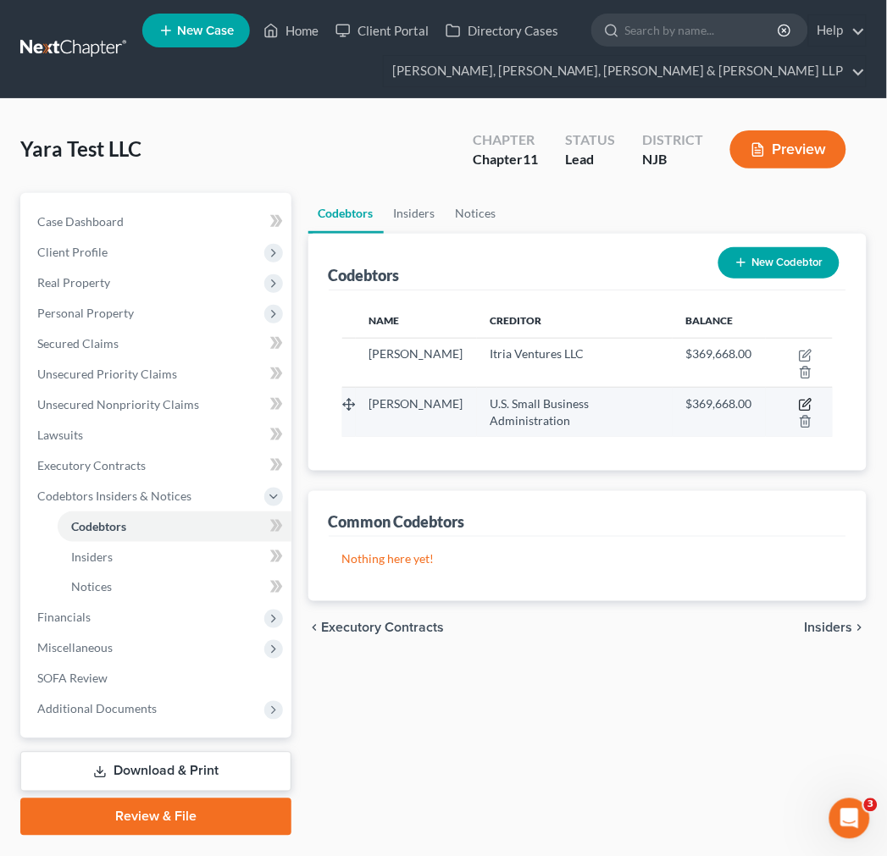
click at [799, 401] on icon "button" at bounding box center [804, 406] width 10 height 10
select select "33"
select select "13"
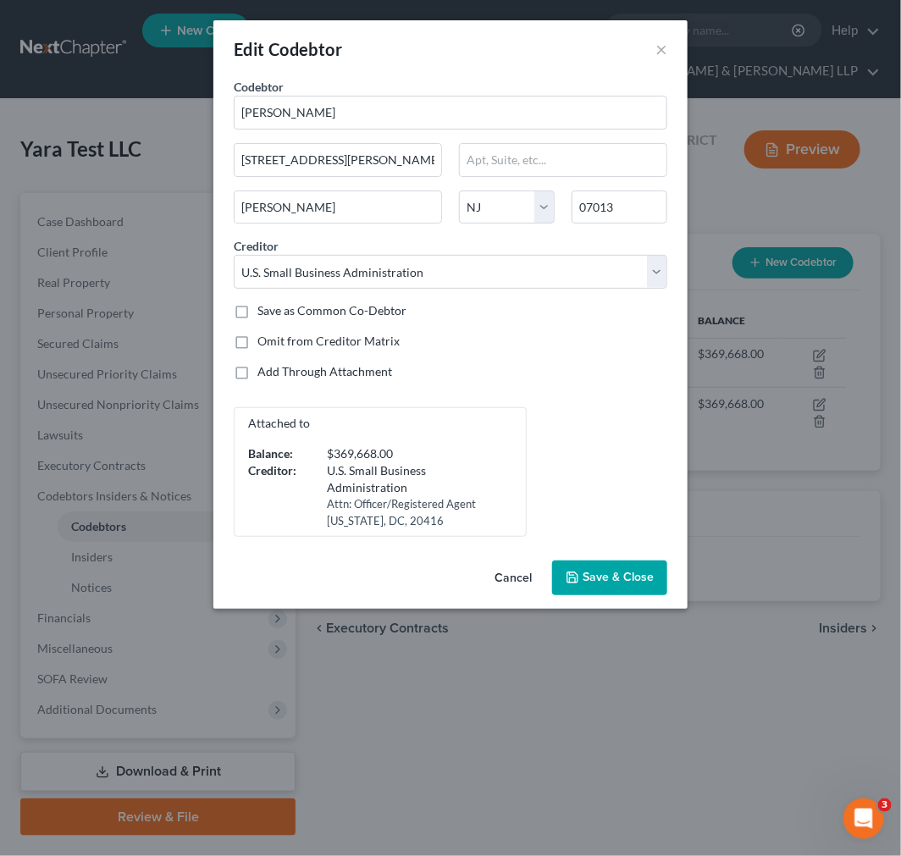
click at [435, 493] on div "U.S. Small Business Administration" at bounding box center [415, 479] width 177 height 34
click at [377, 485] on div "U.S. Small Business Administration" at bounding box center [415, 479] width 177 height 34
drag, startPoint x: 447, startPoint y: 522, endPoint x: 345, endPoint y: 473, distance: 113.2
click at [351, 481] on div "U.S. Small Business Administration Attn: Officer/Registered Agent [US_STATE][GE…" at bounding box center [415, 495] width 211 height 67
click at [345, 473] on div "U.S. Small Business Administration" at bounding box center [415, 479] width 177 height 34
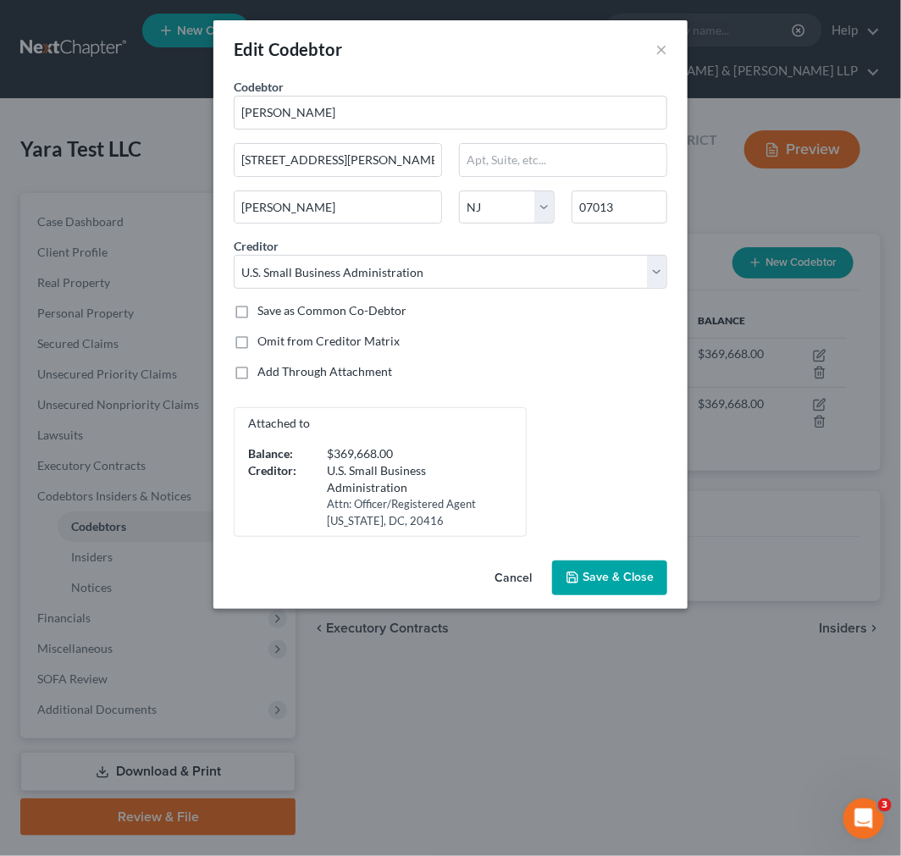
drag, startPoint x: 503, startPoint y: 554, endPoint x: 503, endPoint y: 572, distance: 17.8
click at [503, 559] on div "Edit Codebtor × Codebtor * [PERSON_NAME] Codebtor * [PERSON_NAME] [GEOGRAPHIC_D…" at bounding box center [450, 314] width 474 height 589
click at [503, 572] on button "Cancel" at bounding box center [513, 579] width 64 height 34
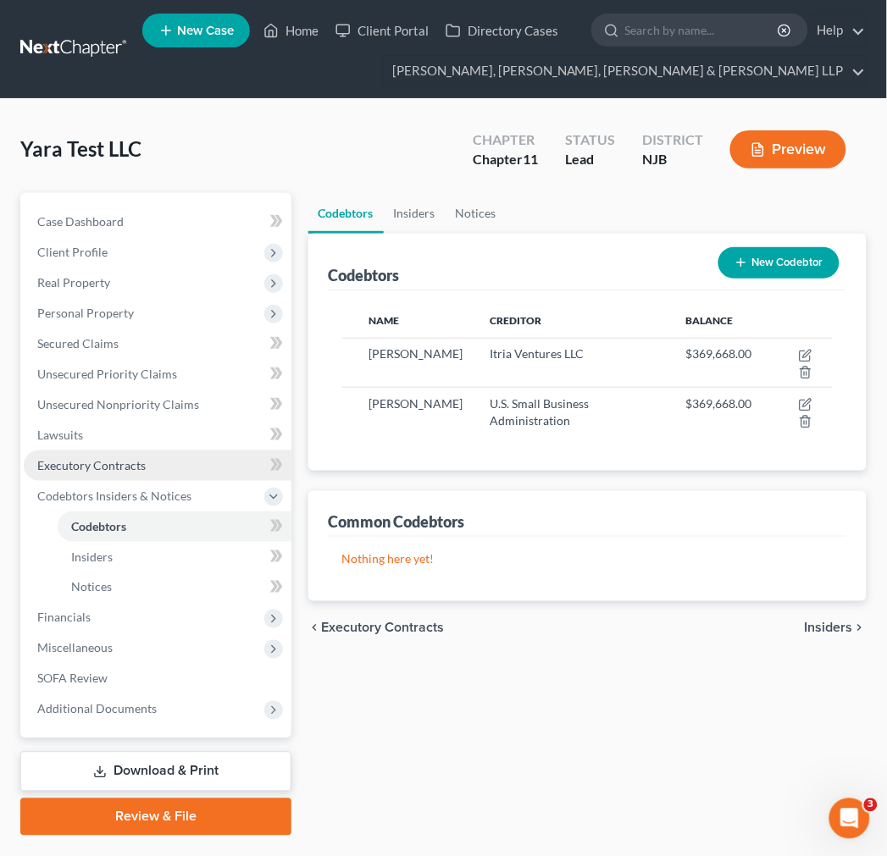
click at [193, 470] on link "Executory Contracts" at bounding box center [158, 466] width 268 height 30
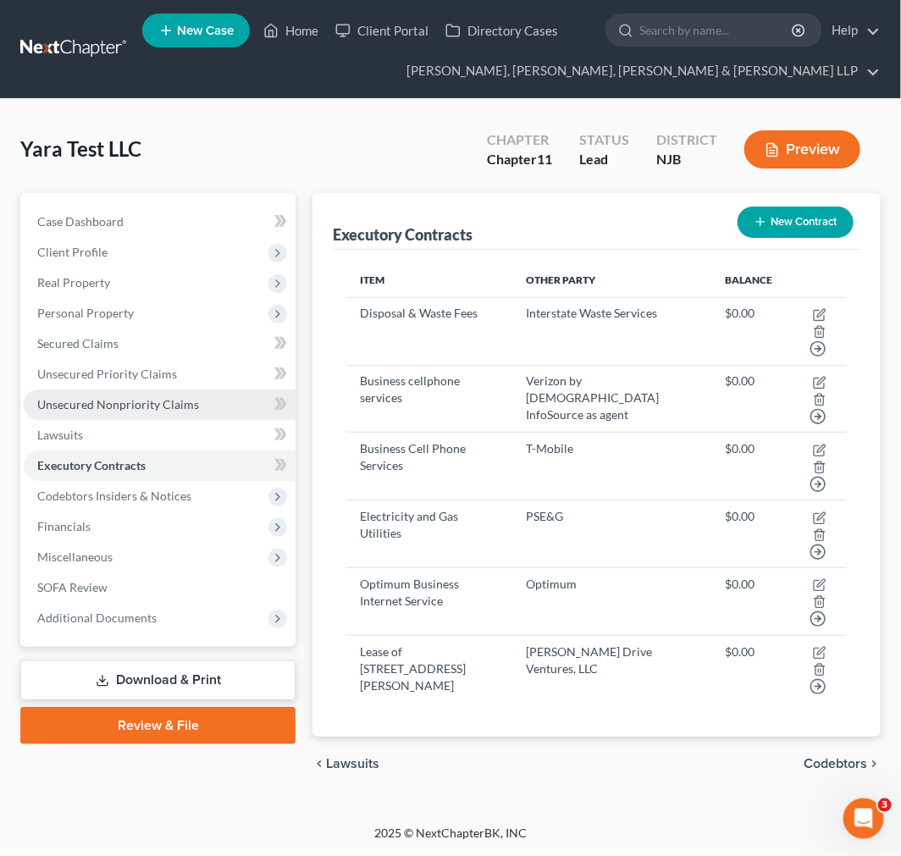
click at [176, 412] on link "Unsecured Nonpriority Claims" at bounding box center [160, 405] width 272 height 30
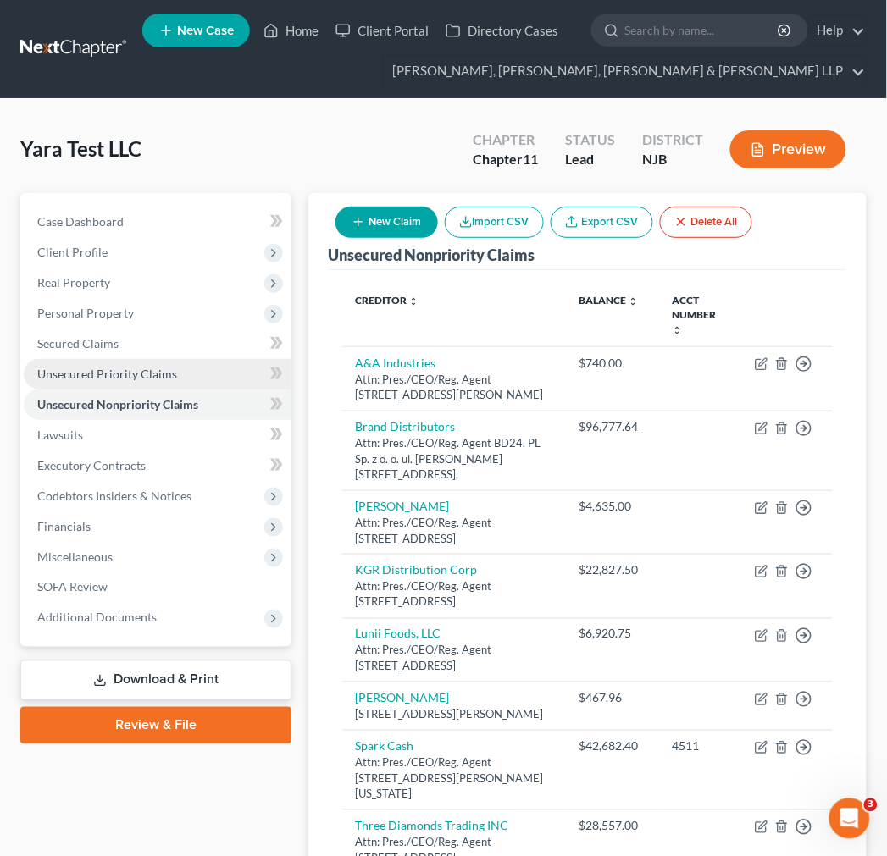
click at [178, 362] on link "Unsecured Priority Claims" at bounding box center [158, 374] width 268 height 30
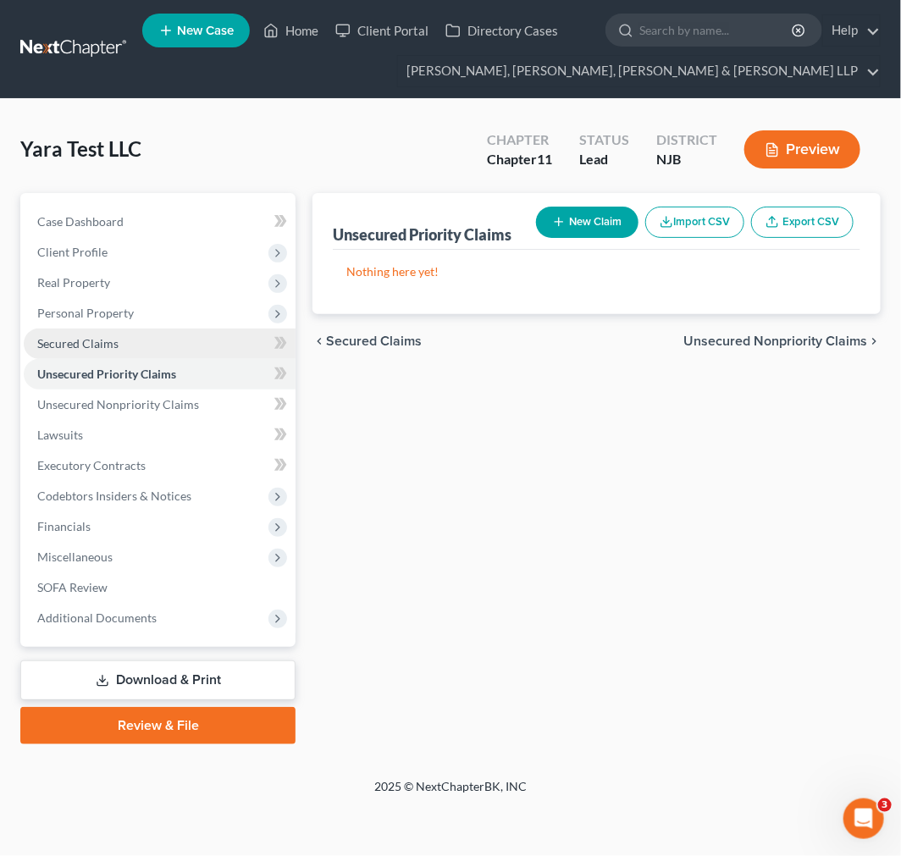
click at [144, 353] on link "Secured Claims" at bounding box center [160, 344] width 272 height 30
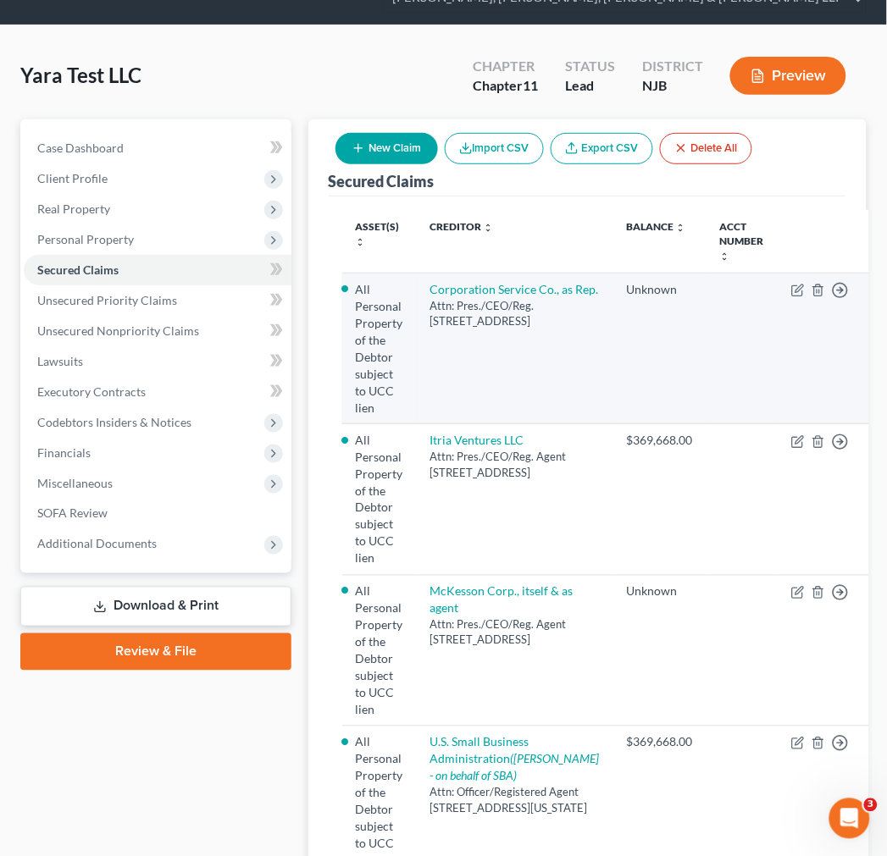
scroll to position [148, 0]
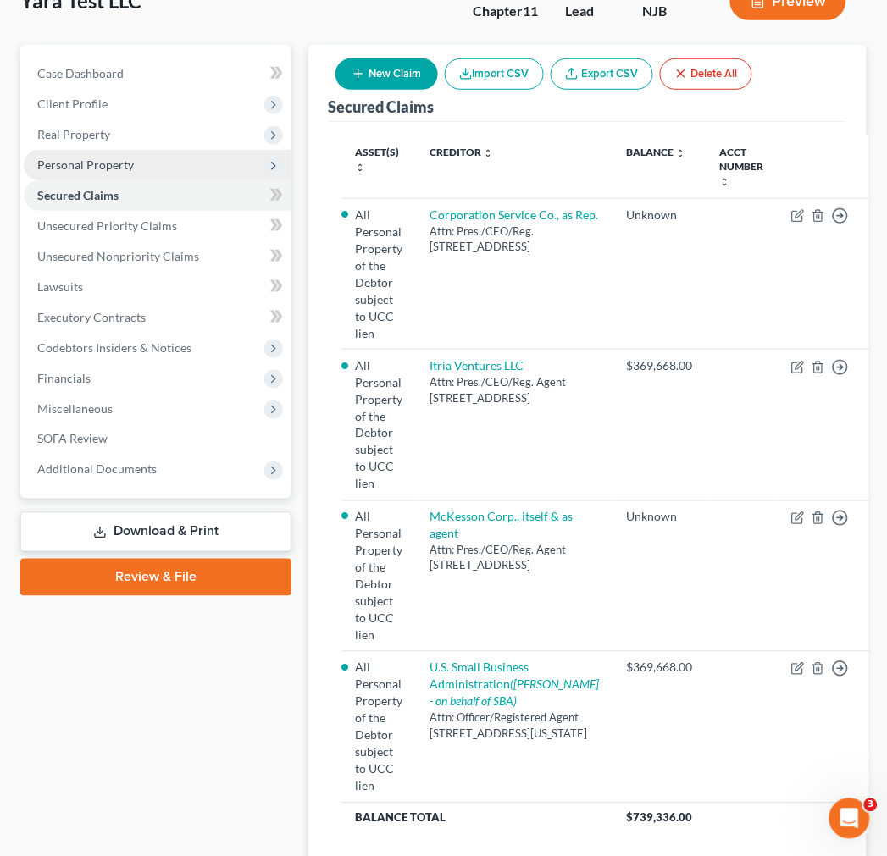
click at [135, 163] on span "Personal Property" at bounding box center [158, 165] width 268 height 30
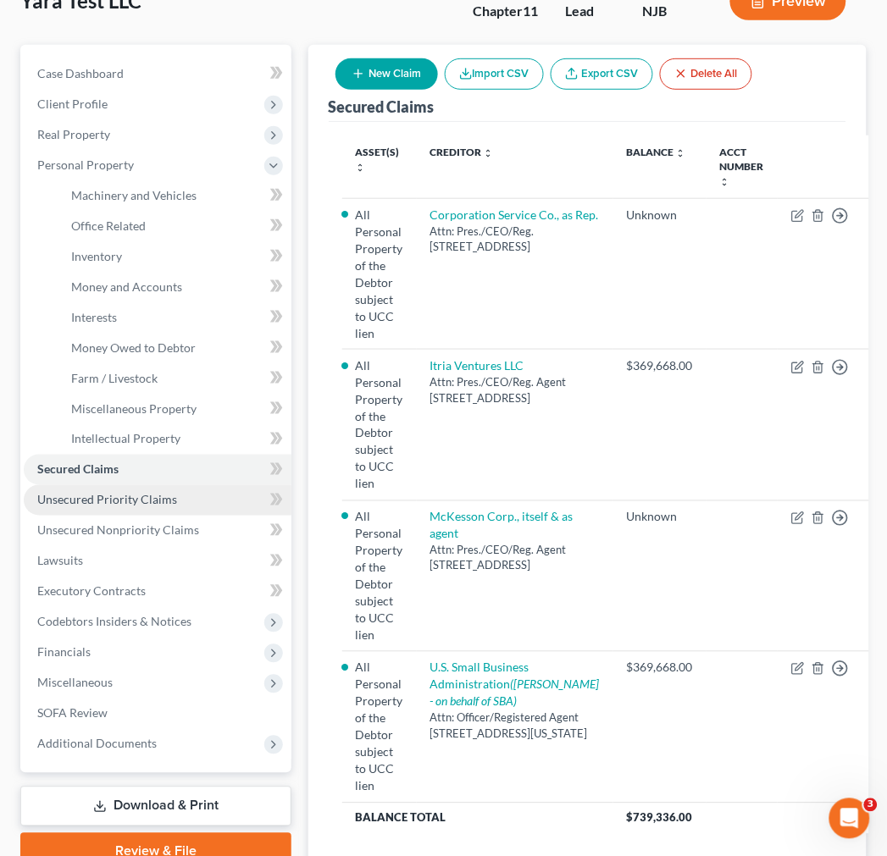
click at [172, 495] on span "Unsecured Priority Claims" at bounding box center [107, 500] width 140 height 14
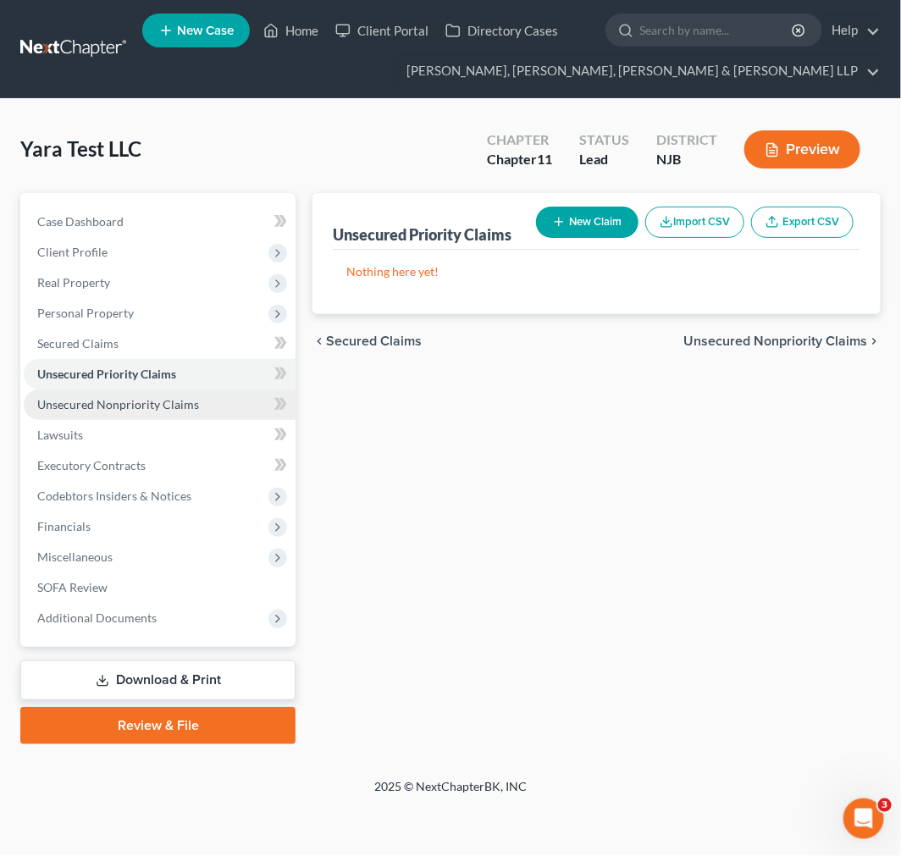
click at [185, 409] on span "Unsecured Nonpriority Claims" at bounding box center [118, 404] width 162 height 14
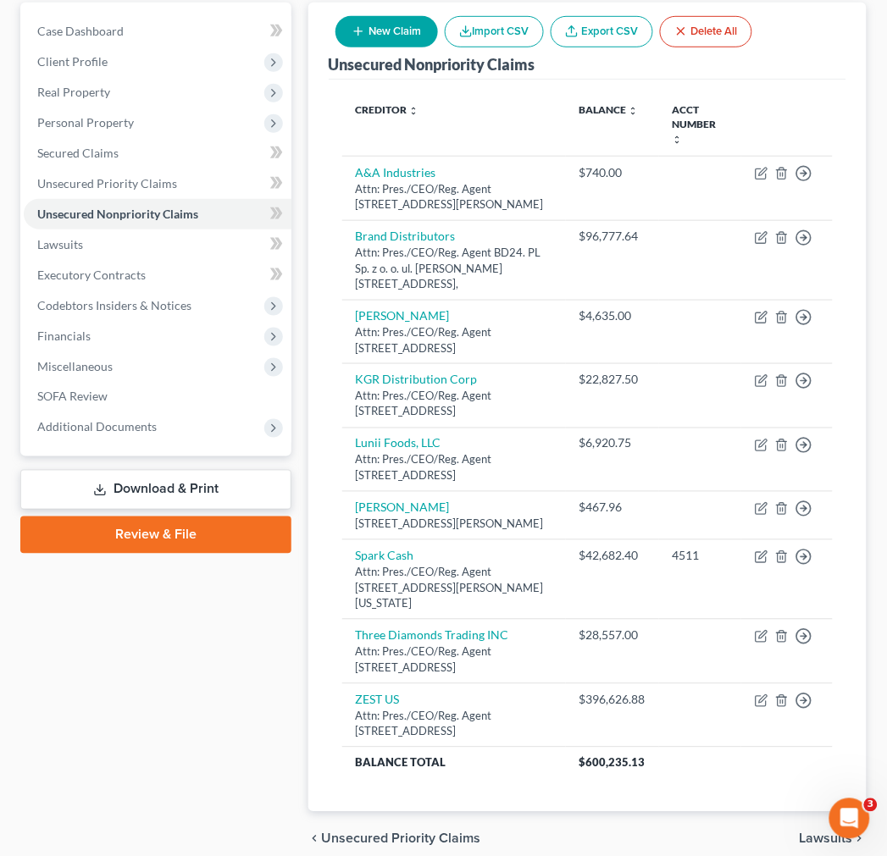
scroll to position [157, 0]
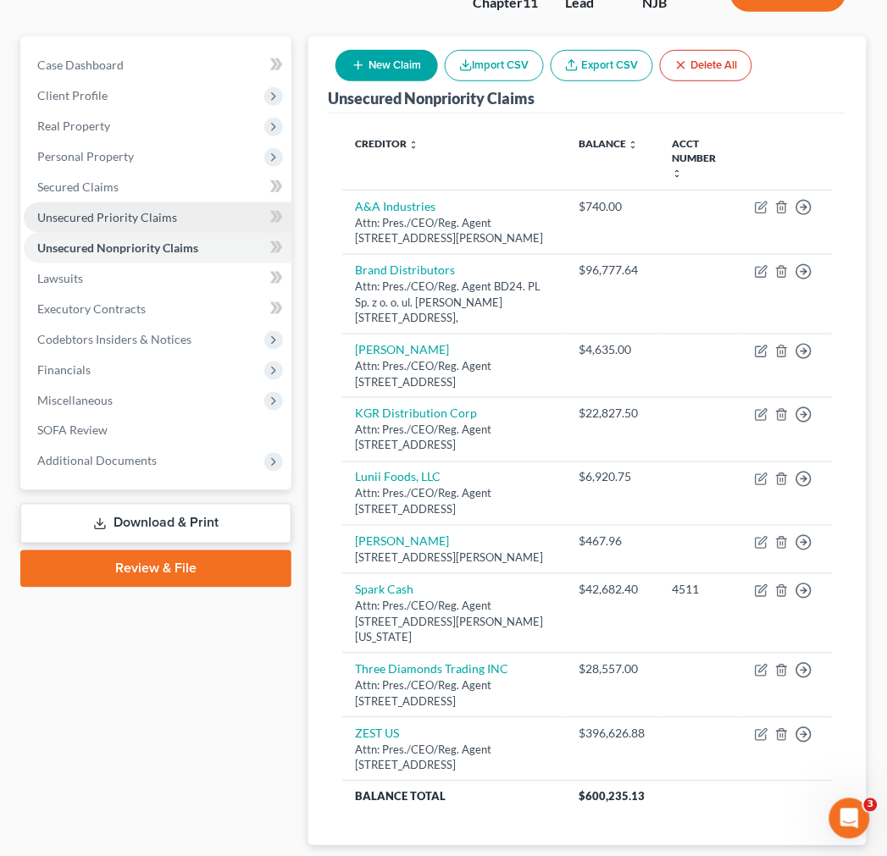
click at [163, 226] on link "Unsecured Priority Claims" at bounding box center [158, 217] width 268 height 30
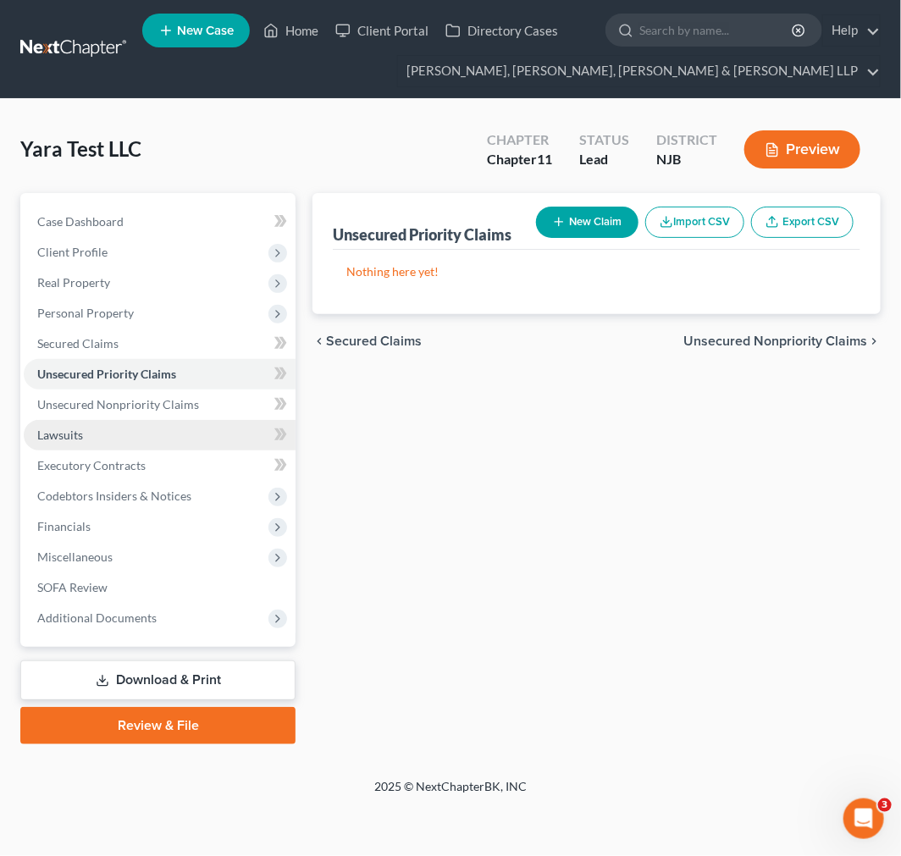
click at [193, 433] on link "Lawsuits" at bounding box center [160, 435] width 272 height 30
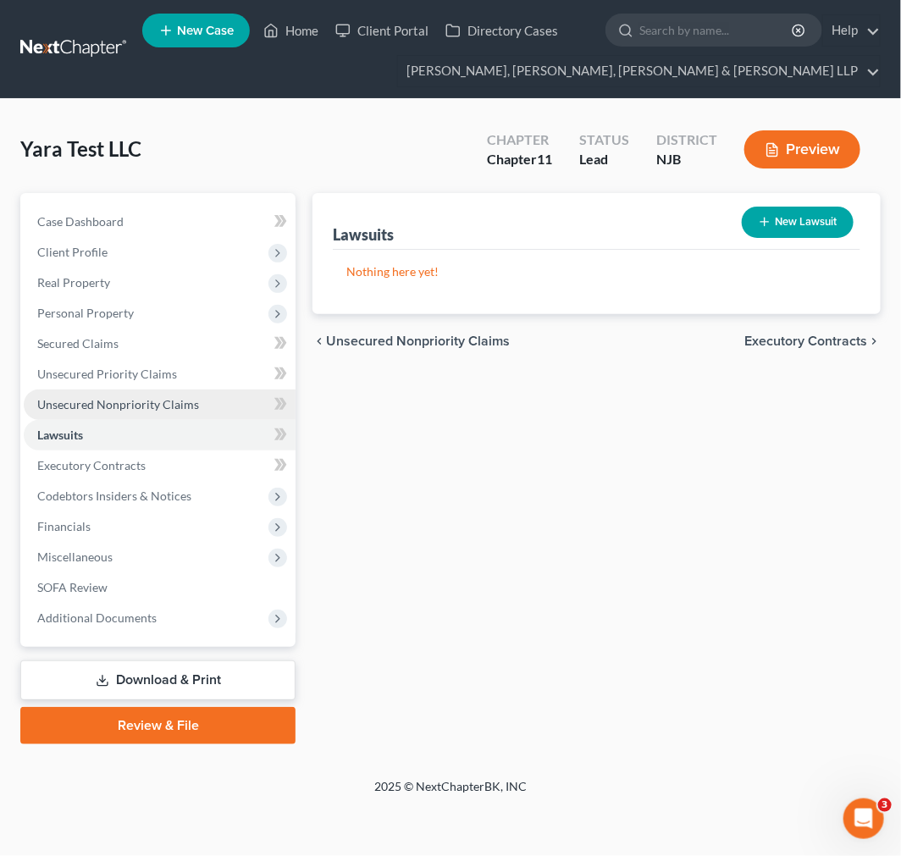
click at [173, 399] on span "Unsecured Nonpriority Claims" at bounding box center [118, 404] width 162 height 14
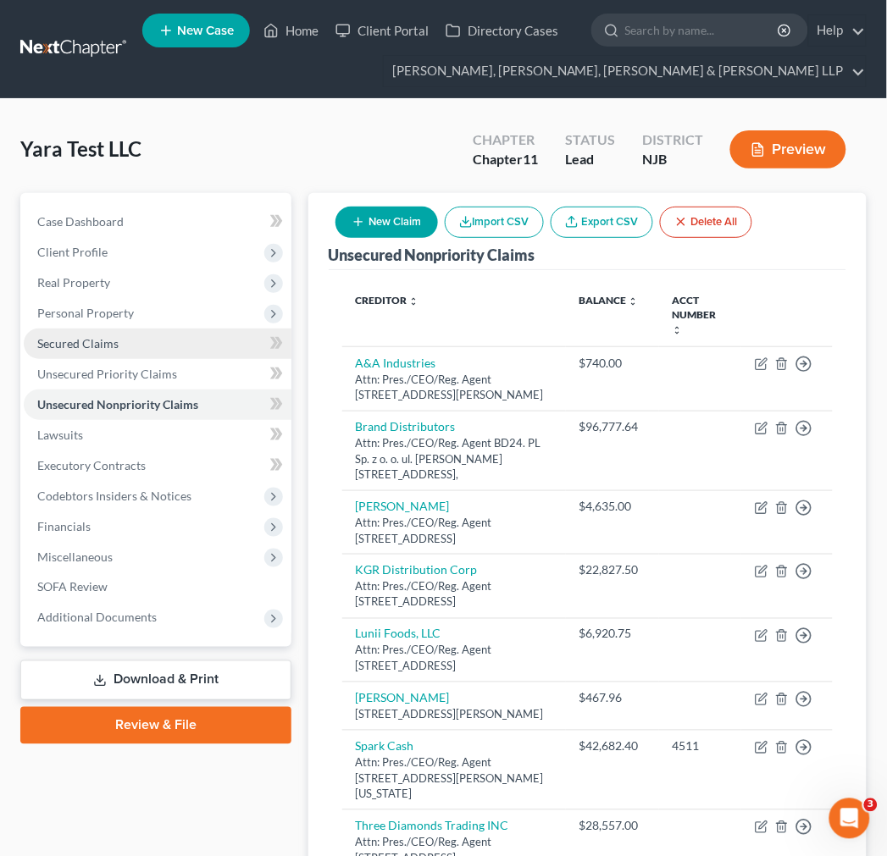
click at [157, 340] on link "Secured Claims" at bounding box center [158, 344] width 268 height 30
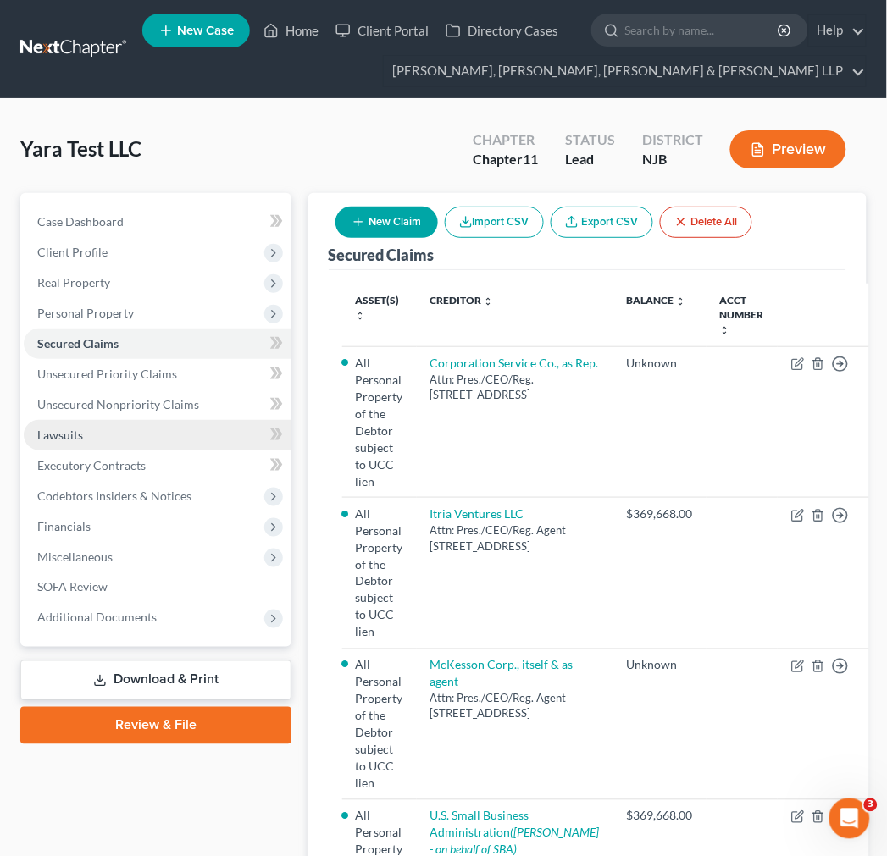
click at [170, 421] on link "Lawsuits" at bounding box center [158, 435] width 268 height 30
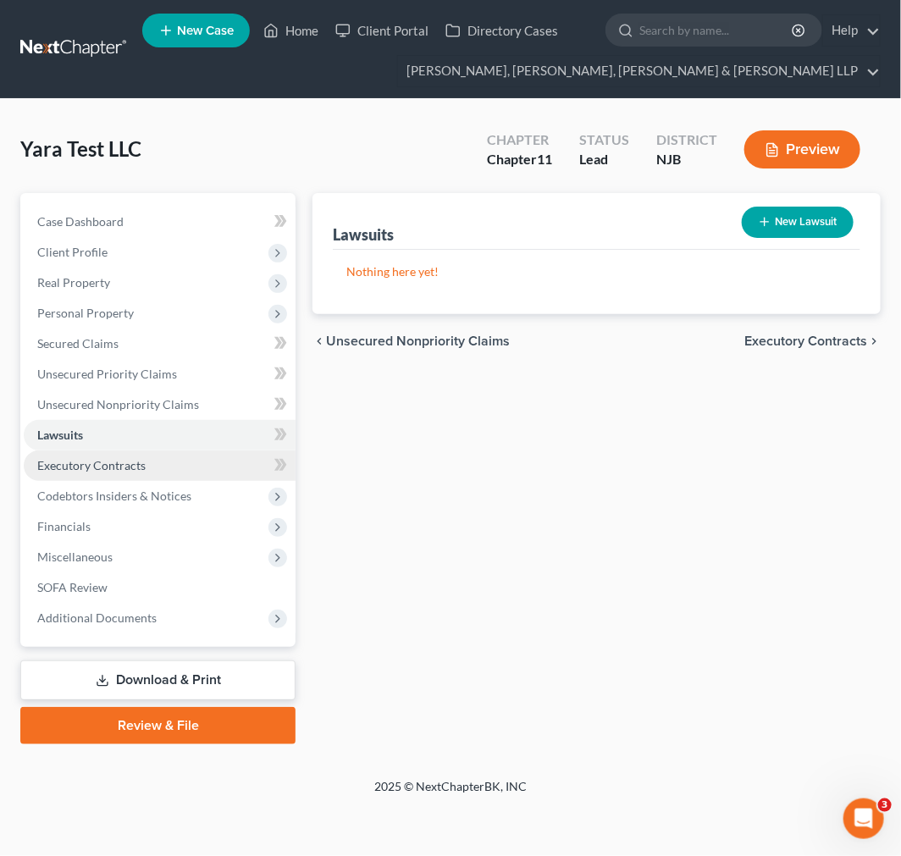
click at [185, 452] on link "Executory Contracts" at bounding box center [160, 466] width 272 height 30
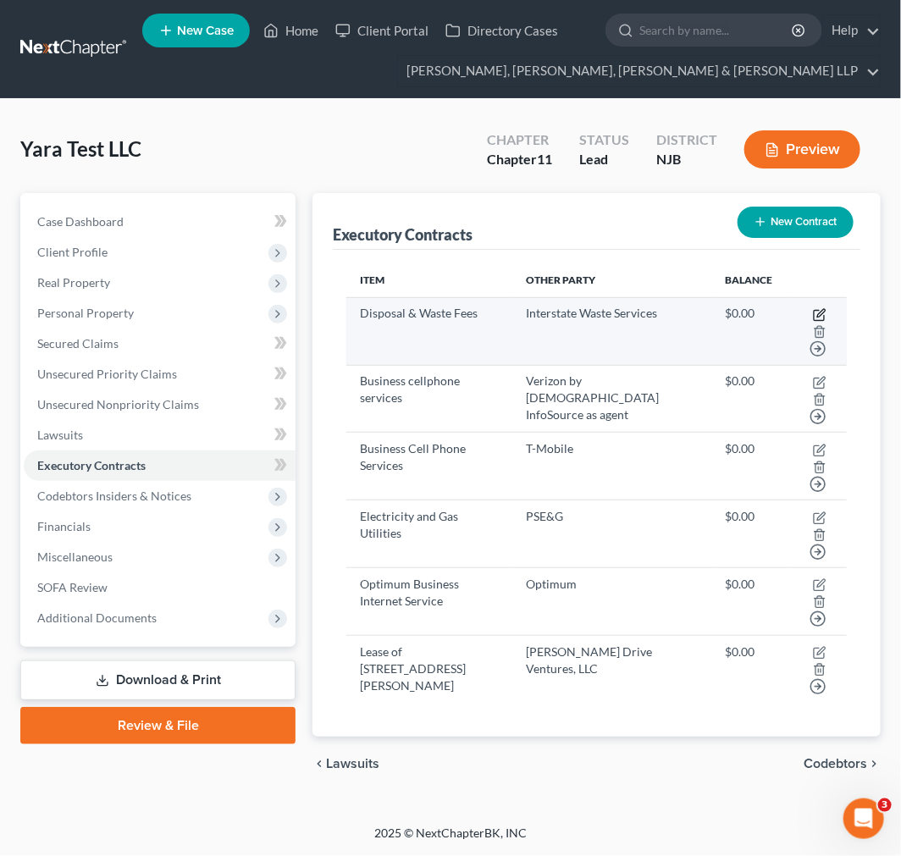
click at [809, 319] on icon "button" at bounding box center [819, 316] width 10 height 10
select select "0"
select select "33"
select select "2"
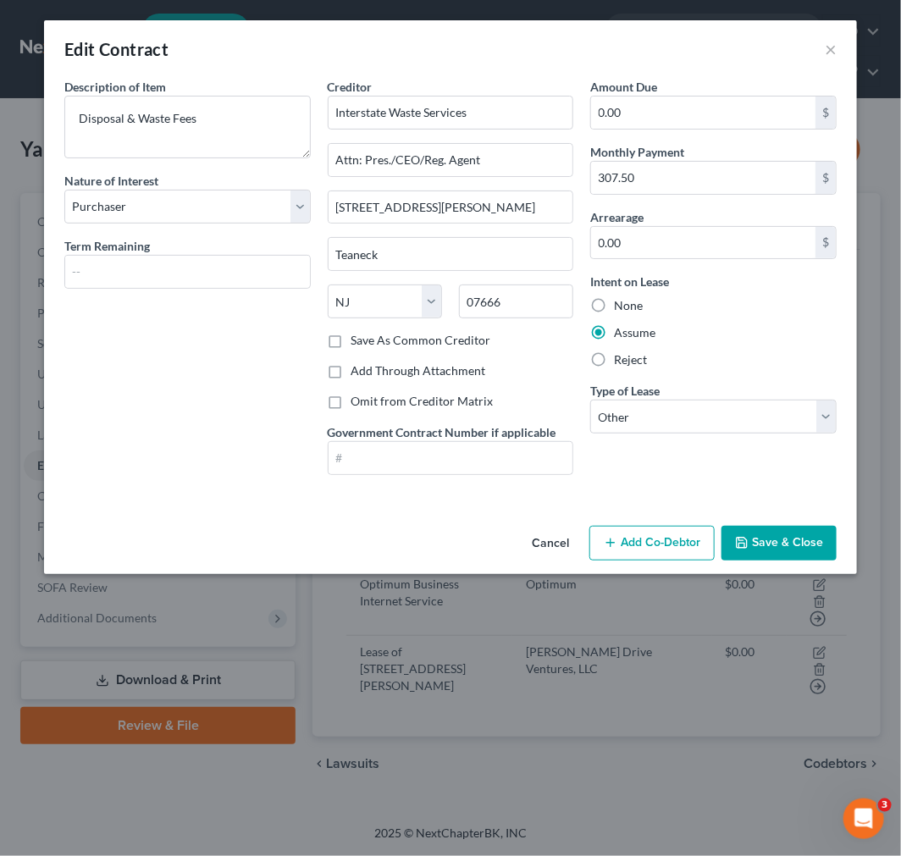
click at [809, 54] on div "Edit Contract ×" at bounding box center [450, 49] width 813 height 58
click at [809, 44] on div "Edit Contract ×" at bounding box center [450, 49] width 813 height 58
click at [809, 47] on button "×" at bounding box center [831, 49] width 12 height 20
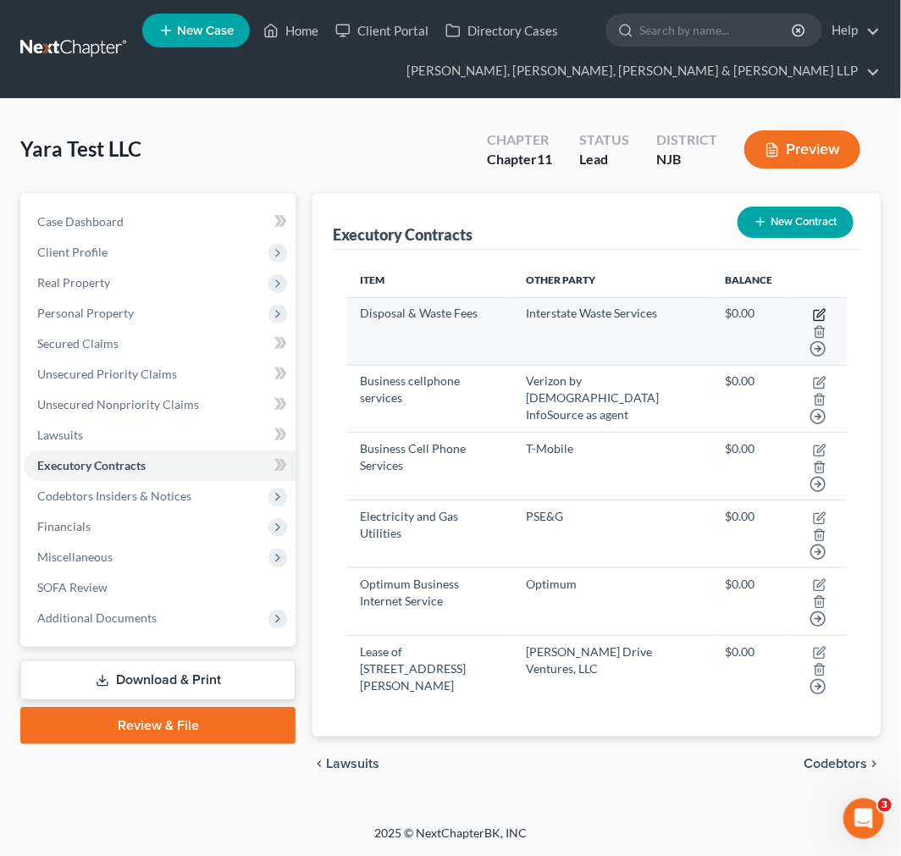
click at [809, 308] on icon "button" at bounding box center [820, 315] width 14 height 14
select select "0"
select select "33"
select select "2"
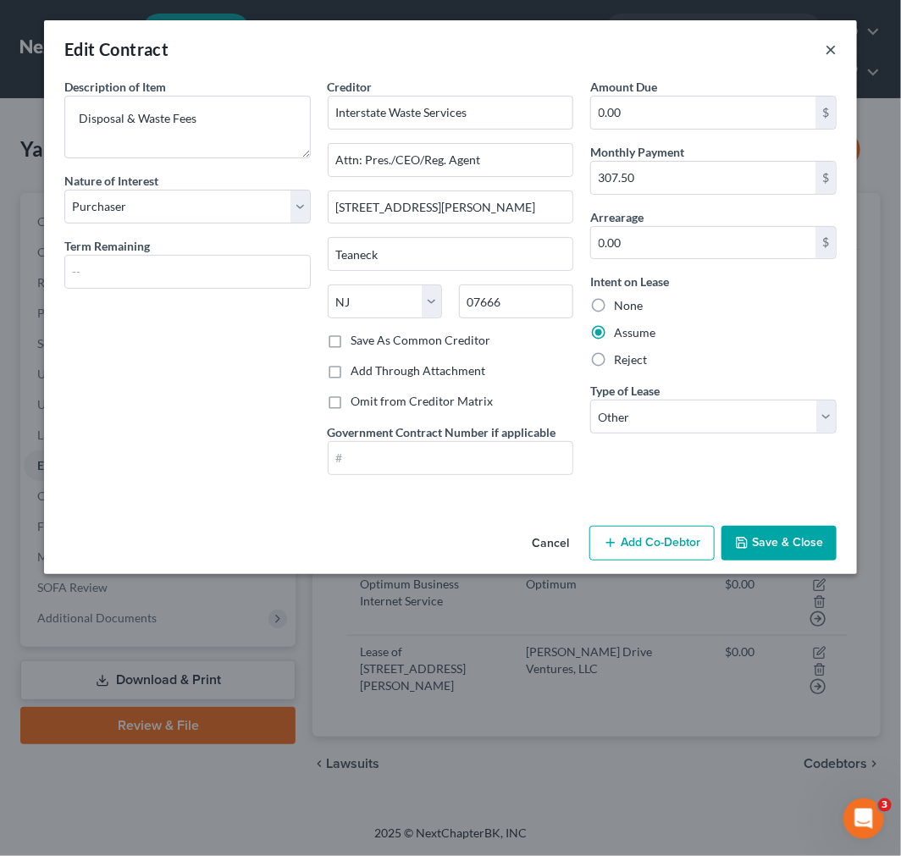
click at [809, 43] on button "×" at bounding box center [831, 49] width 12 height 20
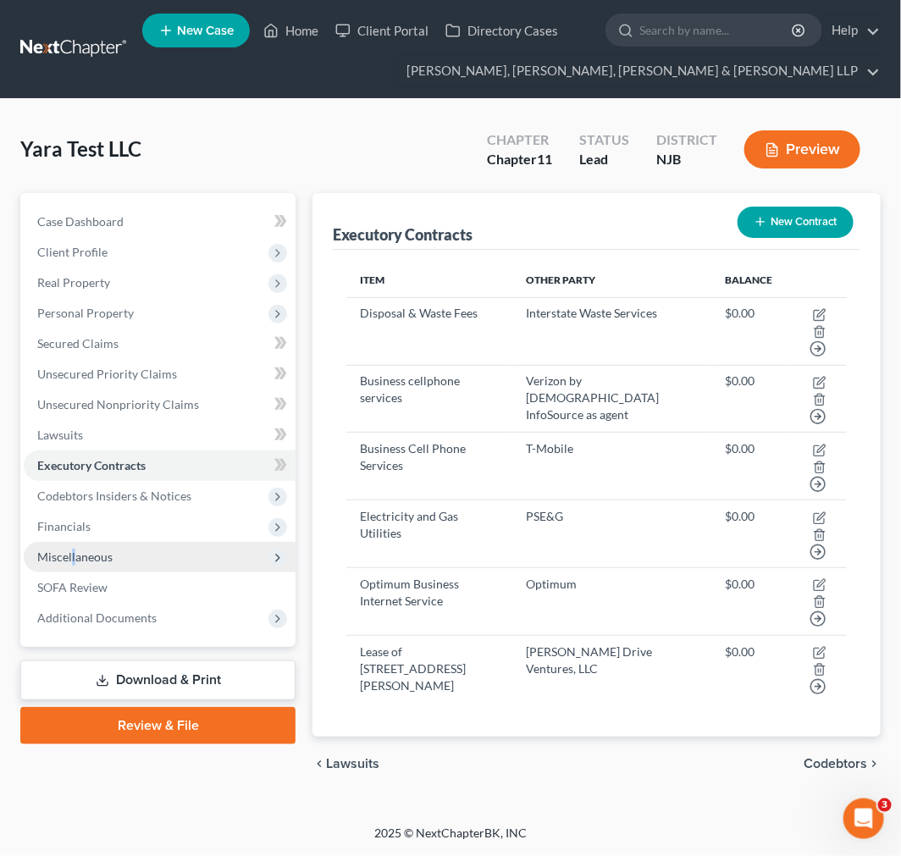
drag, startPoint x: 70, startPoint y: 567, endPoint x: 56, endPoint y: 566, distance: 14.5
click at [68, 568] on span "Miscellaneous" at bounding box center [160, 557] width 272 height 30
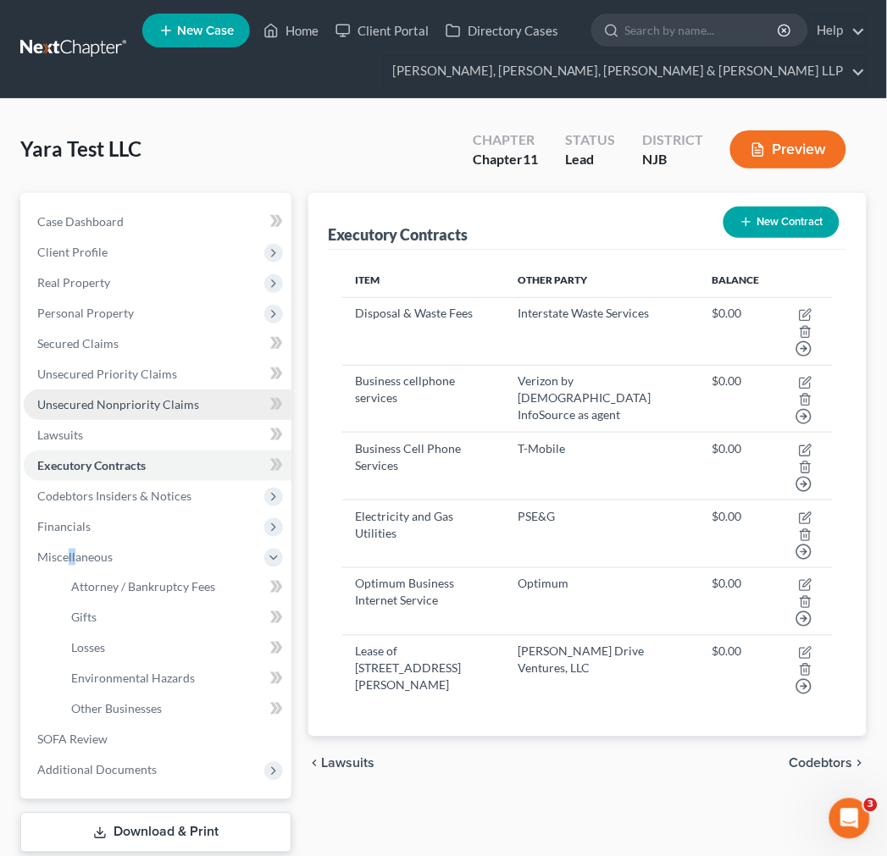
click at [157, 417] on link "Unsecured Nonpriority Claims" at bounding box center [158, 405] width 268 height 30
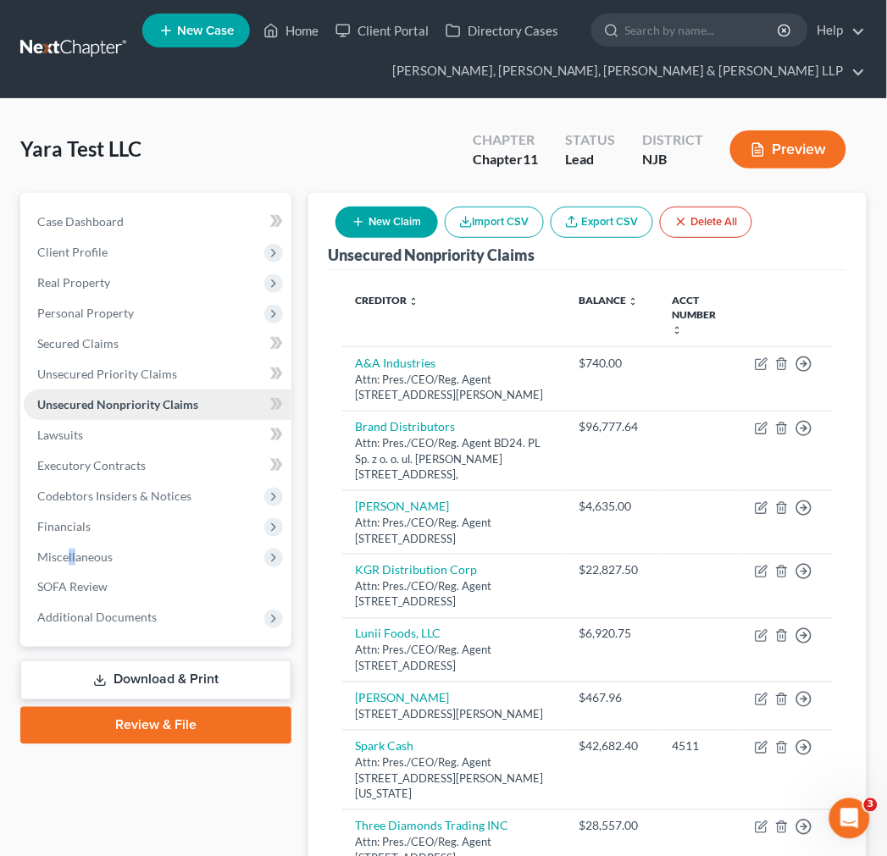
click at [157, 390] on link "Unsecured Nonpriority Claims" at bounding box center [158, 405] width 268 height 30
click at [164, 420] on link "Lawsuits" at bounding box center [158, 435] width 268 height 30
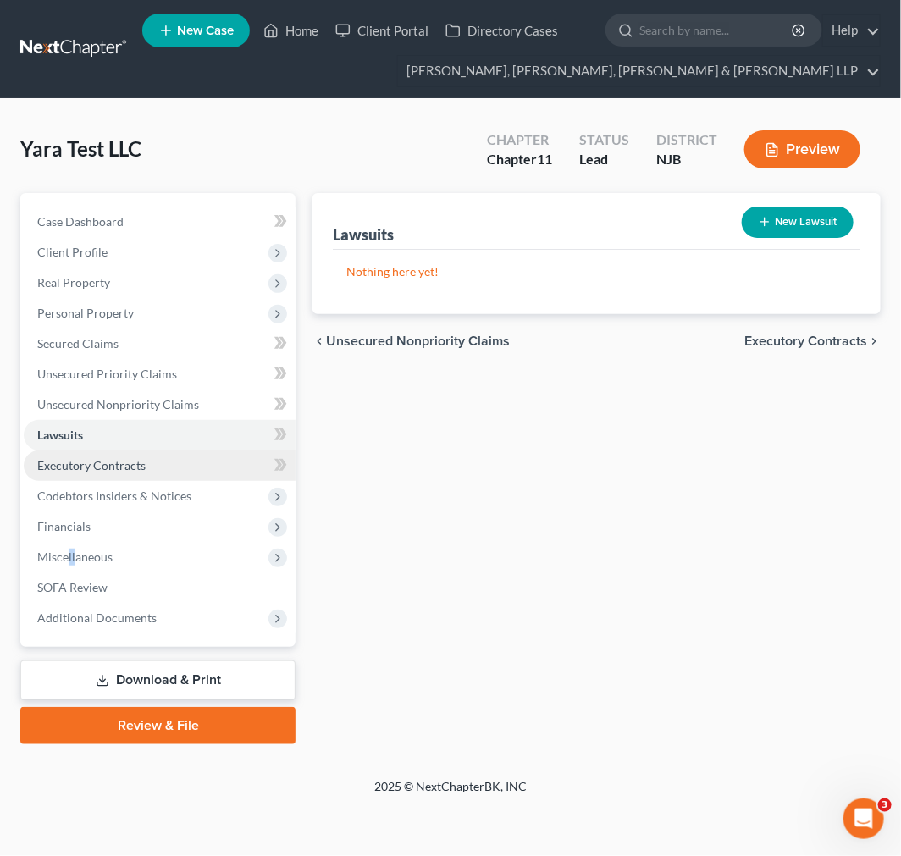
click at [165, 472] on link "Executory Contracts" at bounding box center [160, 466] width 272 height 30
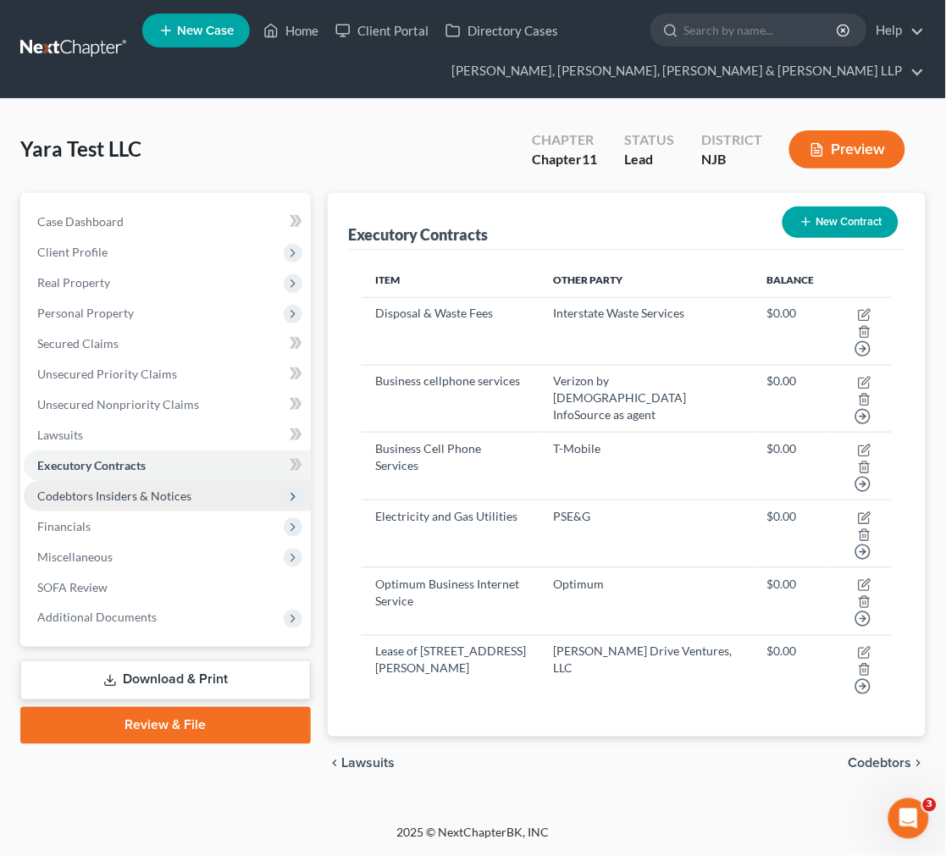
click at [128, 483] on span "Codebtors Insiders & Notices" at bounding box center [167, 496] width 287 height 30
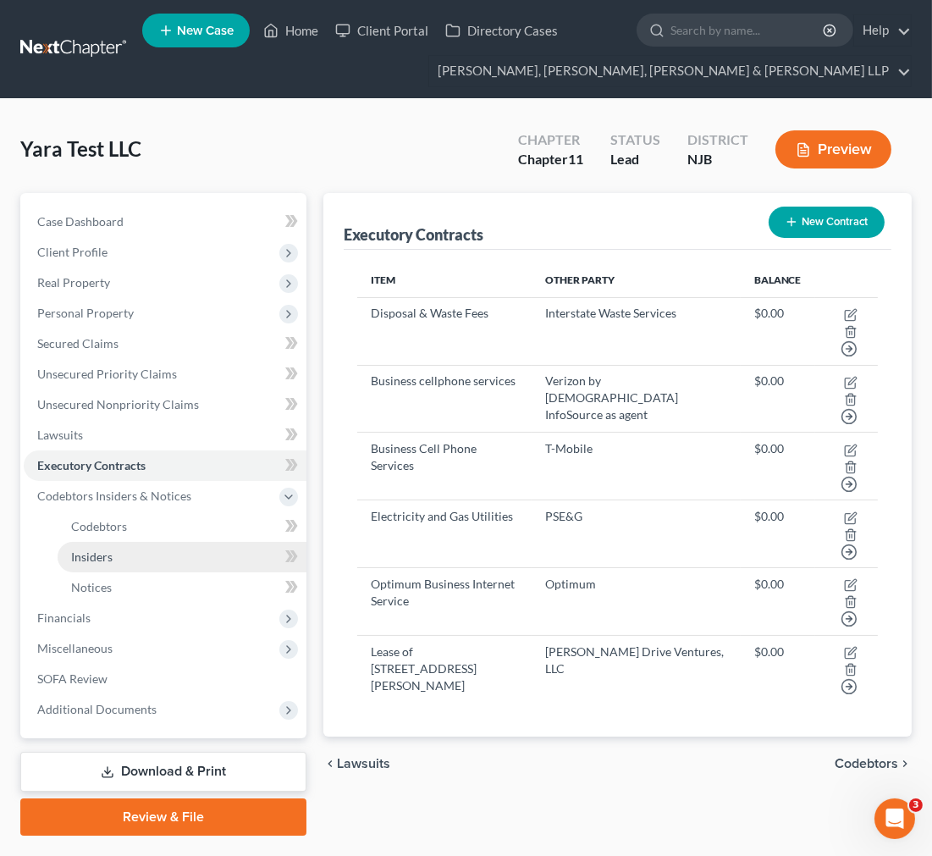
click at [173, 546] on link "Insiders" at bounding box center [182, 557] width 249 height 30
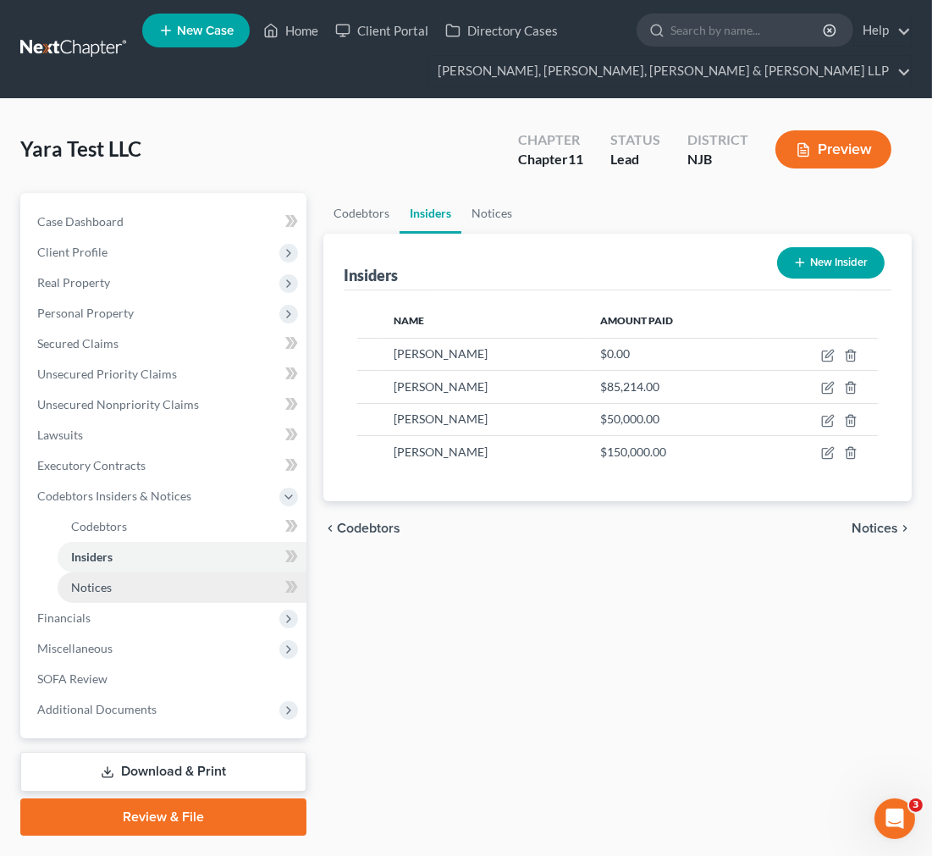
click at [193, 581] on link "Notices" at bounding box center [182, 587] width 249 height 30
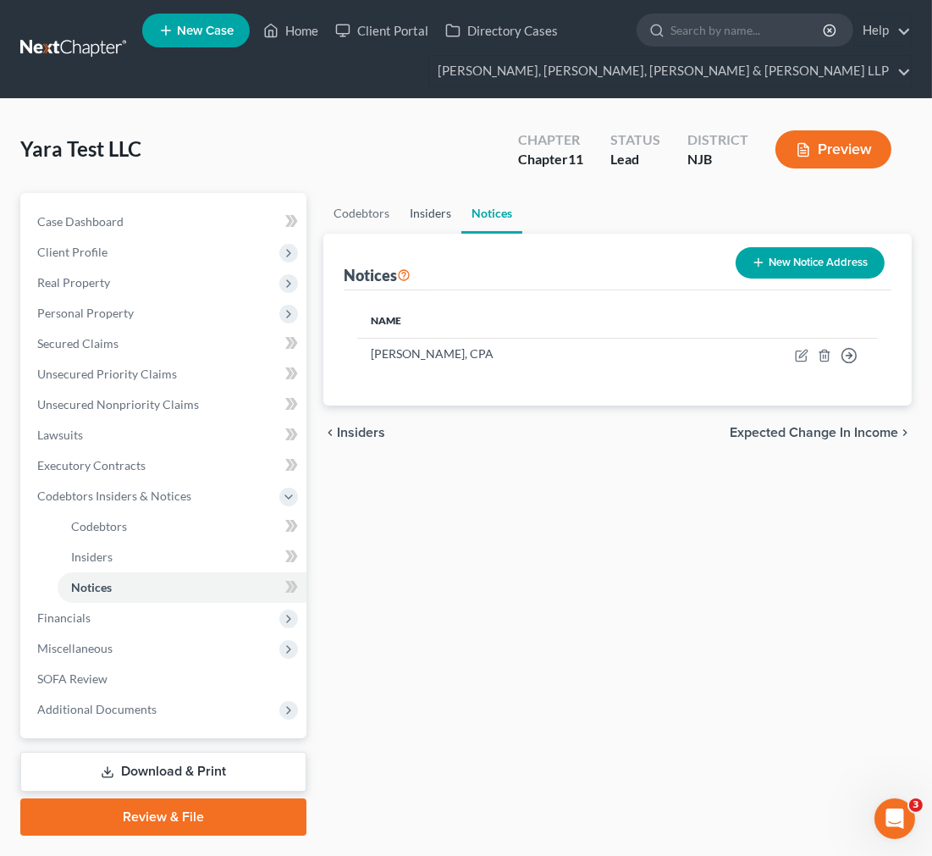
click at [408, 212] on link "Insiders" at bounding box center [431, 213] width 62 height 41
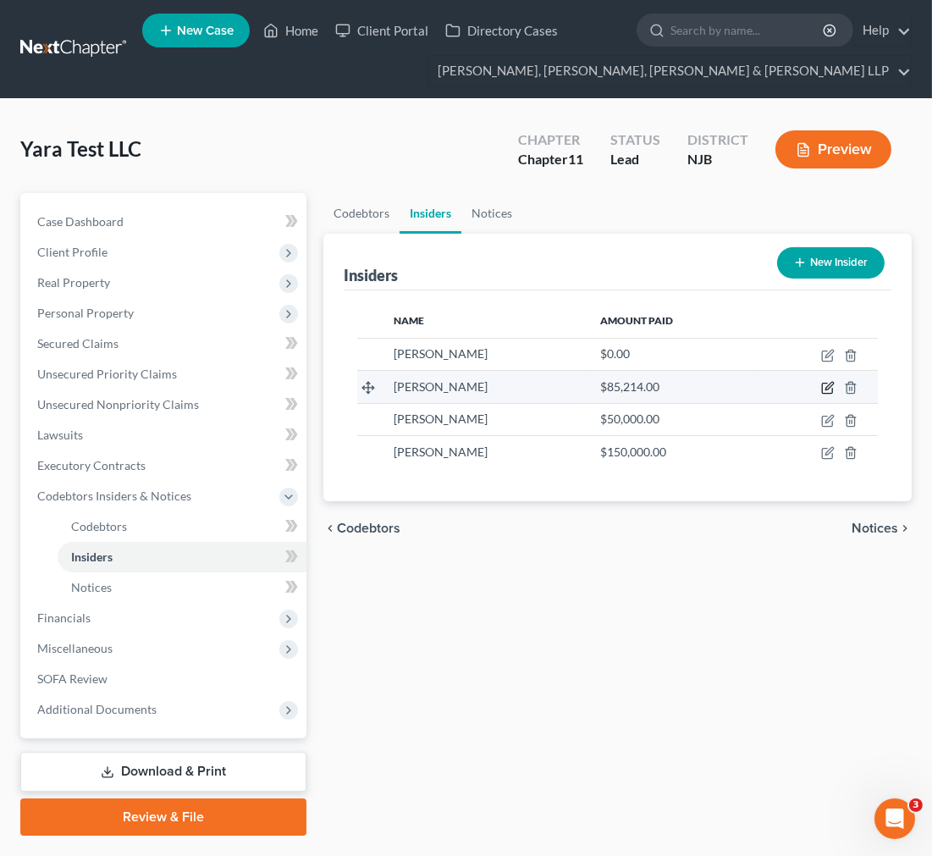
click at [809, 388] on icon "button" at bounding box center [827, 389] width 10 height 10
select select "33"
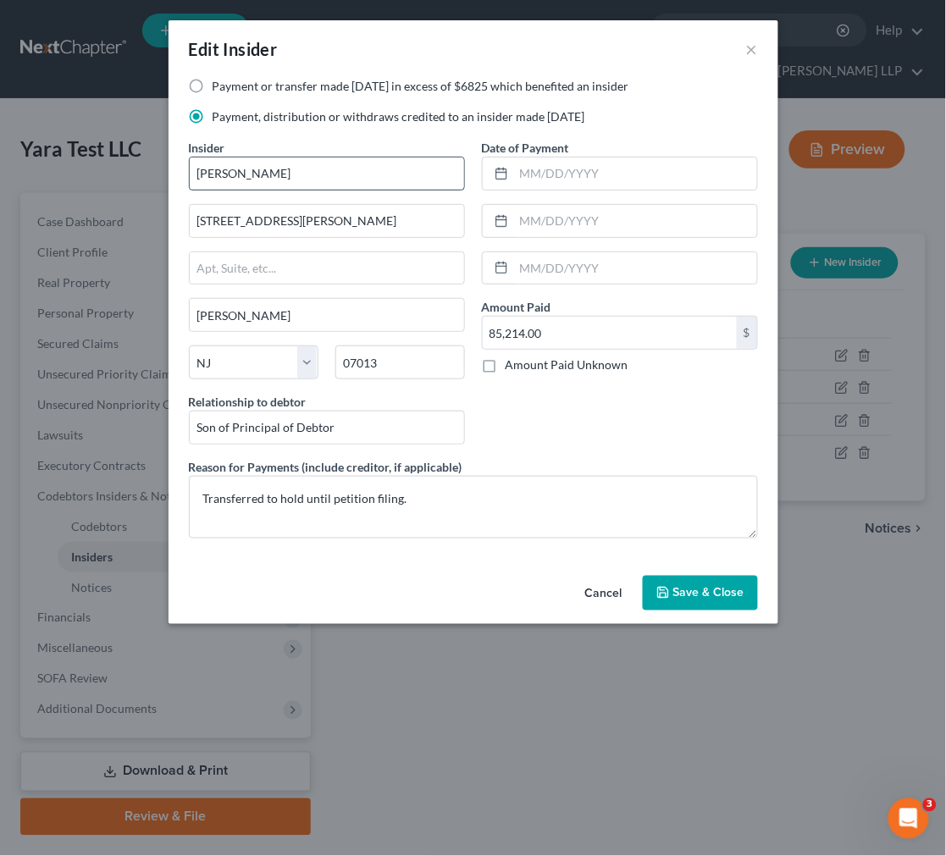
click at [240, 175] on input "[PERSON_NAME]" at bounding box center [327, 174] width 274 height 32
click at [747, 44] on button "×" at bounding box center [752, 49] width 12 height 20
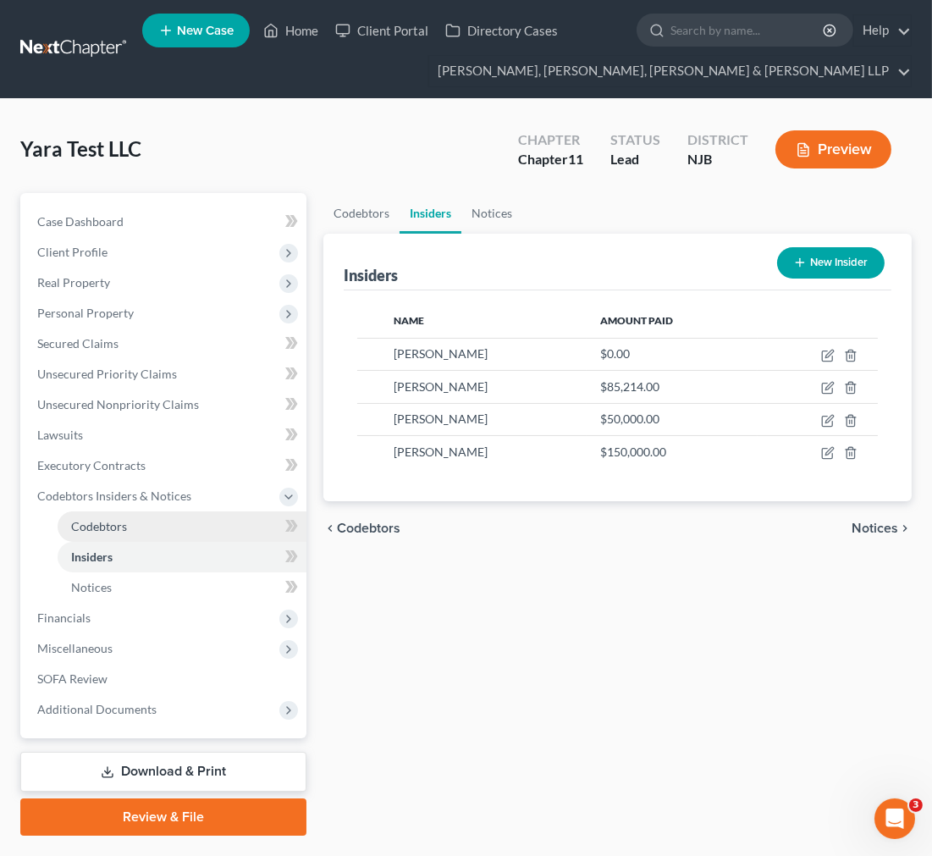
click at [170, 537] on link "Codebtors" at bounding box center [182, 526] width 249 height 30
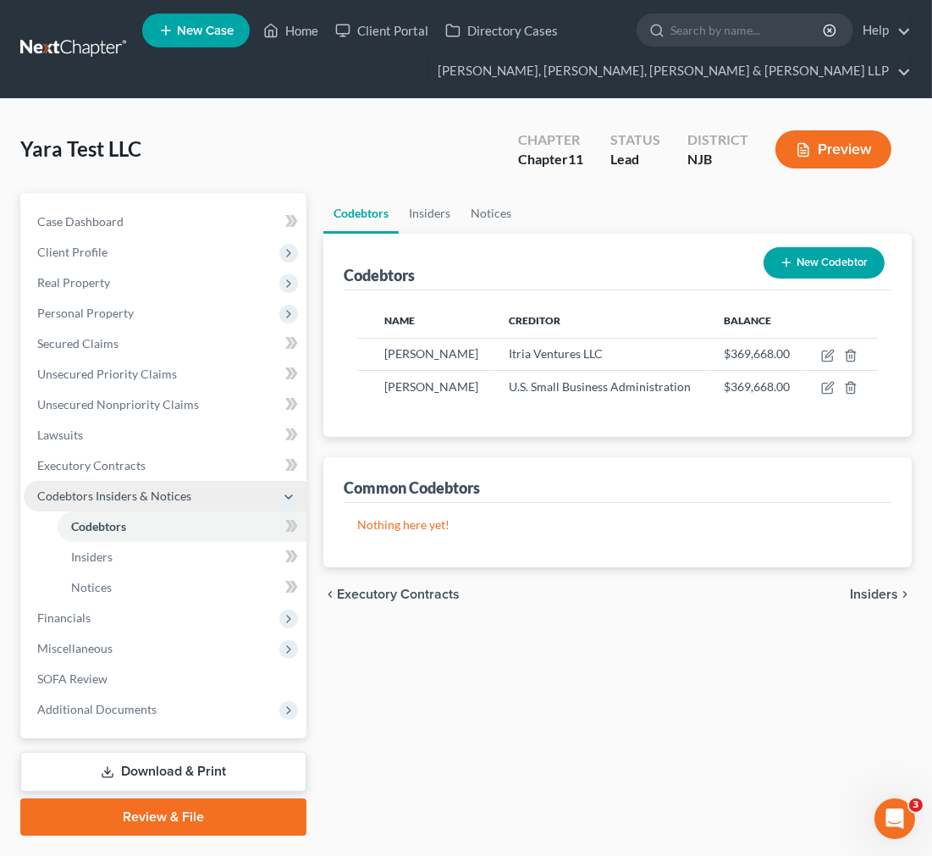
click at [155, 495] on span "Codebtors Insiders & Notices" at bounding box center [114, 496] width 154 height 14
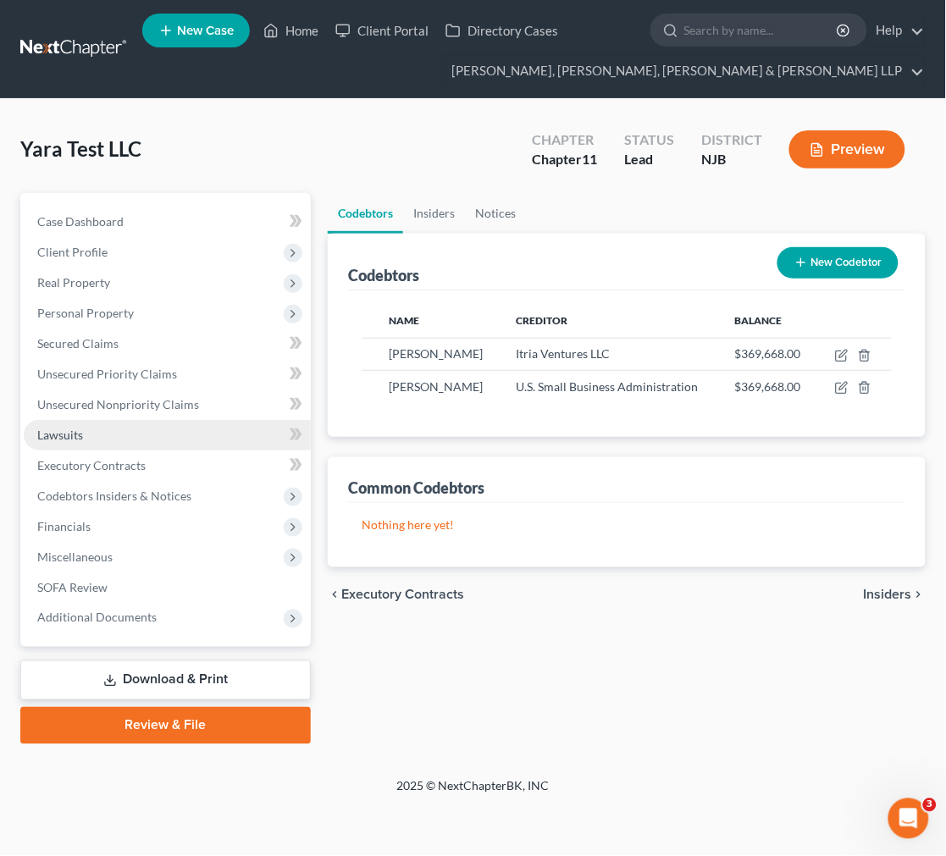
click at [107, 447] on link "Lawsuits" at bounding box center [167, 435] width 287 height 30
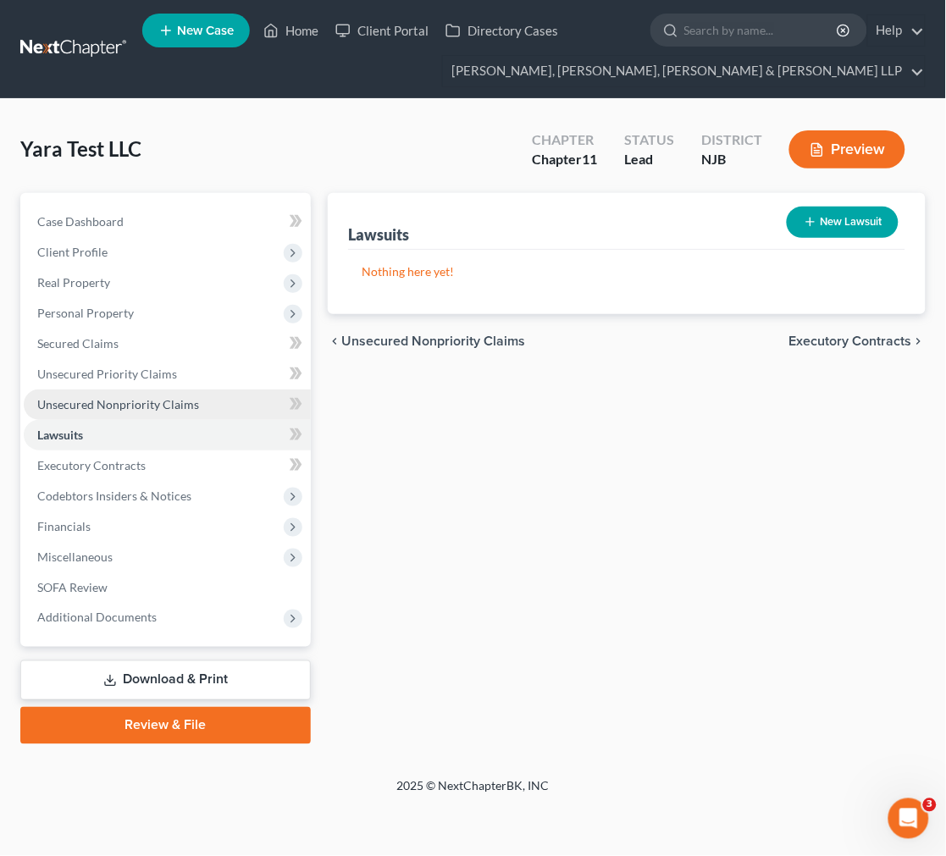
click at [124, 405] on span "Unsecured Nonpriority Claims" at bounding box center [118, 404] width 162 height 14
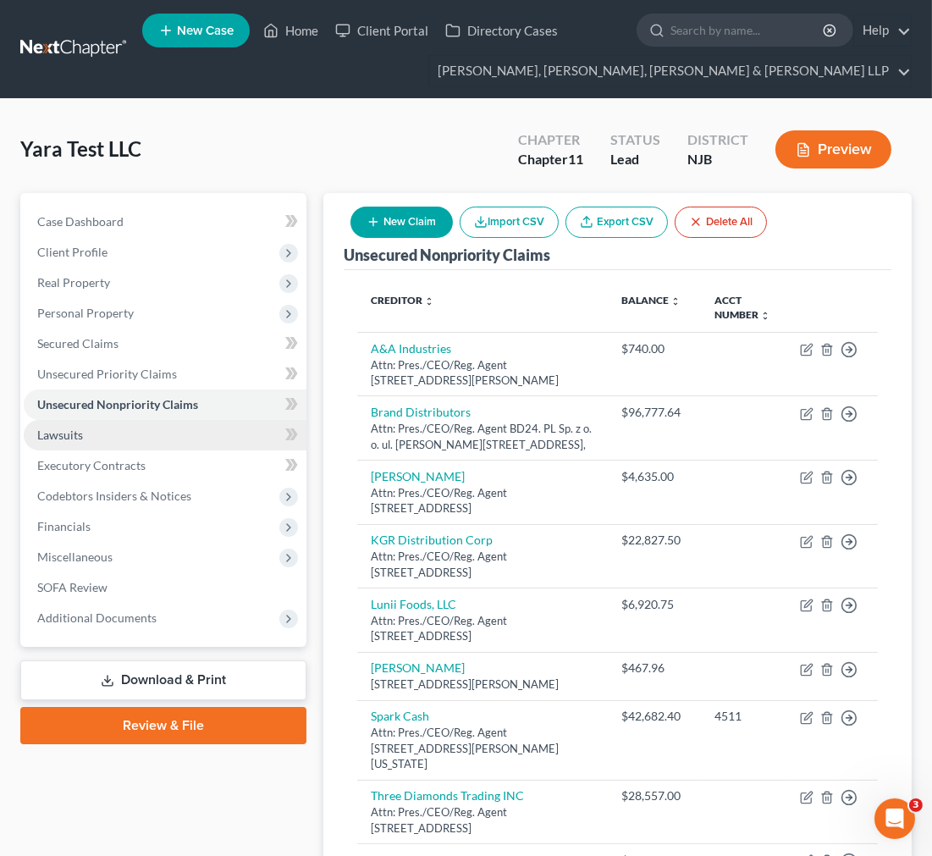
click at [209, 428] on link "Lawsuits" at bounding box center [165, 435] width 283 height 30
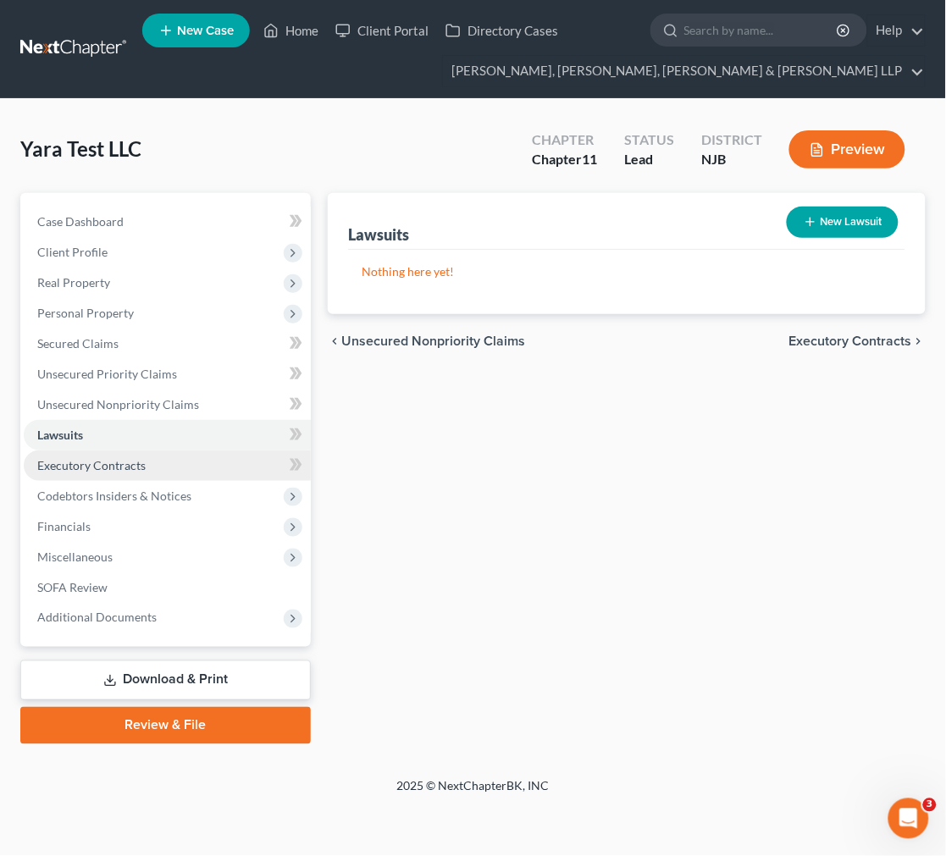
click at [208, 464] on link "Executory Contracts" at bounding box center [167, 466] width 287 height 30
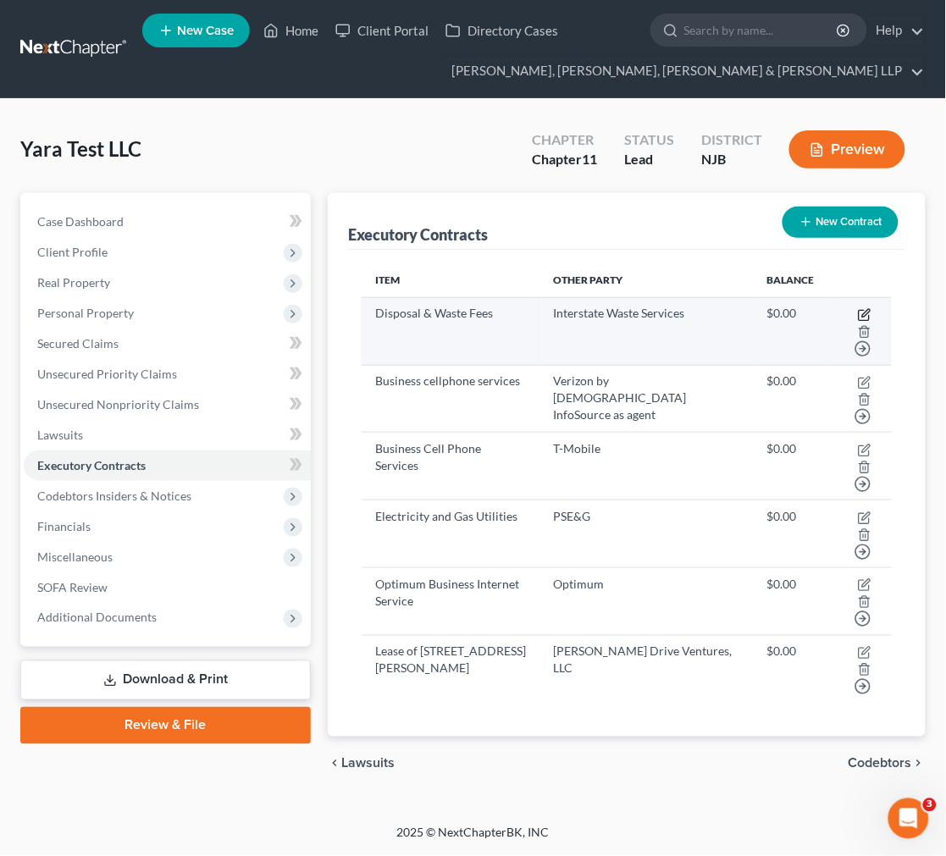
click at [809, 317] on icon "button" at bounding box center [865, 315] width 14 height 14
select select "0"
select select "33"
select select "2"
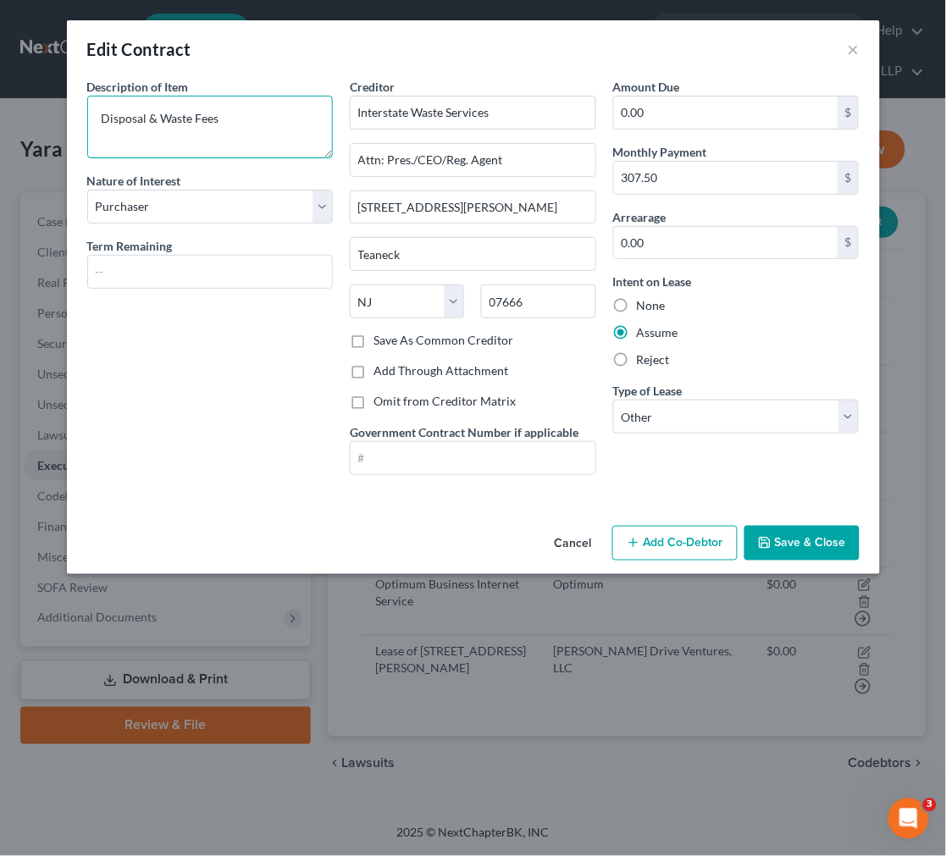
click at [264, 117] on textarea "Disposal & Waste Fees" at bounding box center [210, 127] width 246 height 63
drag, startPoint x: 518, startPoint y: 108, endPoint x: 269, endPoint y: 91, distance: 249.6
click at [271, 91] on div "Description of non-residential real property * Description of Item * Disposal &…" at bounding box center [473, 283] width 789 height 411
drag, startPoint x: 562, startPoint y: 167, endPoint x: 175, endPoint y: 165, distance: 387.0
click at [176, 166] on div "Description of non-residential real property * Description of Item * Disposal &…" at bounding box center [473, 283] width 789 height 411
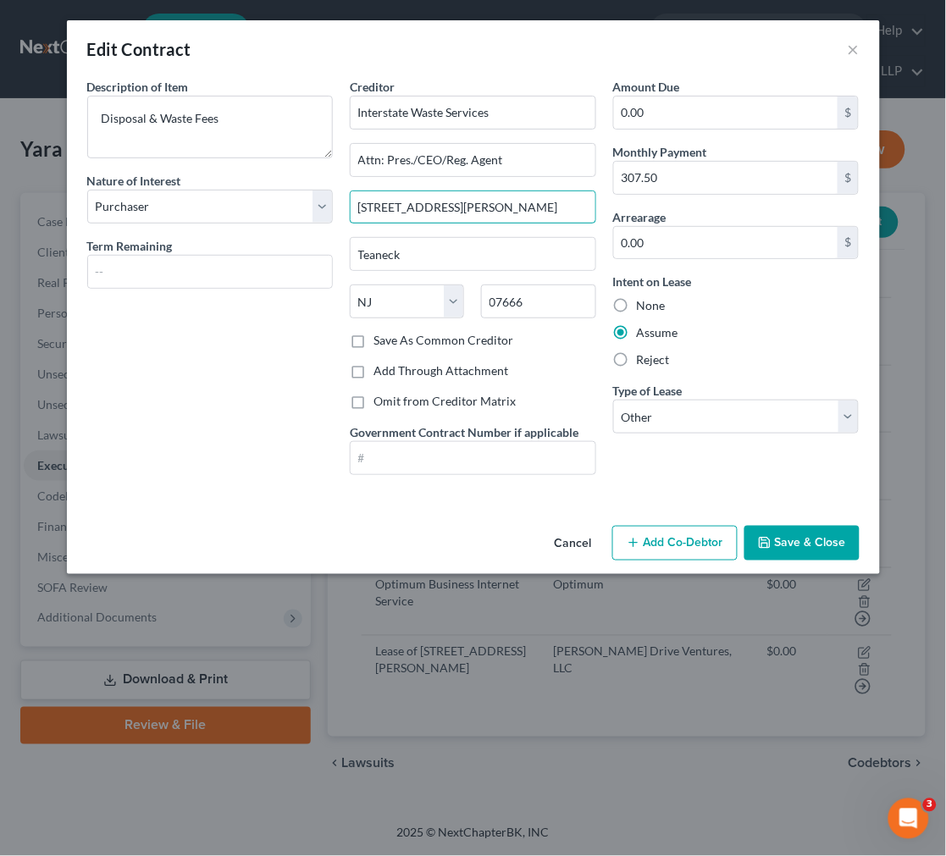
drag, startPoint x: 566, startPoint y: 201, endPoint x: 146, endPoint y: 168, distance: 420.5
click at [148, 168] on div "Description of non-residential real property * Description of Item * Disposal &…" at bounding box center [473, 283] width 789 height 411
drag, startPoint x: 451, startPoint y: 267, endPoint x: 79, endPoint y: 230, distance: 374.4
click at [79, 230] on div "Description of non-residential real property * Description of Item * Disposal &…" at bounding box center [473, 283] width 789 height 411
drag, startPoint x: 849, startPoint y: 46, endPoint x: 849, endPoint y: 55, distance: 9.4
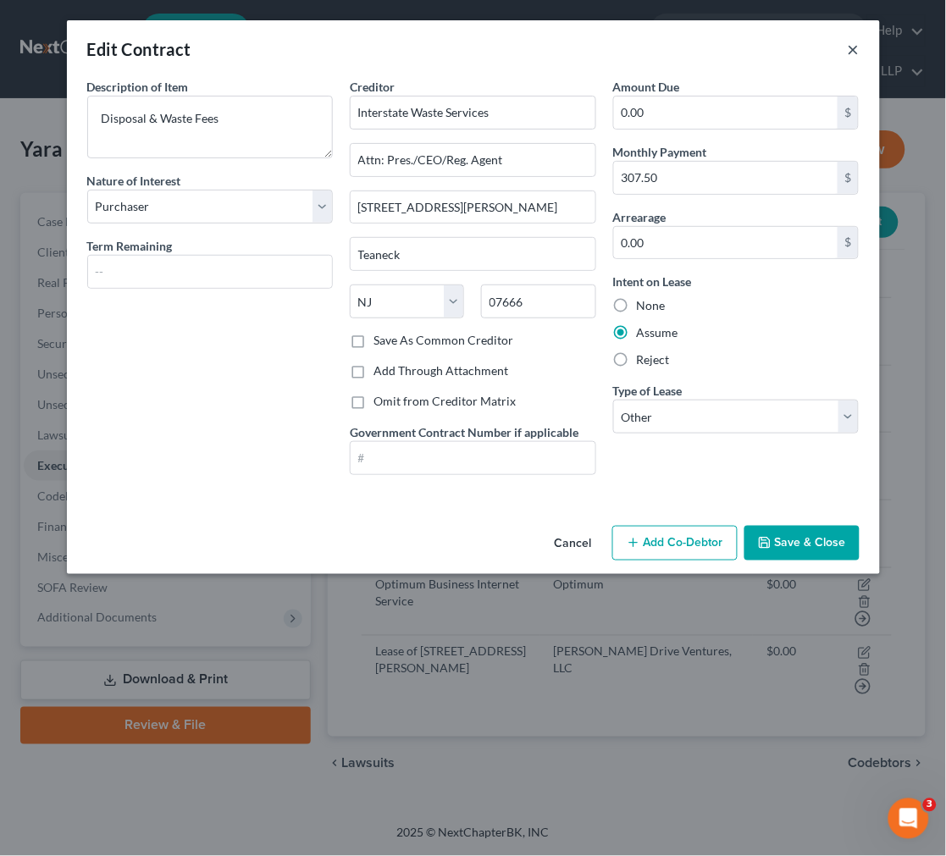
click at [809, 46] on button "×" at bounding box center [854, 49] width 12 height 20
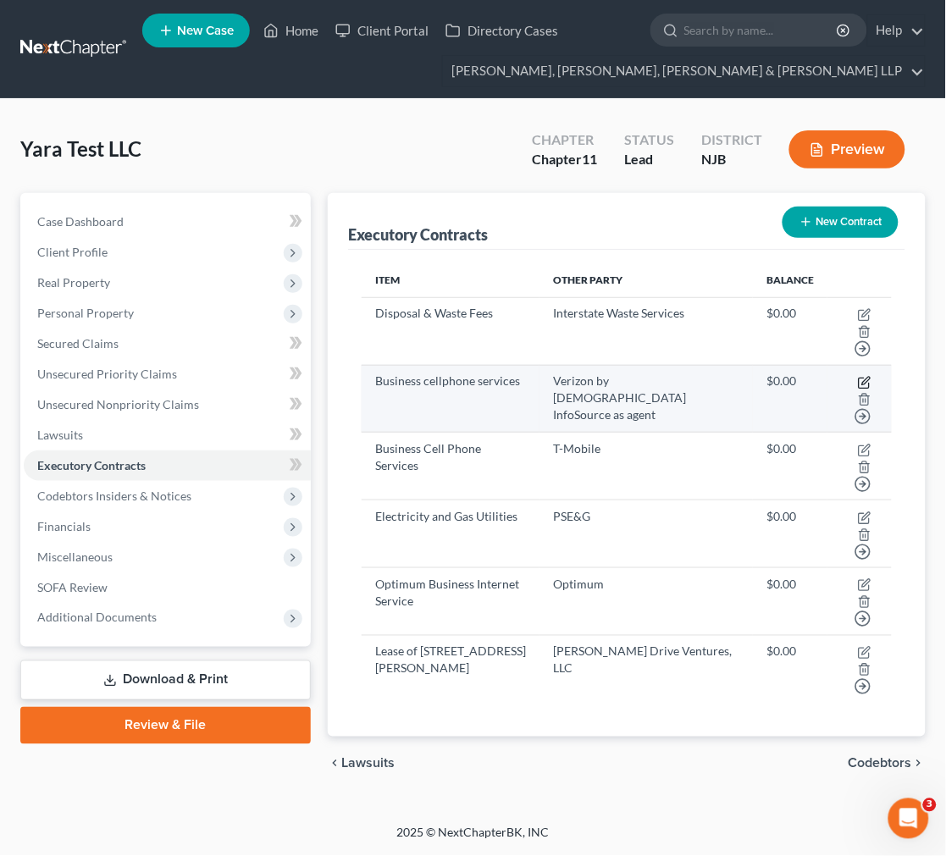
click at [809, 376] on icon "button" at bounding box center [865, 383] width 14 height 14
select select "0"
select select "37"
select select "2"
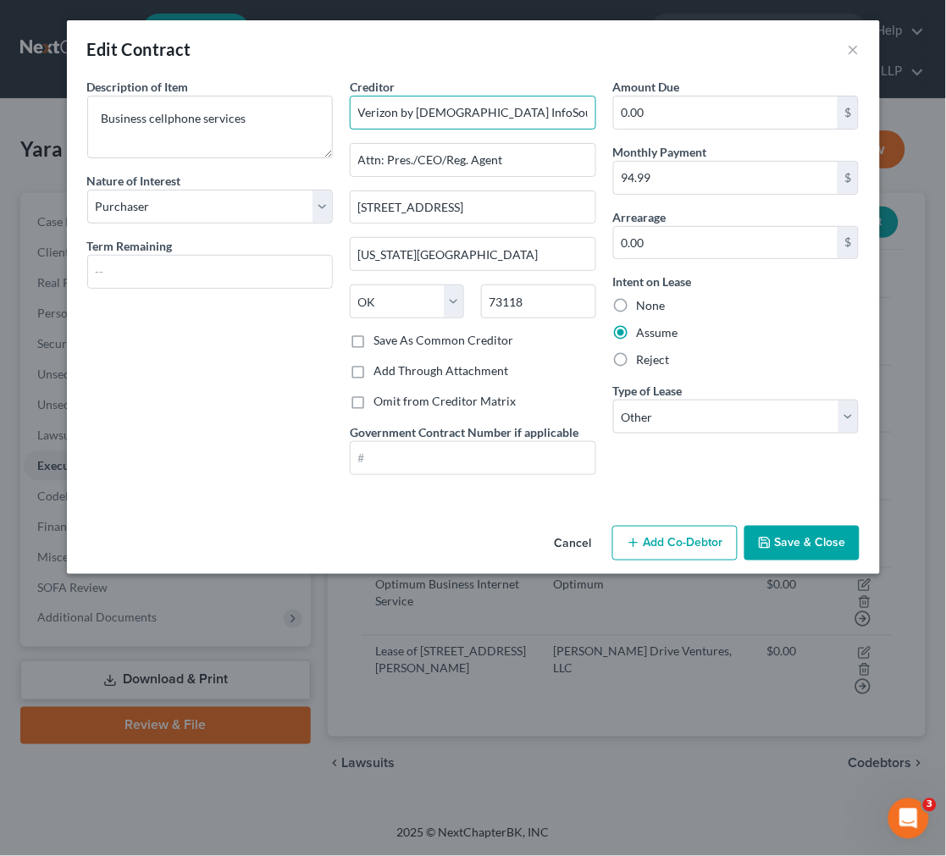
drag, startPoint x: 572, startPoint y: 108, endPoint x: 132, endPoint y: 64, distance: 441.7
click at [132, 64] on div "Edit Contract × Description of non-residential real property * Description of I…" at bounding box center [473, 297] width 813 height 554
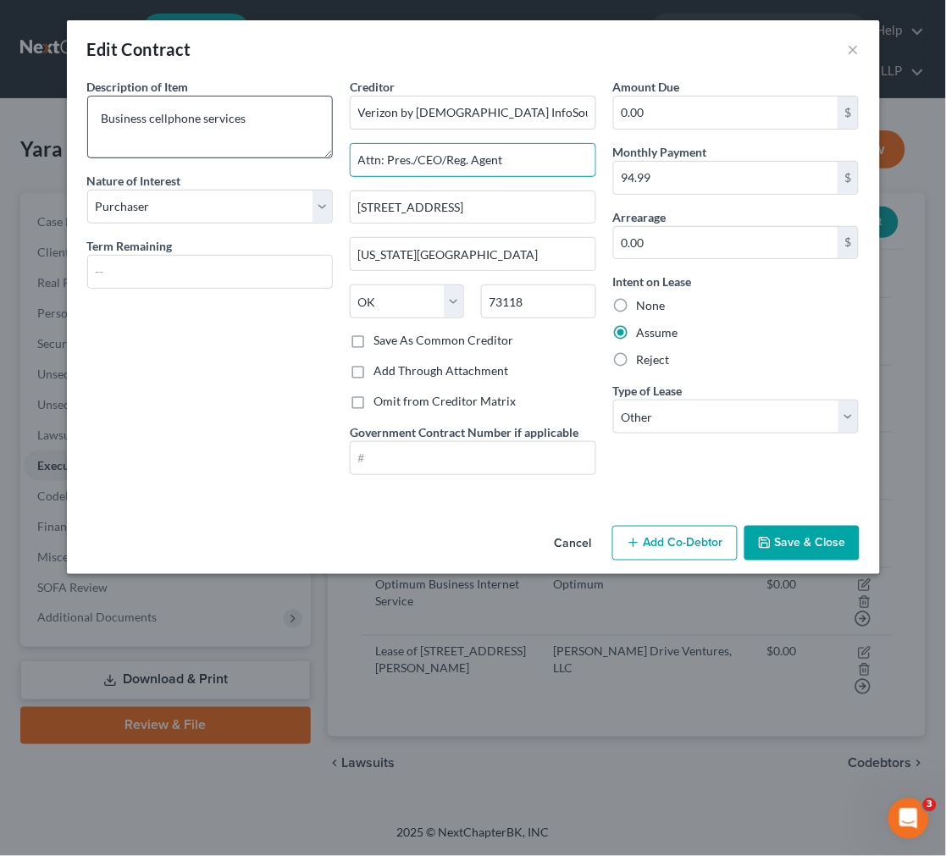
drag, startPoint x: 366, startPoint y: 141, endPoint x: 102, endPoint y: 99, distance: 266.7
click at [102, 99] on div "Description of non-residential real property * Description of Item * Business c…" at bounding box center [473, 283] width 789 height 411
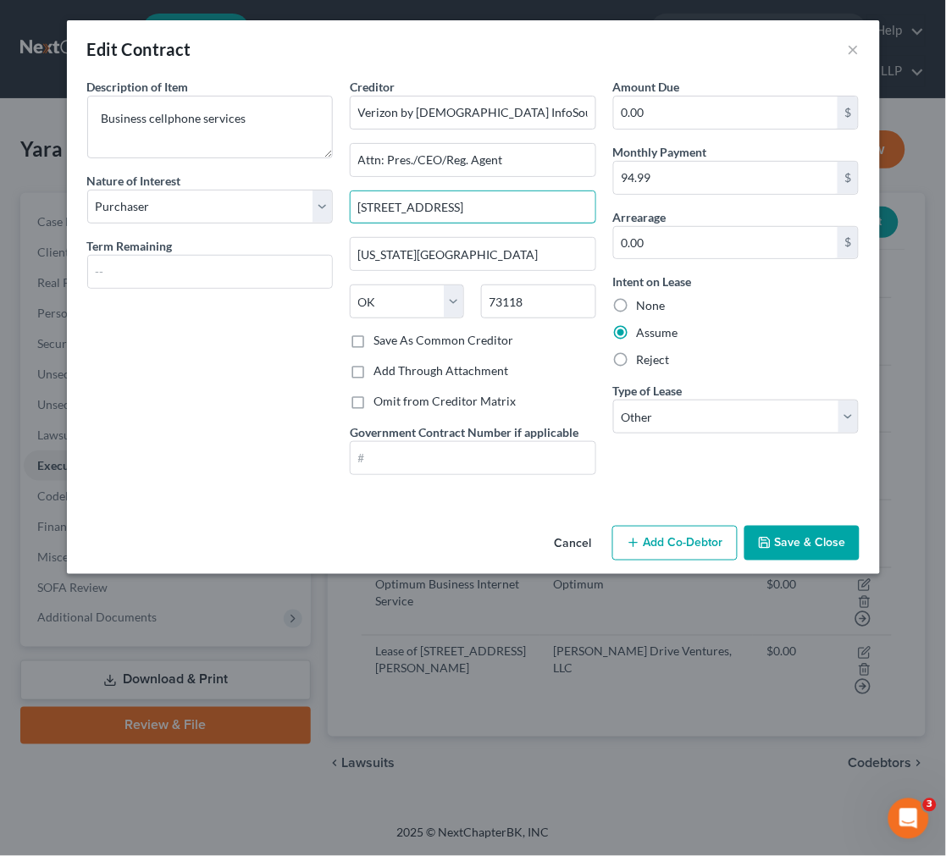
drag, startPoint x: 485, startPoint y: 212, endPoint x: 9, endPoint y: 148, distance: 480.1
click at [9, 148] on div "Edit Contract × Description of non-residential real property * Description of I…" at bounding box center [473, 428] width 946 height 856
drag, startPoint x: 187, startPoint y: 231, endPoint x: 1, endPoint y: 204, distance: 188.3
click at [1, 204] on div "Edit Contract × Description of non-residential real property * Description of I…" at bounding box center [473, 428] width 946 height 856
click at [809, 44] on button "×" at bounding box center [854, 49] width 12 height 20
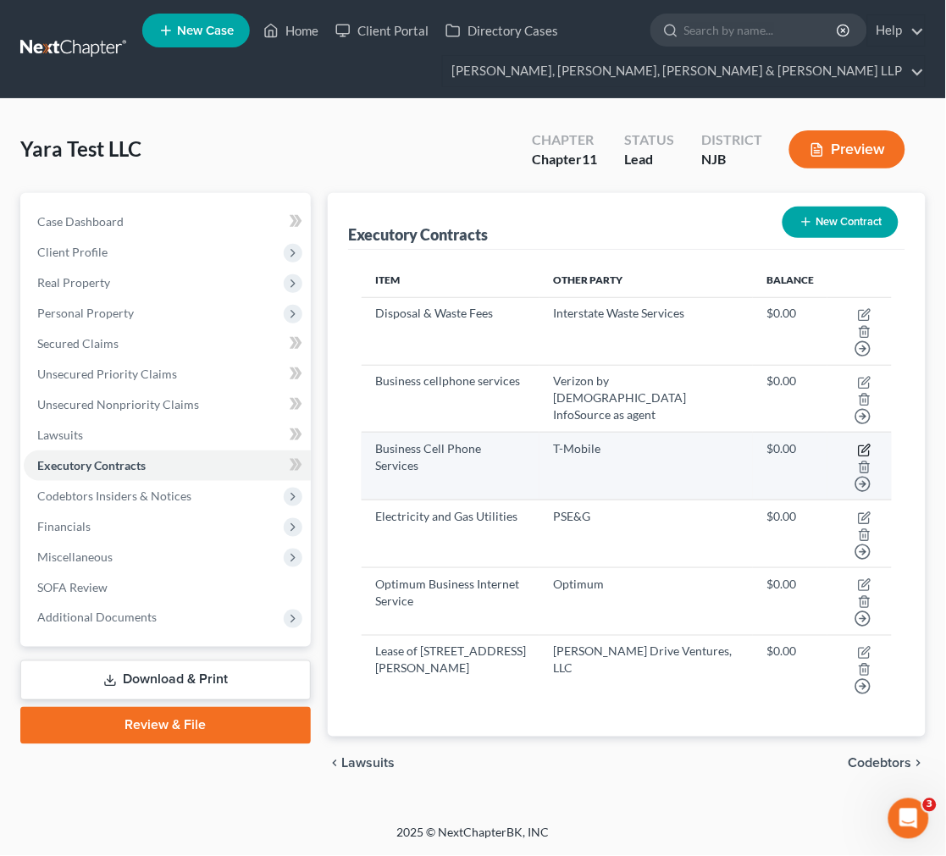
click at [809, 445] on icon "button" at bounding box center [864, 450] width 10 height 10
select select "0"
select select "50"
select select "2"
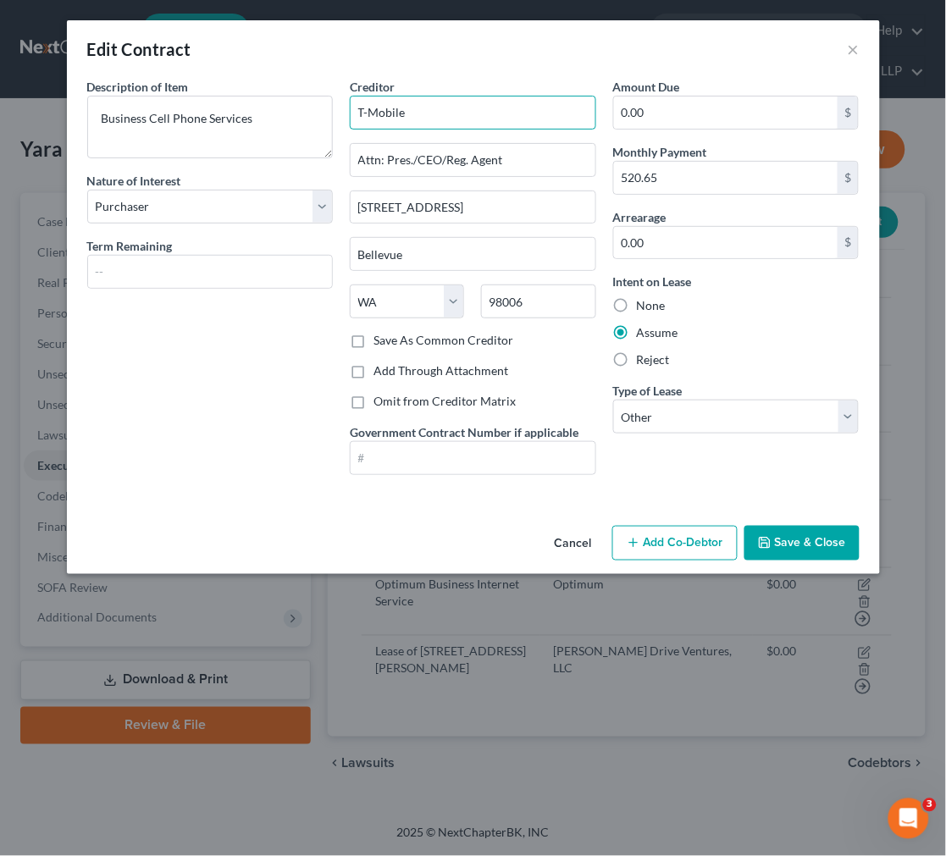
drag, startPoint x: 432, startPoint y: 108, endPoint x: 268, endPoint y: 91, distance: 165.2
click at [268, 91] on div "Description of non-residential real property * Description of Item * Business C…" at bounding box center [473, 283] width 789 height 411
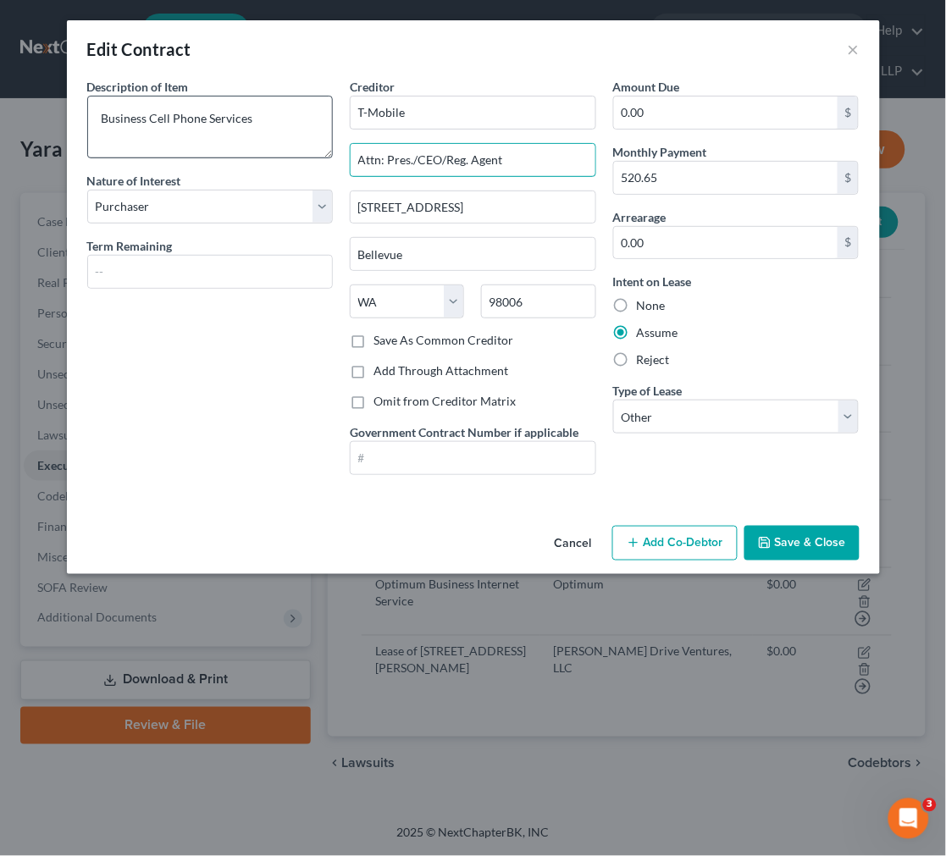
drag, startPoint x: 508, startPoint y: 159, endPoint x: 176, endPoint y: 123, distance: 333.9
click at [182, 123] on div "Description of non-residential real property * Description of Item * Business C…" at bounding box center [473, 283] width 789 height 411
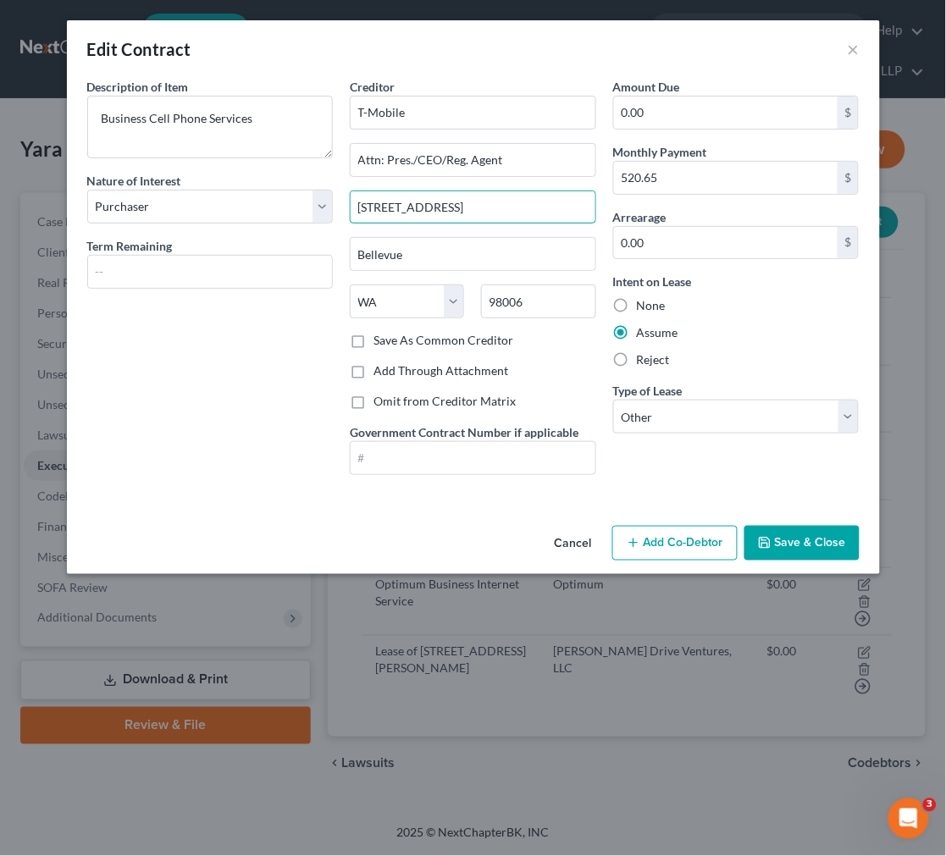
drag, startPoint x: 394, startPoint y: 205, endPoint x: 151, endPoint y: 171, distance: 245.4
click at [152, 171] on div "Description of non-residential real property * Description of Item * Business C…" at bounding box center [473, 283] width 789 height 411
drag, startPoint x: 433, startPoint y: 258, endPoint x: -50, endPoint y: 198, distance: 486.4
click at [0, 198] on html "Home New Case Client Portal Directory Cases Scura Wigfield, [PERSON_NAME], [PER…" at bounding box center [473, 428] width 946 height 856
click at [809, 41] on button "×" at bounding box center [854, 49] width 12 height 20
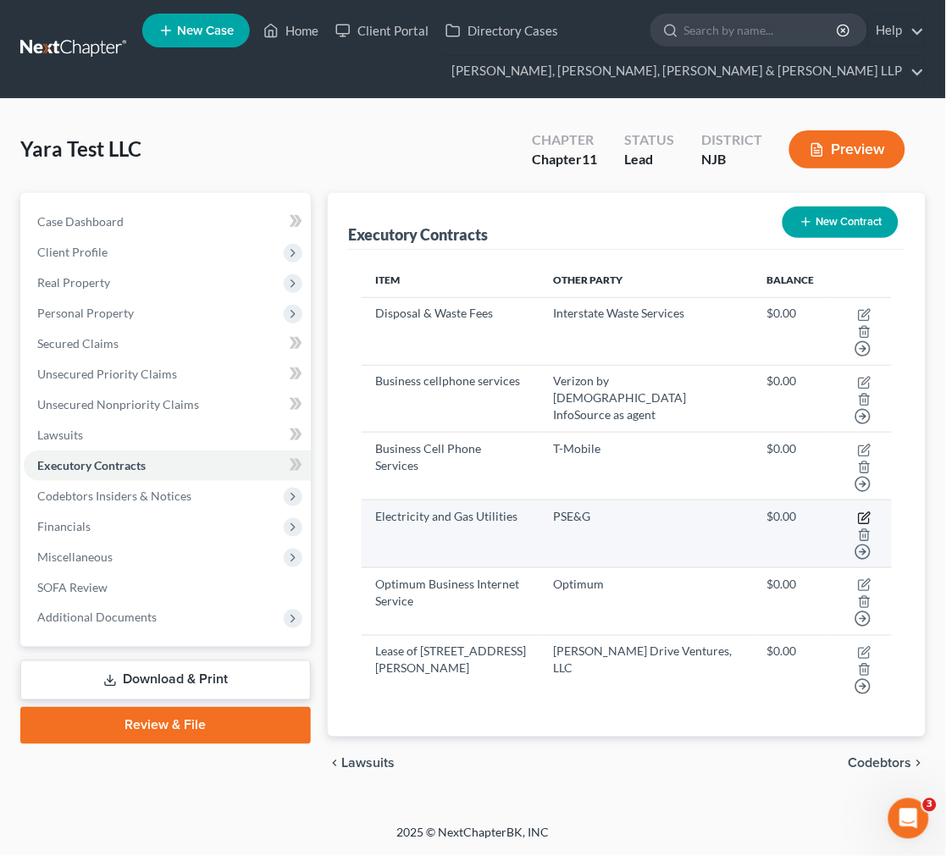
click at [809, 511] on icon "button" at bounding box center [865, 518] width 14 height 14
select select "0"
select select "33"
select select "2"
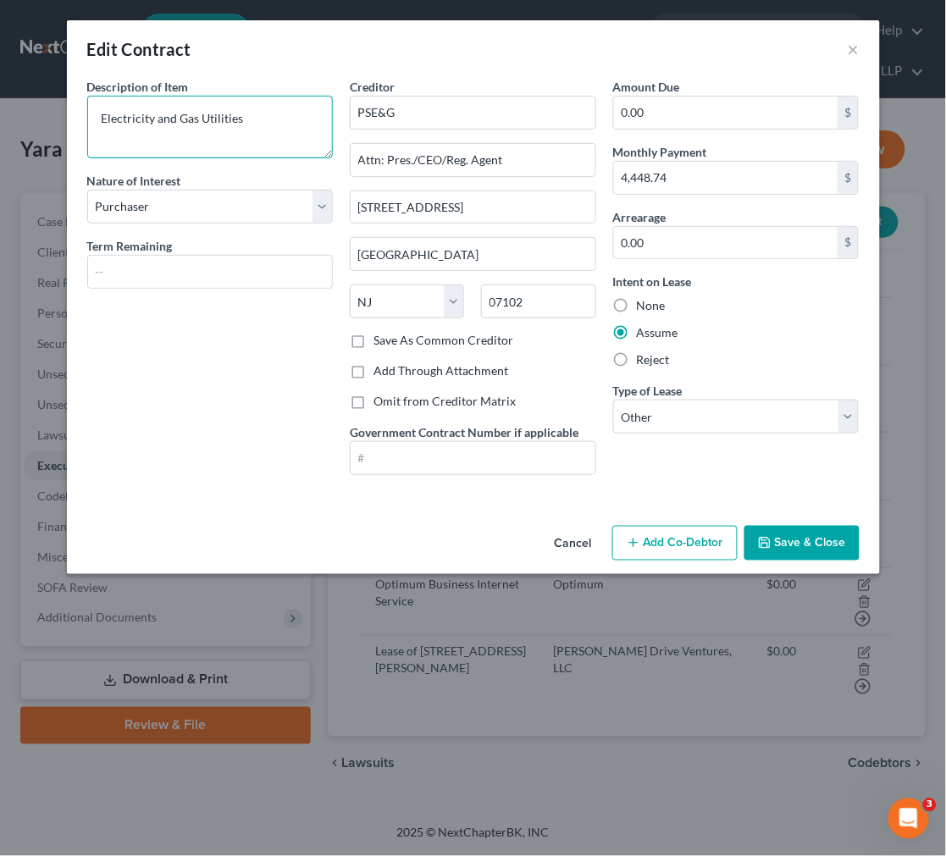
click at [279, 115] on textarea "Electricity and Gas Utilities" at bounding box center [210, 127] width 246 height 63
drag, startPoint x: 419, startPoint y: 113, endPoint x: 161, endPoint y: 83, distance: 260.1
click at [161, 83] on div "Description of non-residential real property * Description of Item * Electricit…" at bounding box center [473, 283] width 789 height 411
drag, startPoint x: 551, startPoint y: 158, endPoint x: -59, endPoint y: 157, distance: 610.5
click at [0, 157] on html "Home New Case Client Portal Directory Cases Scura Wigfield, [PERSON_NAME], [PER…" at bounding box center [473, 428] width 946 height 856
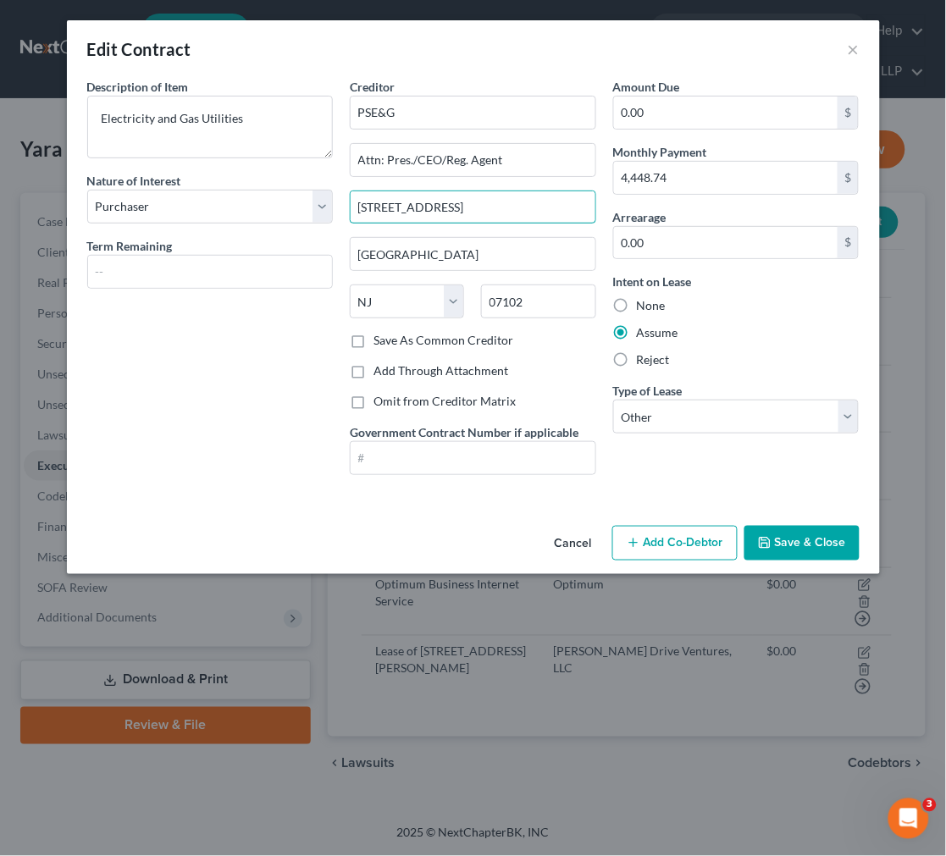
drag, startPoint x: 485, startPoint y: 214, endPoint x: -28, endPoint y: 163, distance: 515.8
click at [0, 163] on html "Home New Case Client Portal Directory Cases Scura Wigfield, [PERSON_NAME], [PER…" at bounding box center [473, 428] width 946 height 856
drag, startPoint x: 466, startPoint y: 246, endPoint x: -150, endPoint y: 225, distance: 616.0
click at [0, 225] on html "Home New Case Client Portal Directory Cases Scura Wigfield, [PERSON_NAME], [PER…" at bounding box center [473, 428] width 946 height 856
click at [809, 48] on button "×" at bounding box center [854, 49] width 12 height 20
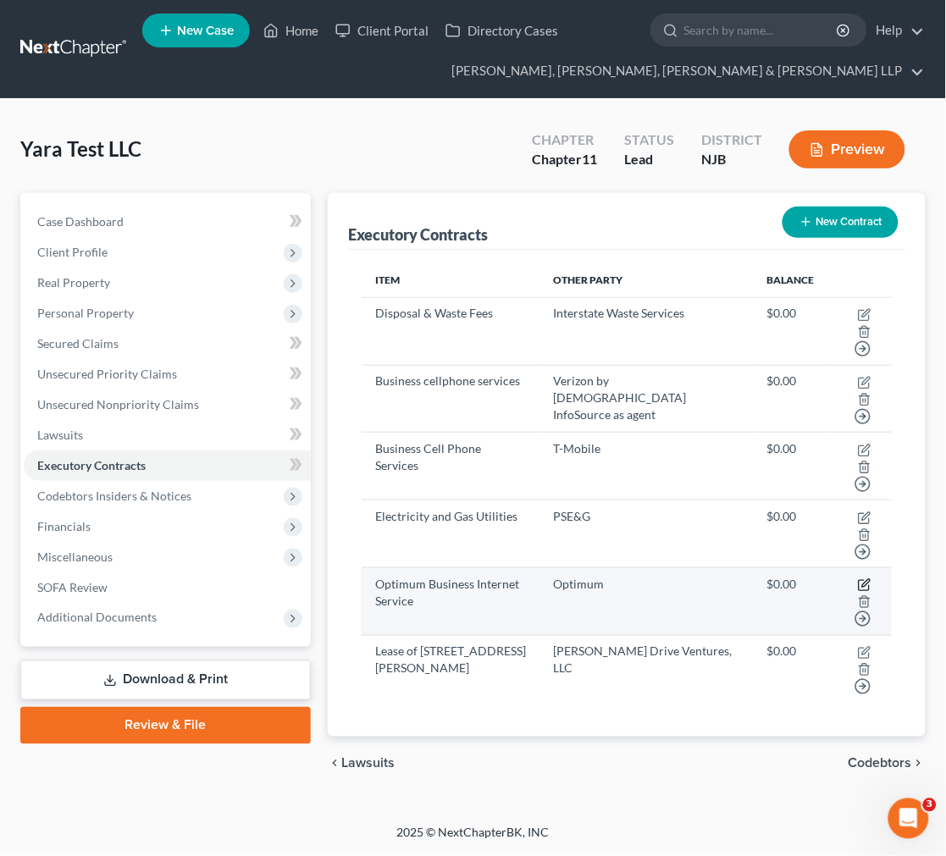
click at [809, 578] on icon "button" at bounding box center [865, 585] width 14 height 14
select select "0"
select select "35"
select select "2"
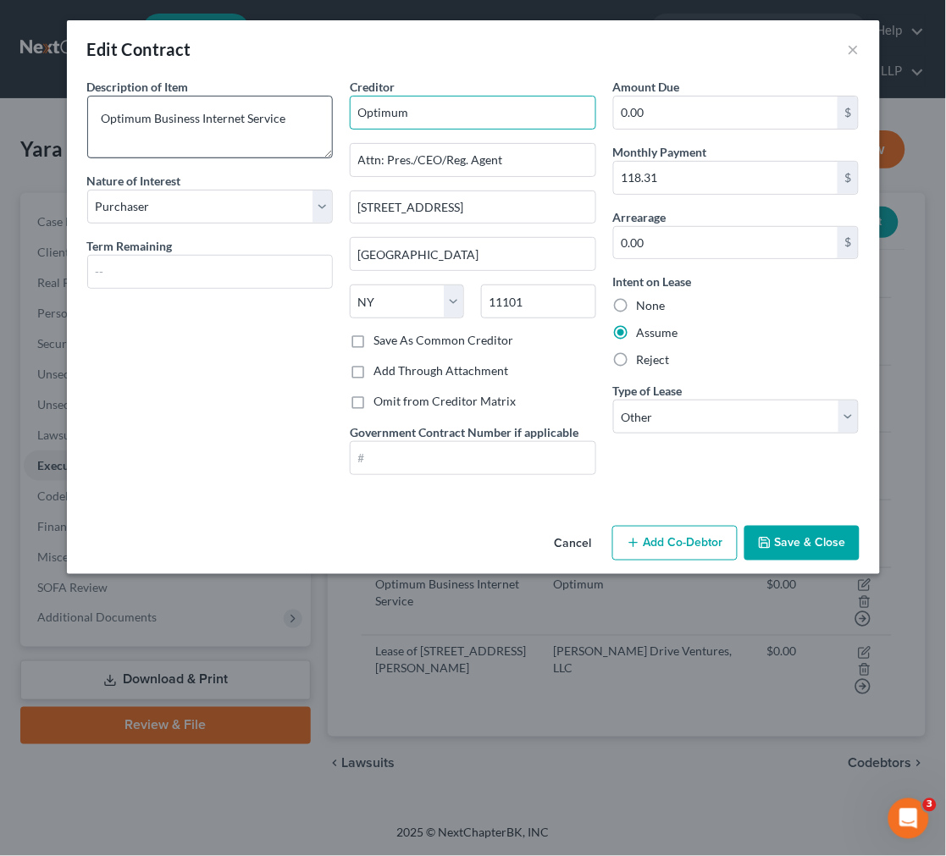
drag, startPoint x: 334, startPoint y: 130, endPoint x: 265, endPoint y: 130, distance: 69.4
click at [265, 130] on div "Description of non-residential real property * Description of Item * Optimum Bu…" at bounding box center [473, 283] width 789 height 411
drag, startPoint x: 514, startPoint y: 170, endPoint x: 157, endPoint y: 156, distance: 357.6
click at [158, 156] on div "Description of non-residential real property * Description of Item * Optimum Bu…" at bounding box center [473, 283] width 789 height 411
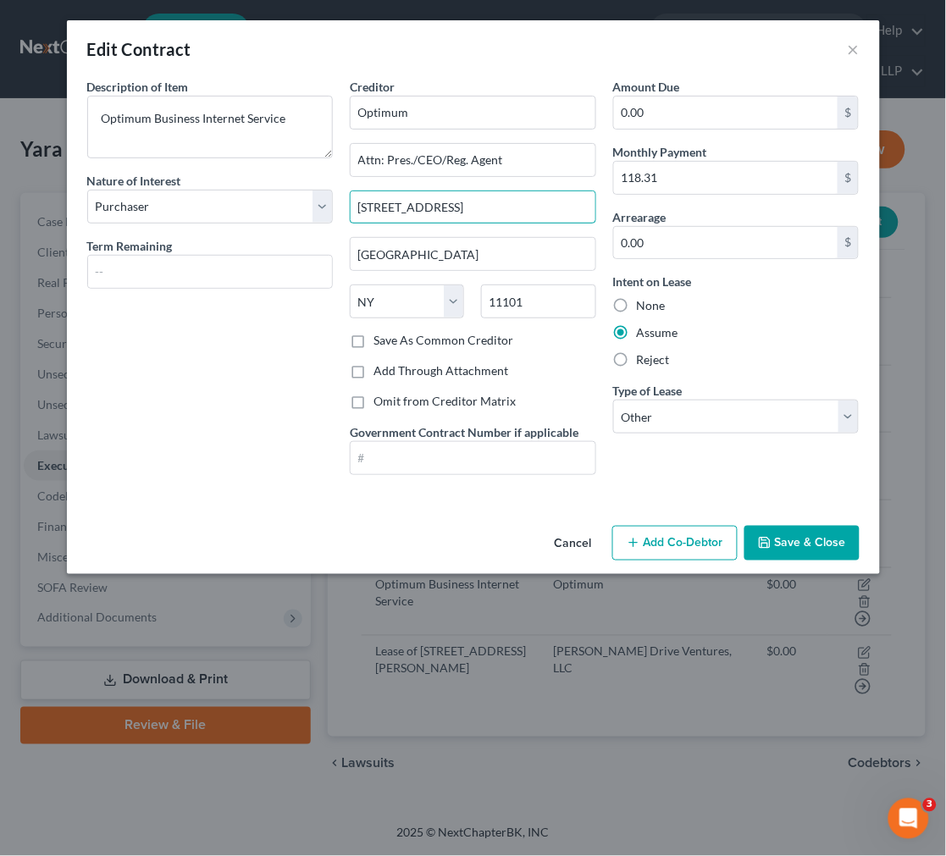
drag, startPoint x: 470, startPoint y: 207, endPoint x: 1, endPoint y: 137, distance: 474.4
click at [36, 149] on div "Edit Contract × Description of non-residential real property * Description of I…" at bounding box center [473, 428] width 946 height 856
drag, startPoint x: 418, startPoint y: 250, endPoint x: -86, endPoint y: 182, distance: 509.2
click at [0, 182] on html "Home New Case Client Portal Directory Cases Scura Wigfield, [PERSON_NAME], [PER…" at bounding box center [473, 428] width 946 height 856
click at [809, 52] on button "×" at bounding box center [854, 49] width 12 height 20
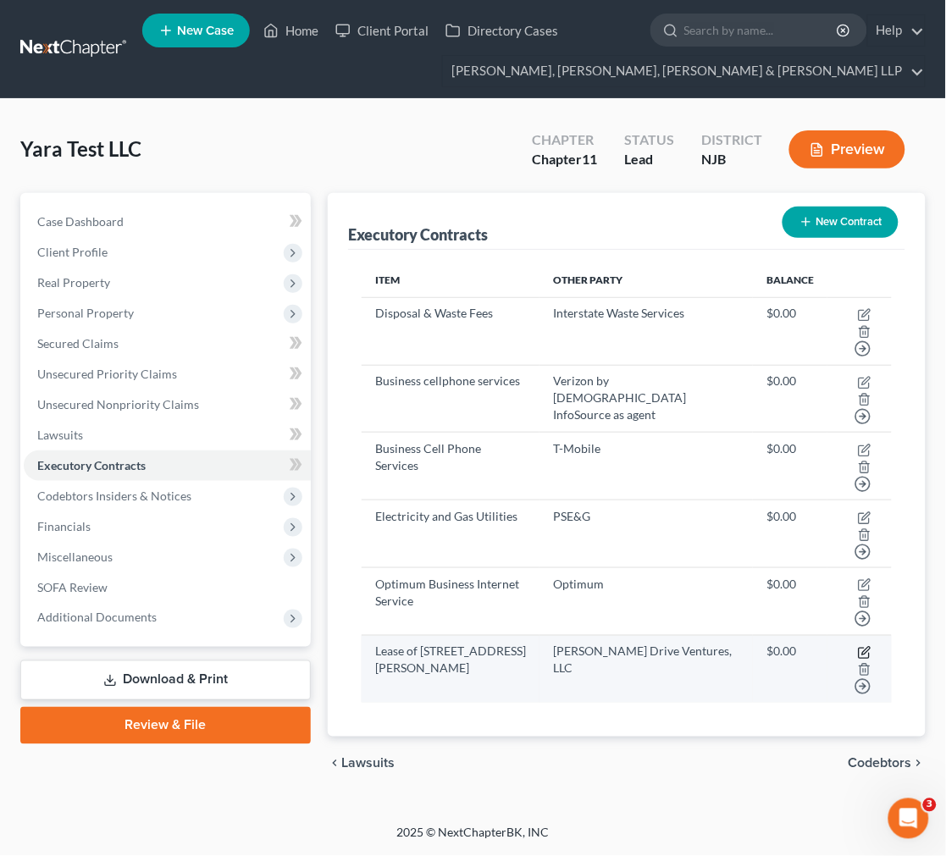
click at [809, 646] on icon "button" at bounding box center [865, 653] width 14 height 14
select select "3"
select select "33"
select select "0"
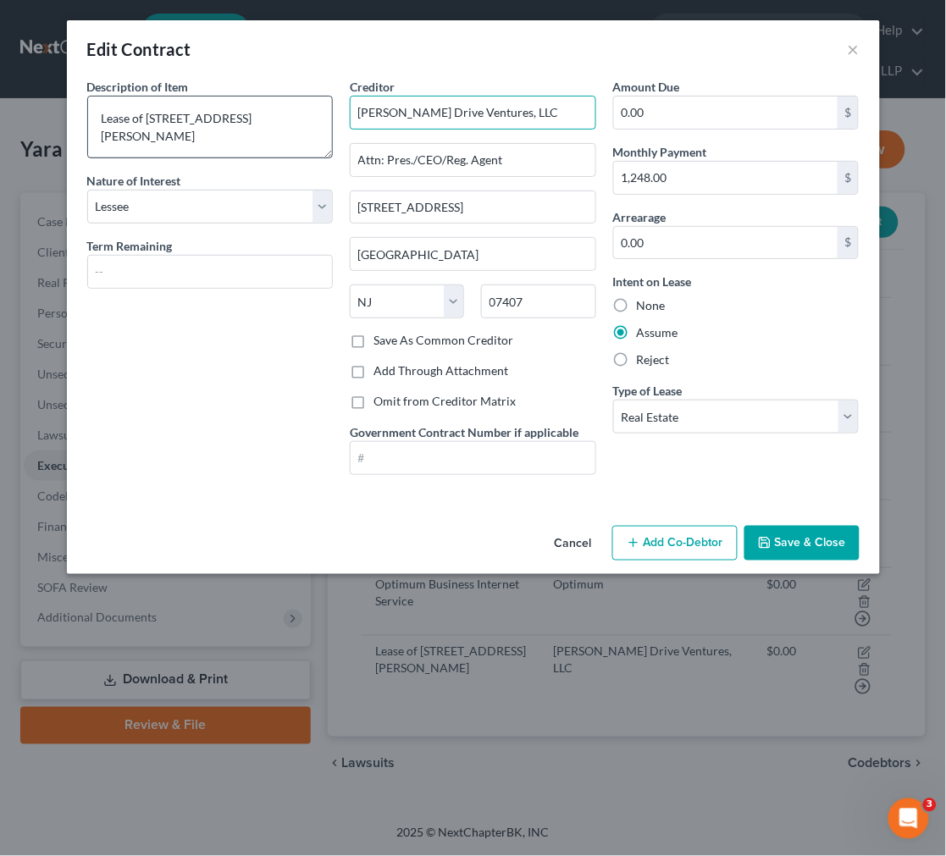
drag, startPoint x: 523, startPoint y: 122, endPoint x: 233, endPoint y: 105, distance: 290.9
click at [233, 105] on div "Description of non-residential real property * Description of Item * Lease of 1…" at bounding box center [473, 283] width 789 height 411
drag, startPoint x: 408, startPoint y: 163, endPoint x: 121, endPoint y: 133, distance: 288.7
click at [123, 134] on div "Description of non-residential real property * Description of Item * Lease of 1…" at bounding box center [473, 283] width 789 height 411
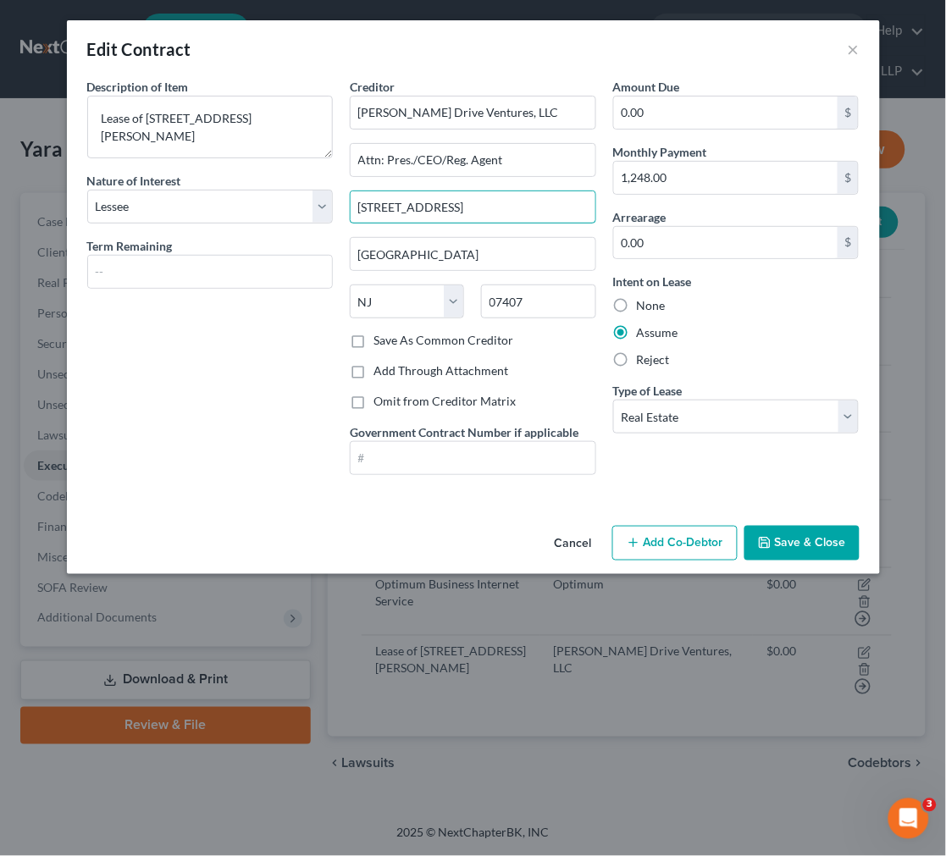
drag, startPoint x: 486, startPoint y: 213, endPoint x: 61, endPoint y: 207, distance: 425.1
click at [62, 207] on div "Edit Contract × Description of non-residential real property * Description of I…" at bounding box center [473, 428] width 946 height 856
drag, startPoint x: 488, startPoint y: 244, endPoint x: -107, endPoint y: 173, distance: 598.7
click at [0, 173] on html "Home New Case Client Portal Directory Cases Scura Wigfield, [PERSON_NAME], [PER…" at bounding box center [473, 428] width 946 height 856
click at [809, 41] on div "Edit Contract ×" at bounding box center [473, 49] width 813 height 58
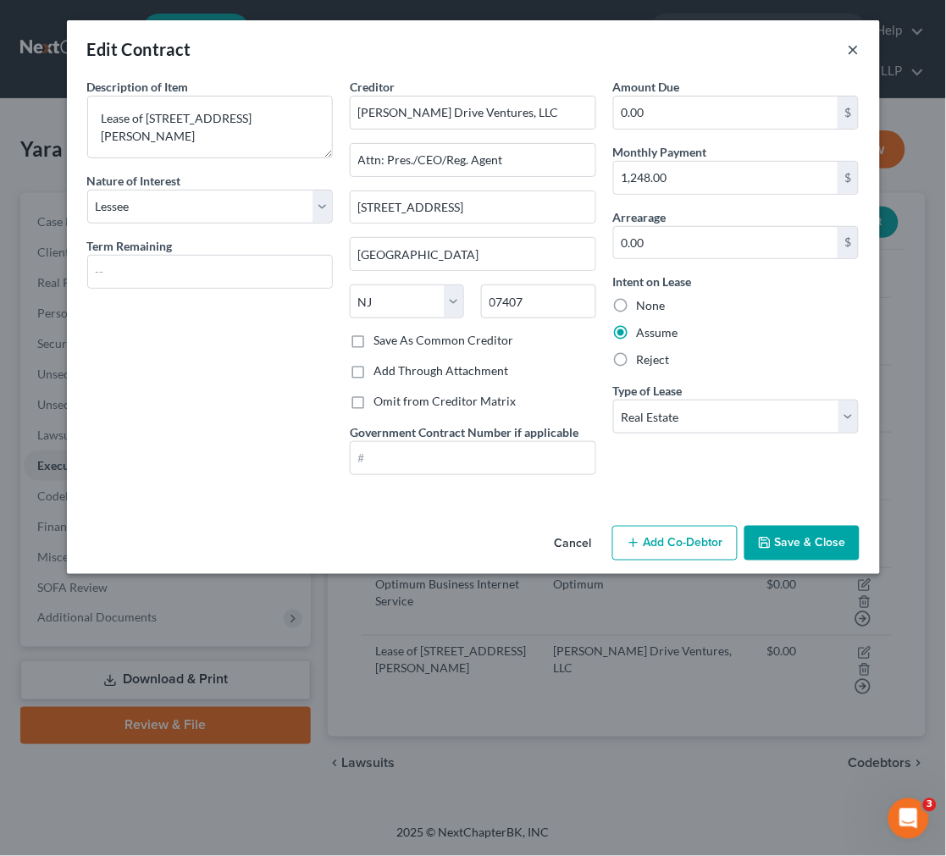
click at [809, 48] on button "×" at bounding box center [854, 49] width 12 height 20
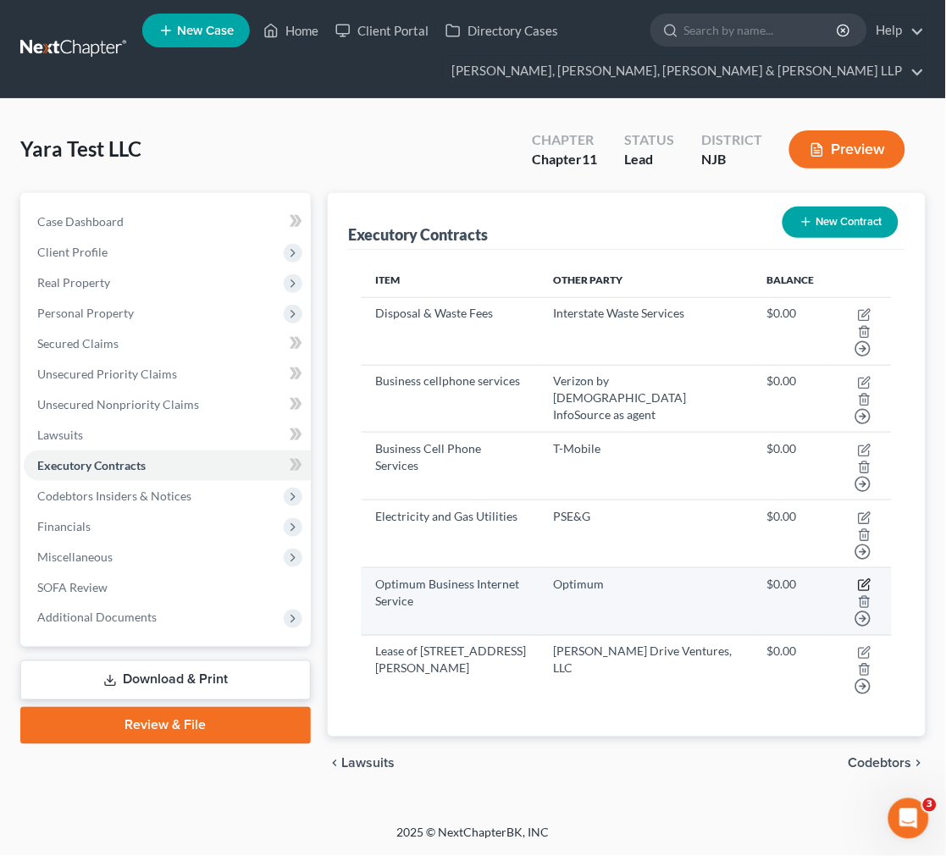
click at [809, 578] on icon "button" at bounding box center [865, 585] width 14 height 14
select select "0"
select select "35"
select select "2"
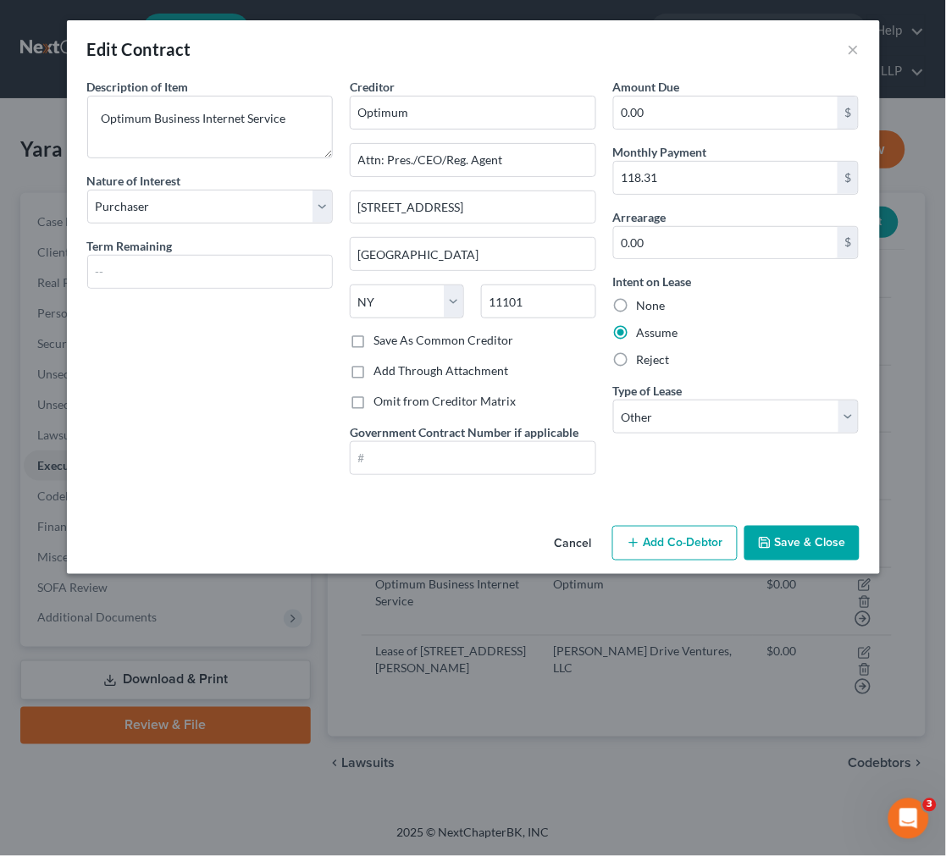
click at [809, 40] on div "Edit Contract ×" at bounding box center [473, 49] width 813 height 58
click at [809, 45] on button "×" at bounding box center [854, 49] width 12 height 20
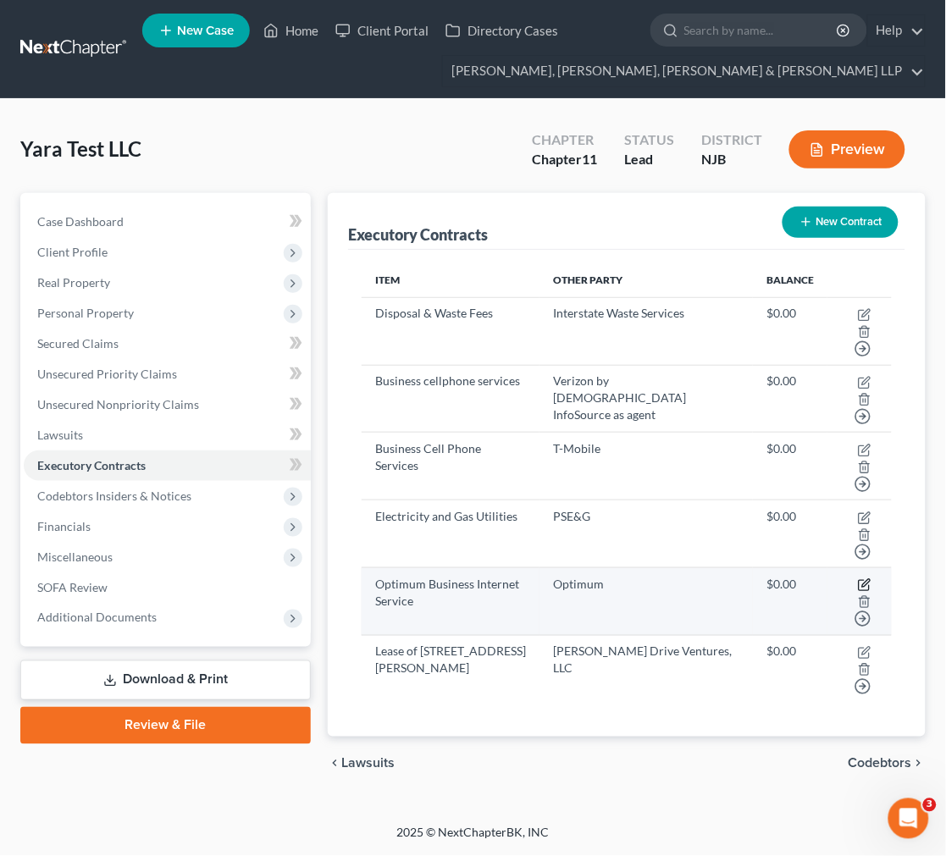
click at [809, 580] on icon "button" at bounding box center [866, 584] width 8 height 8
select select "0"
select select "35"
select select "2"
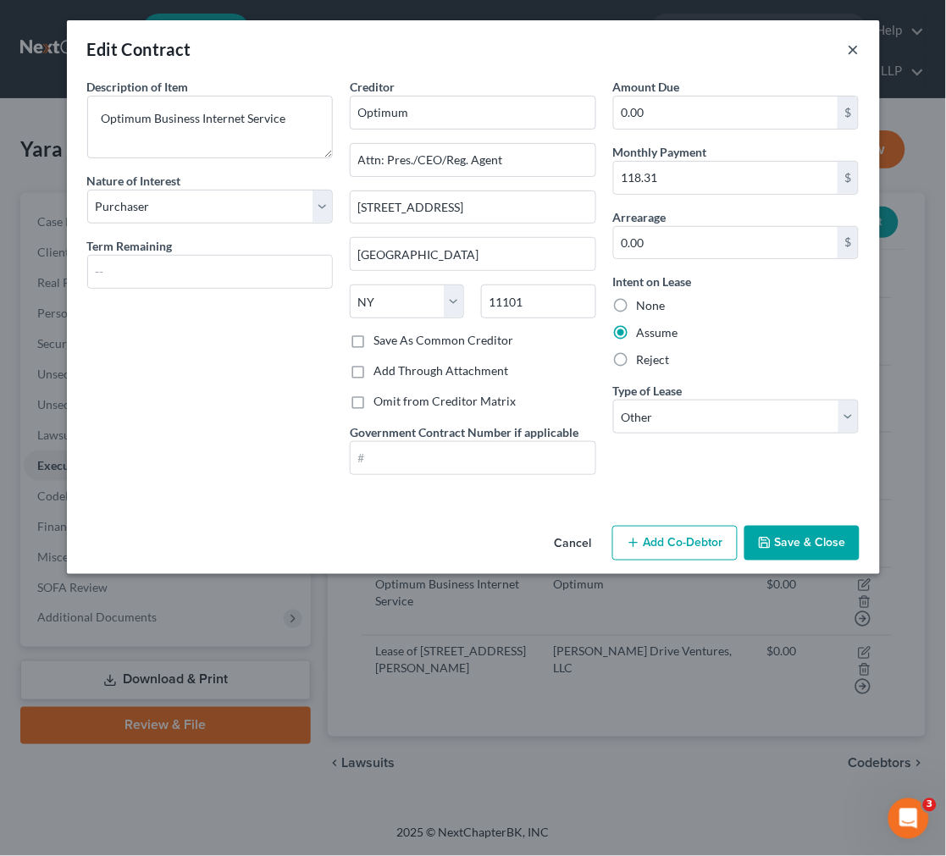
click at [809, 45] on button "×" at bounding box center [854, 49] width 12 height 20
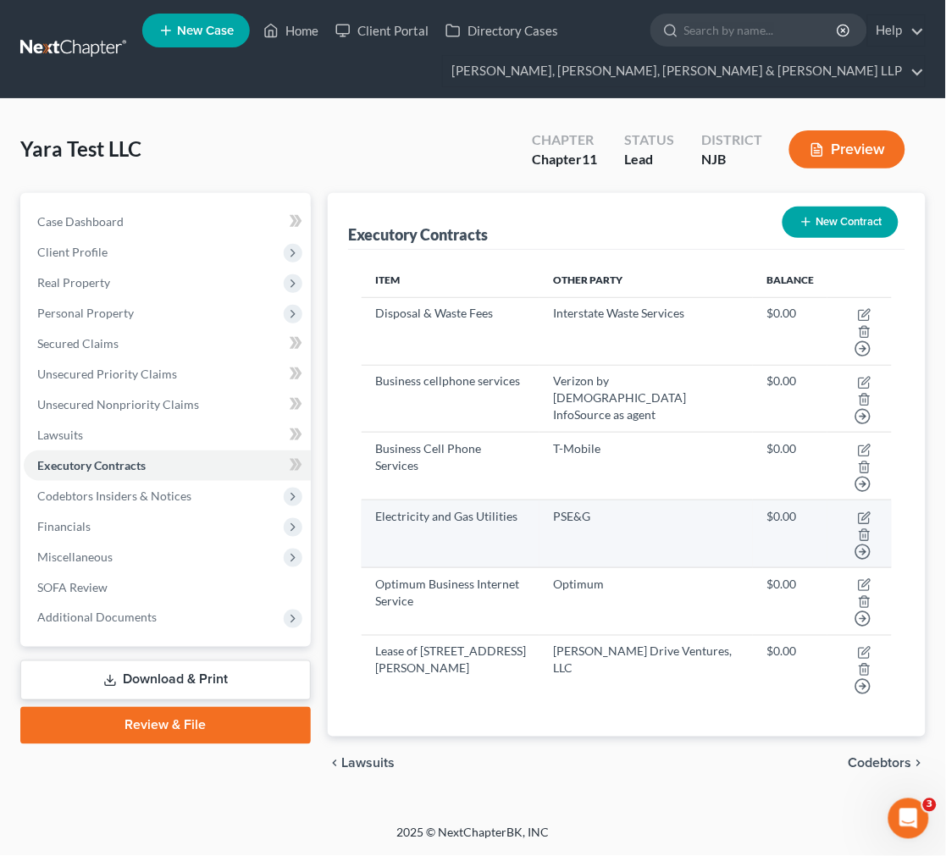
click at [809, 500] on td "Move to D Move to E Move to F Move to Notice Only" at bounding box center [859, 534] width 64 height 68
click at [809, 511] on icon "button" at bounding box center [865, 518] width 14 height 14
select select "0"
select select "33"
select select "2"
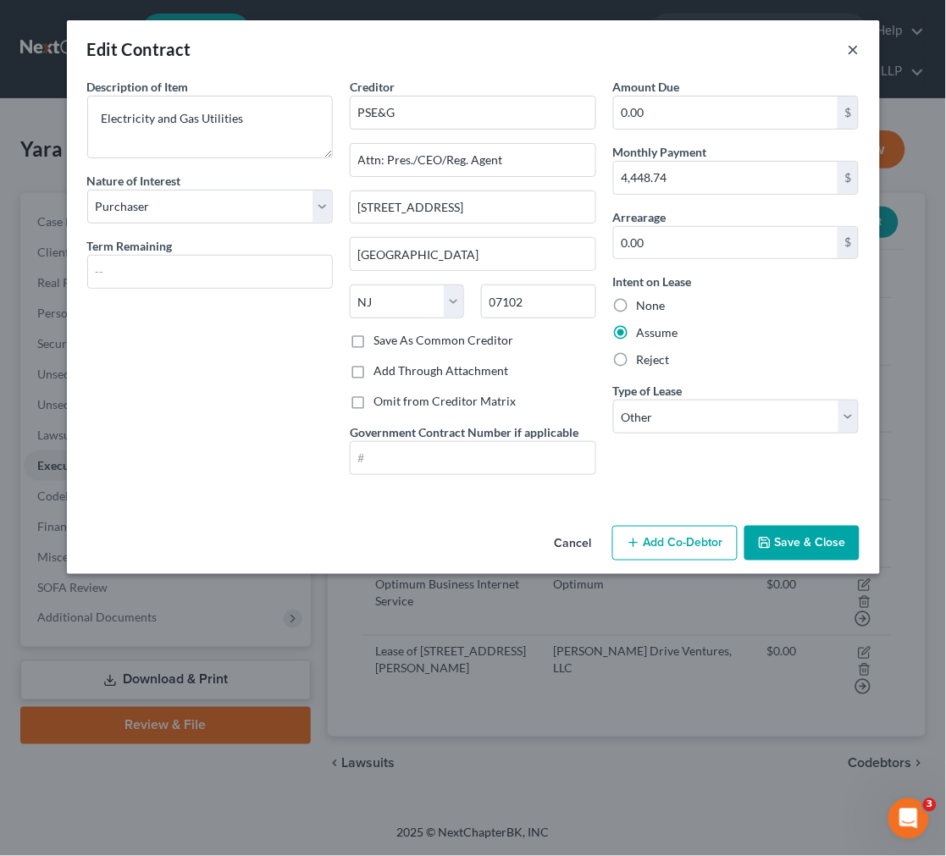
click at [809, 40] on button "×" at bounding box center [854, 49] width 12 height 20
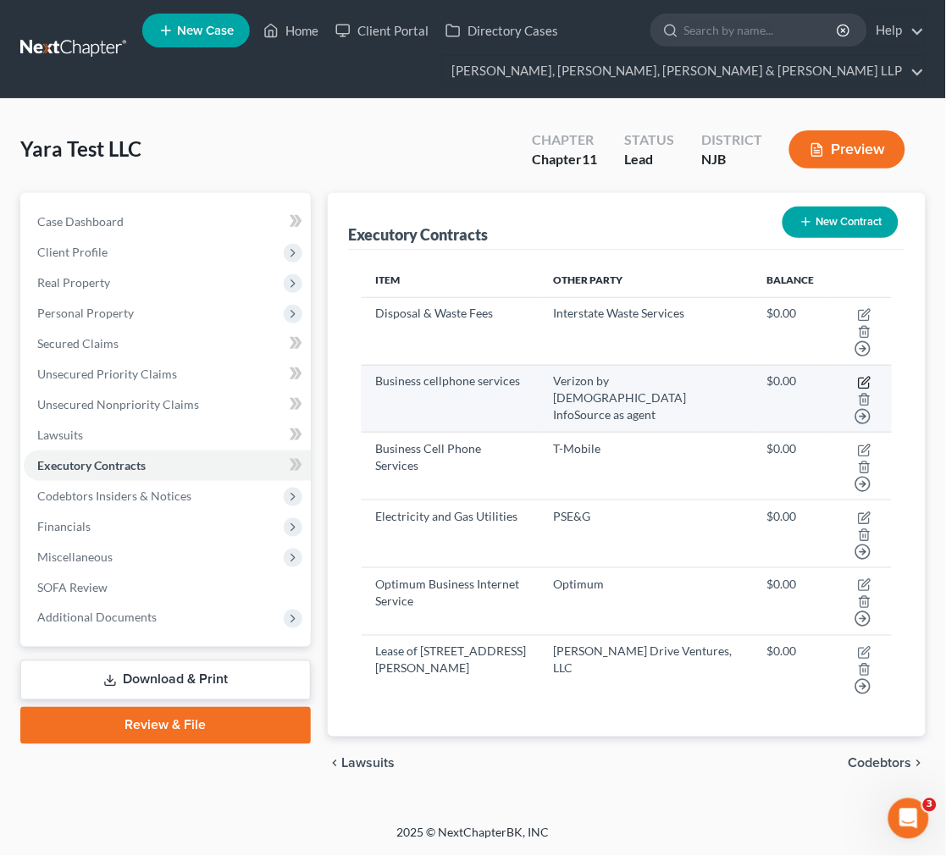
click at [809, 377] on icon "button" at bounding box center [866, 381] width 8 height 8
select select "0"
select select "37"
select select "2"
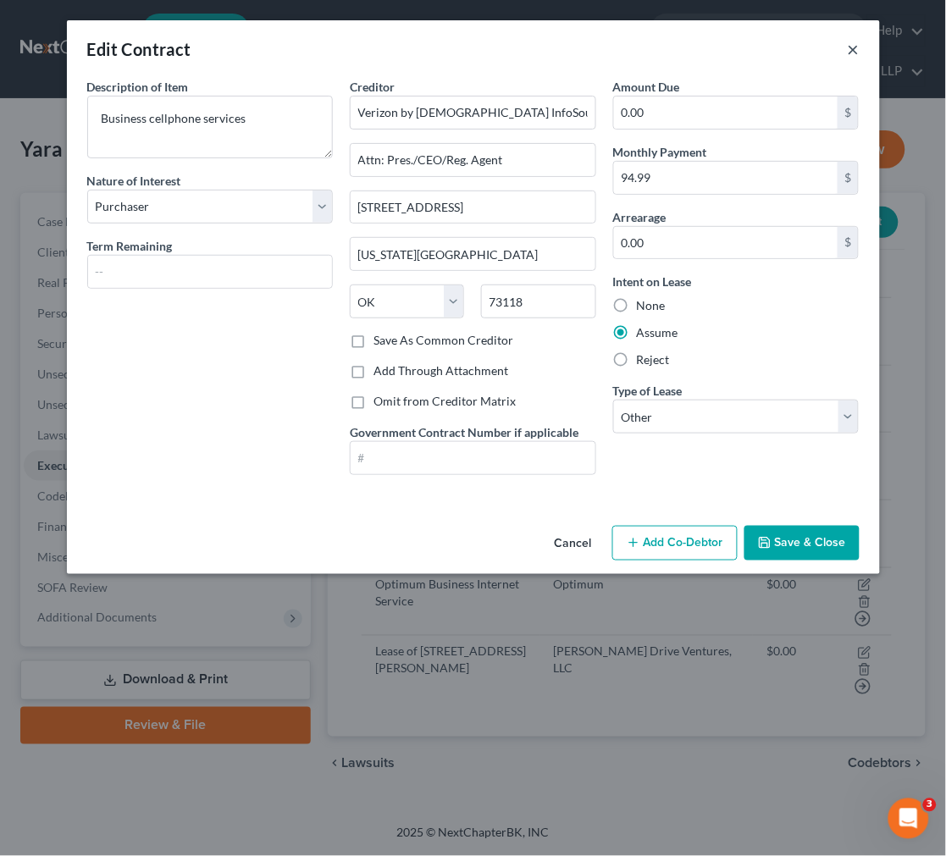
click at [809, 43] on button "×" at bounding box center [854, 49] width 12 height 20
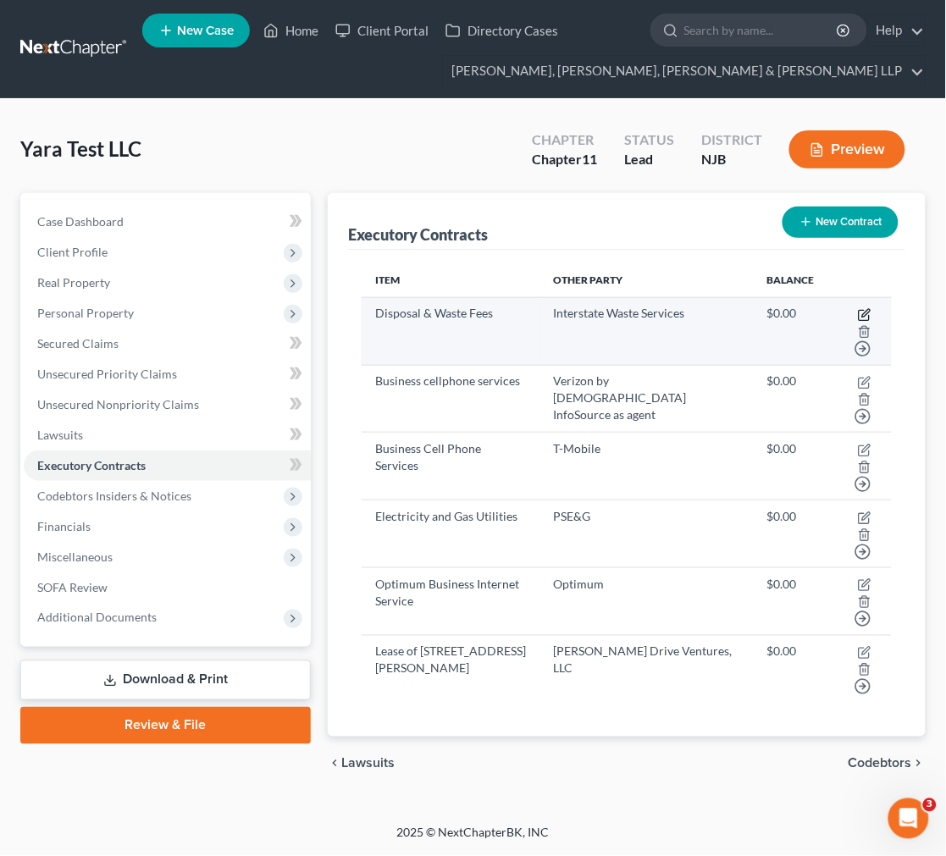
click at [809, 314] on icon "button" at bounding box center [866, 313] width 8 height 8
select select "0"
select select "33"
select select "2"
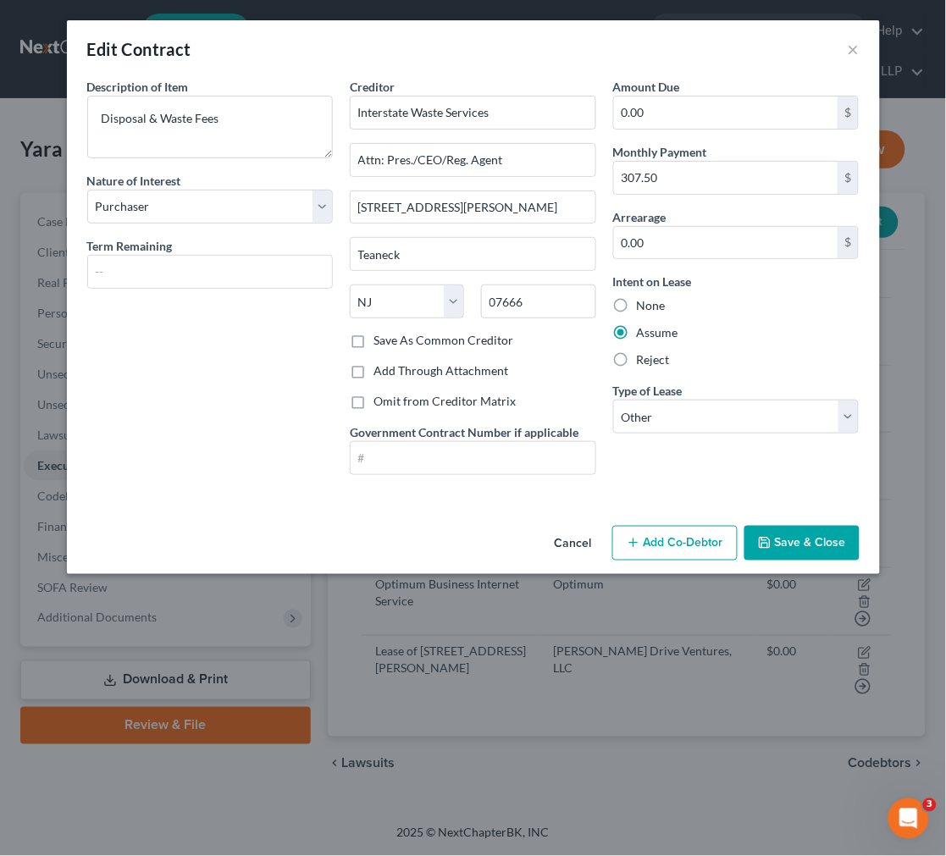
click at [809, 46] on div "Edit Contract ×" at bounding box center [473, 49] width 813 height 58
click at [809, 52] on button "×" at bounding box center [854, 49] width 12 height 20
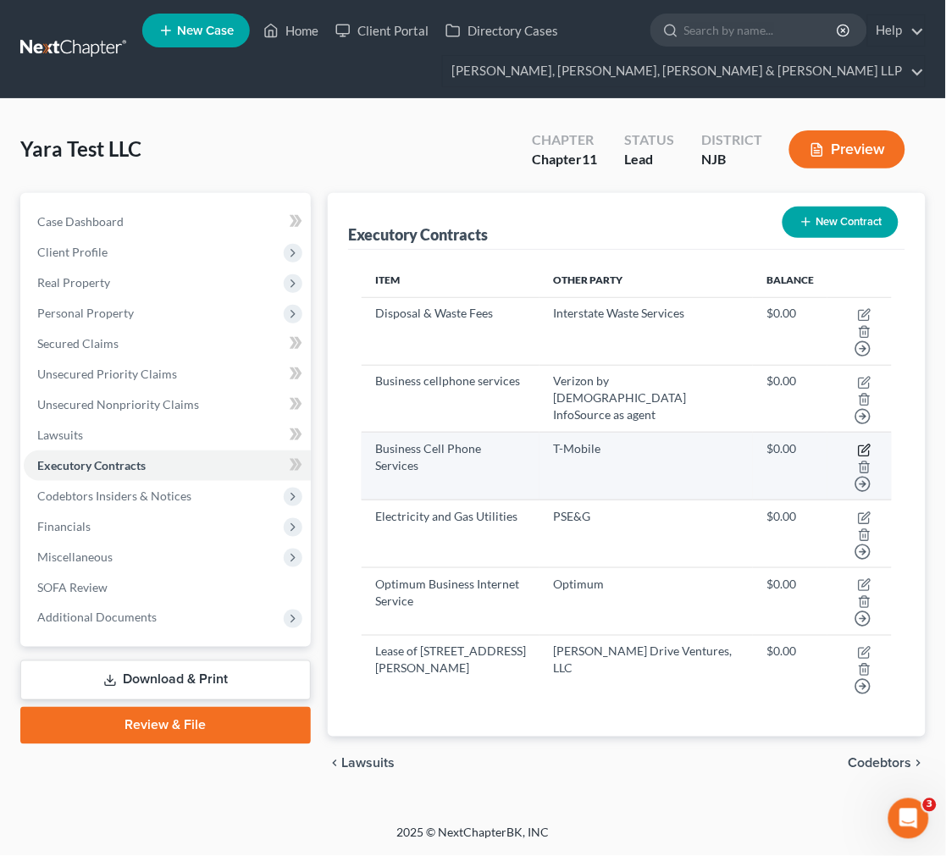
click at [809, 444] on icon "button" at bounding box center [865, 451] width 14 height 14
select select "0"
select select "50"
select select "2"
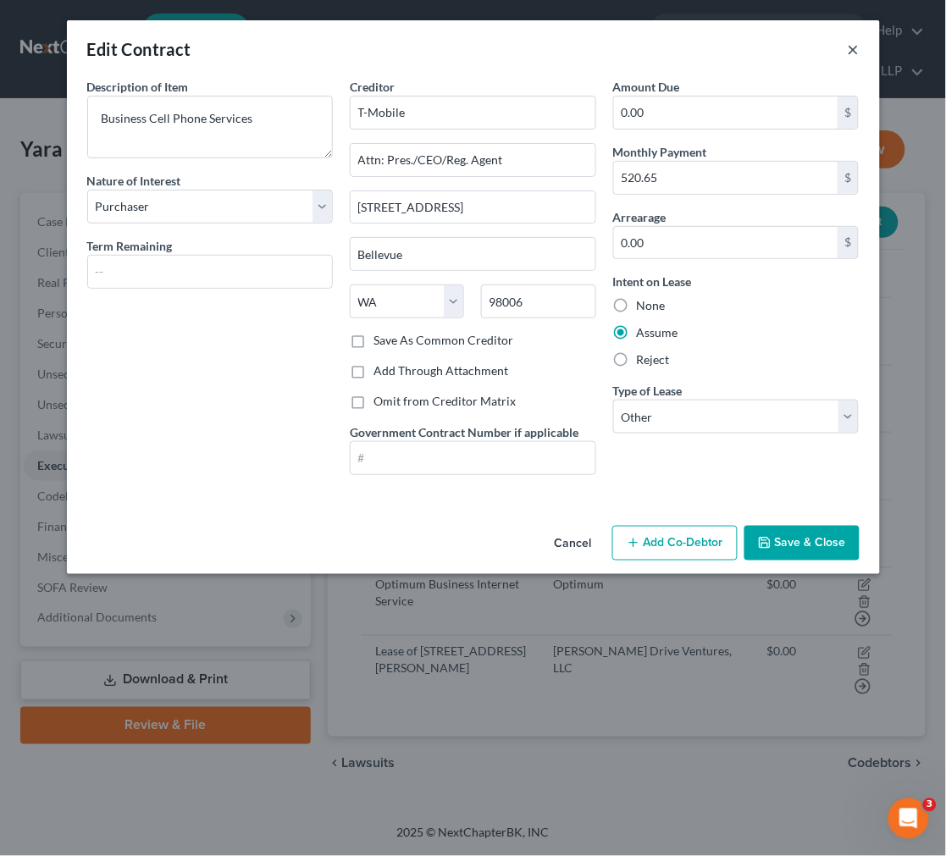
click at [809, 47] on button "×" at bounding box center [854, 49] width 12 height 20
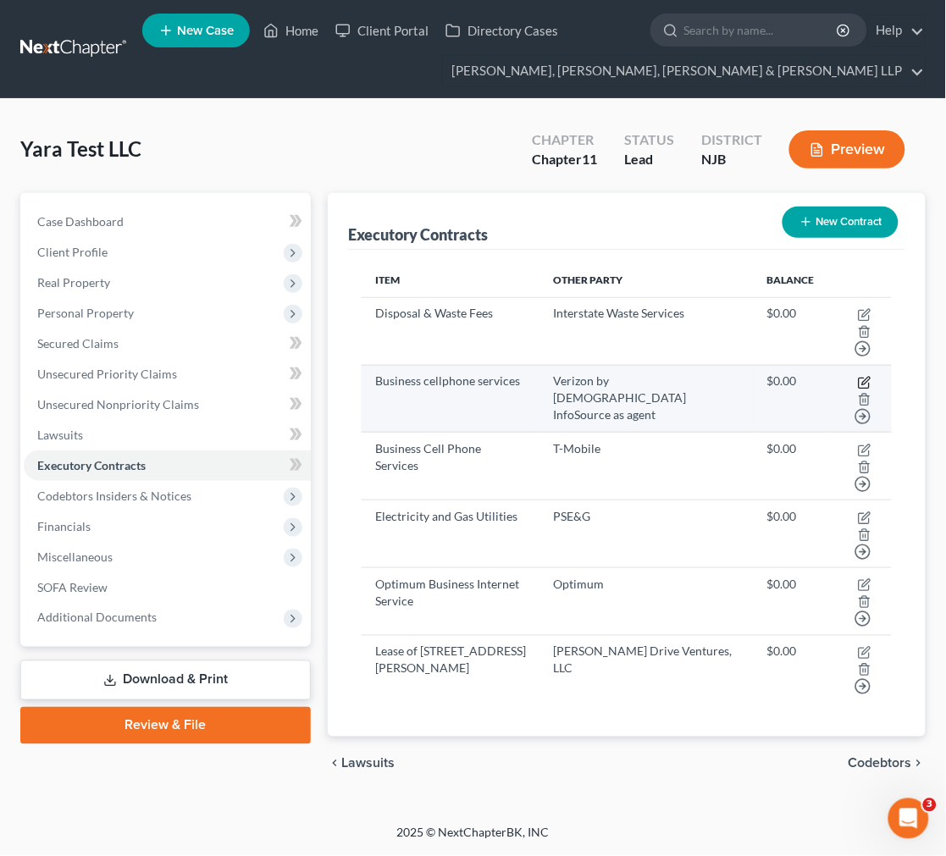
click at [809, 376] on icon "button" at bounding box center [865, 383] width 14 height 14
select select "0"
select select "37"
select select "2"
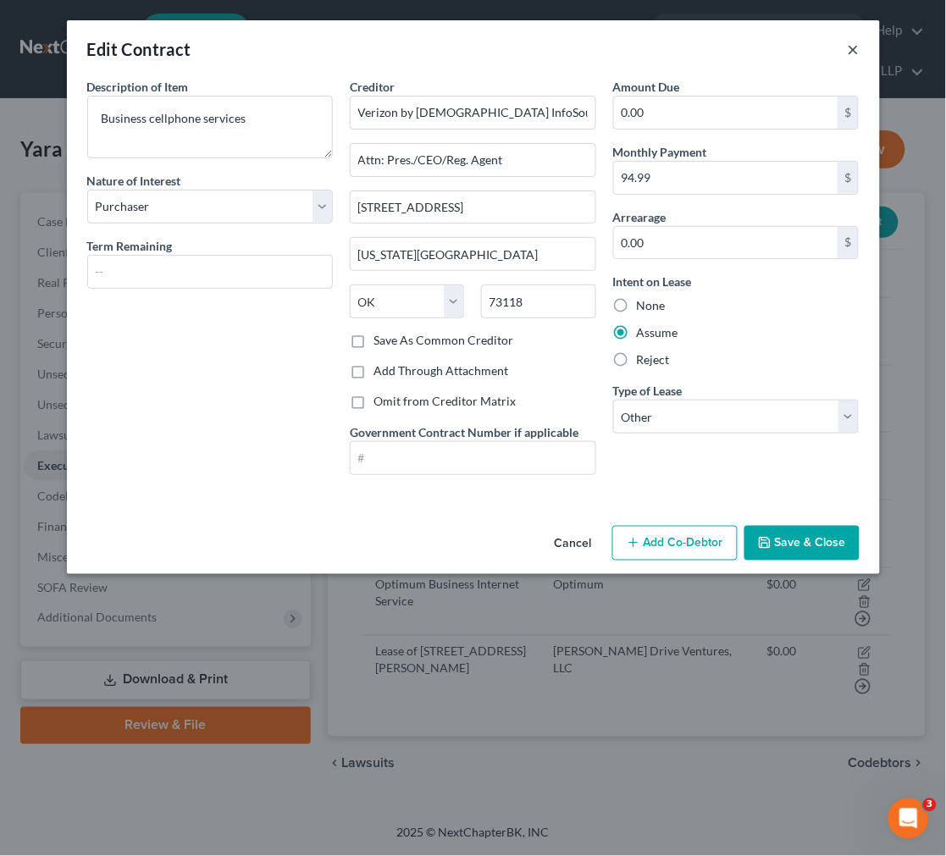
click at [809, 60] on div "Edit Contract ×" at bounding box center [473, 49] width 813 height 58
click at [809, 40] on button "×" at bounding box center [854, 49] width 12 height 20
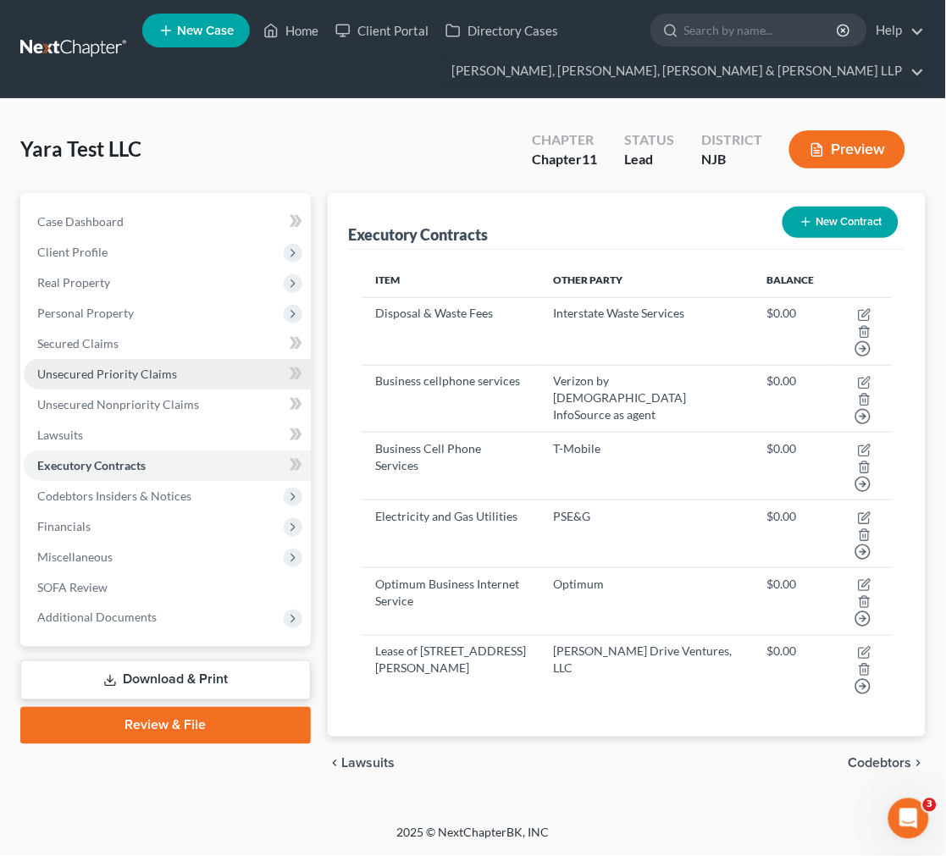
click at [238, 384] on link "Unsecured Priority Claims" at bounding box center [167, 374] width 287 height 30
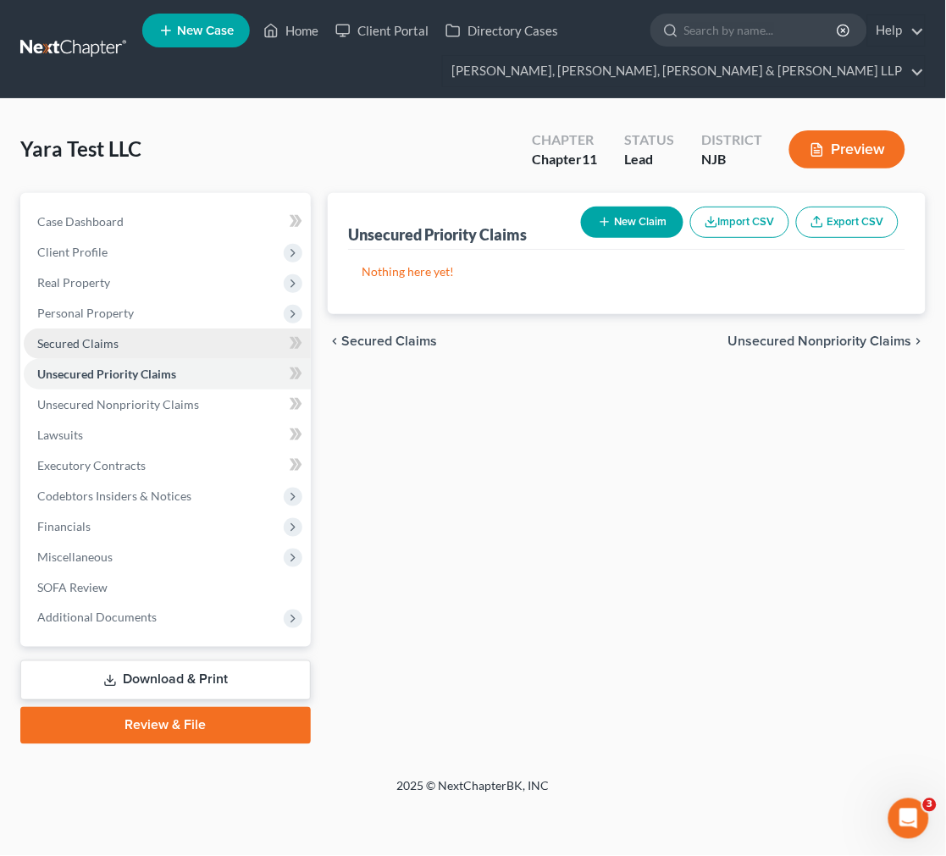
click at [214, 340] on link "Secured Claims" at bounding box center [167, 344] width 287 height 30
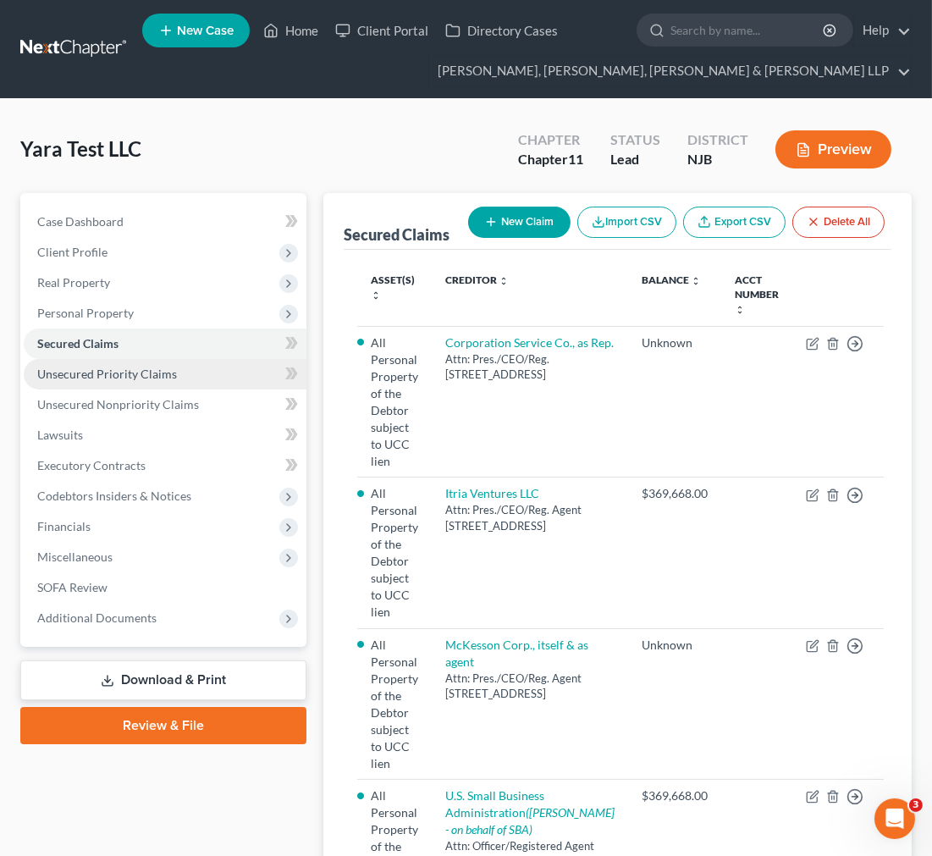
click at [164, 376] on span "Unsecured Priority Claims" at bounding box center [107, 374] width 140 height 14
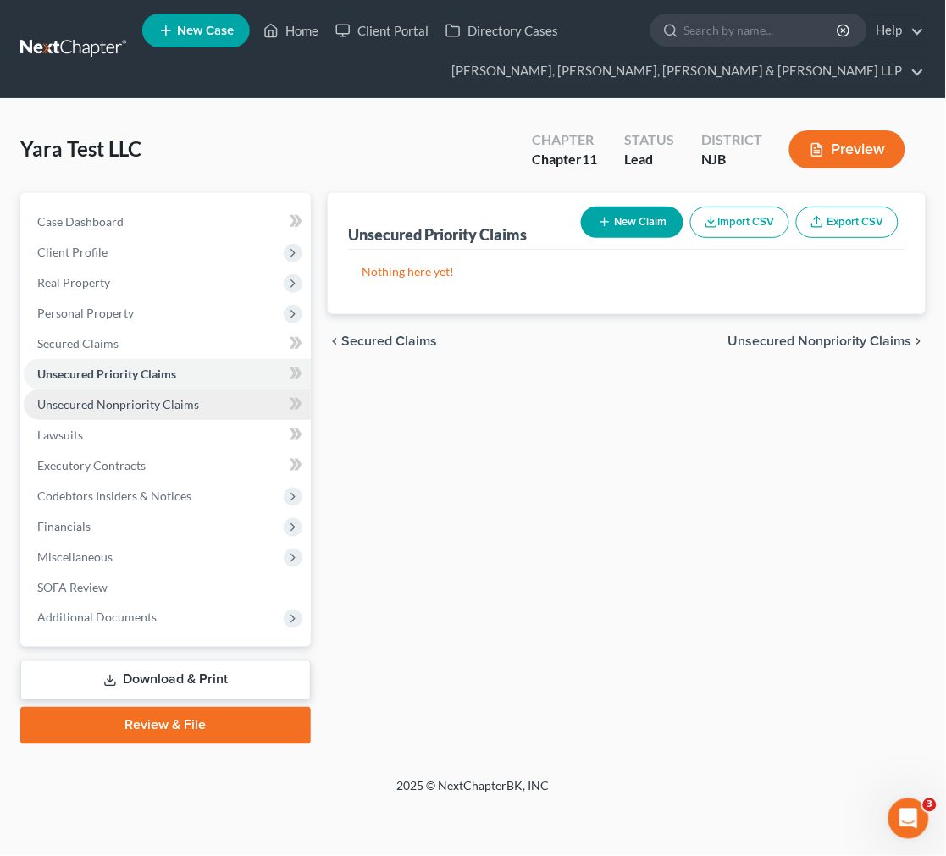
click at [174, 401] on span "Unsecured Nonpriority Claims" at bounding box center [118, 404] width 162 height 14
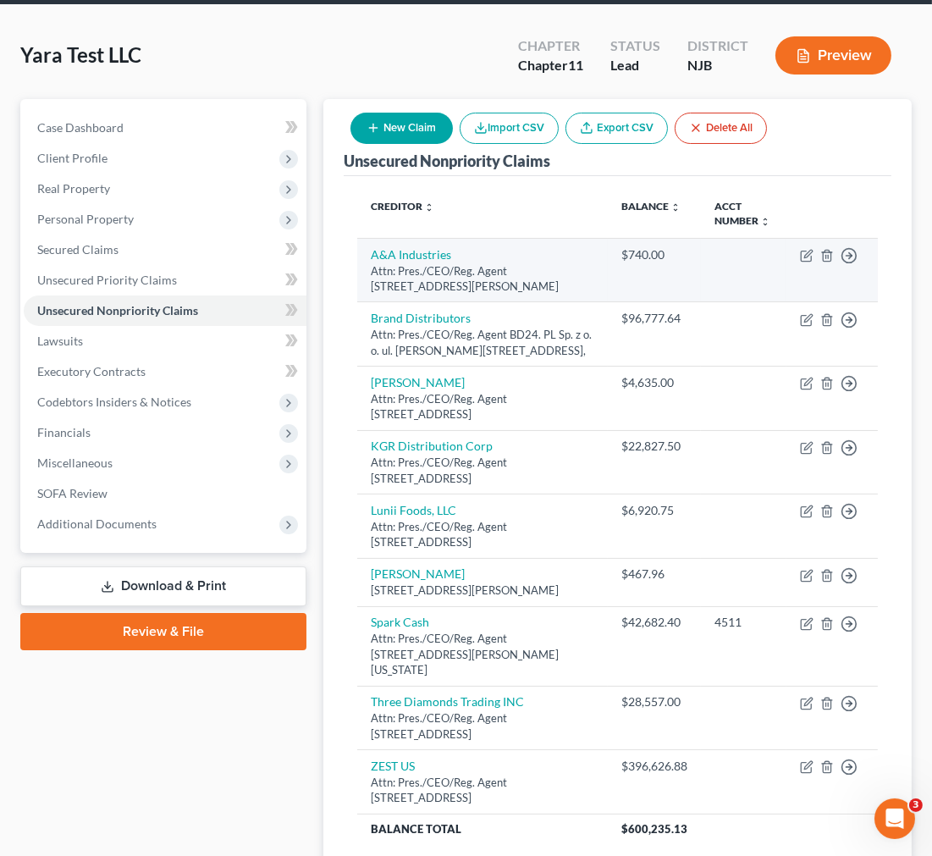
scroll to position [235, 0]
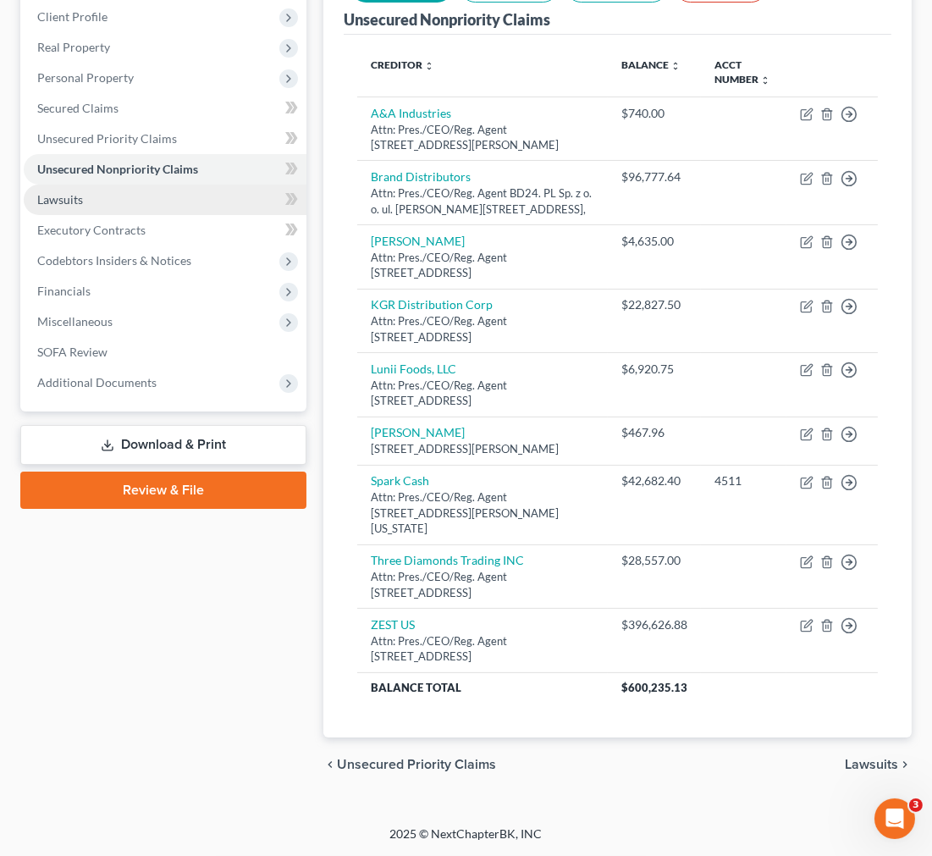
click at [214, 189] on link "Lawsuits" at bounding box center [165, 200] width 283 height 30
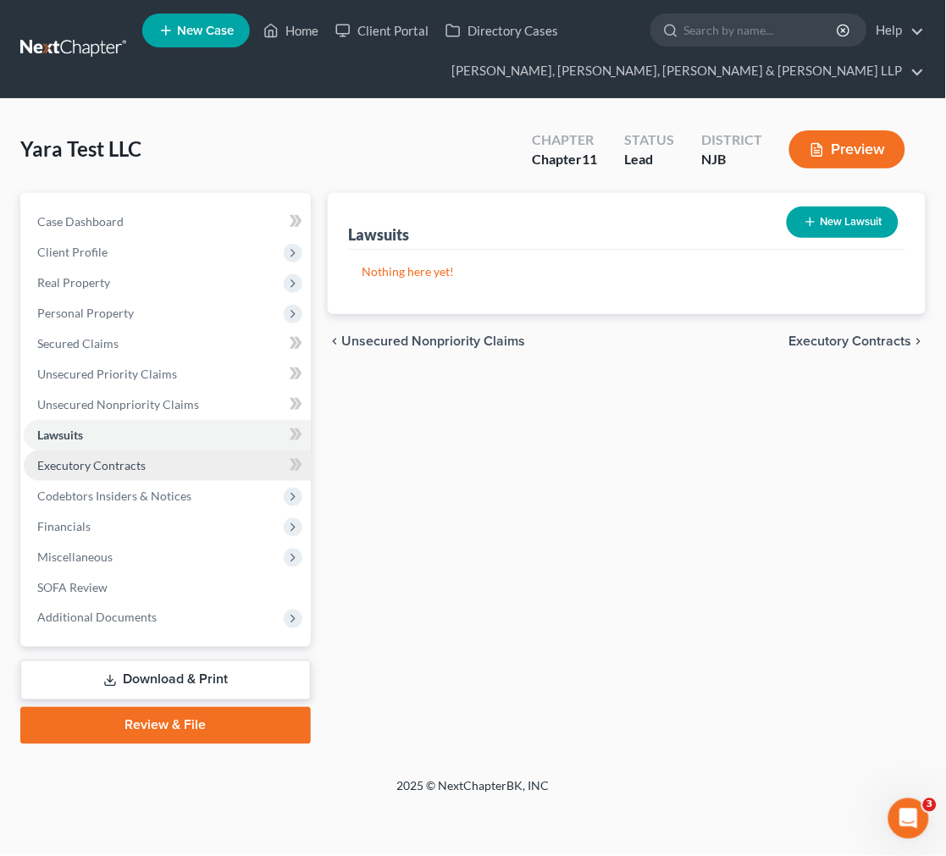
click at [133, 468] on span "Executory Contracts" at bounding box center [91, 465] width 108 height 14
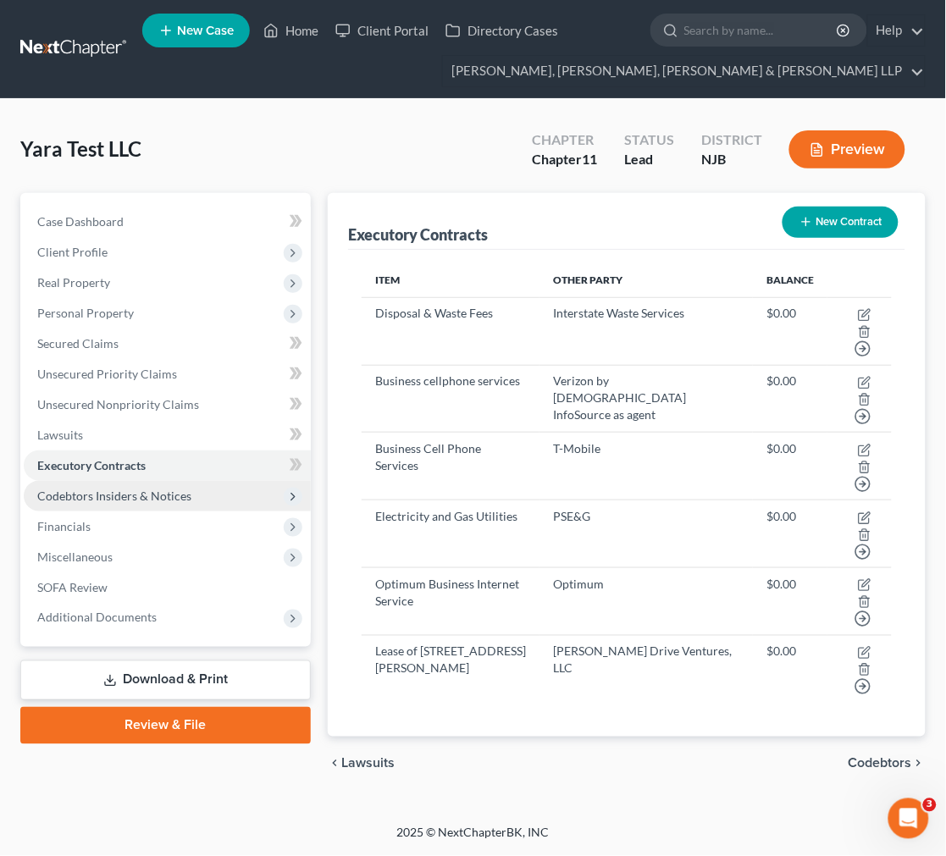
click at [184, 495] on span "Codebtors Insiders & Notices" at bounding box center [114, 496] width 154 height 14
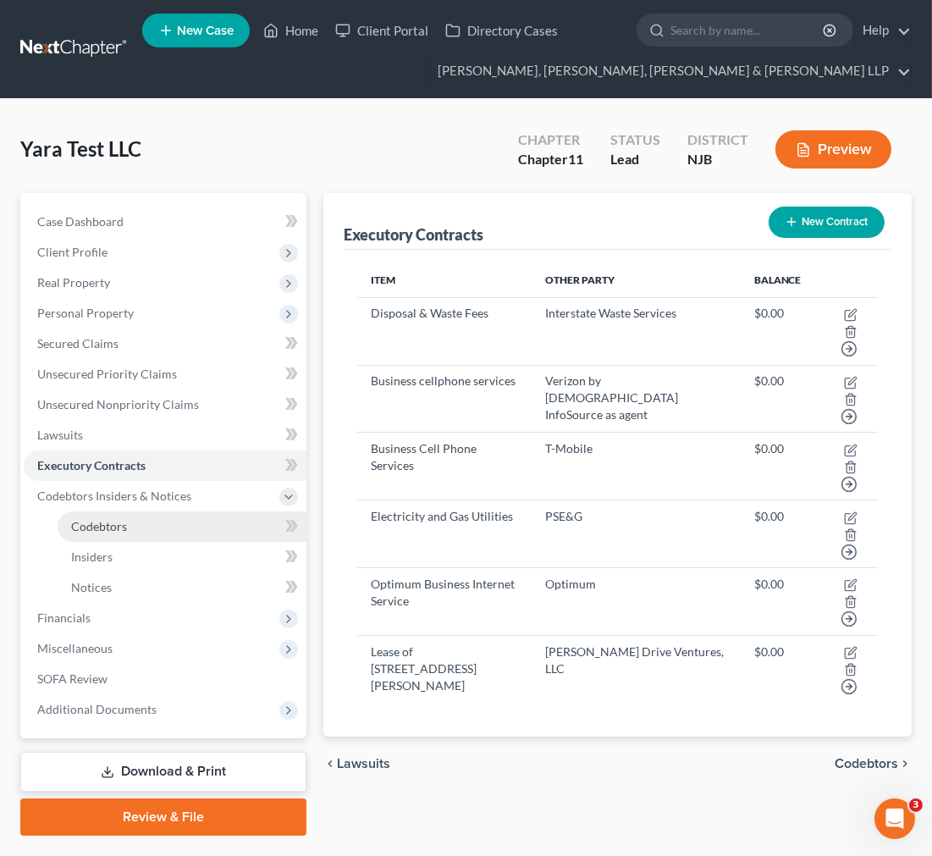
click at [172, 528] on link "Codebtors" at bounding box center [182, 526] width 249 height 30
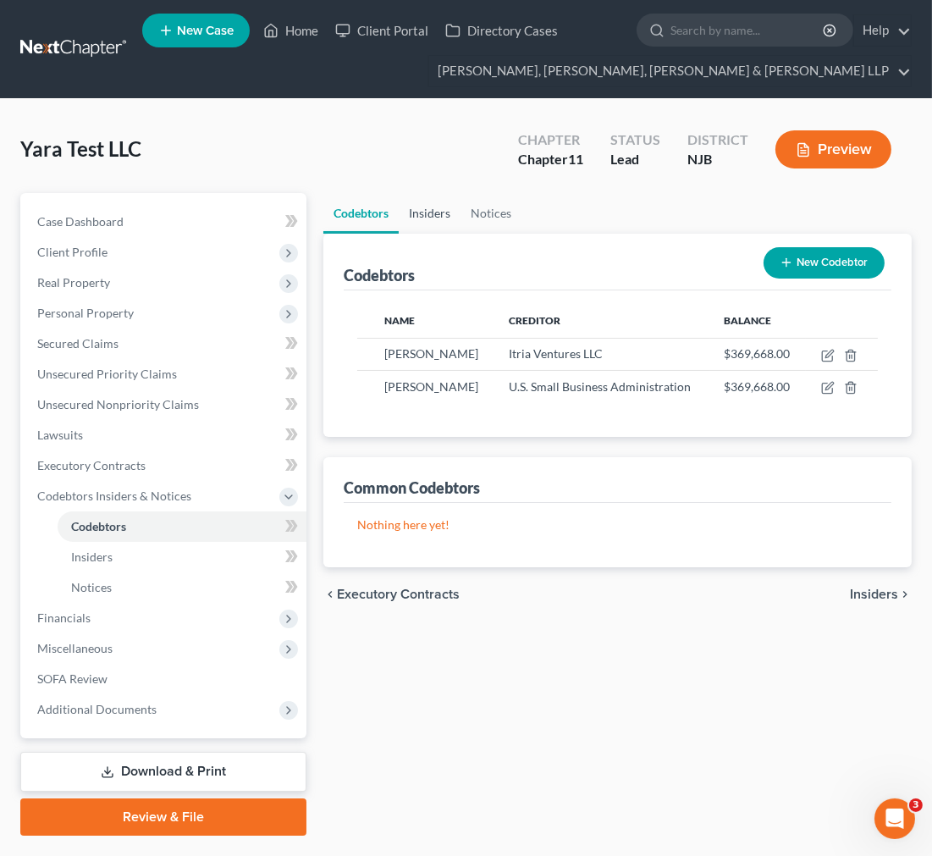
click at [459, 208] on link "Insiders" at bounding box center [430, 213] width 62 height 41
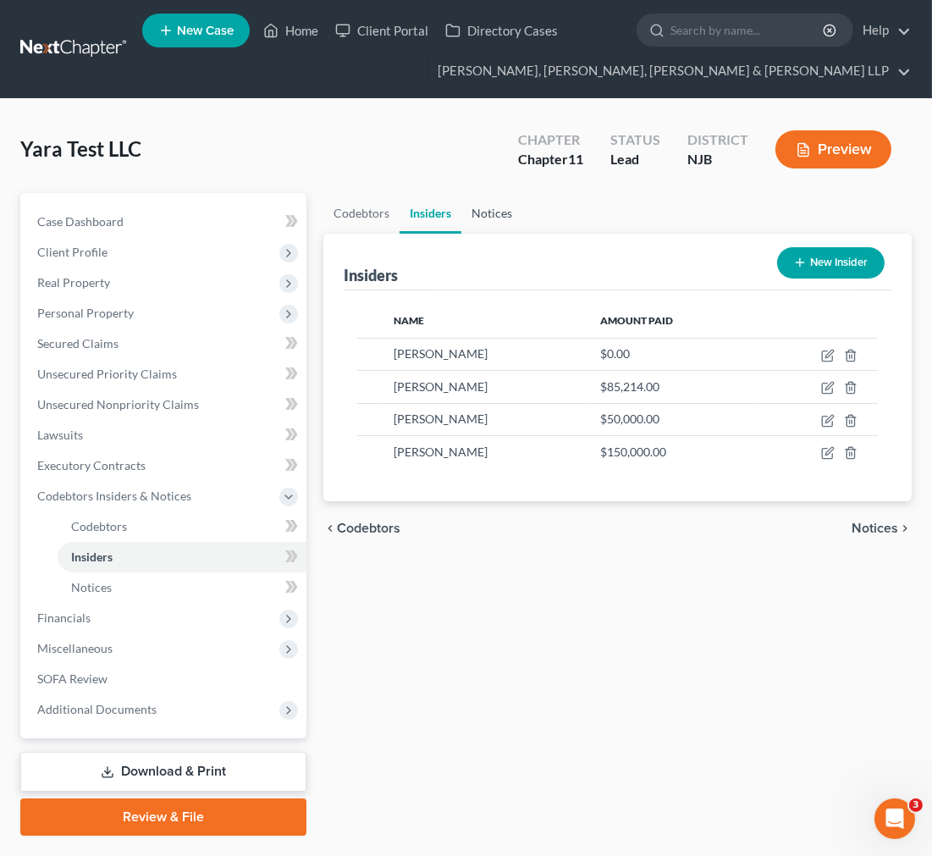
click at [484, 220] on link "Notices" at bounding box center [492, 213] width 61 height 41
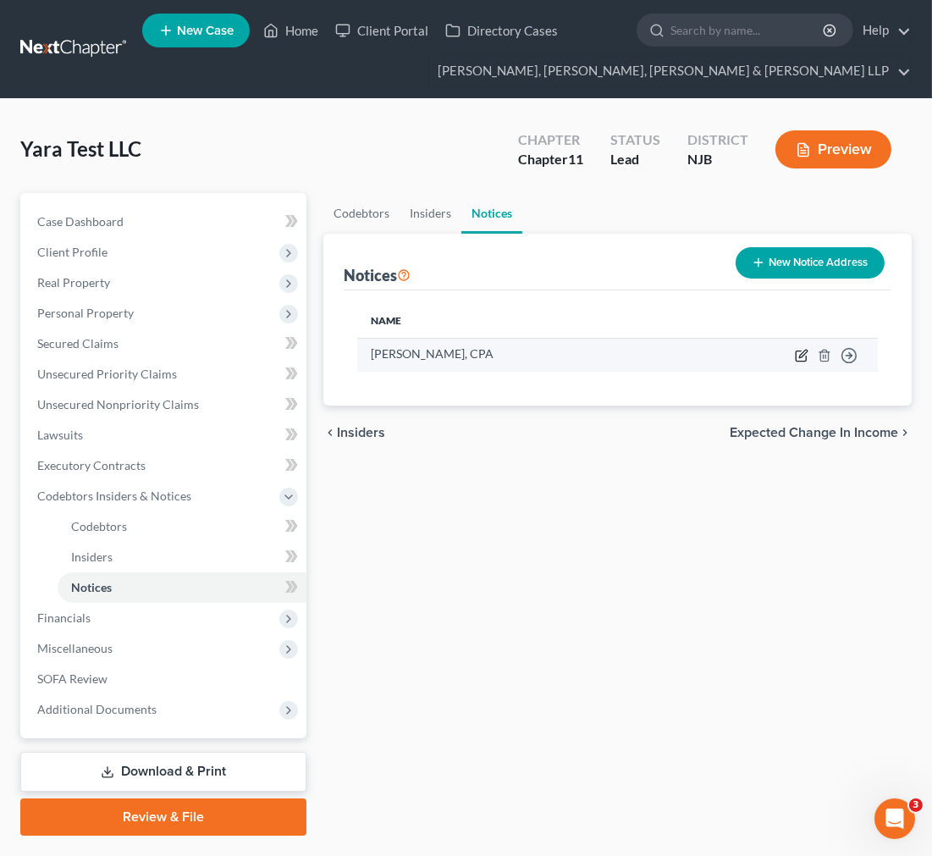
click at [808, 349] on icon "button" at bounding box center [802, 356] width 14 height 14
select select "33"
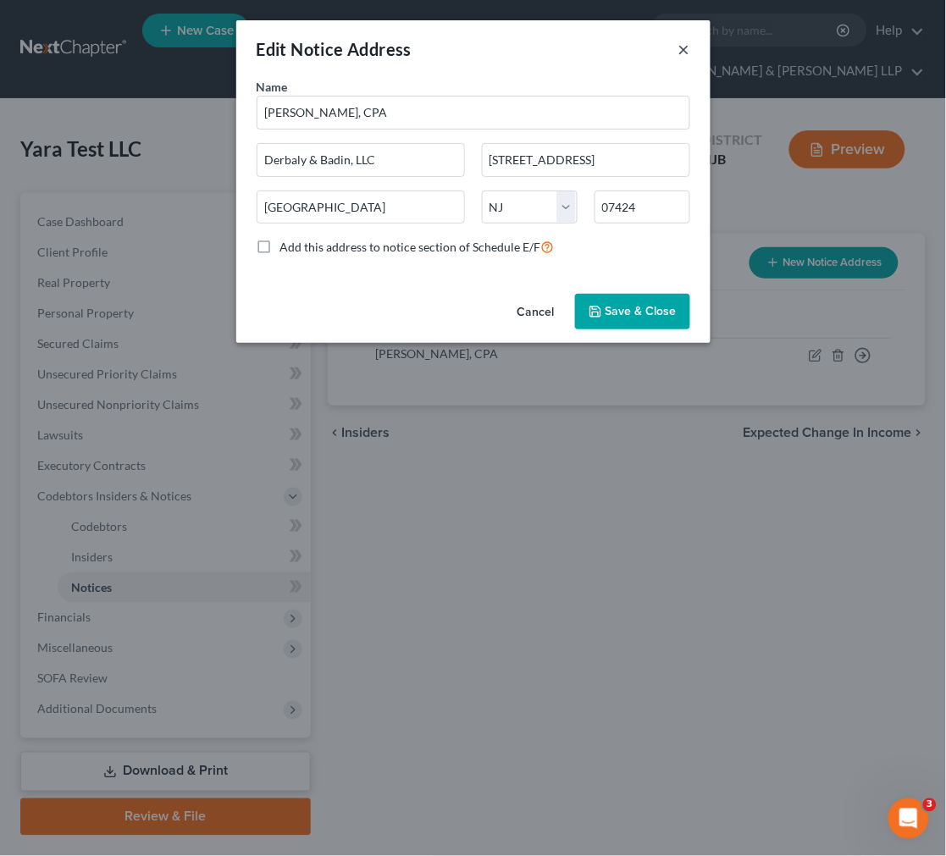
click at [684, 46] on button "×" at bounding box center [684, 49] width 12 height 20
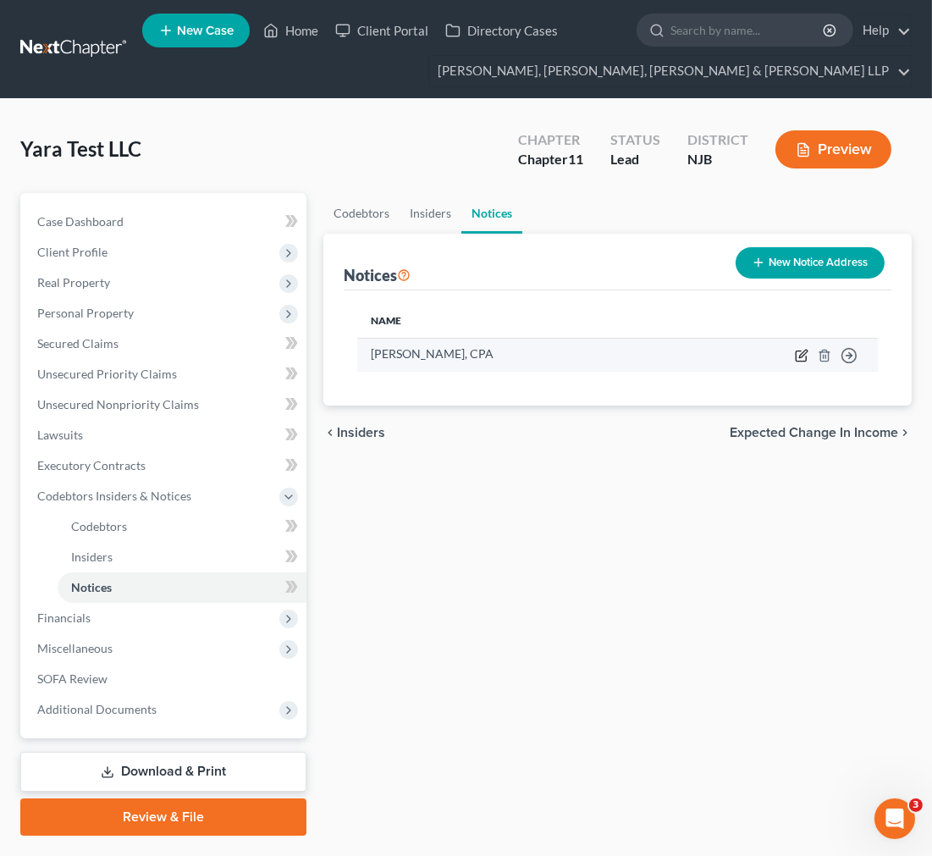
click at [801, 356] on icon "button" at bounding box center [802, 356] width 14 height 14
select select "33"
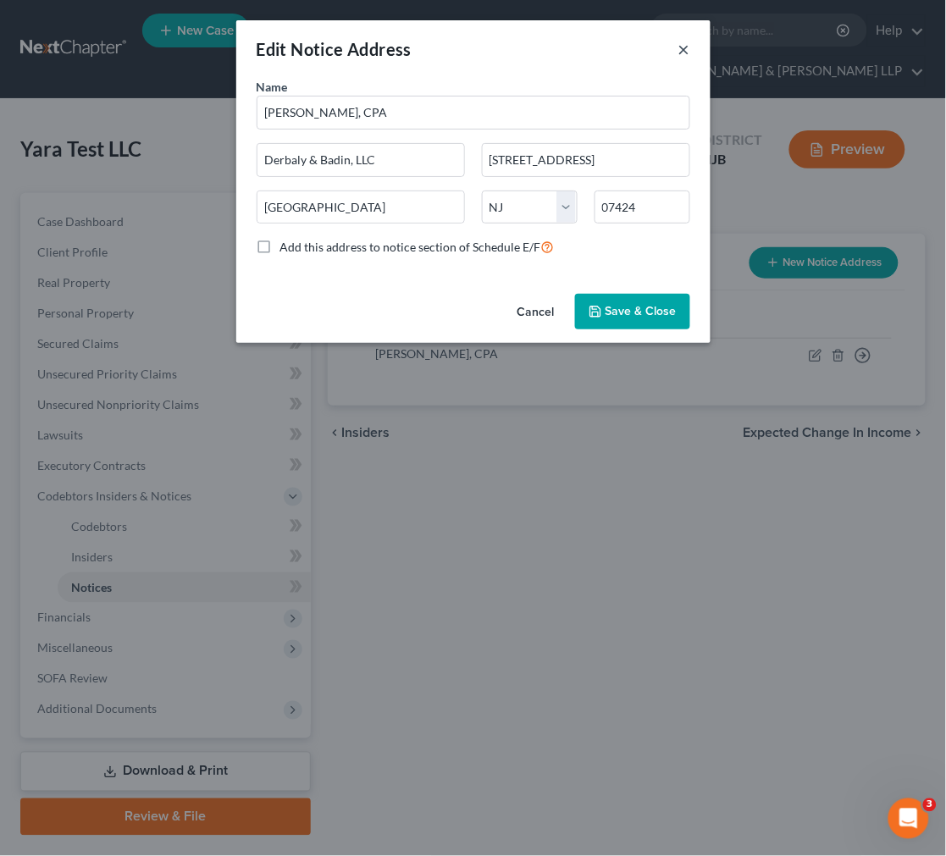
click at [678, 45] on button "×" at bounding box center [684, 49] width 12 height 20
